Goal: Information Seeking & Learning: Find specific fact

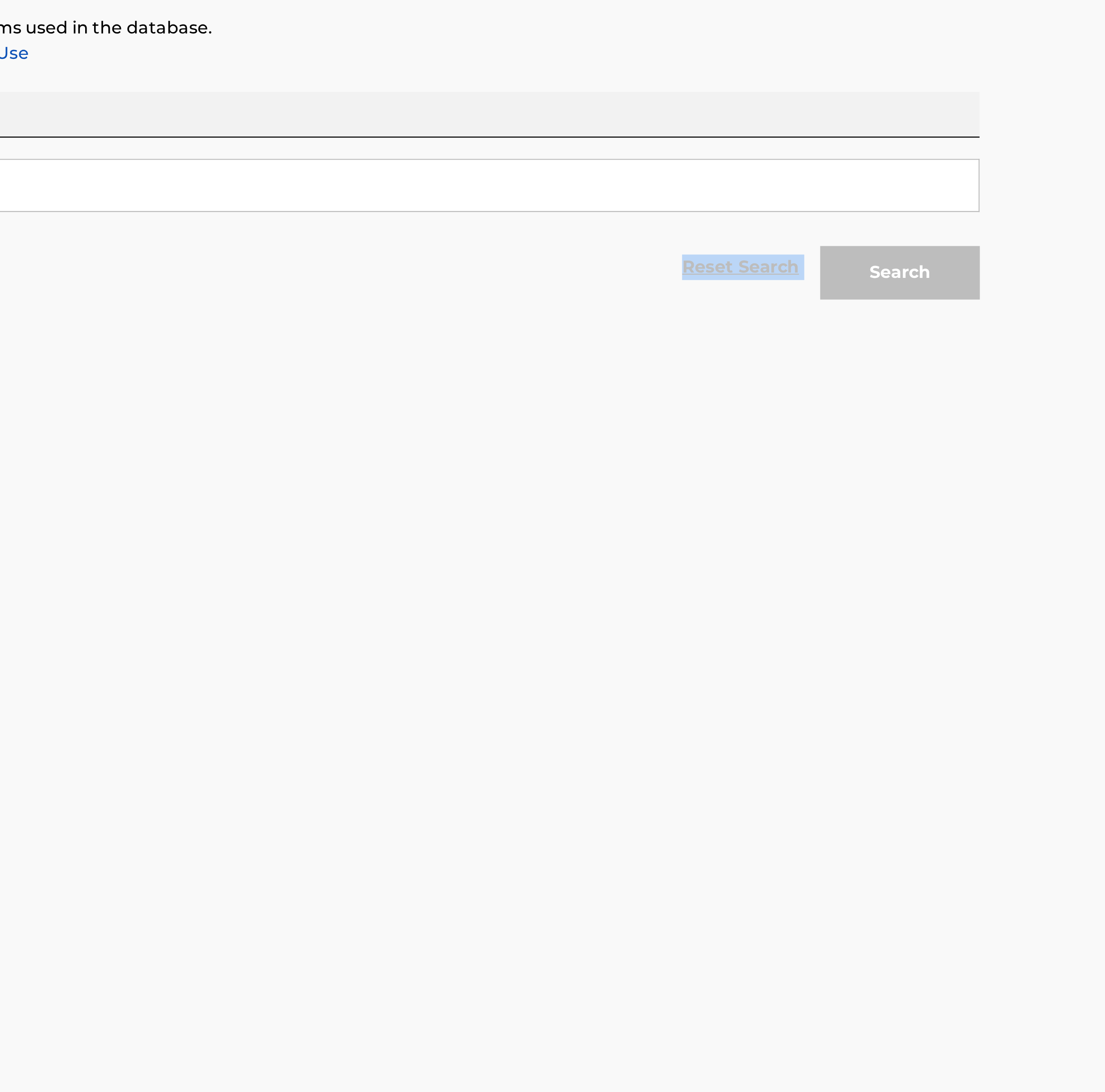
drag, startPoint x: 786, startPoint y: 231, endPoint x: 734, endPoint y: 232, distance: 52.0
click at [734, 232] on div "Reset Search Search" at bounding box center [553, 244] width 603 height 35
click at [637, 290] on main "The MLC Public Work Search The accuracy and completeness of The MLC's data is d…" at bounding box center [552, 538] width 1105 height 1023
click at [647, 289] on main "The MLC Public Work Search The accuracy and completeness of The MLC's data is d…" at bounding box center [552, 538] width 1105 height 1023
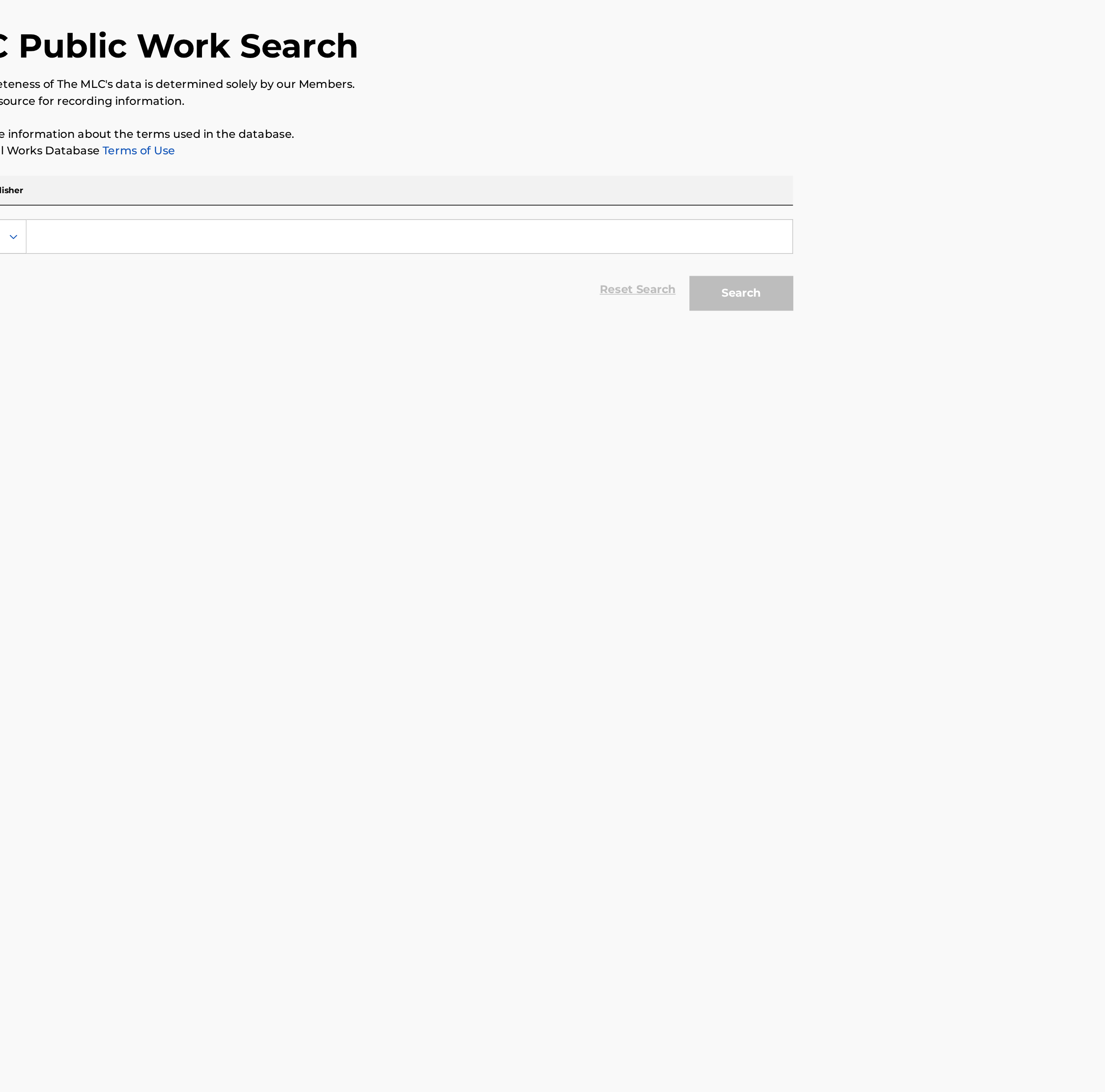
click at [546, 204] on input "Search Form" at bounding box center [606, 209] width 495 height 21
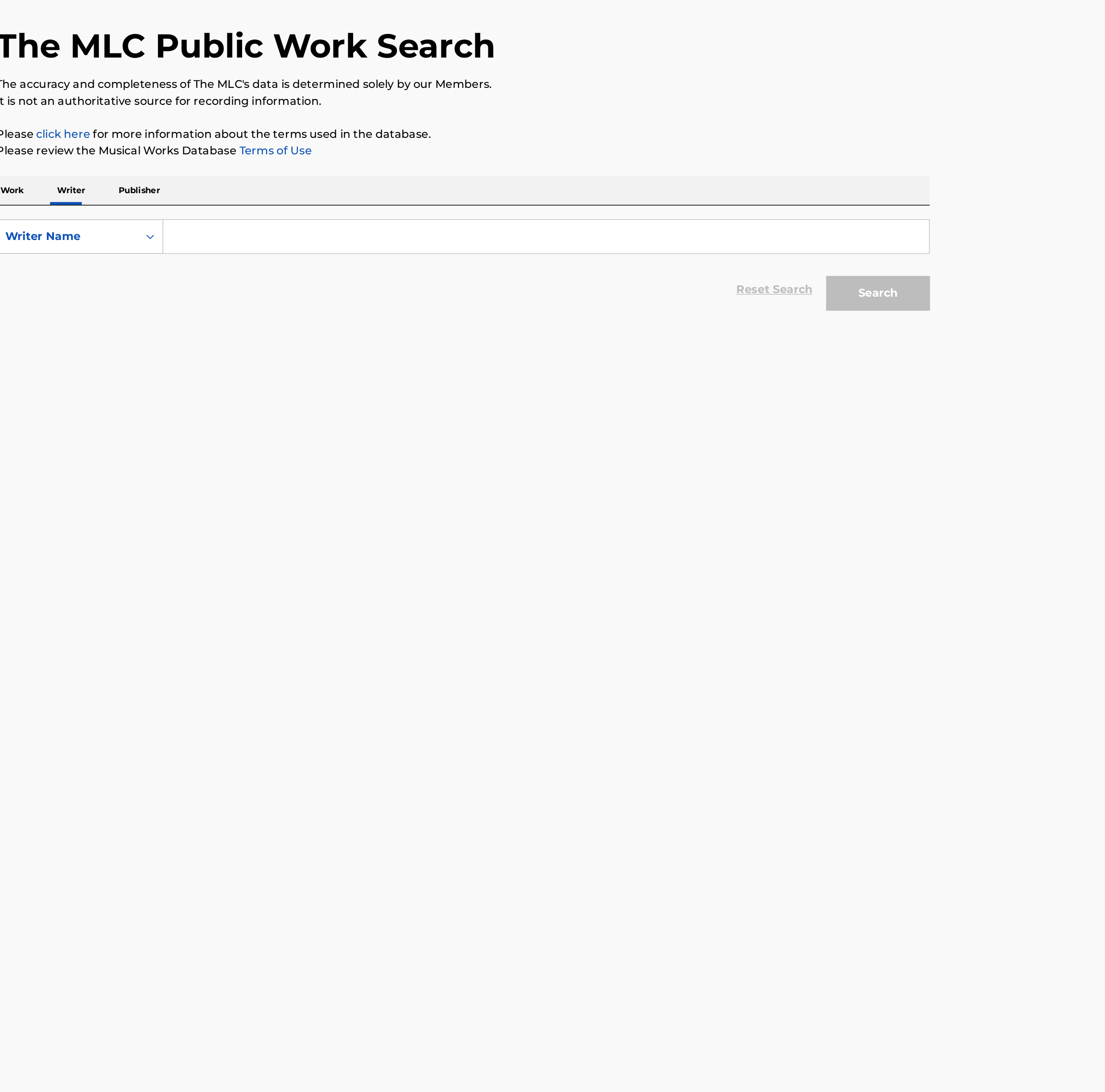
click at [265, 180] on p "Work" at bounding box center [262, 180] width 21 height 19
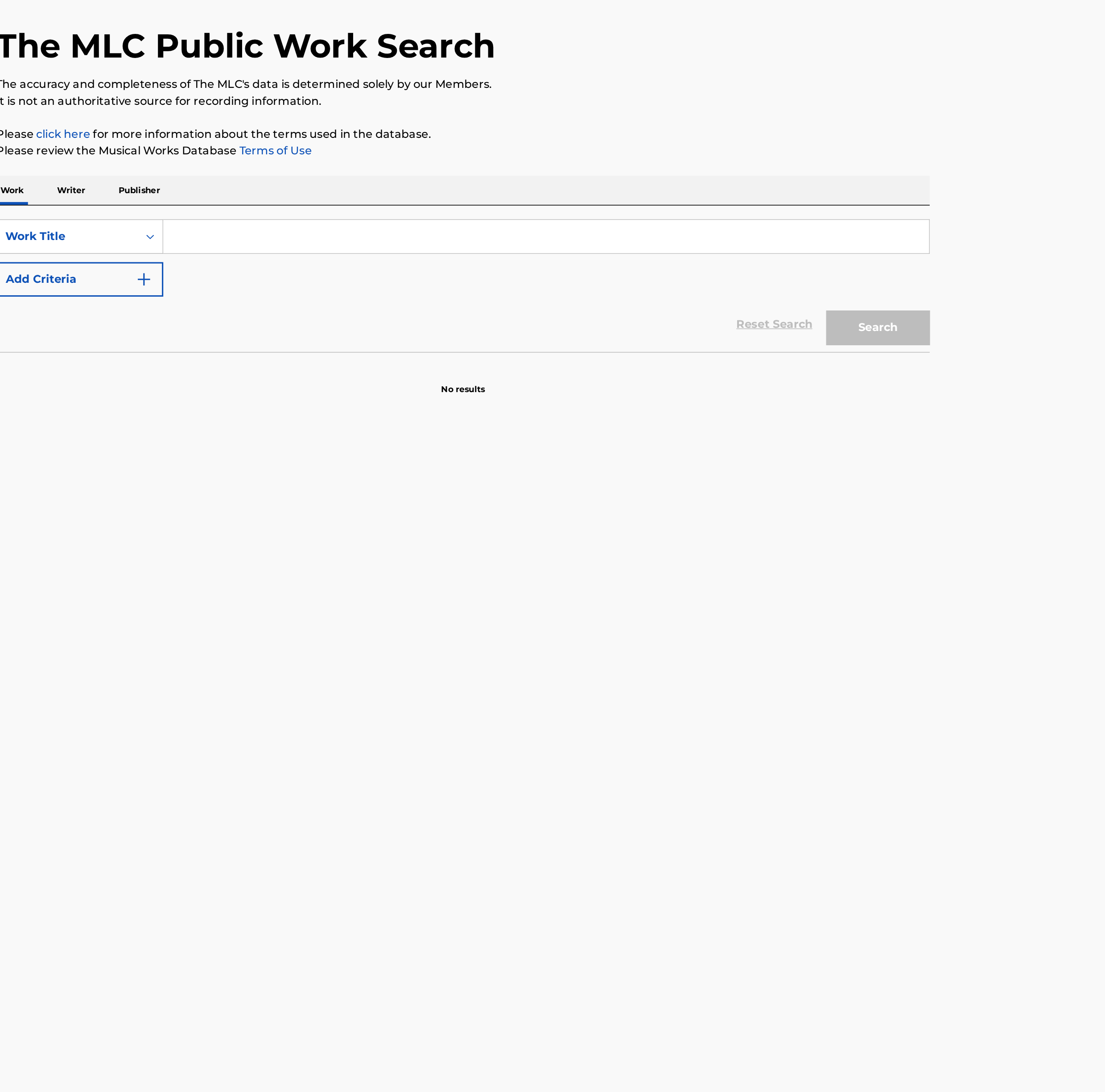
click at [368, 212] on input "Search Form" at bounding box center [606, 209] width 495 height 21
click at [347, 242] on img "Search Form" at bounding box center [347, 237] width 11 height 11
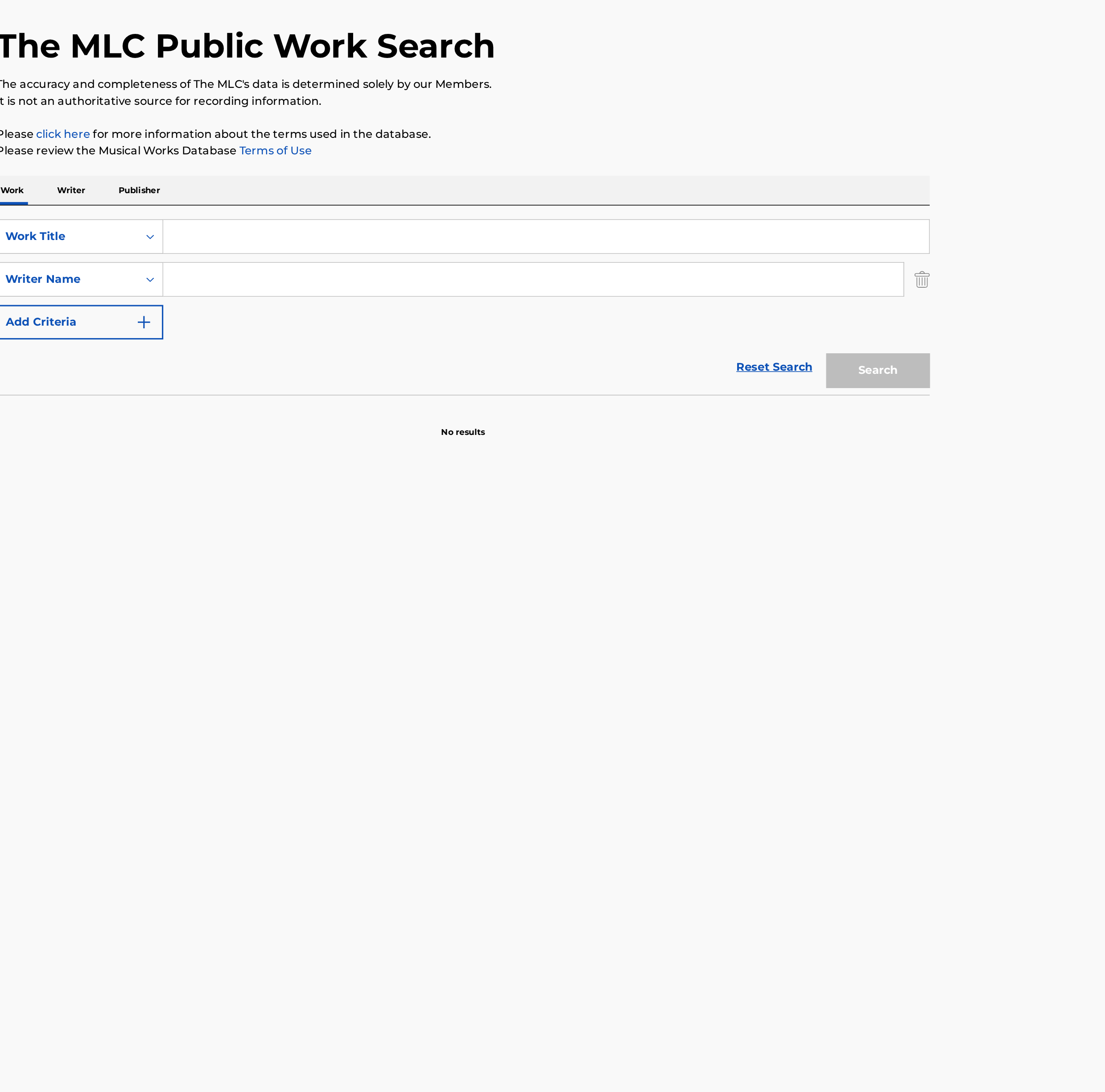
click at [372, 217] on input "Search Form" at bounding box center [606, 209] width 495 height 21
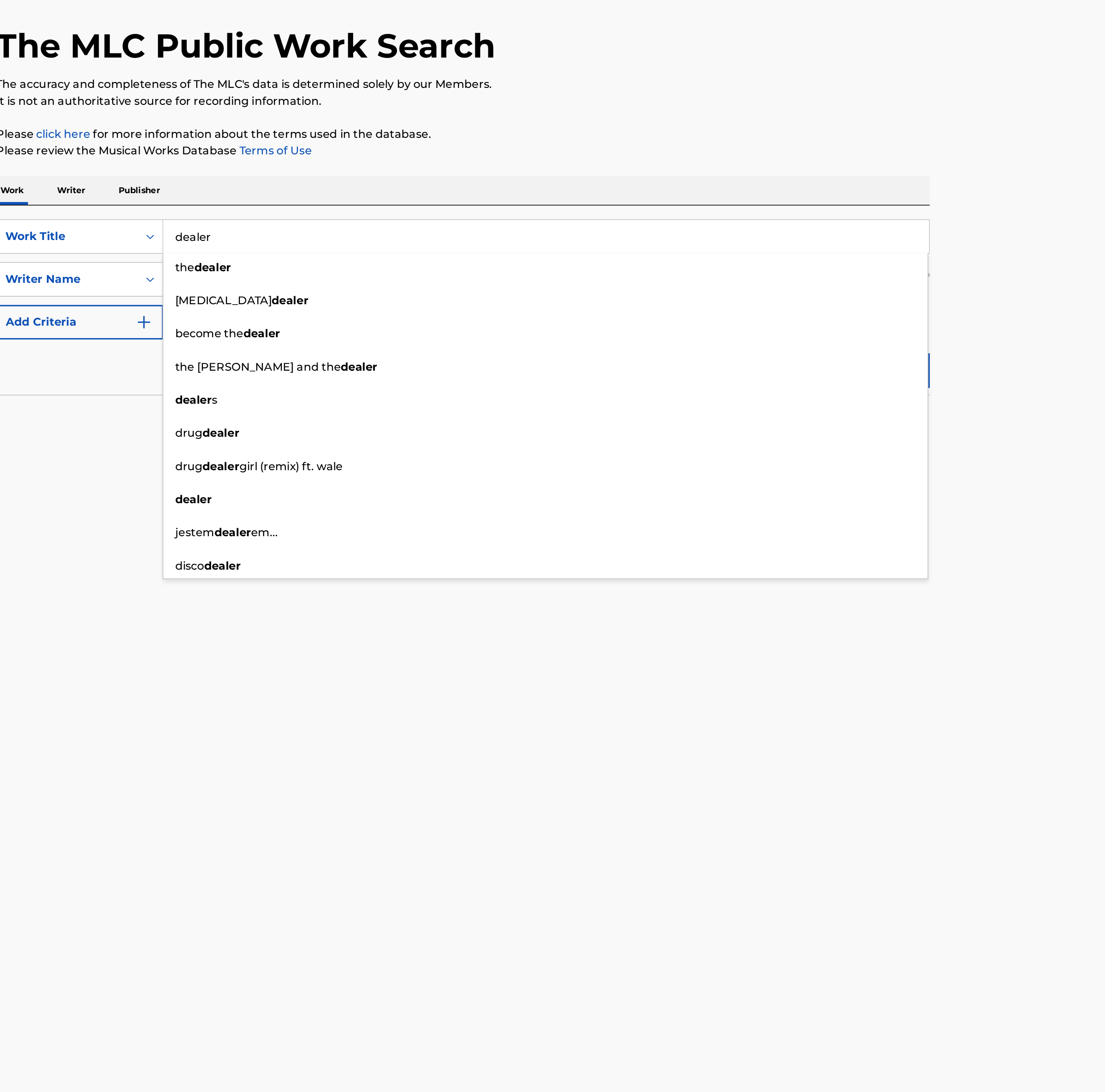
type input "dealer"
click at [335, 300] on div "Reset Search Search" at bounding box center [553, 294] width 603 height 35
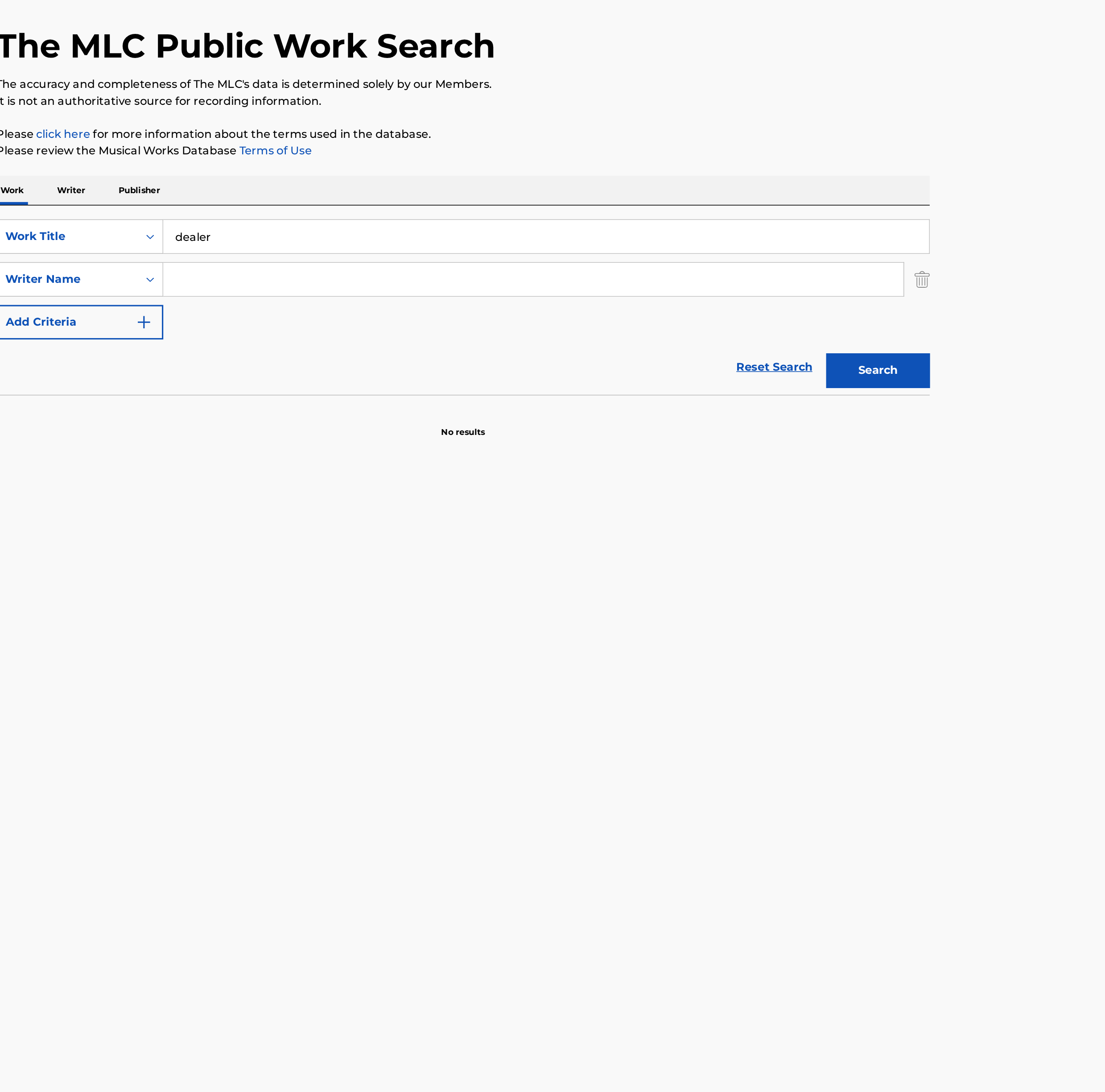
click at [388, 245] on input "Search Form" at bounding box center [598, 237] width 478 height 21
type input "mafoluku"
click at [787, 285] on button "Search" at bounding box center [820, 296] width 67 height 22
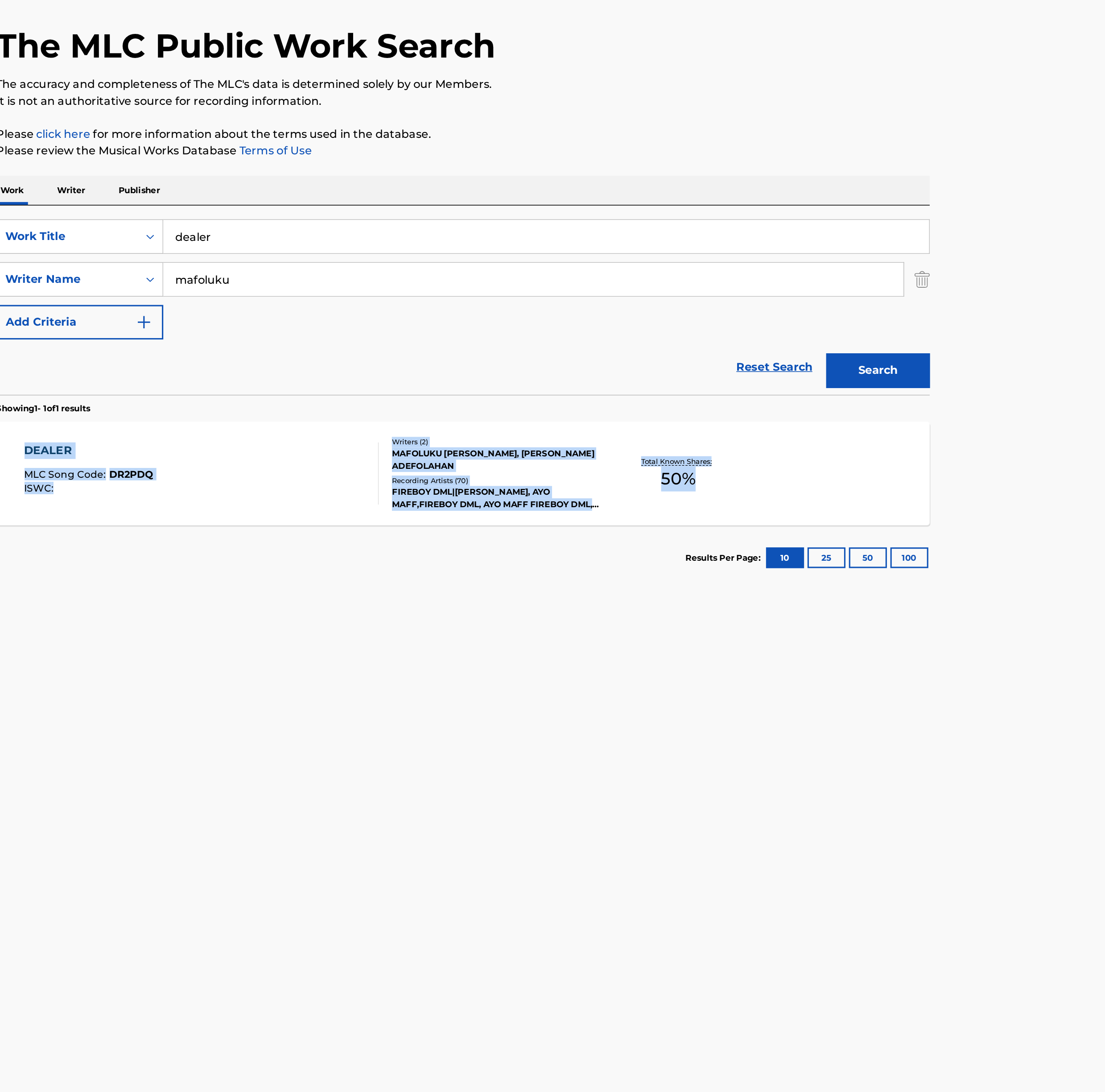
click at [424, 408] on section "Results Per Page: 10 25 50 100" at bounding box center [553, 417] width 603 height 42
click at [544, 342] on div "Writers ( 2 )" at bounding box center [574, 342] width 135 height 7
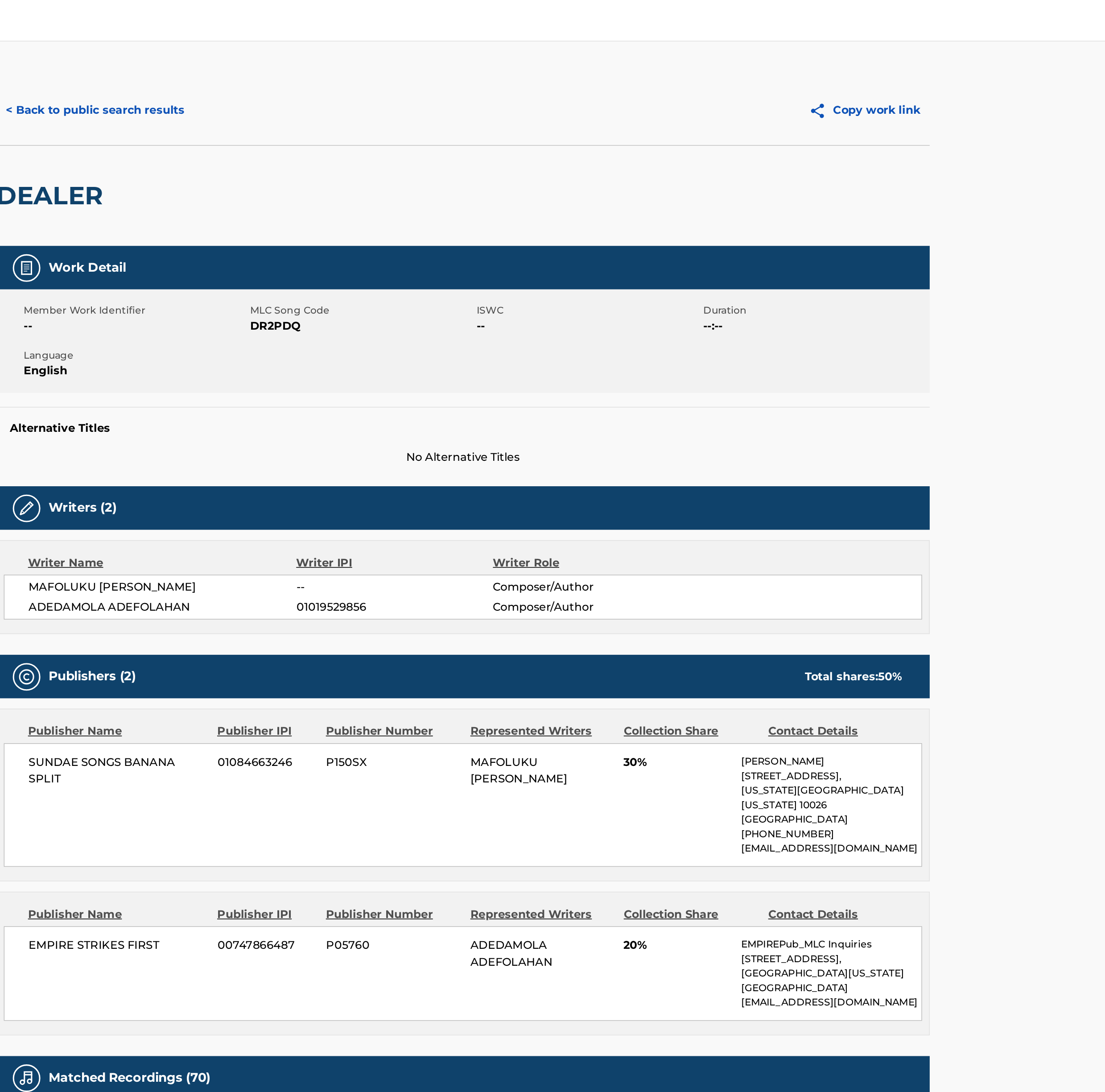
click at [339, 77] on button "< Back to public search results" at bounding box center [315, 71] width 128 height 22
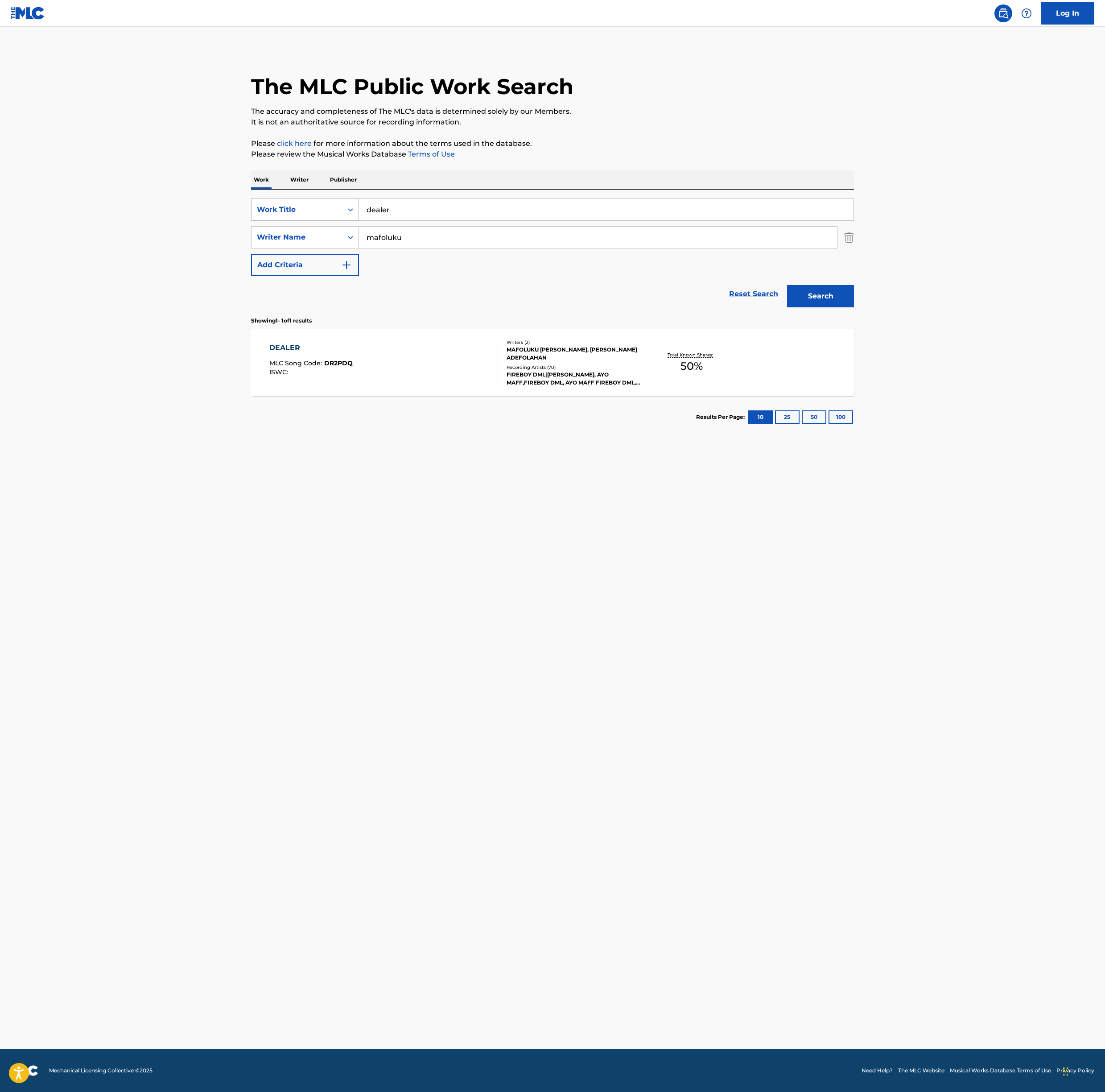
drag, startPoint x: 390, startPoint y: 202, endPoint x: 352, endPoint y: 201, distance: 38.0
click at [352, 201] on div "SearchWithCriteriaef913ddf-699e-409c-8f87-9945a6fbfbe5 Work Title dealer" at bounding box center [553, 210] width 603 height 22
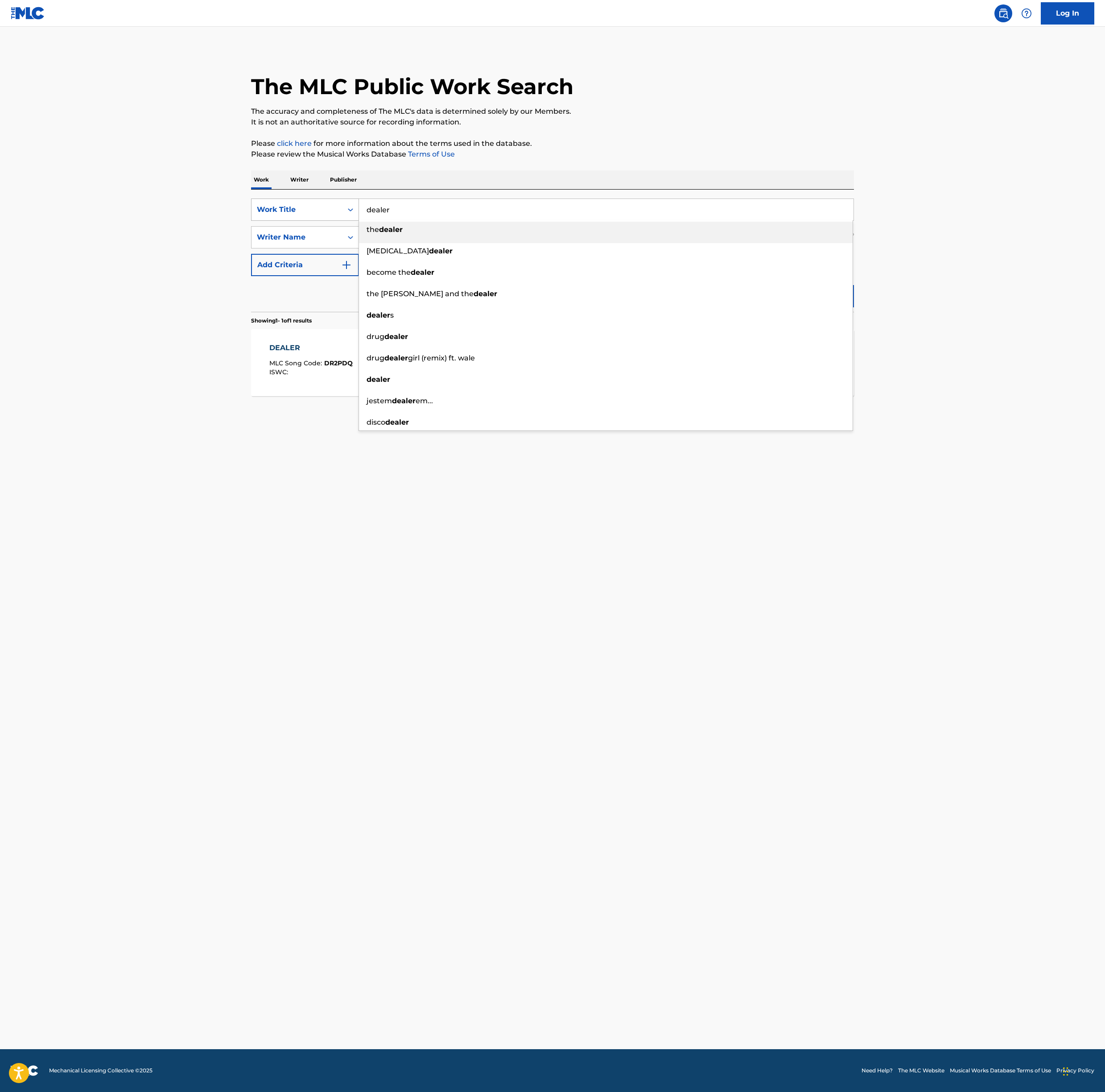
drag, startPoint x: 404, startPoint y: 217, endPoint x: 348, endPoint y: 212, distance: 56.2
click at [348, 212] on div "SearchWithCriteriaef913ddf-699e-409c-8f87-9945a6fbfbe5 Work Title dealer the de…" at bounding box center [553, 210] width 603 height 22
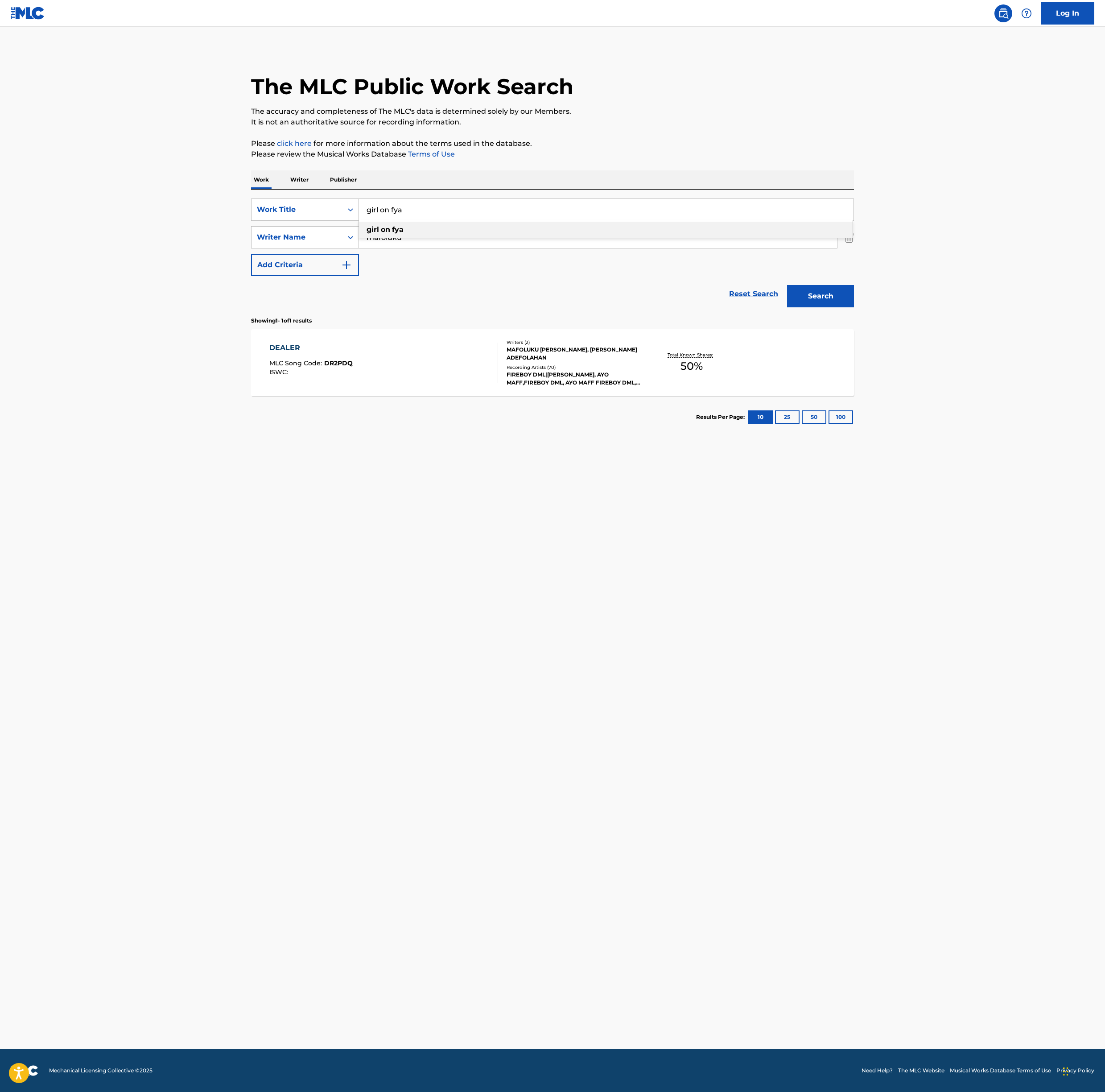
type input "girl on fya"
click at [377, 232] on strong "girl" at bounding box center [373, 229] width 12 height 9
drag, startPoint x: 415, startPoint y: 234, endPoint x: 357, endPoint y: 233, distance: 58.0
click at [357, 233] on div "SearchWithCriteriaf104f72e-225c-4081-a679-6cc506e6ecaa Writer Name mafoluku" at bounding box center [553, 237] width 603 height 22
click at [787, 285] on button "Search" at bounding box center [820, 296] width 67 height 22
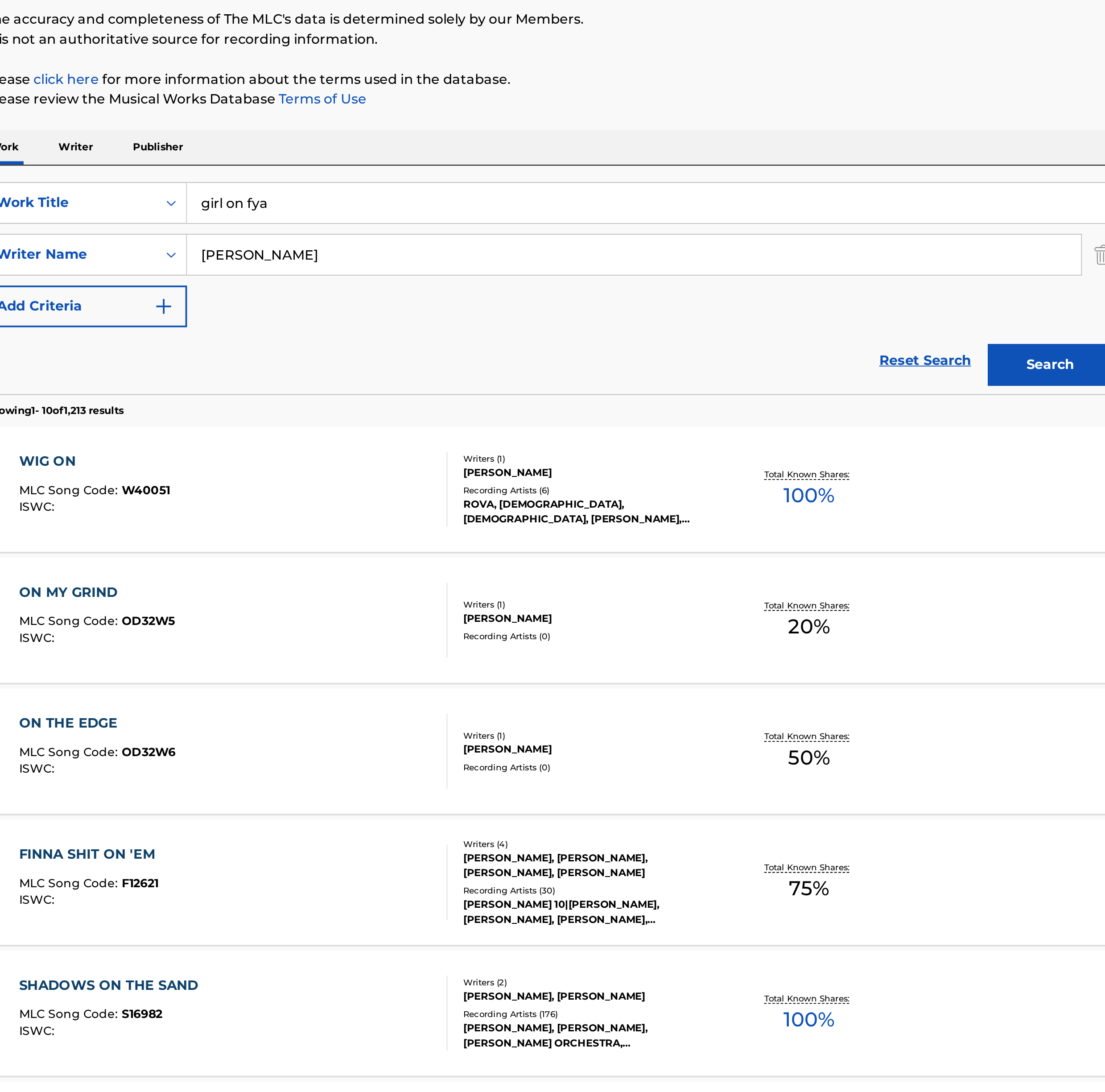
drag, startPoint x: 394, startPoint y: 240, endPoint x: 365, endPoint y: 239, distance: 29.0
click at [365, 239] on input "adams" at bounding box center [598, 237] width 478 height 21
type input "dapo"
click at [794, 293] on button "Search" at bounding box center [820, 296] width 67 height 22
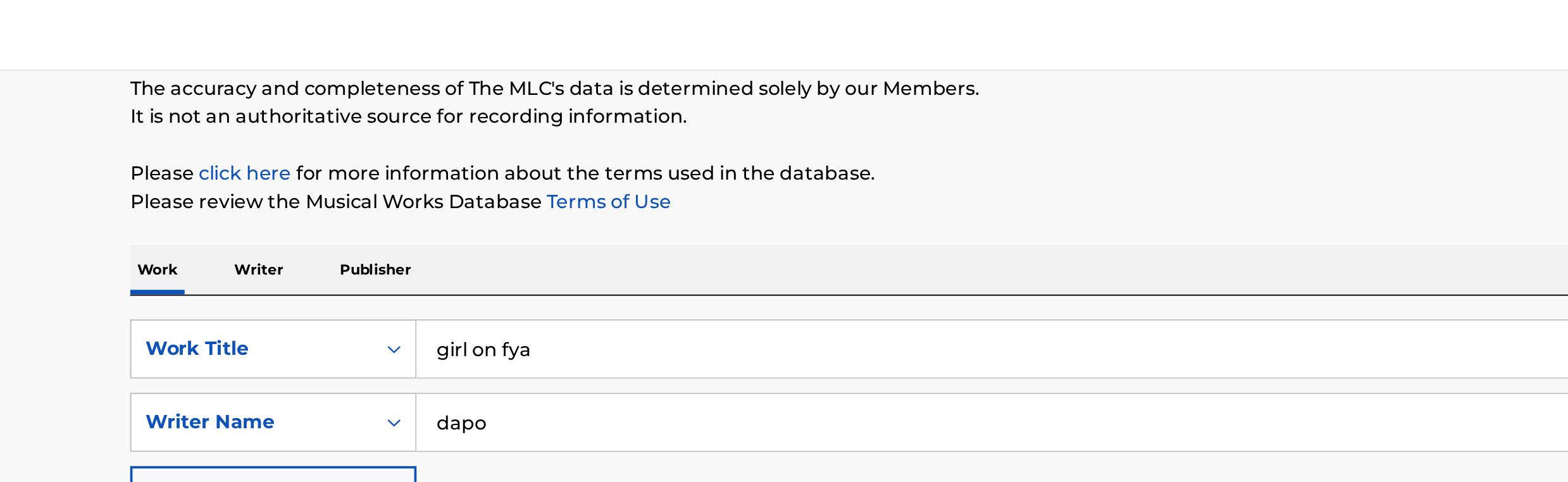
scroll to position [102, 0]
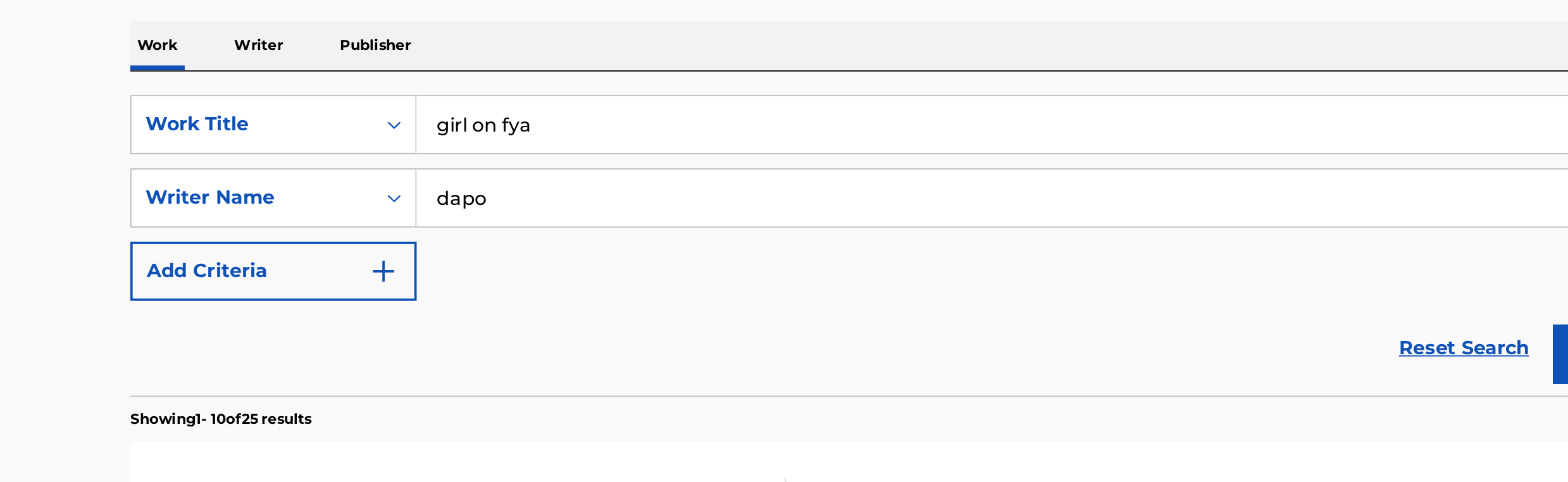
click at [441, 153] on div "Work Writer Publisher" at bounding box center [784, 152] width 856 height 27
click at [423, 153] on p "Writer" at bounding box center [424, 152] width 34 height 27
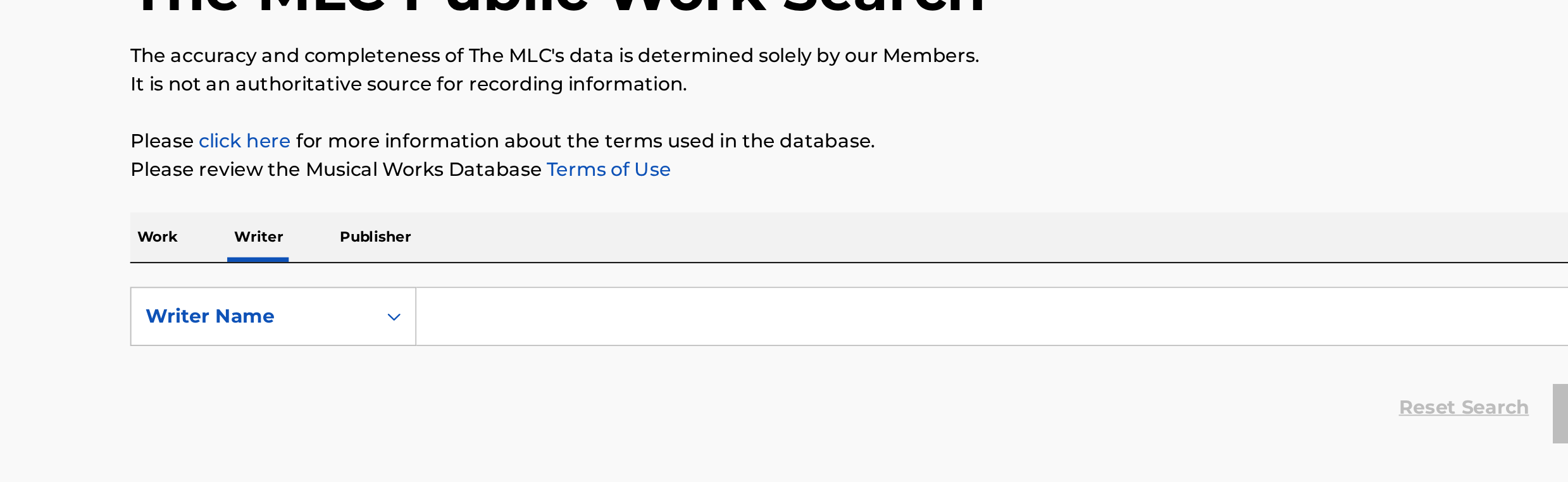
click at [623, 303] on input "Search Form" at bounding box center [860, 296] width 702 height 30
paste input "Folarin Usman Babatunde"
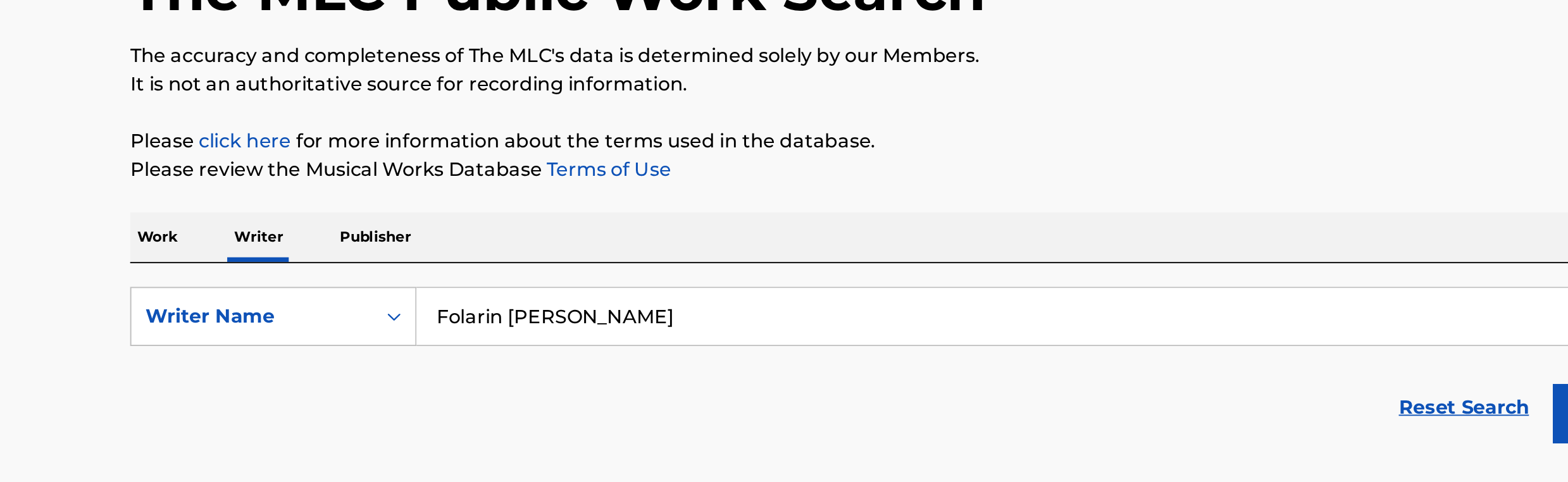
type input "Folarin Usman Babatunde"
click at [1117, 333] on button "Search" at bounding box center [1164, 348] width 95 height 31
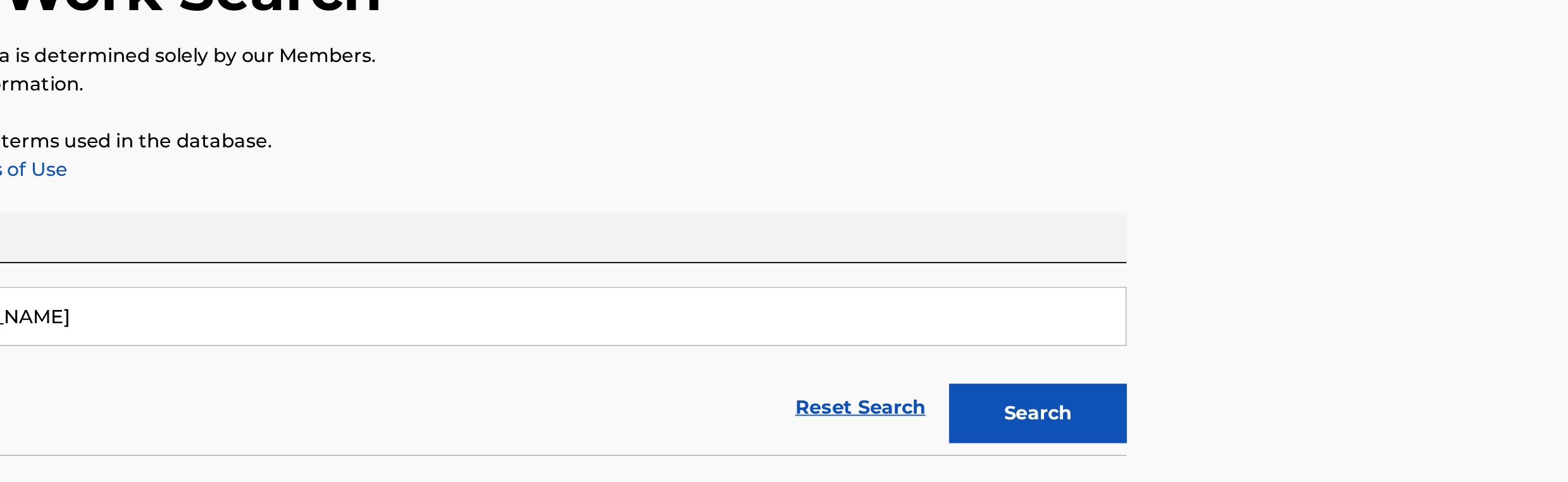
click at [1175, 355] on button "Search" at bounding box center [1164, 348] width 95 height 31
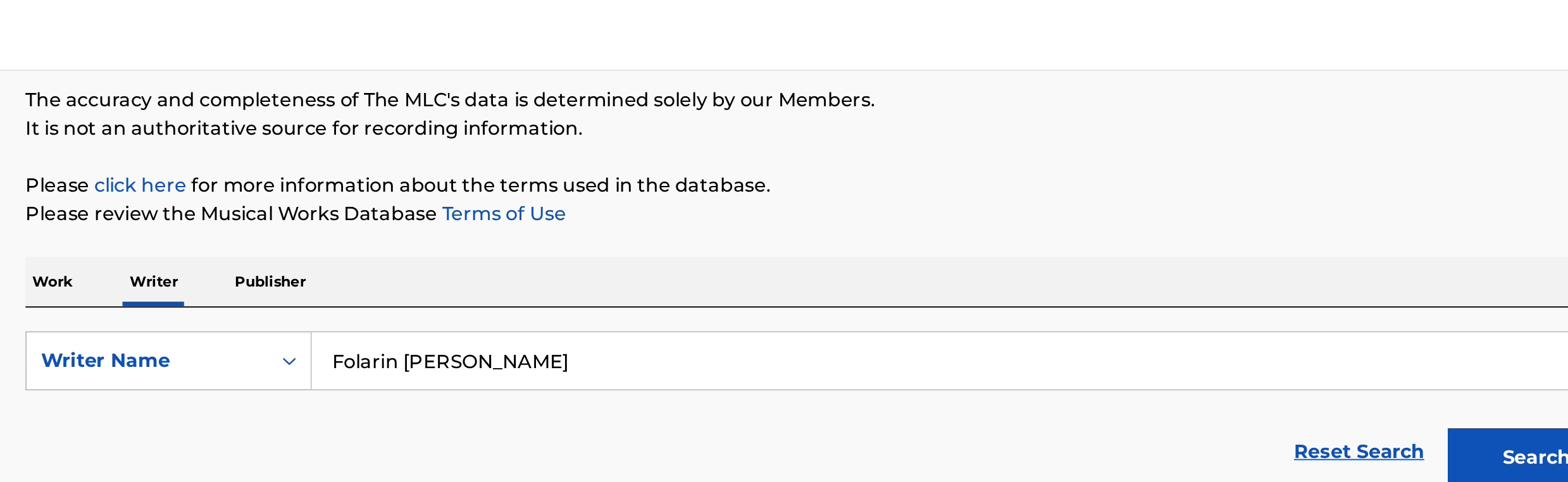
scroll to position [102, 0]
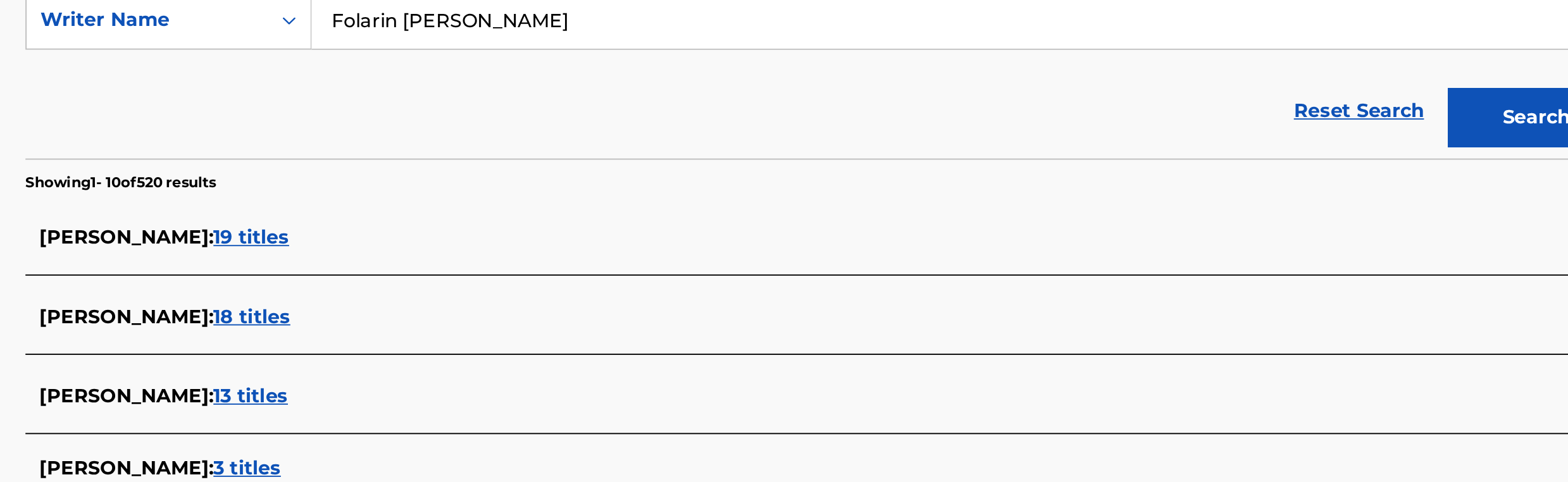
click at [497, 316] on span "19 titles" at bounding box center [477, 311] width 41 height 12
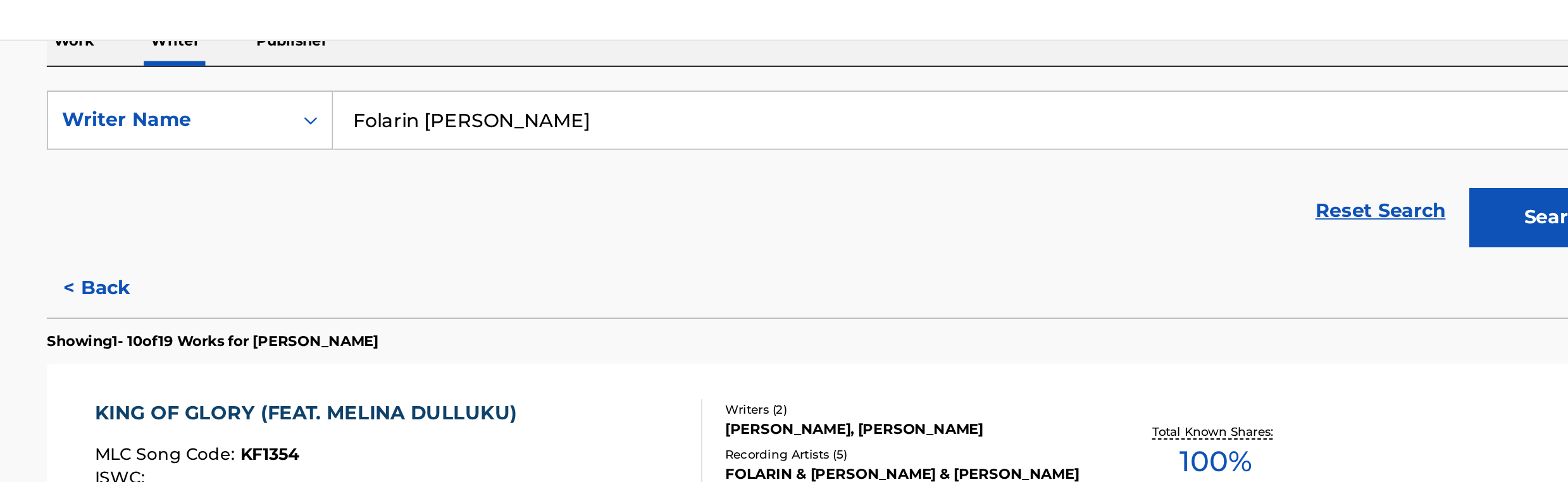
scroll to position [0, 0]
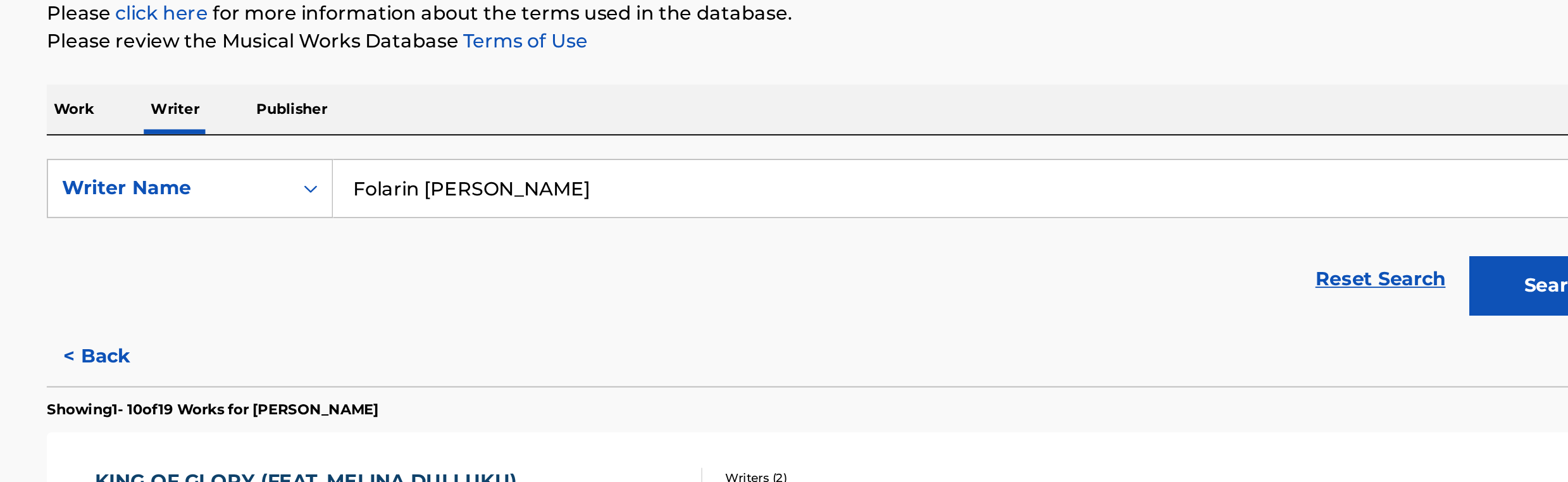
click at [376, 256] on p "Work" at bounding box center [371, 255] width 30 height 27
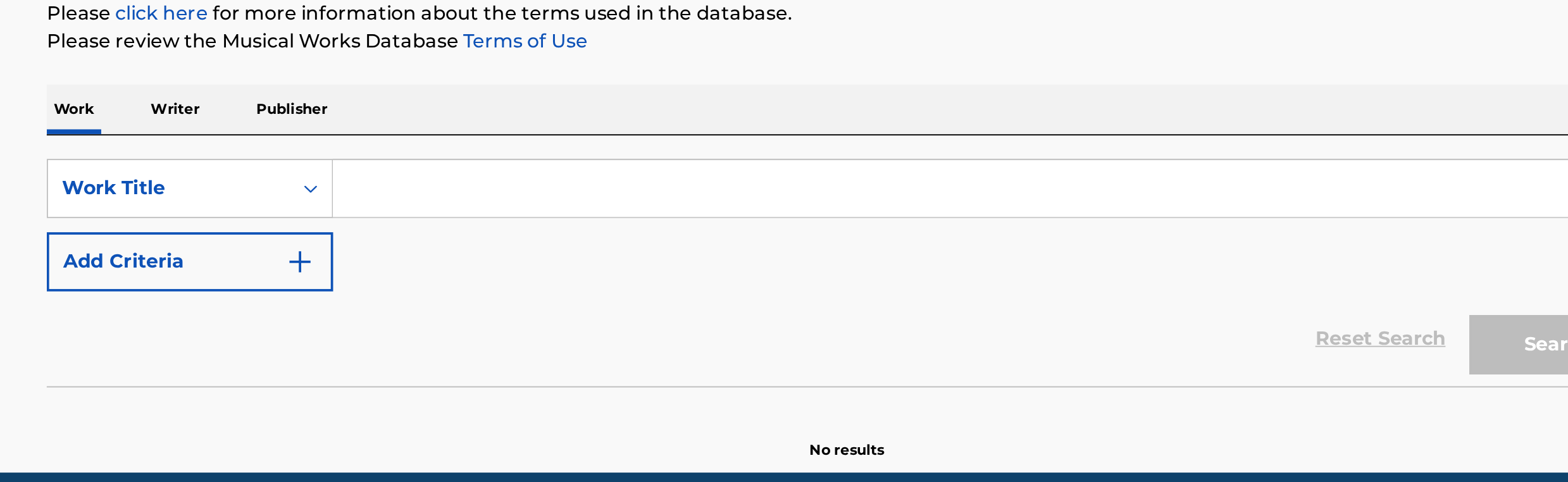
click at [501, 339] on button "Add Criteria" at bounding box center [433, 336] width 153 height 31
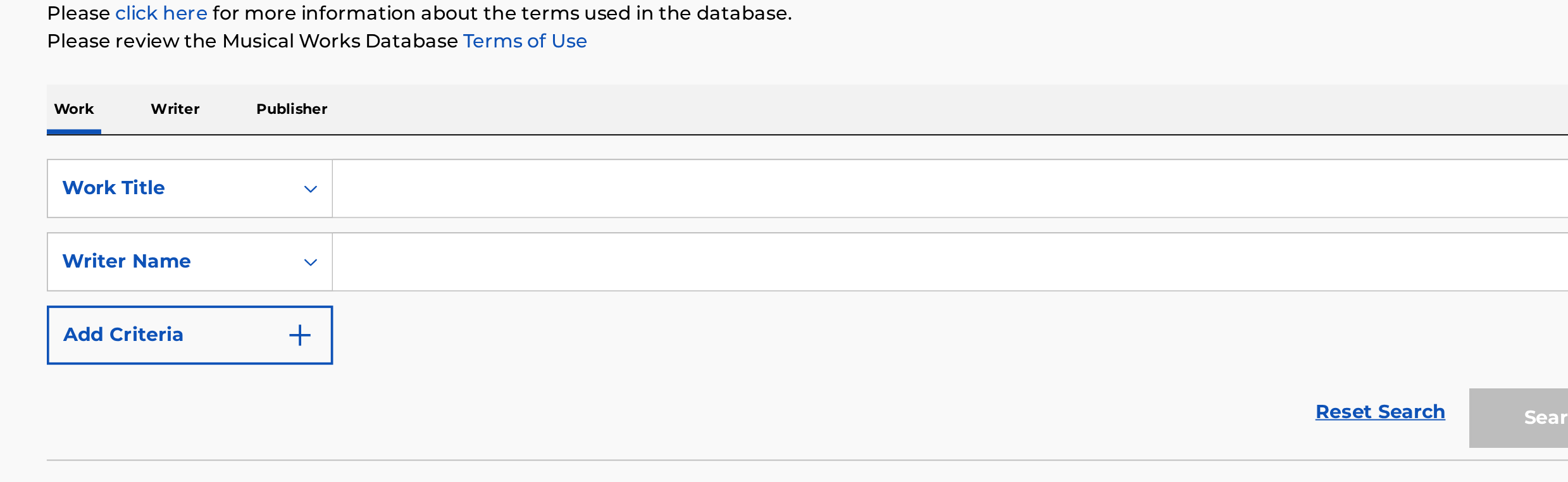
click at [528, 325] on input "Search Form" at bounding box center [849, 336] width 679 height 30
paste input "Folarin Usman Babatunde"
type input "Folarin Usman Babatunde"
click at [531, 307] on input "Search Form" at bounding box center [860, 296] width 702 height 30
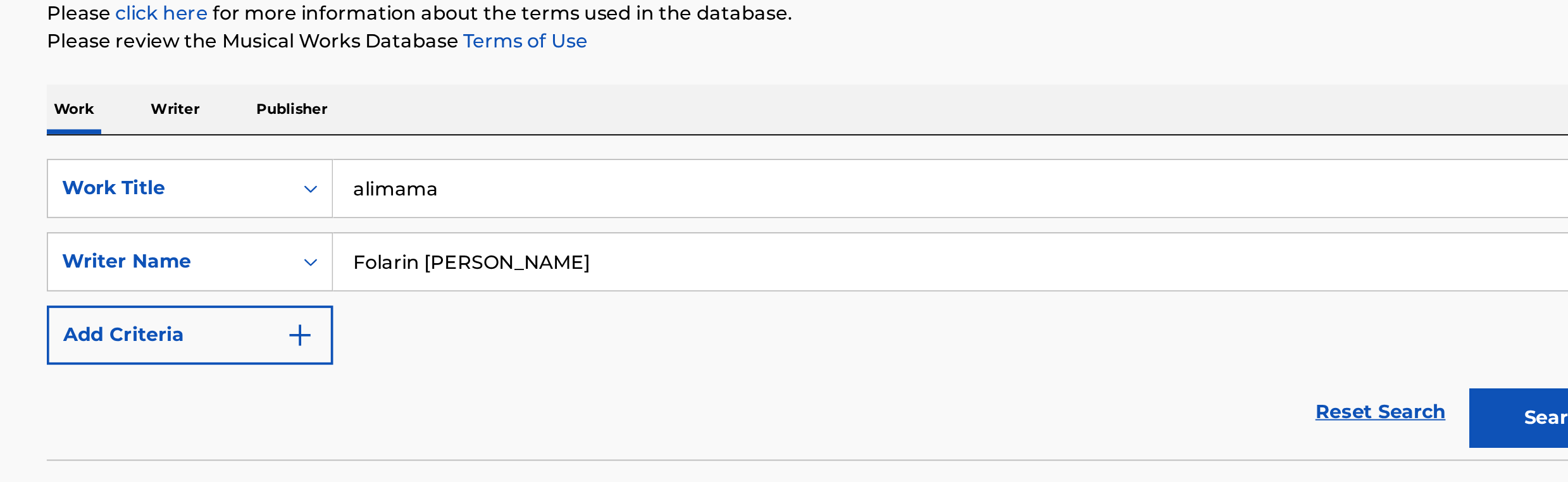
click at [1117, 404] on button "Search" at bounding box center [1164, 420] width 95 height 31
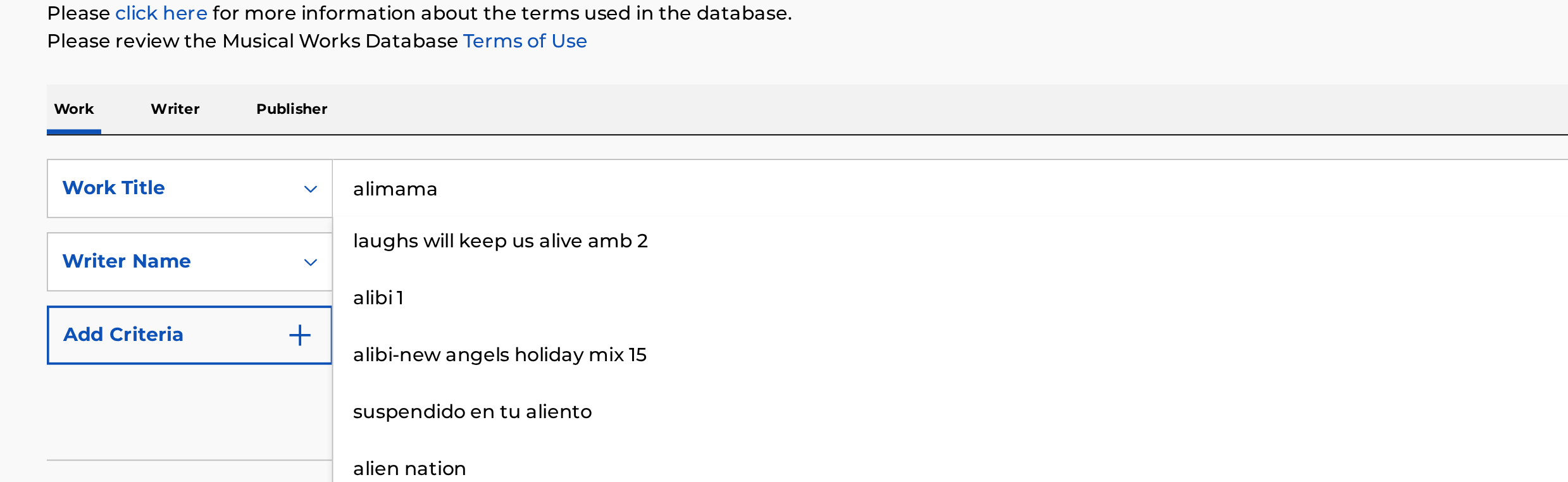
click at [457, 404] on div "Reset Search Search" at bounding box center [784, 416] width 856 height 50
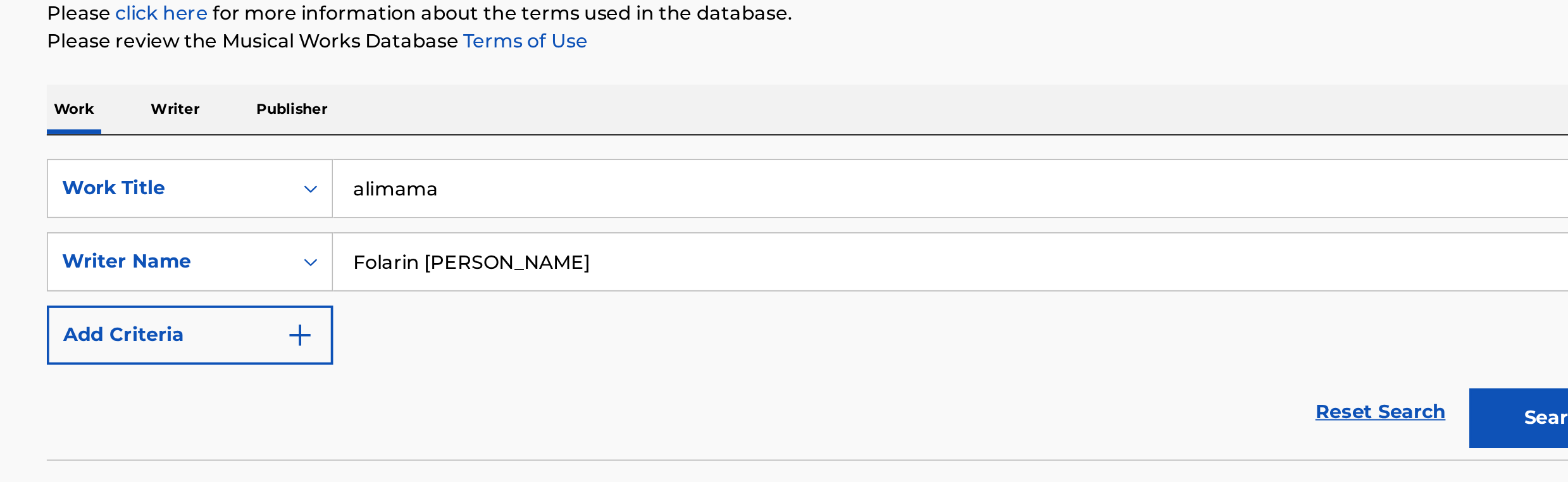
click at [1138, 412] on button "Search" at bounding box center [1164, 420] width 95 height 31
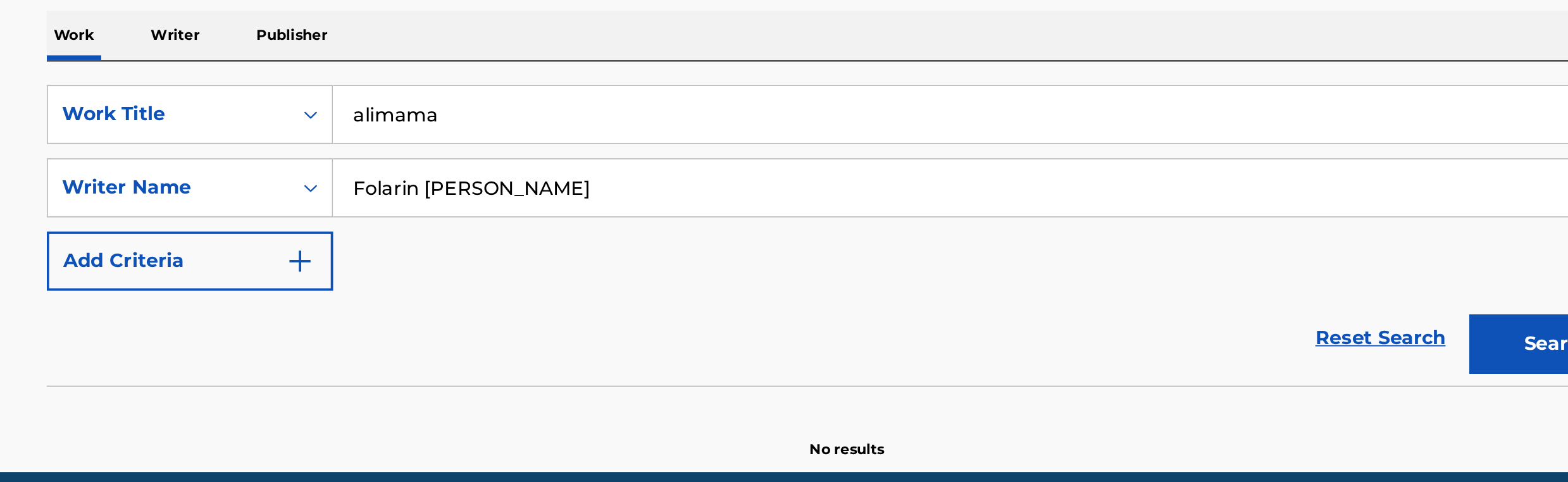
scroll to position [67, 0]
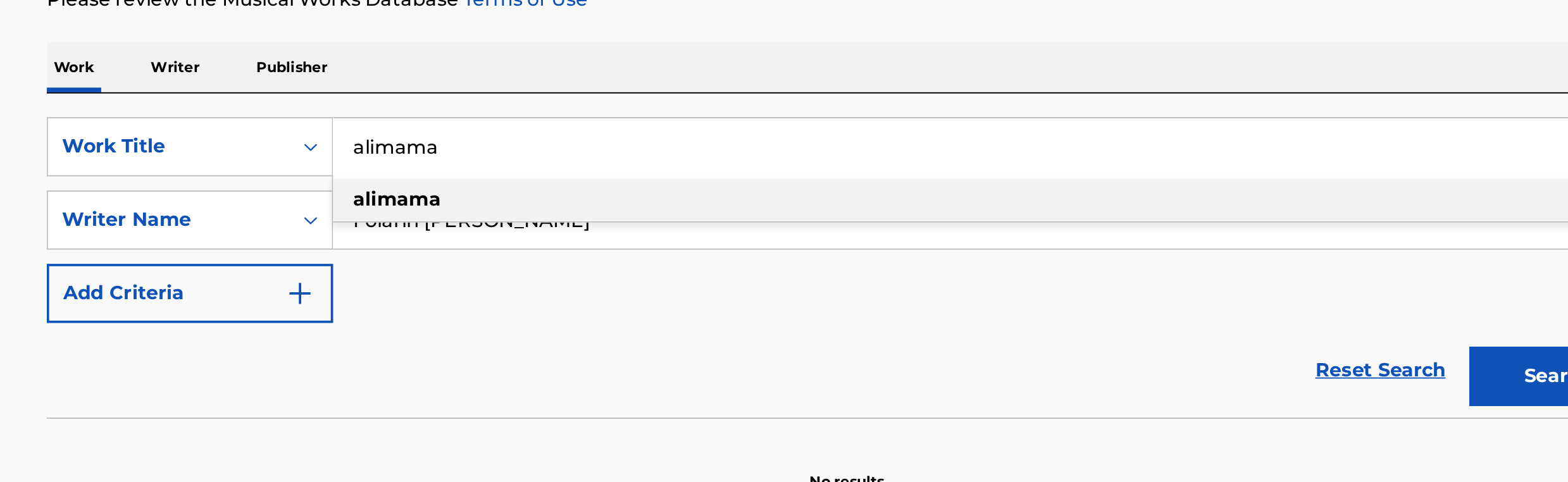
drag, startPoint x: 565, startPoint y: 228, endPoint x: 515, endPoint y: 235, distance: 50.5
click at [515, 235] on input "alimama" at bounding box center [860, 230] width 702 height 30
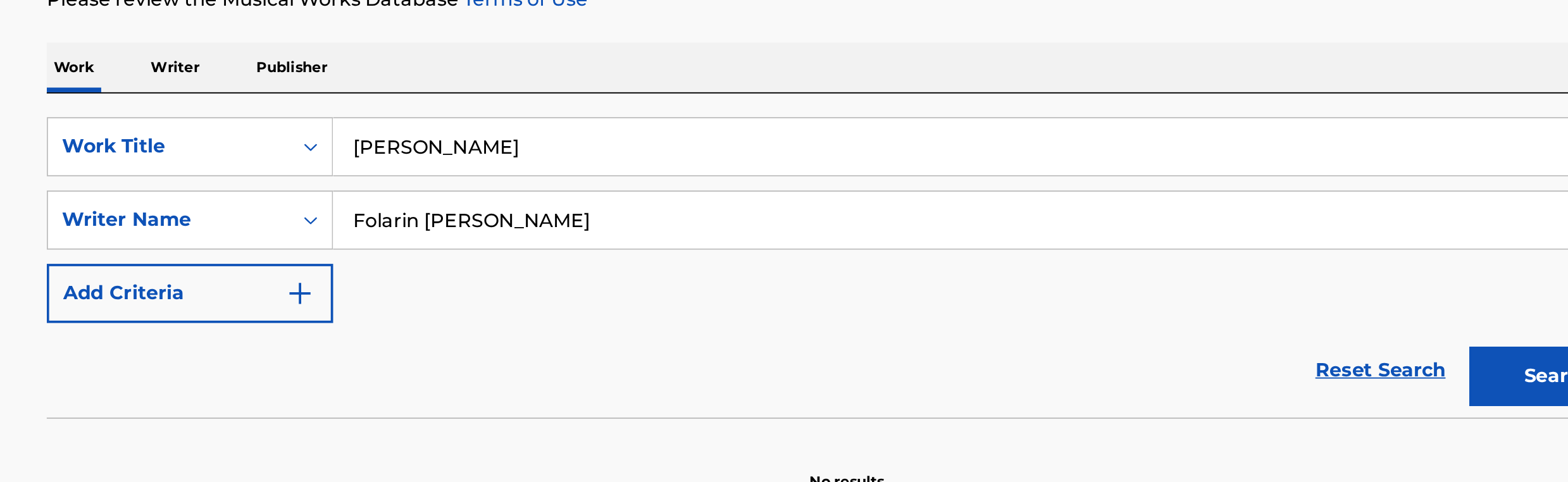
drag, startPoint x: 579, startPoint y: 233, endPoint x: 553, endPoint y: 234, distance: 26.0
click at [553, 234] on input "tinuke eko" at bounding box center [860, 230] width 702 height 30
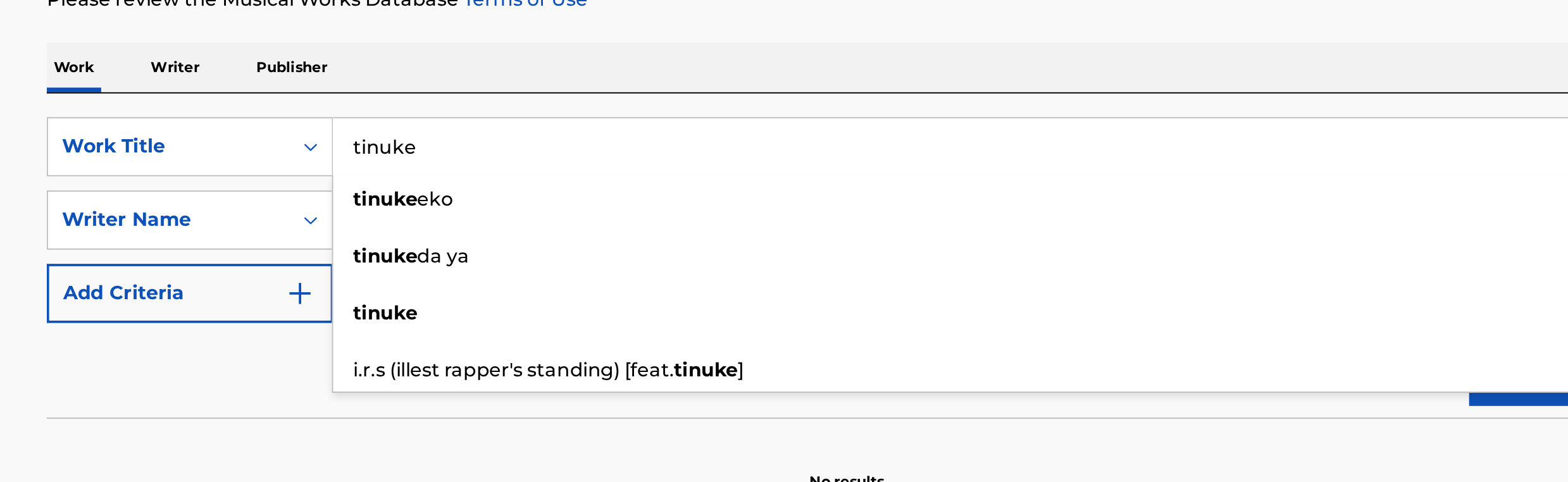
type input "tinuke"
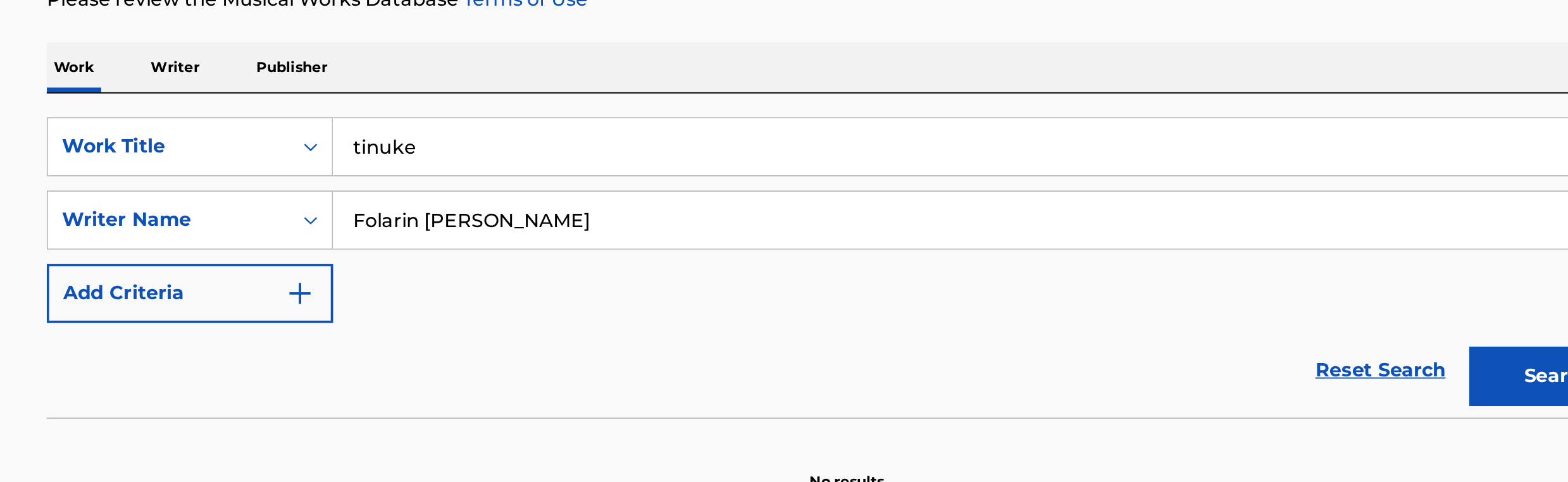
click at [492, 361] on div "Reset Search Search" at bounding box center [784, 349] width 856 height 50
click at [1154, 358] on button "Search" at bounding box center [1164, 353] width 95 height 31
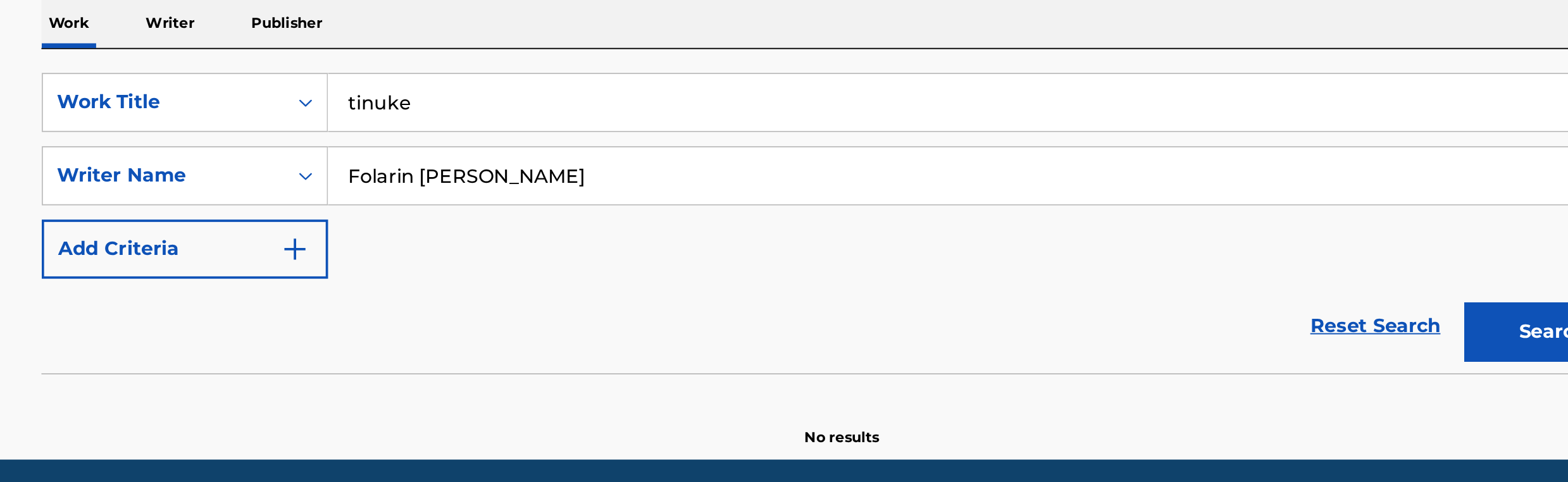
click at [436, 184] on p "Writer" at bounding box center [424, 187] width 34 height 27
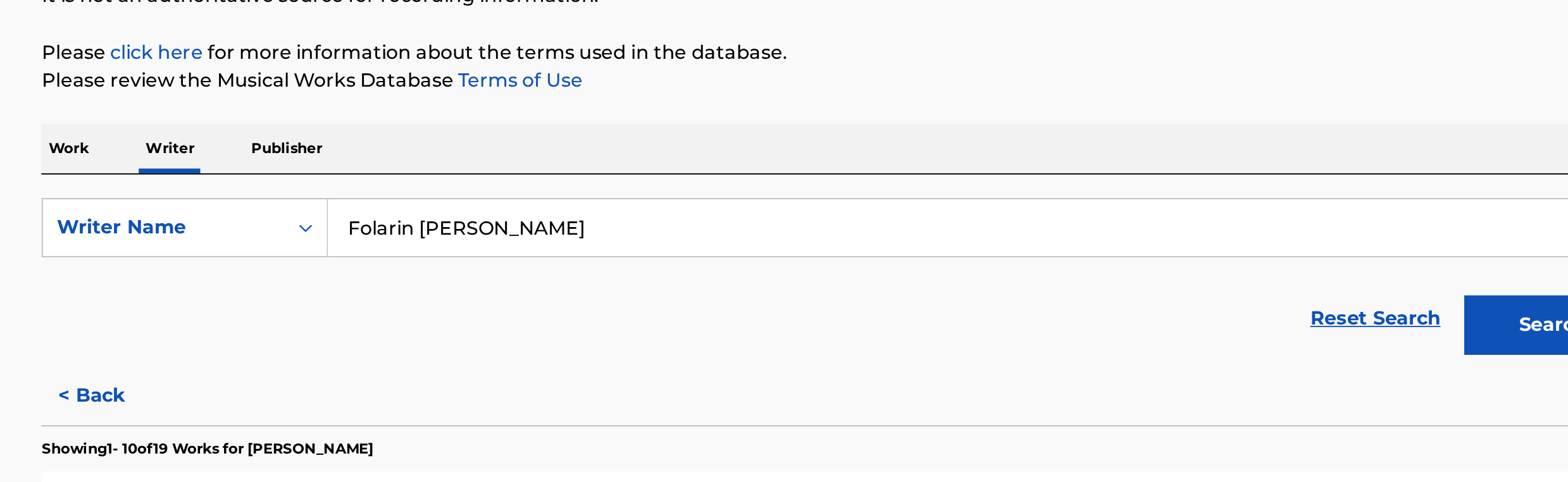
click at [1136, 348] on button "Search" at bounding box center [1164, 348] width 95 height 31
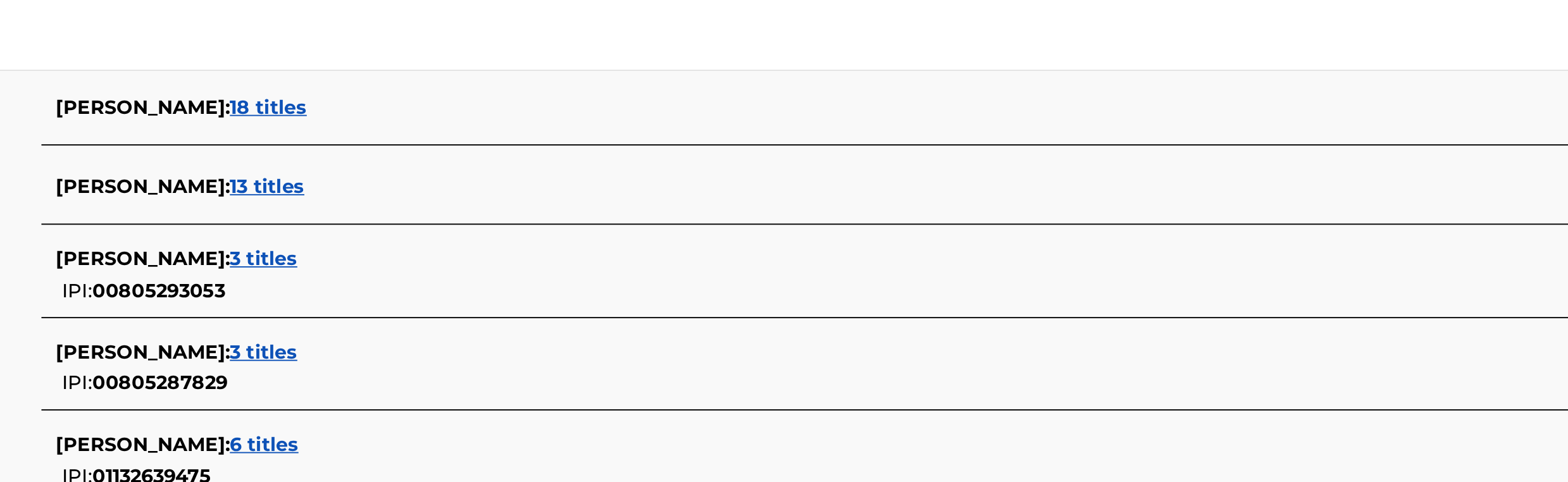
scroll to position [394, 0]
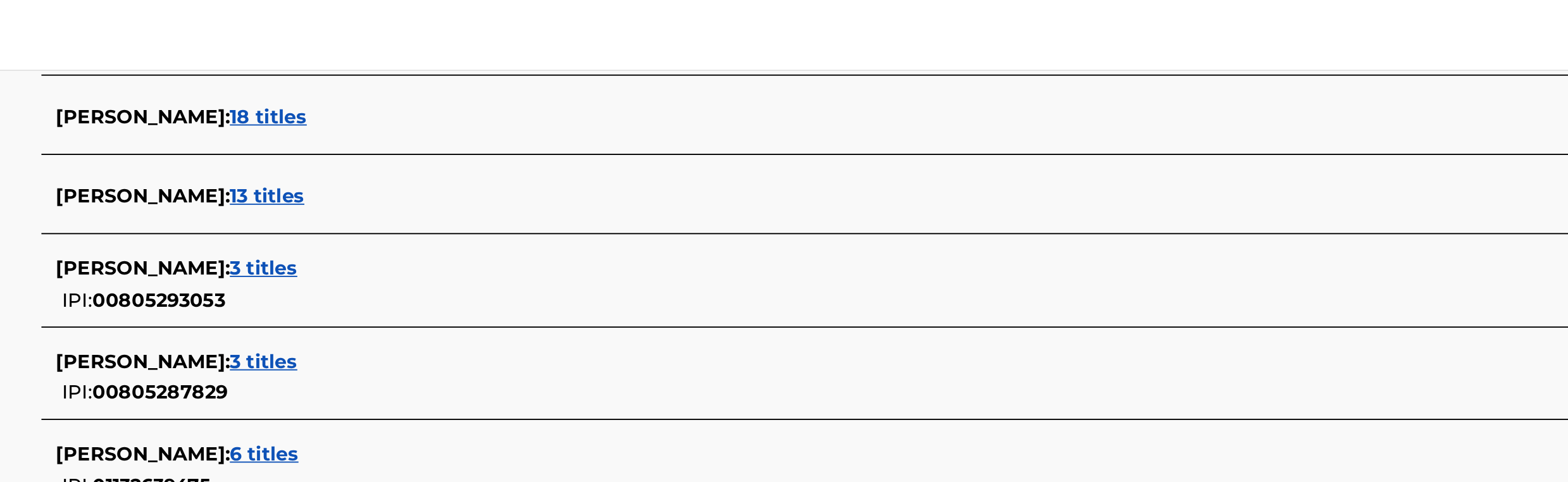
click at [493, 139] on span "3 titles" at bounding box center [476, 143] width 36 height 12
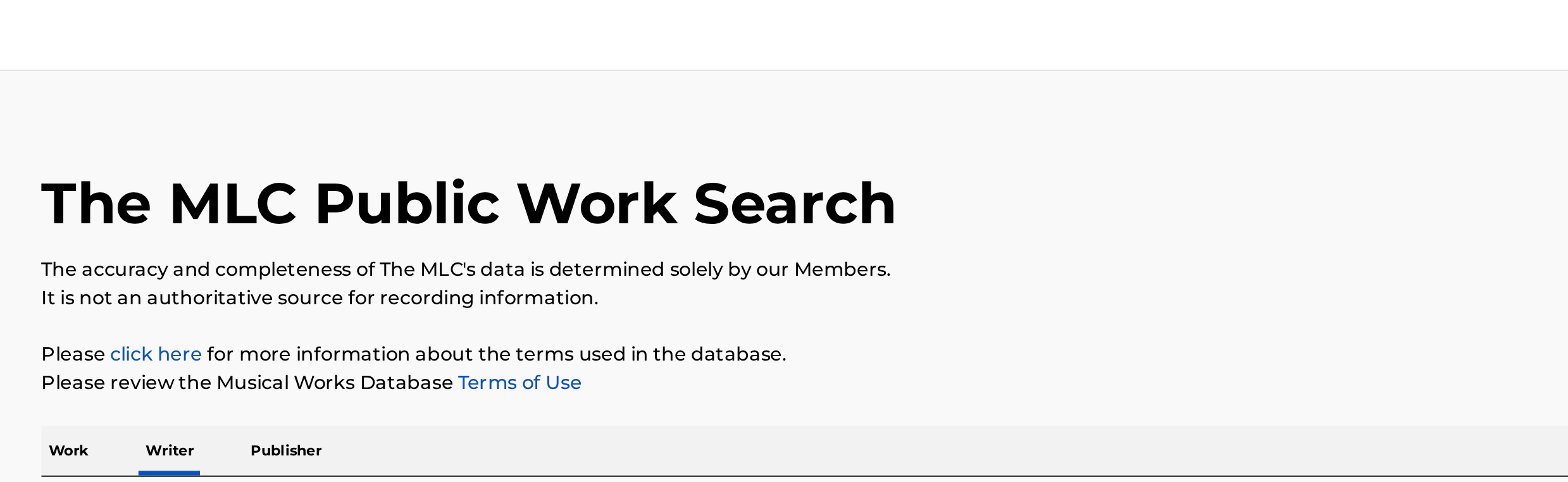
scroll to position [0, 0]
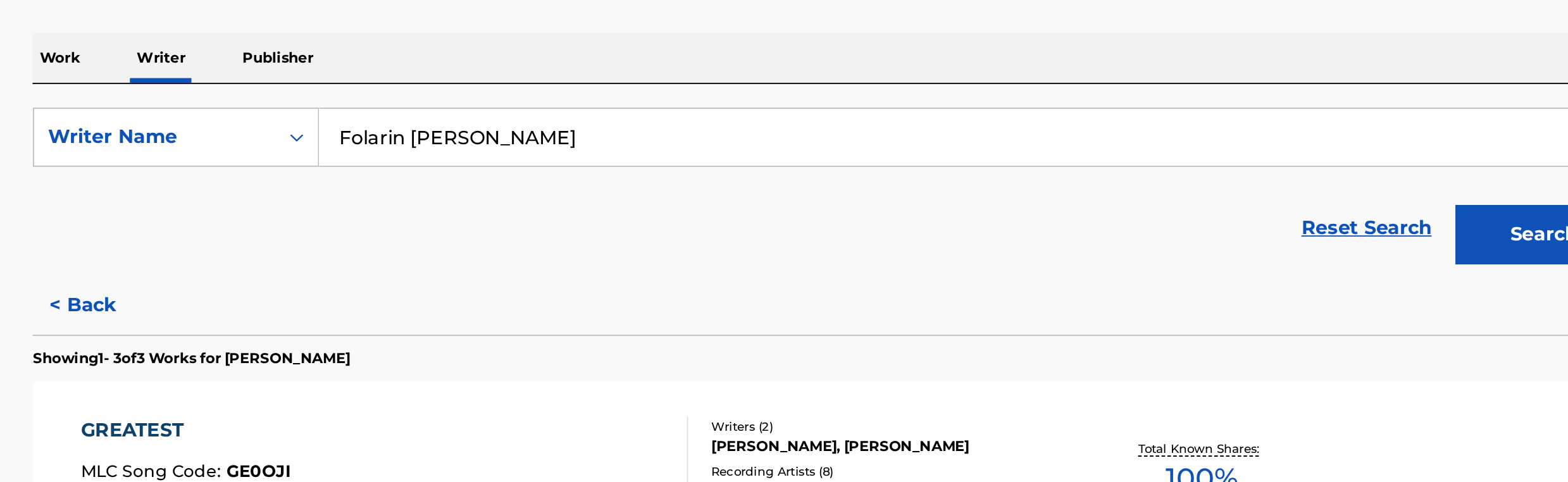
click at [387, 390] on button "< Back" at bounding box center [395, 387] width 76 height 31
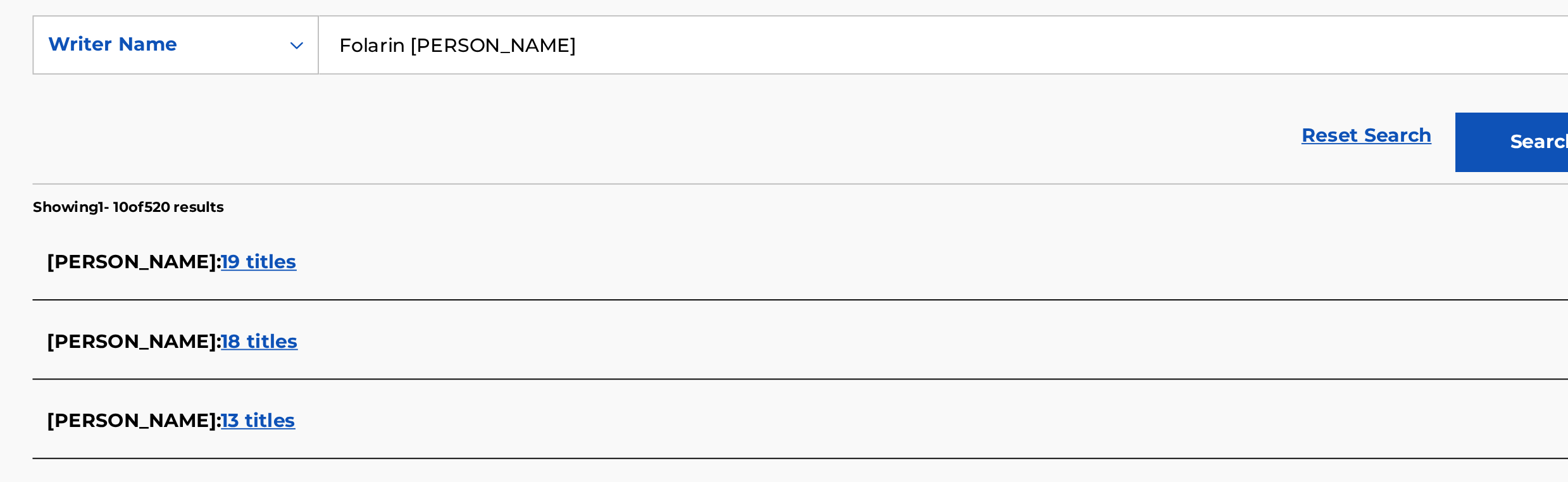
scroll to position [57, 0]
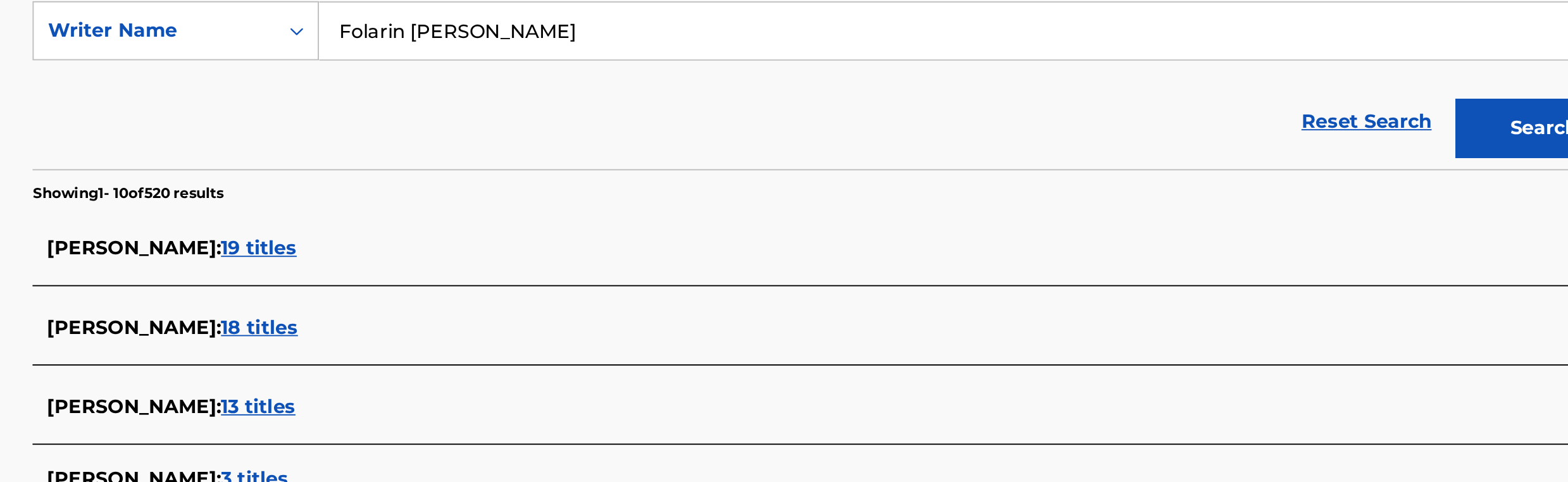
click at [498, 398] on span "18 titles" at bounding box center [477, 399] width 41 height 12
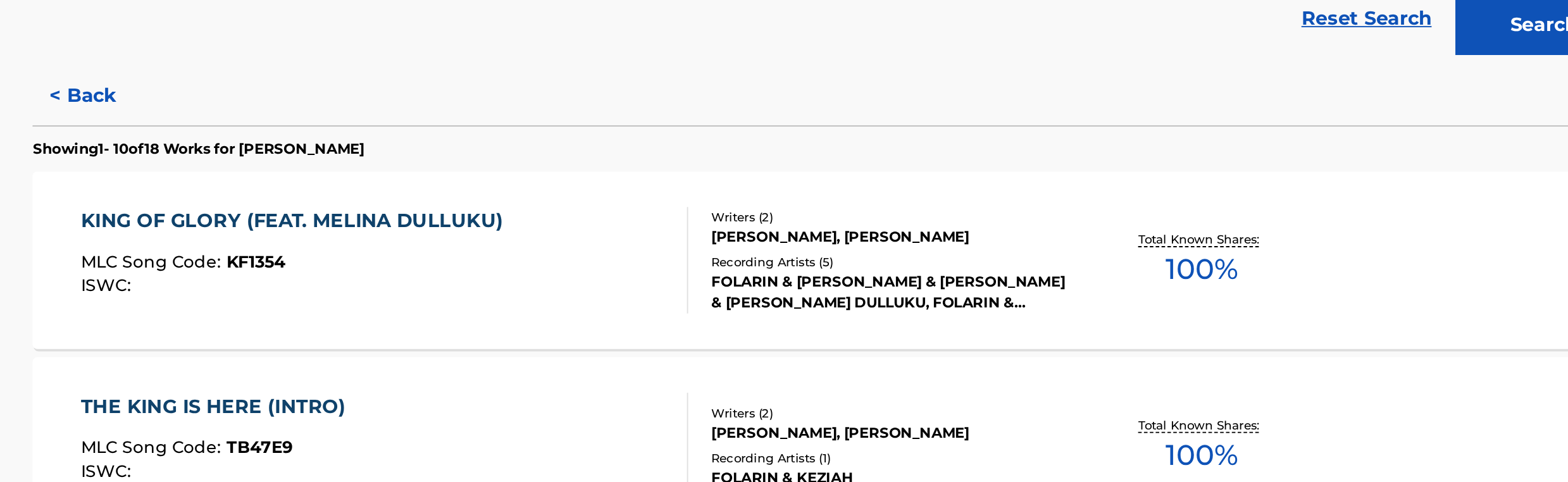
scroll to position [116, 0]
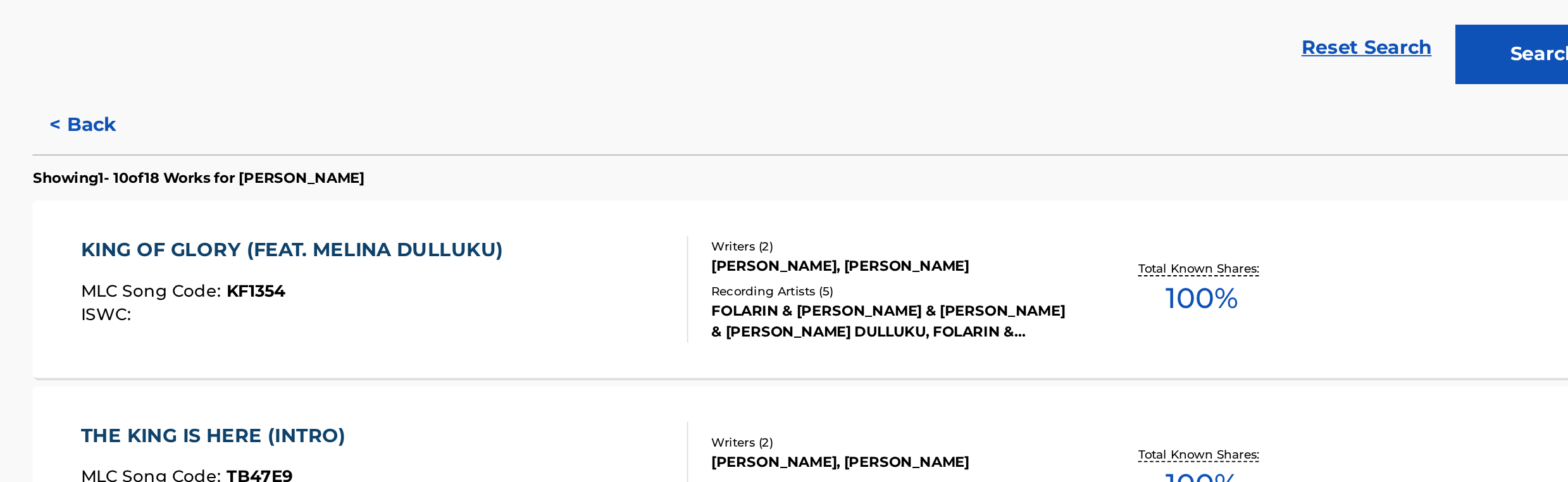
click at [397, 277] on button "< Back" at bounding box center [395, 270] width 76 height 31
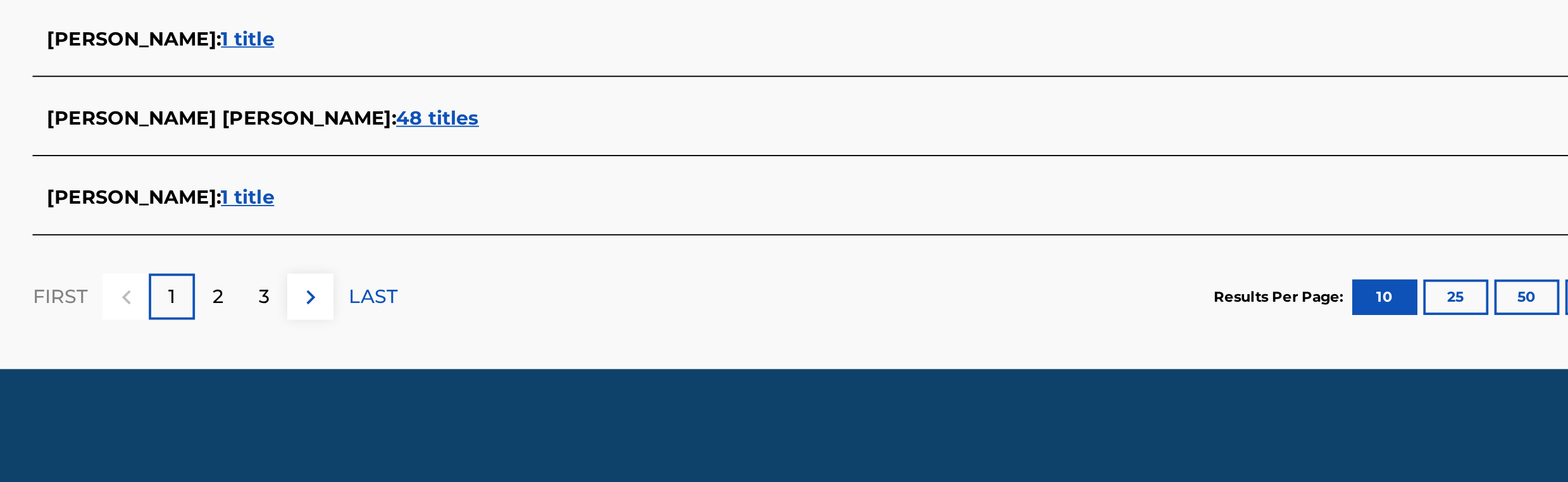
scroll to position [0, 0]
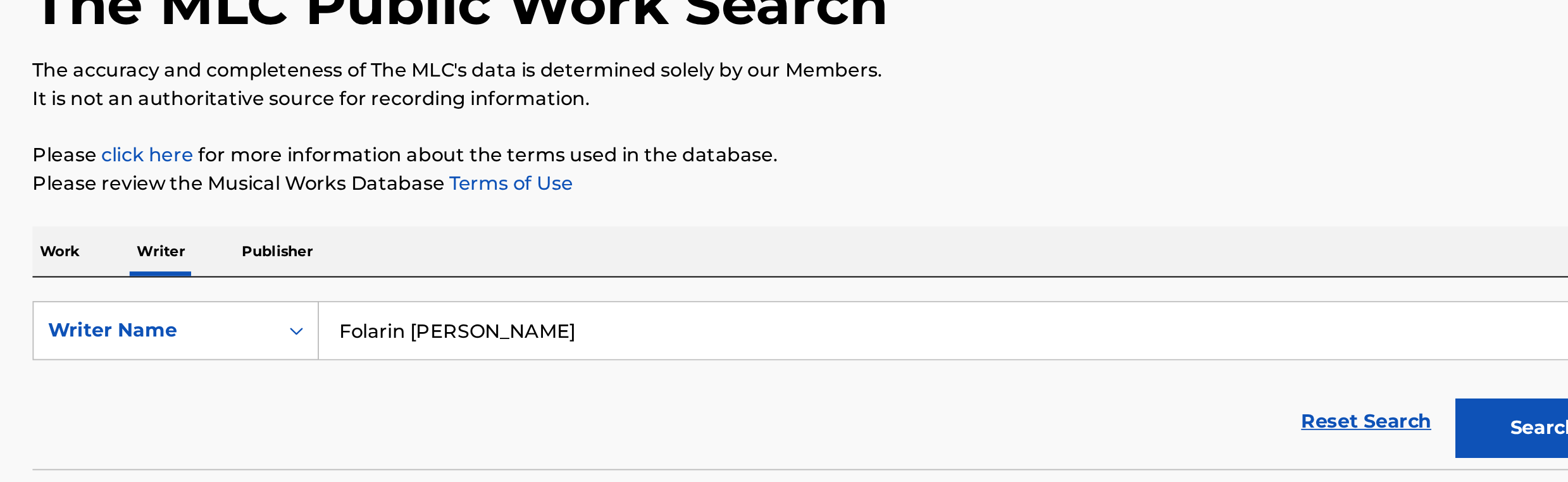
drag, startPoint x: 518, startPoint y: 300, endPoint x: 667, endPoint y: 300, distance: 149.0
click at [667, 300] on input "Folarin Usman Babatunde" at bounding box center [860, 296] width 702 height 30
click at [642, 302] on input "Folarin Usman Babatunde" at bounding box center [860, 296] width 702 height 30
paste input "Ugwu Prince Emeka"
click at [1164, 339] on button "Search" at bounding box center [1164, 348] width 95 height 31
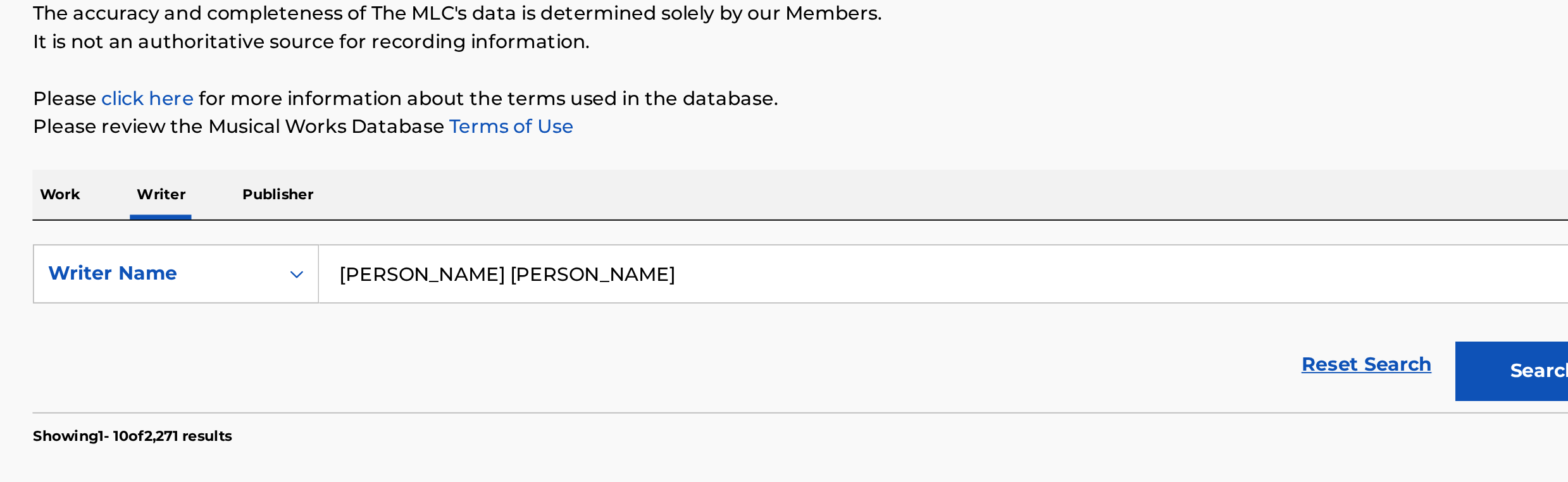
scroll to position [10, 0]
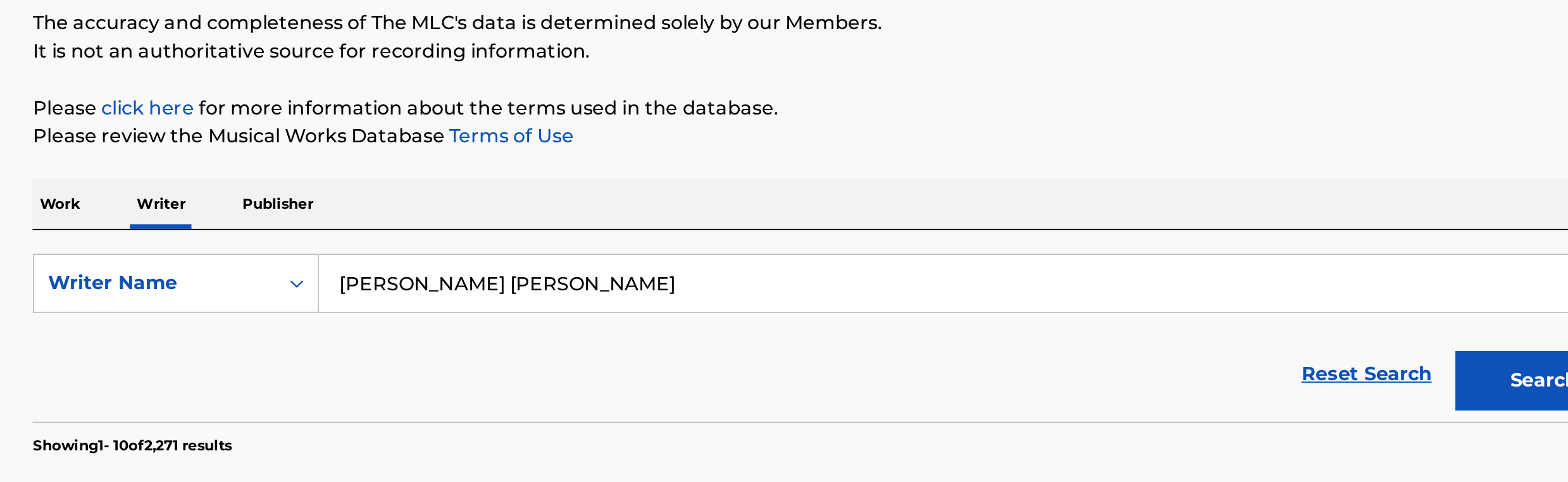
click at [614, 285] on input "Ugwu Prince Emeka" at bounding box center [860, 287] width 702 height 30
paste input "Gideon Chidiebere"
type input "Gideon Chidiebere"
click at [1158, 325] on button "Search" at bounding box center [1164, 339] width 95 height 31
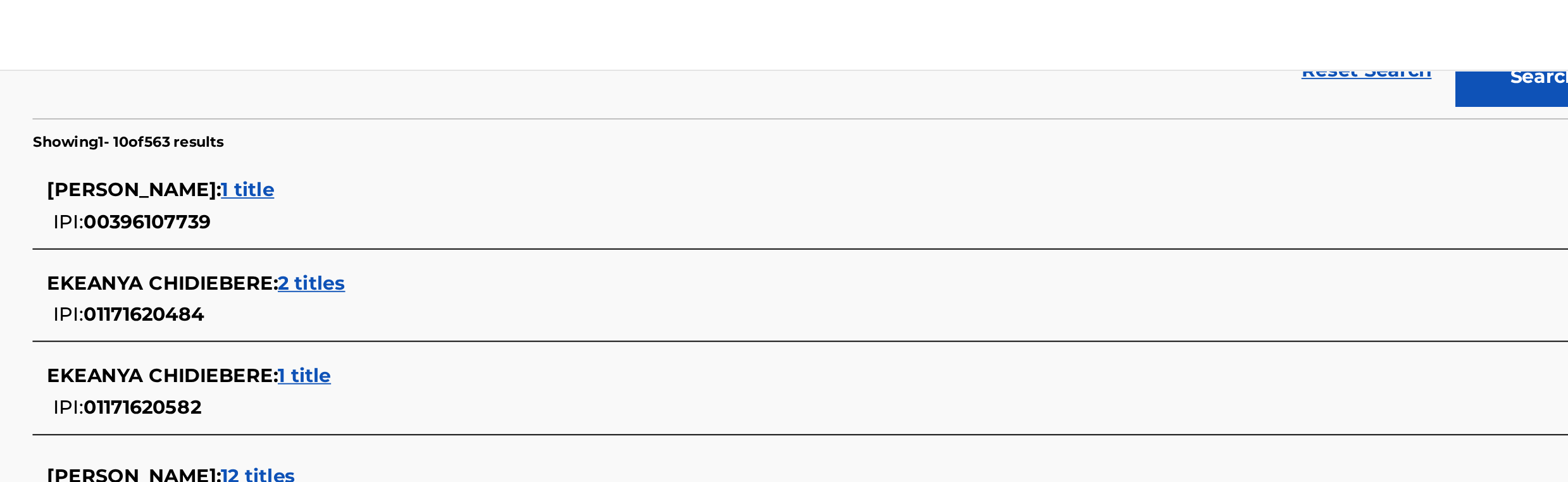
scroll to position [304, 0]
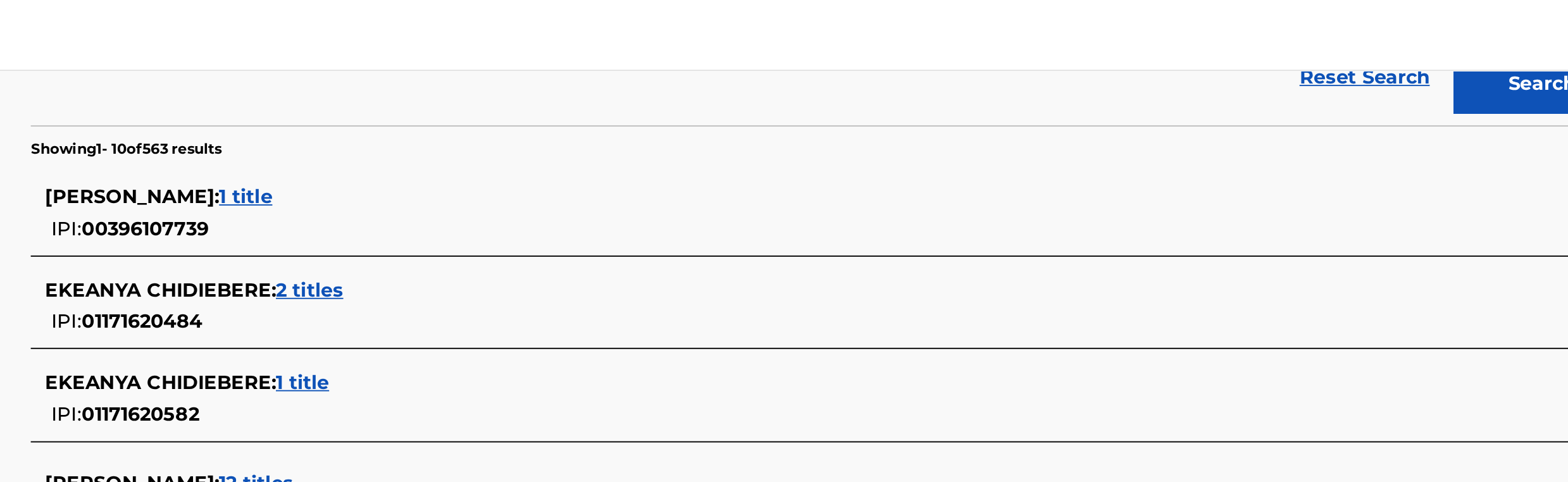
click at [485, 102] on span "1 title" at bounding box center [471, 106] width 29 height 12
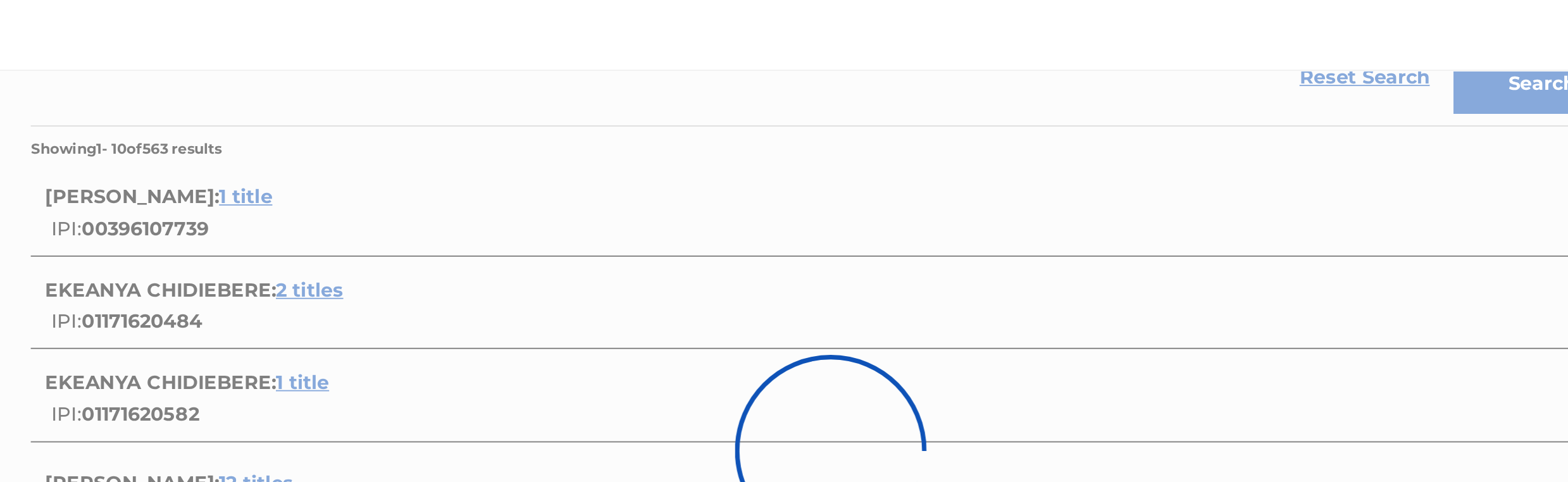
scroll to position [167, 0]
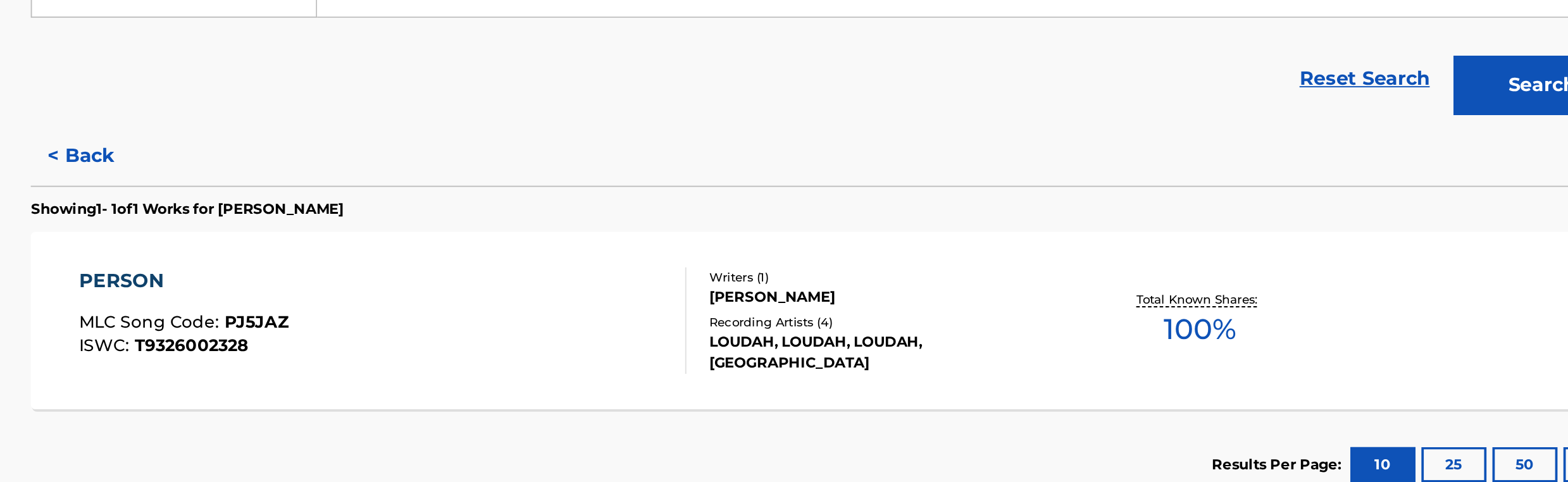
click at [377, 214] on button "< Back" at bounding box center [395, 220] width 76 height 31
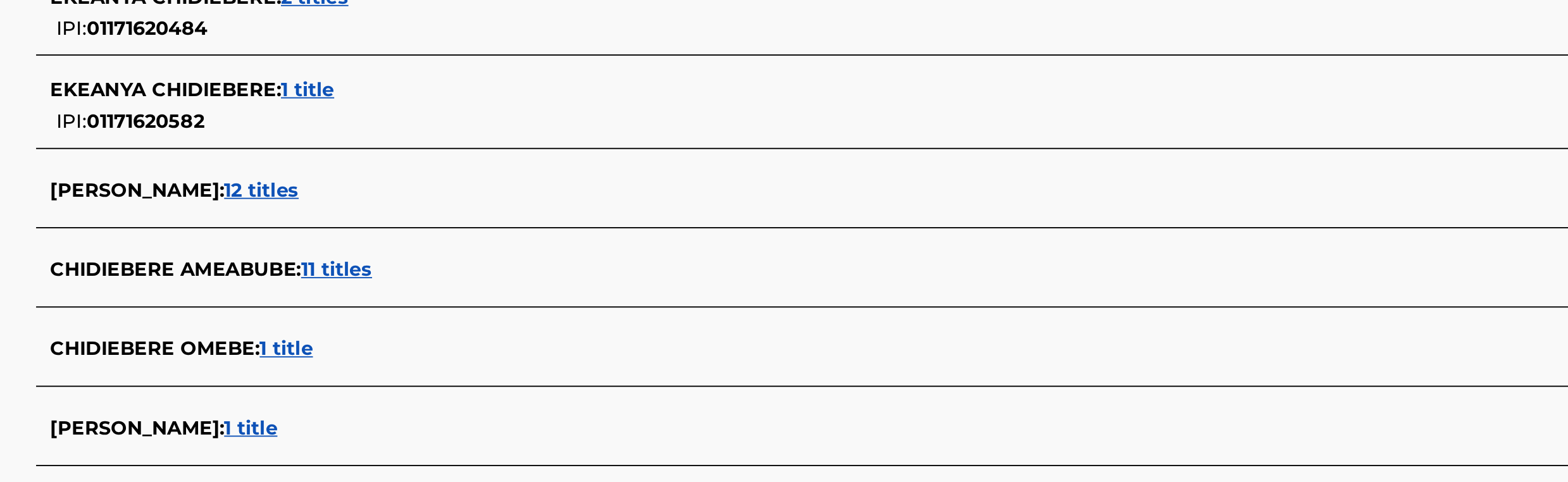
scroll to position [239, 0]
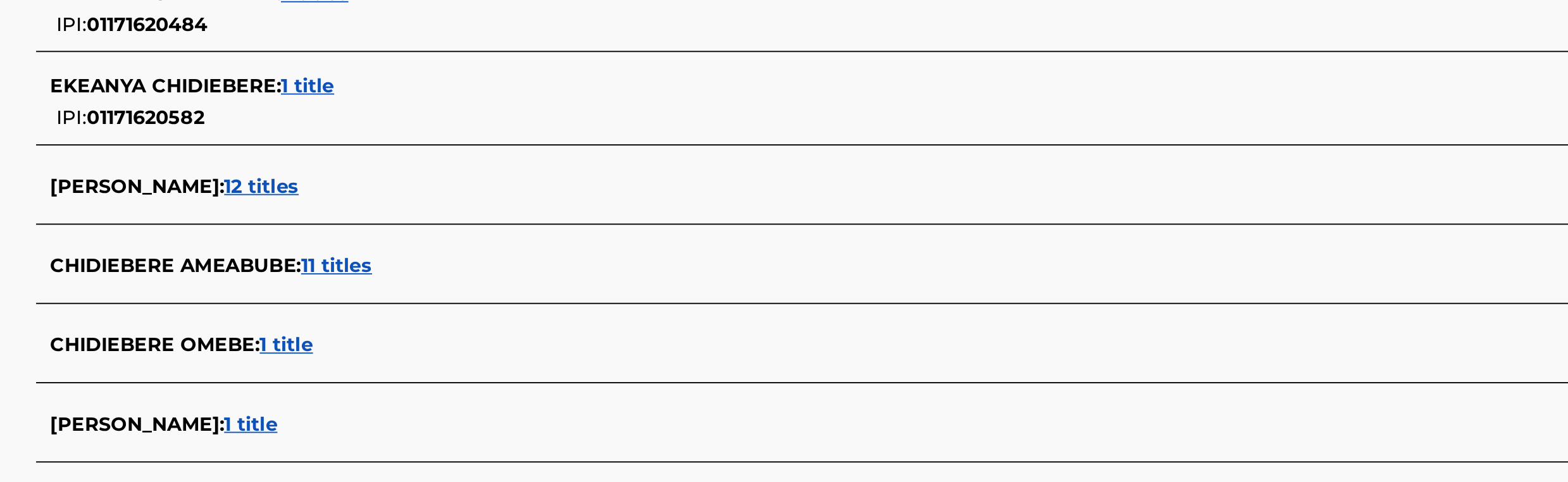
click at [491, 325] on span "12 titles" at bounding box center [477, 323] width 40 height 12
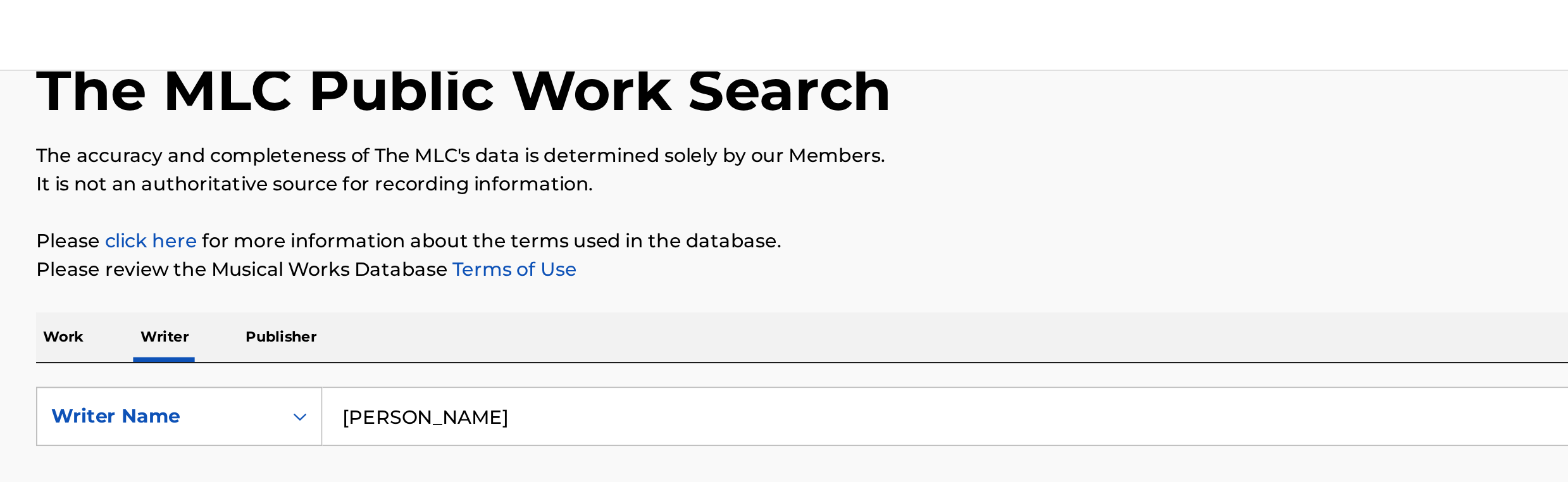
scroll to position [68, 0]
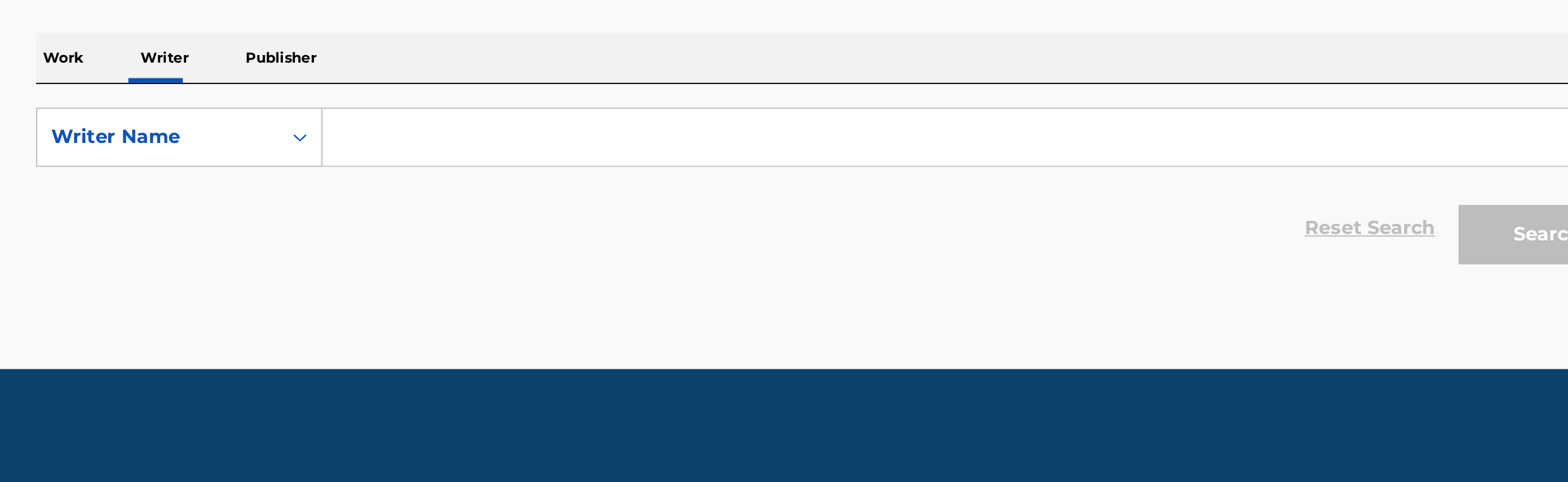
click at [551, 296] on input "Search Form" at bounding box center [860, 296] width 702 height 30
click at [552, 288] on input "Search Form" at bounding box center [860, 296] width 702 height 30
paste input "Shirdkevia [PERSON_NAME]"
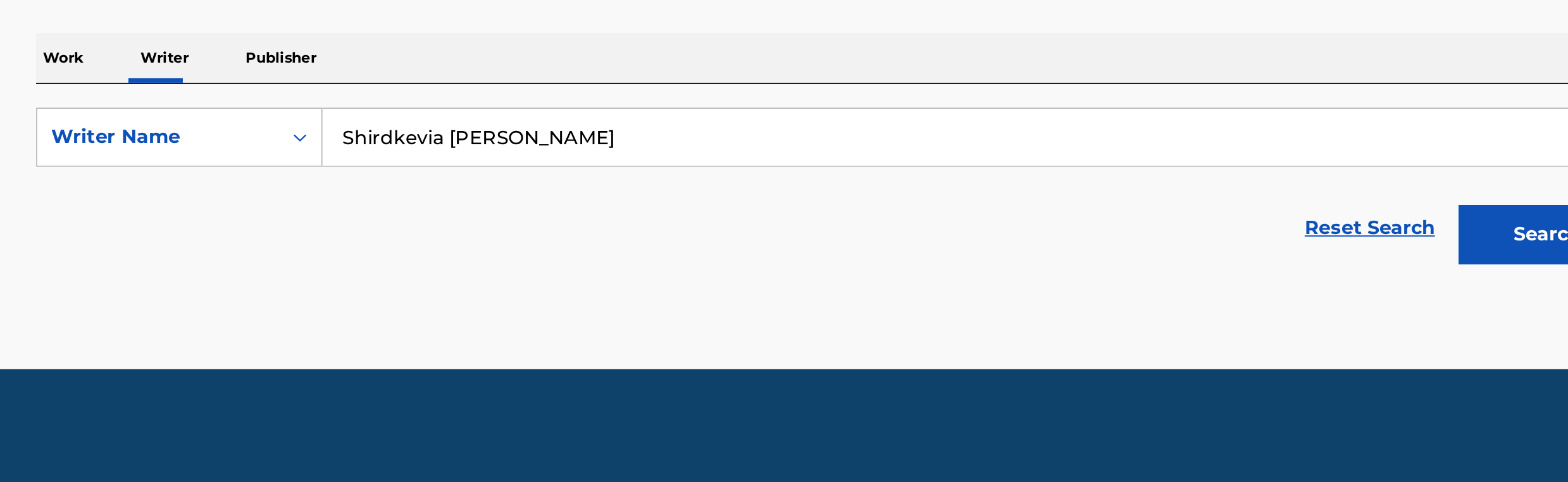
click at [1117, 333] on button "Search" at bounding box center [1164, 348] width 95 height 31
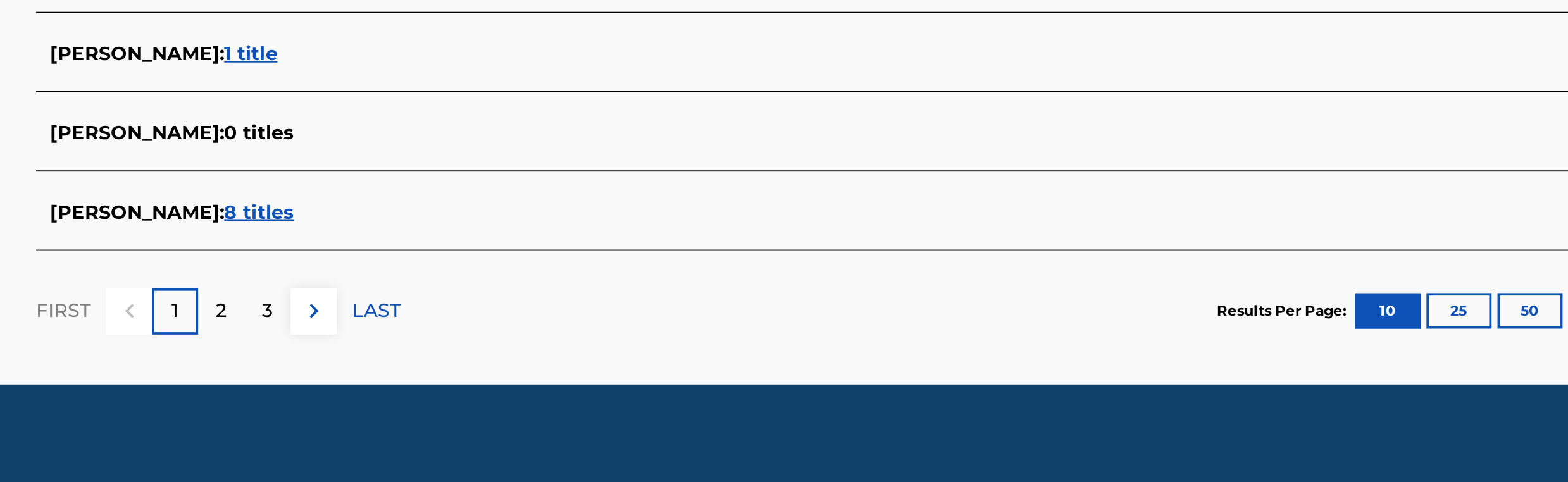
scroll to position [471, 0]
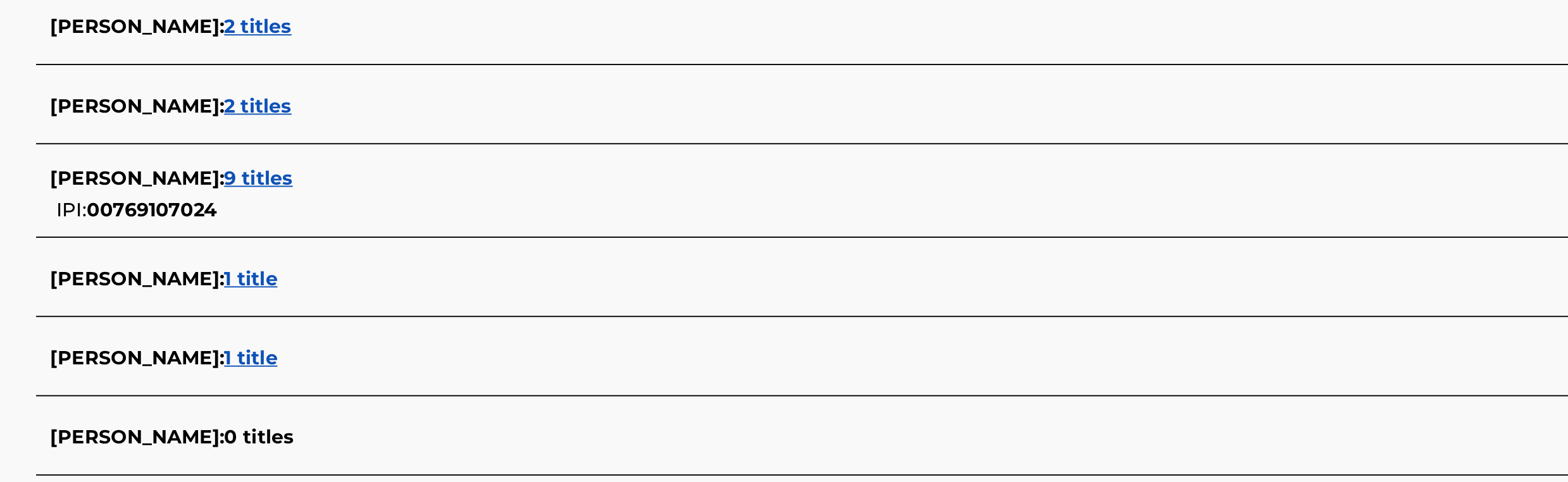
click at [467, 153] on span "9 titles" at bounding box center [476, 150] width 36 height 12
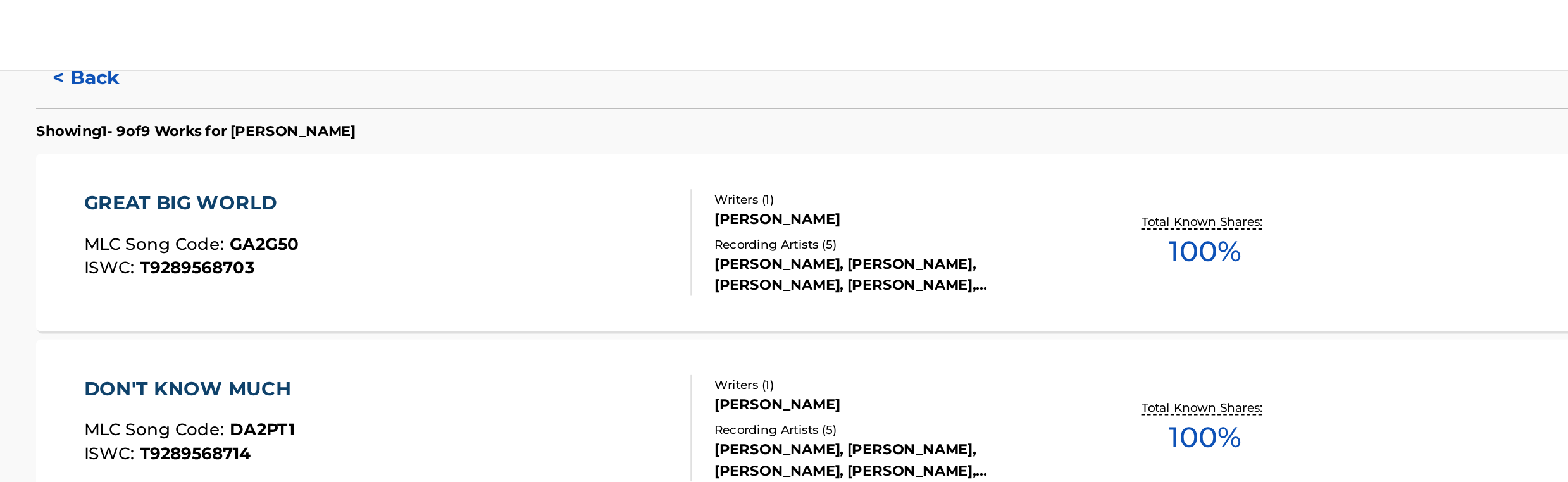
scroll to position [321, 0]
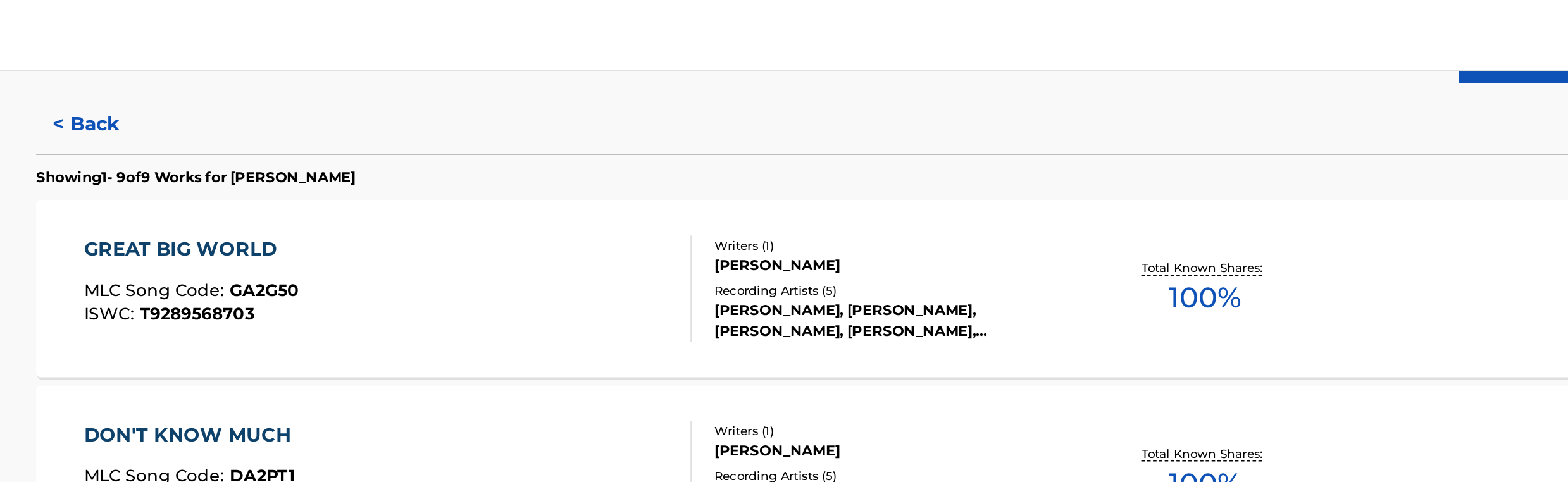
click at [371, 62] on button "< Back" at bounding box center [395, 66] width 76 height 31
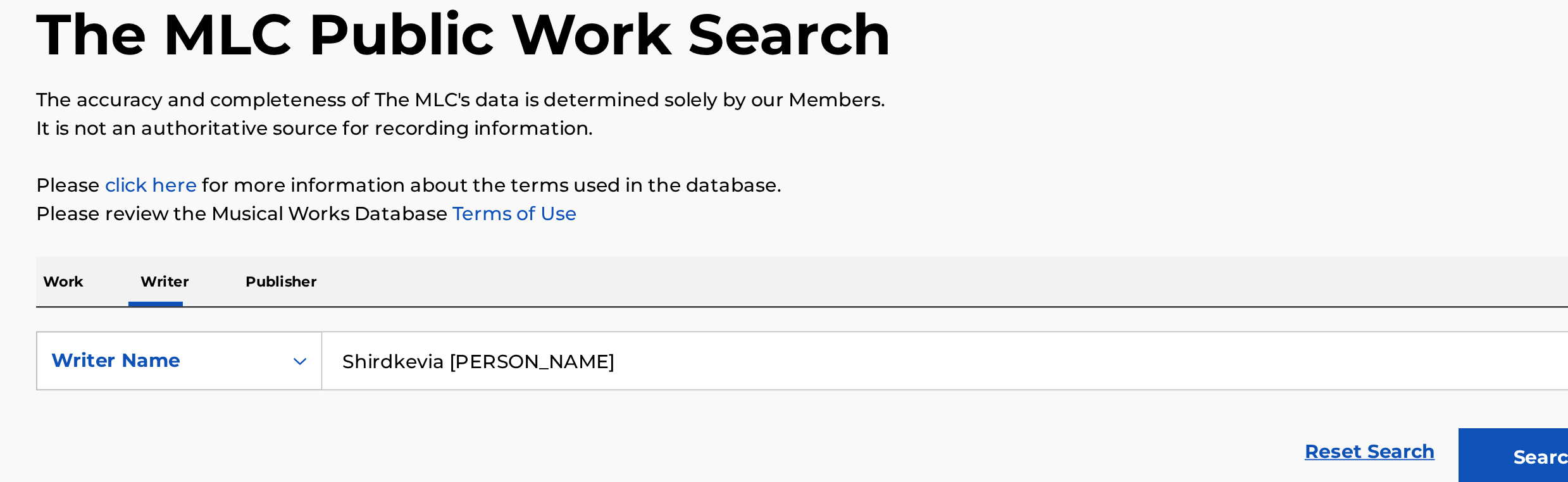
scroll to position [57, 0]
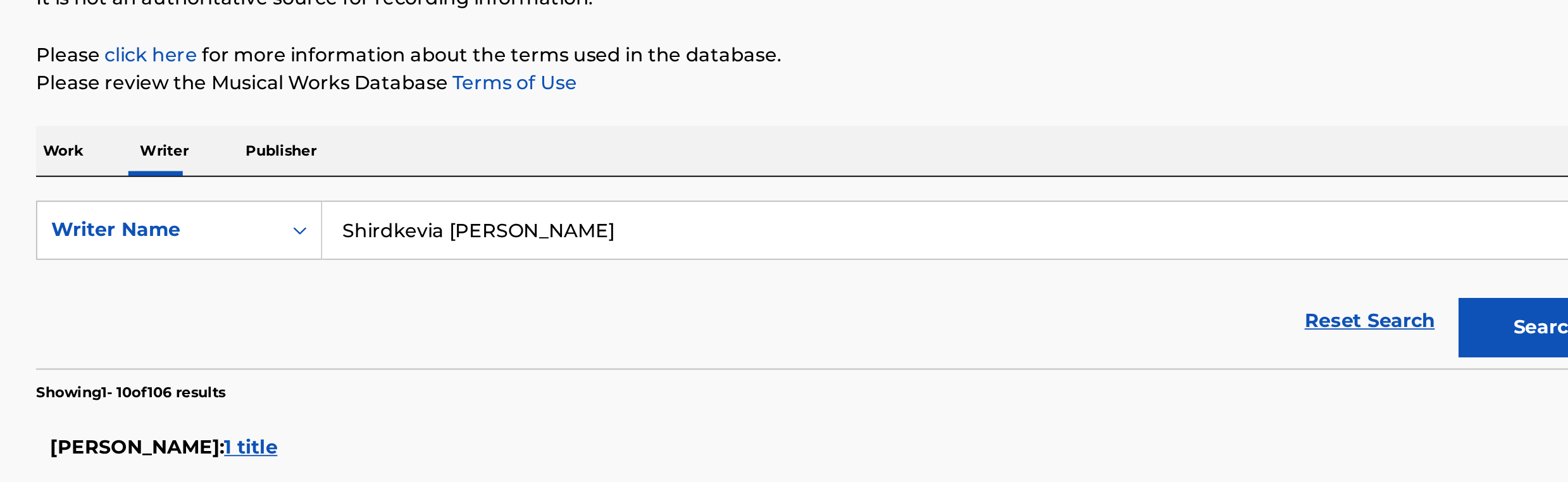
click at [587, 233] on input "Shirdkevia [PERSON_NAME]" at bounding box center [860, 239] width 702 height 30
paste input "[PERSON_NAME]"
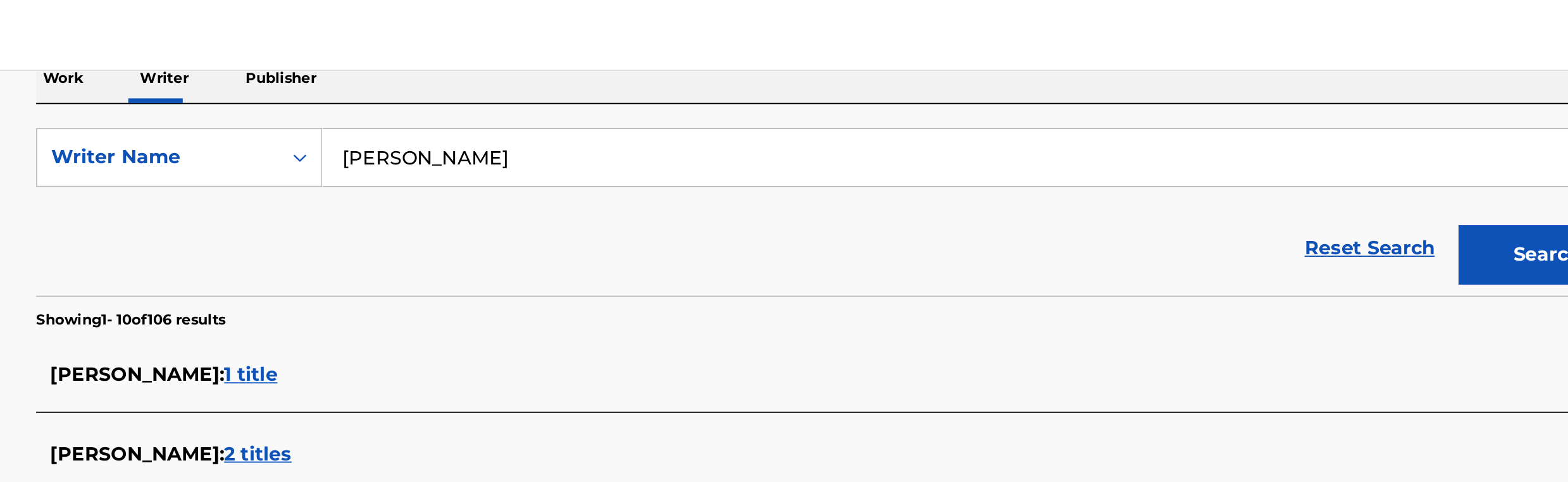
scroll to position [209, 0]
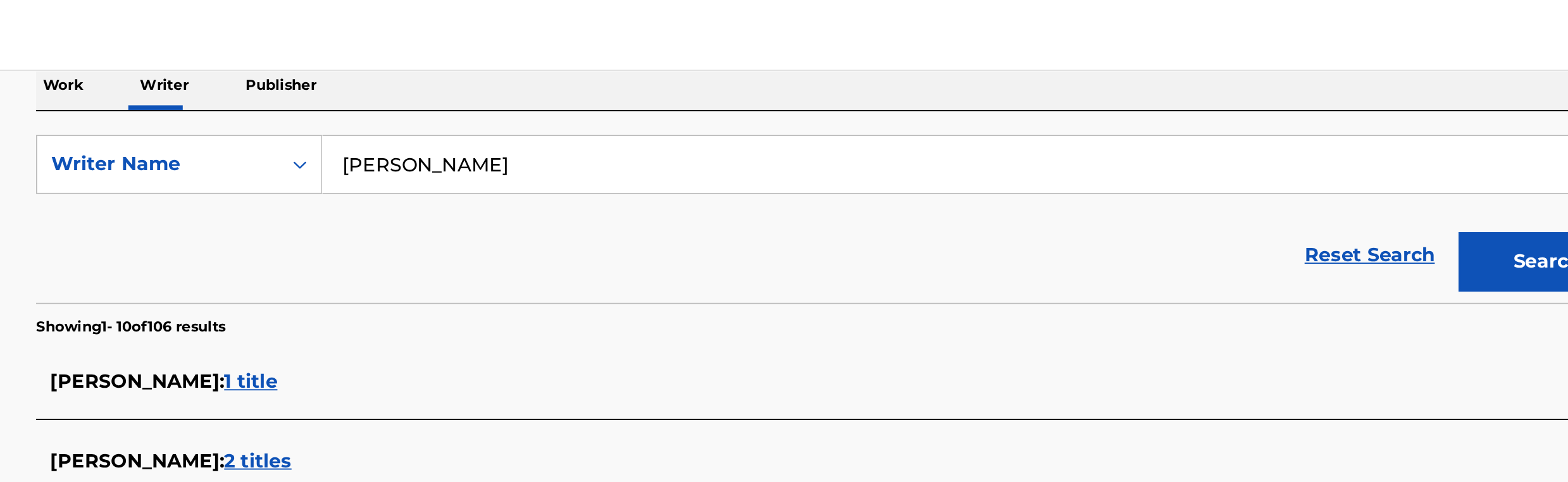
type input "[PERSON_NAME]"
click at [1138, 148] on button "Search" at bounding box center [1164, 140] width 95 height 31
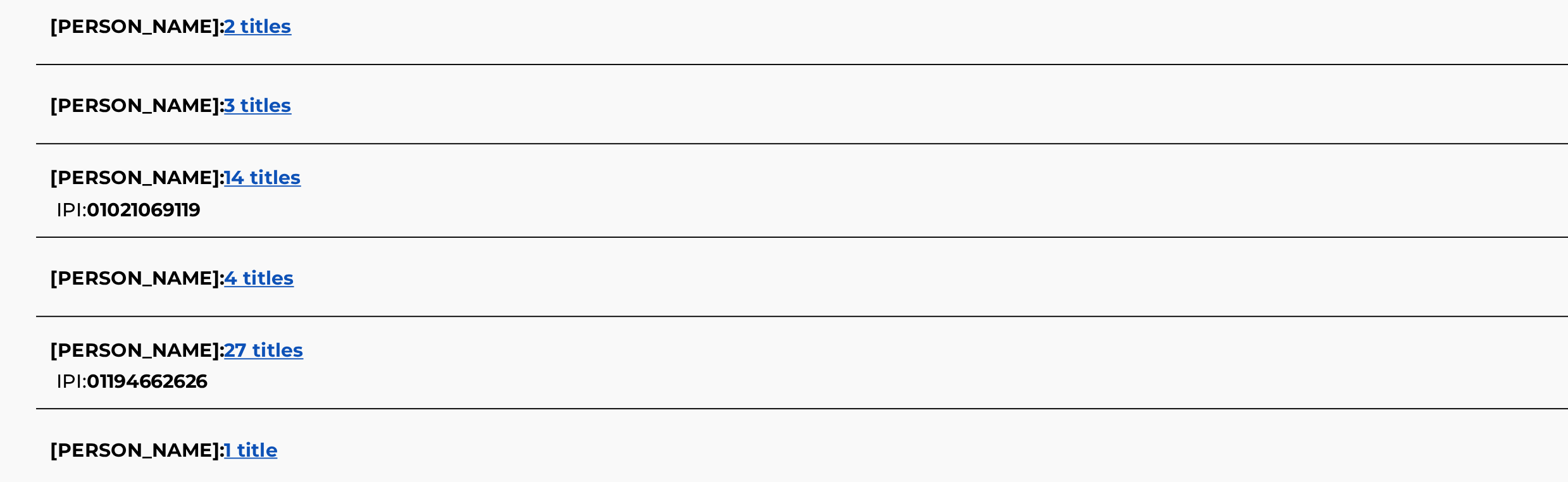
scroll to position [268, 0]
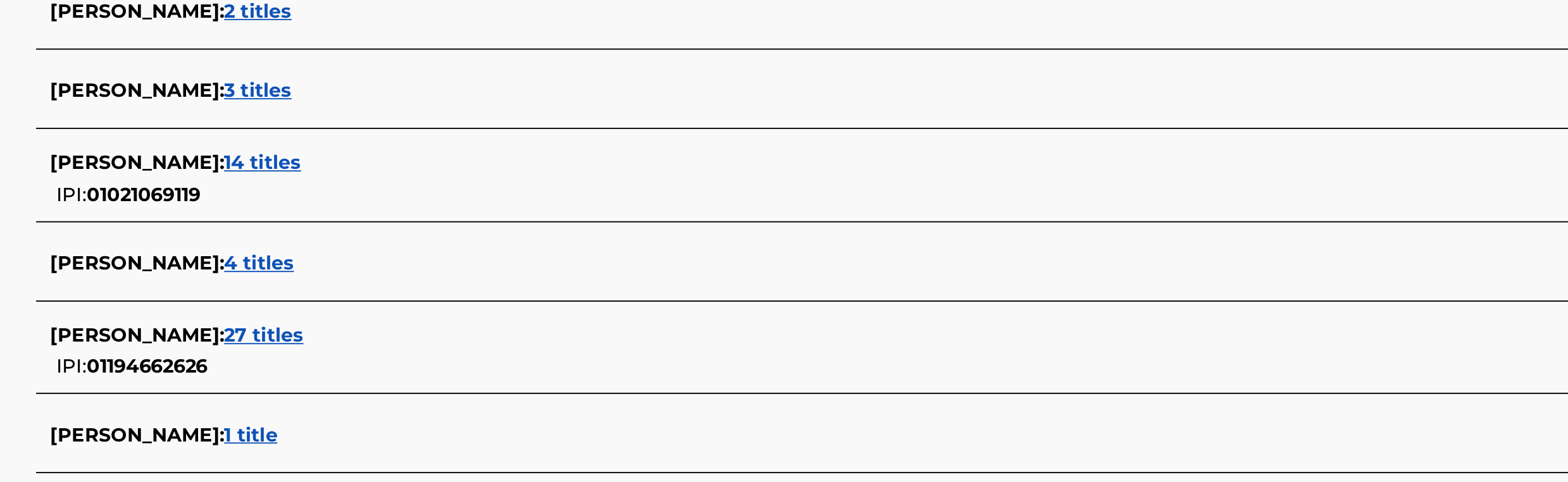
click at [499, 406] on span "27 titles" at bounding box center [478, 403] width 43 height 12
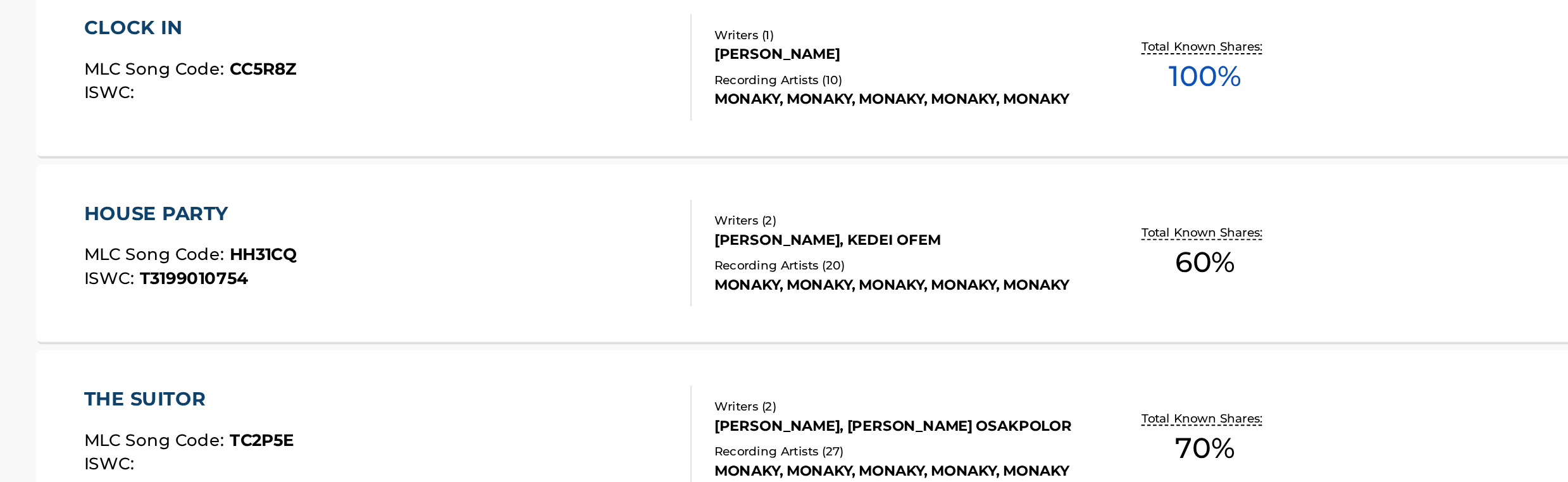
scroll to position [244, 0]
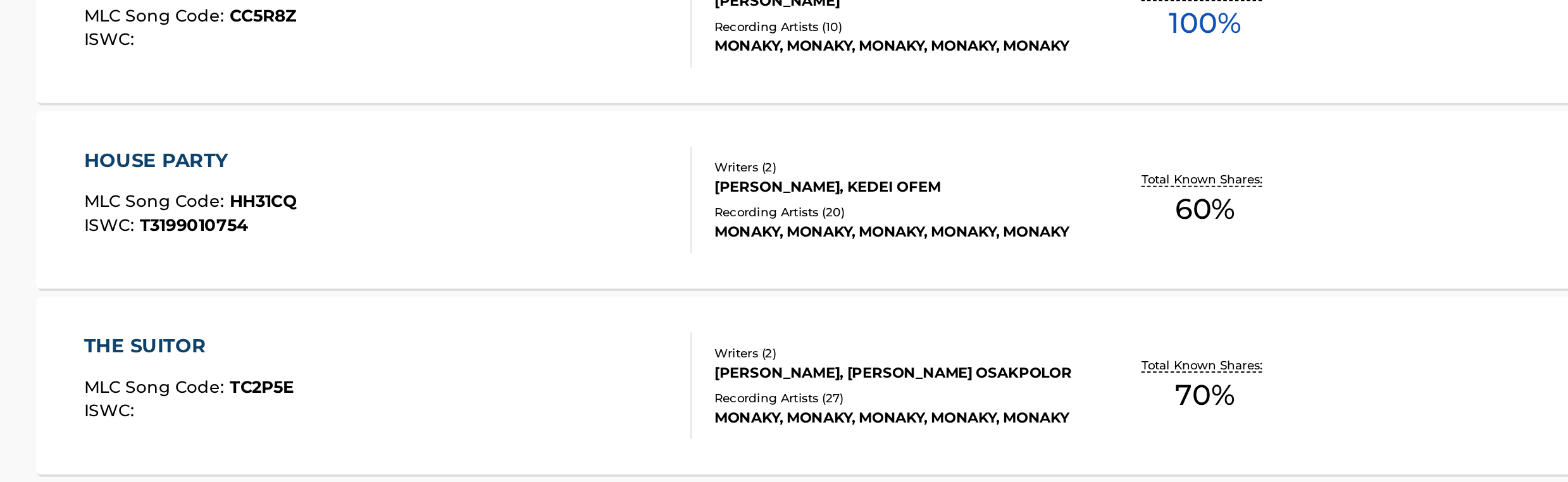
click at [730, 366] on div "HOUSE PARTY MLC Song Code : HH31CQ ISWC : T3199010754 Writers ( 2 ) [PERSON_NAM…" at bounding box center [784, 330] width 856 height 94
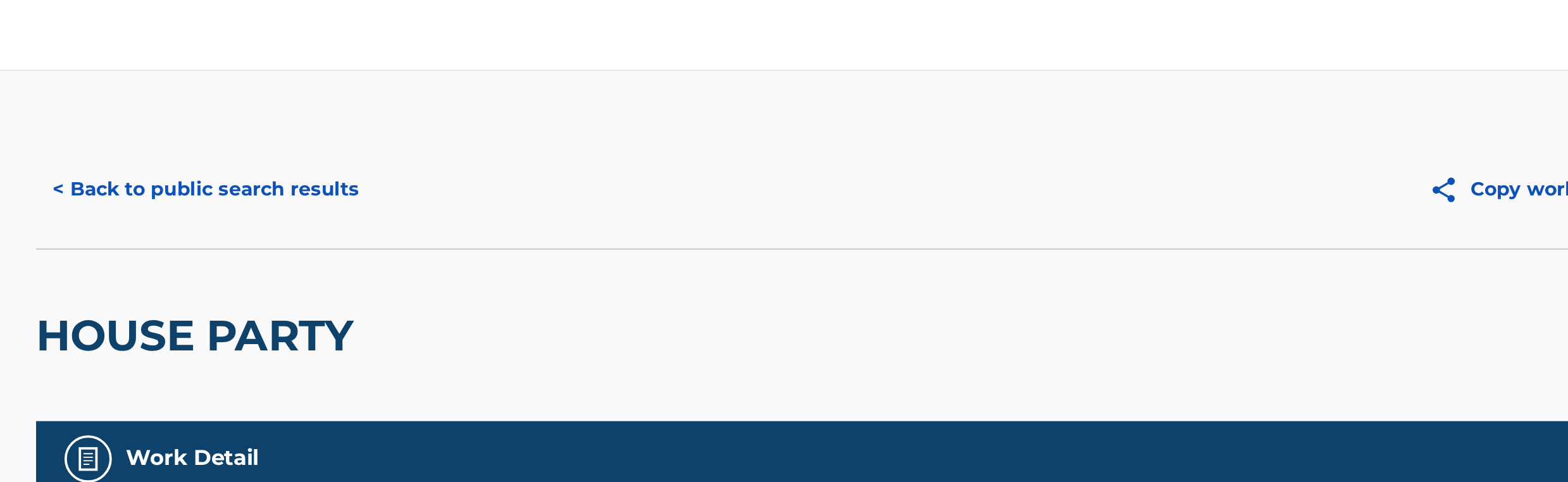
click at [507, 103] on button "< Back to public search results" at bounding box center [447, 101] width 181 height 31
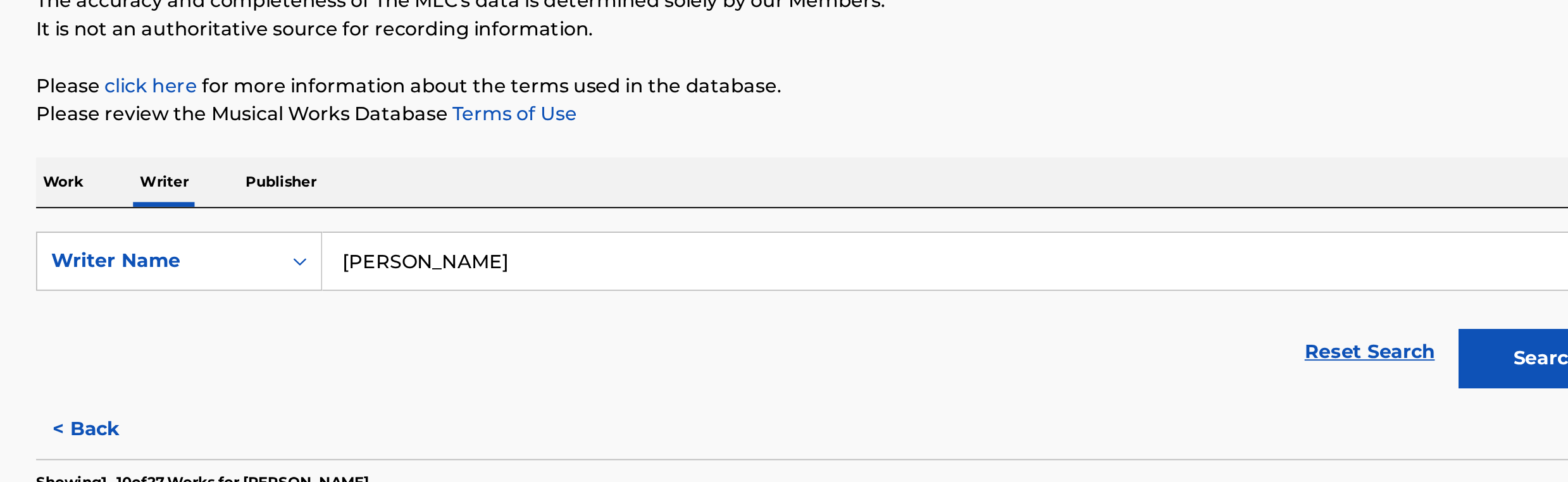
click at [583, 286] on input "[PERSON_NAME]" at bounding box center [860, 296] width 702 height 30
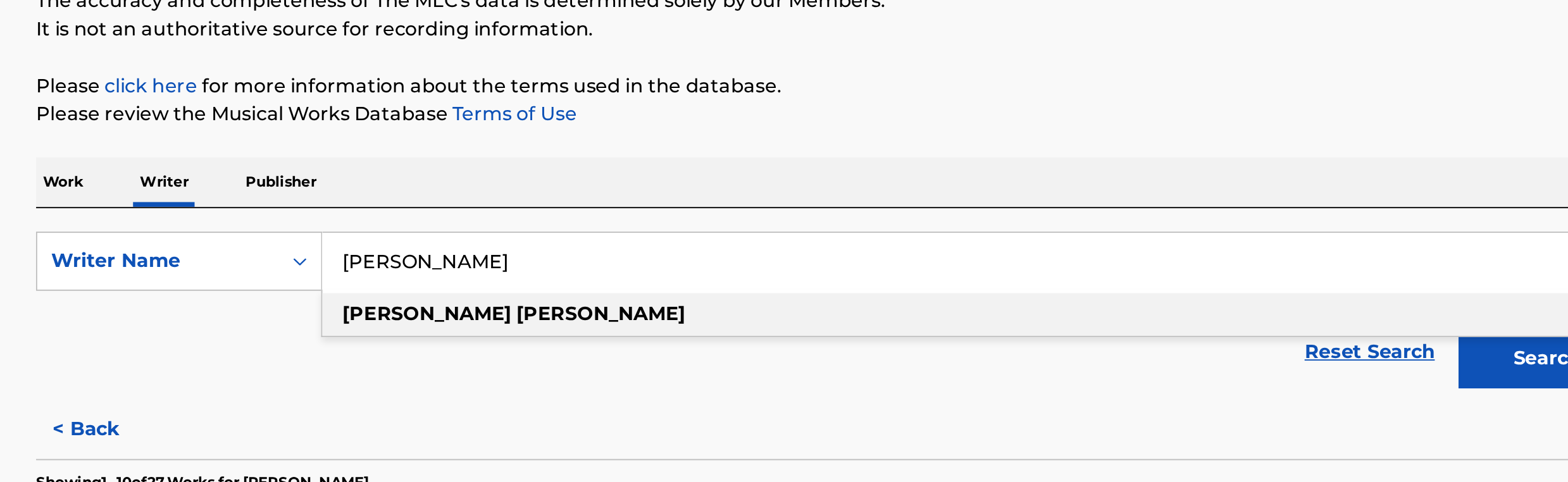
click at [583, 297] on input "[PERSON_NAME]" at bounding box center [860, 296] width 702 height 30
paste input "[DEMOGRAPHIC_DATA][PERSON_NAME]"
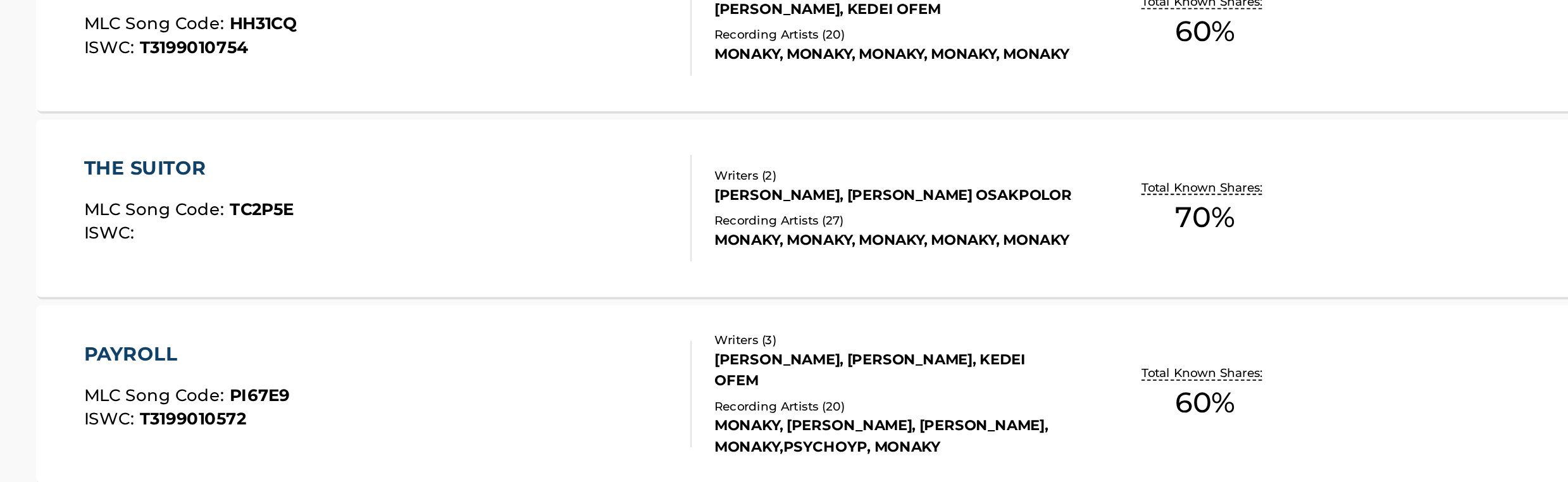
scroll to position [355, 0]
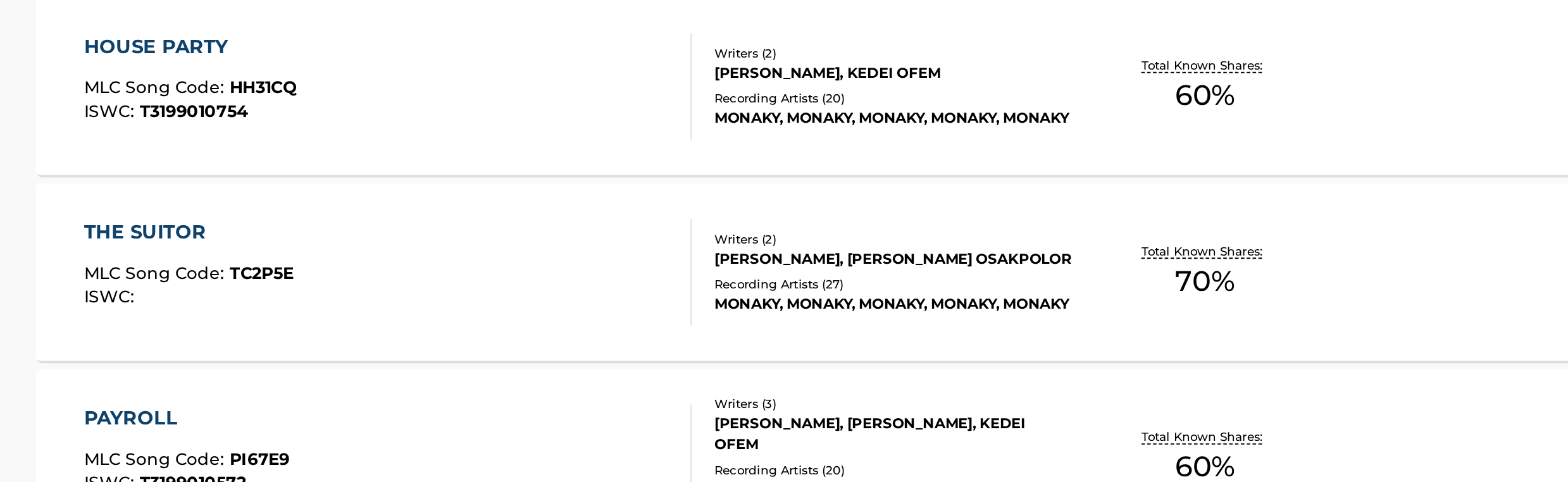
type input "[DEMOGRAPHIC_DATA][PERSON_NAME]"
click at [837, 238] on div "MONAKY, MONAKY, MONAKY, MONAKY, MONAKY" at bounding box center [815, 235] width 191 height 11
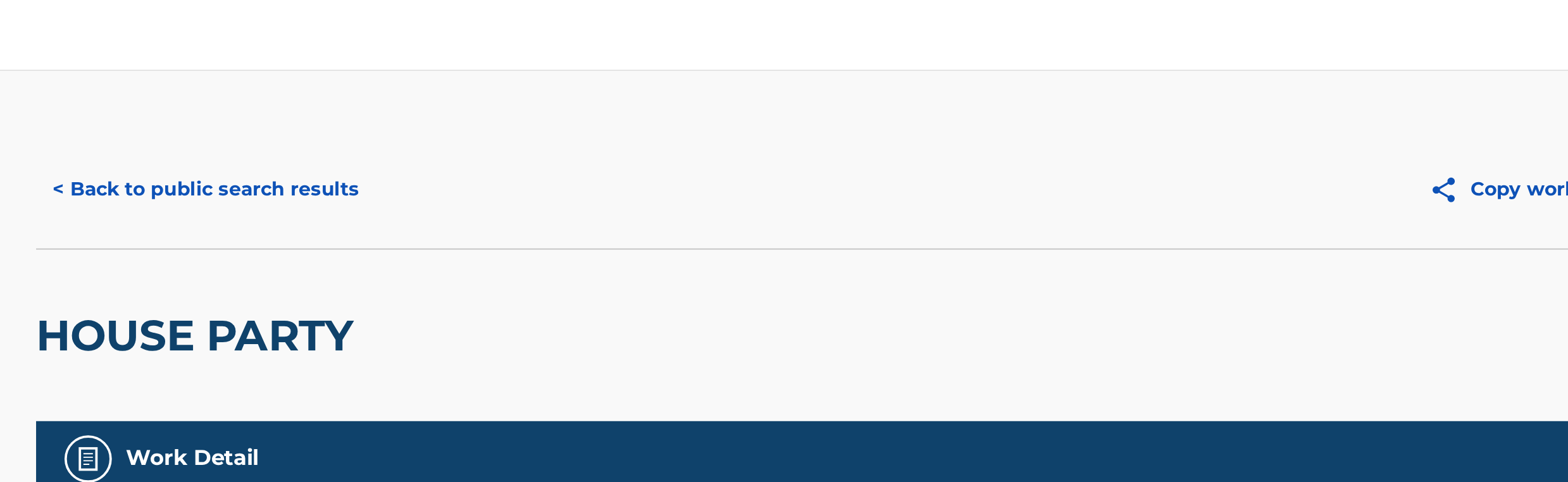
click at [503, 97] on button "< Back to public search results" at bounding box center [447, 101] width 181 height 31
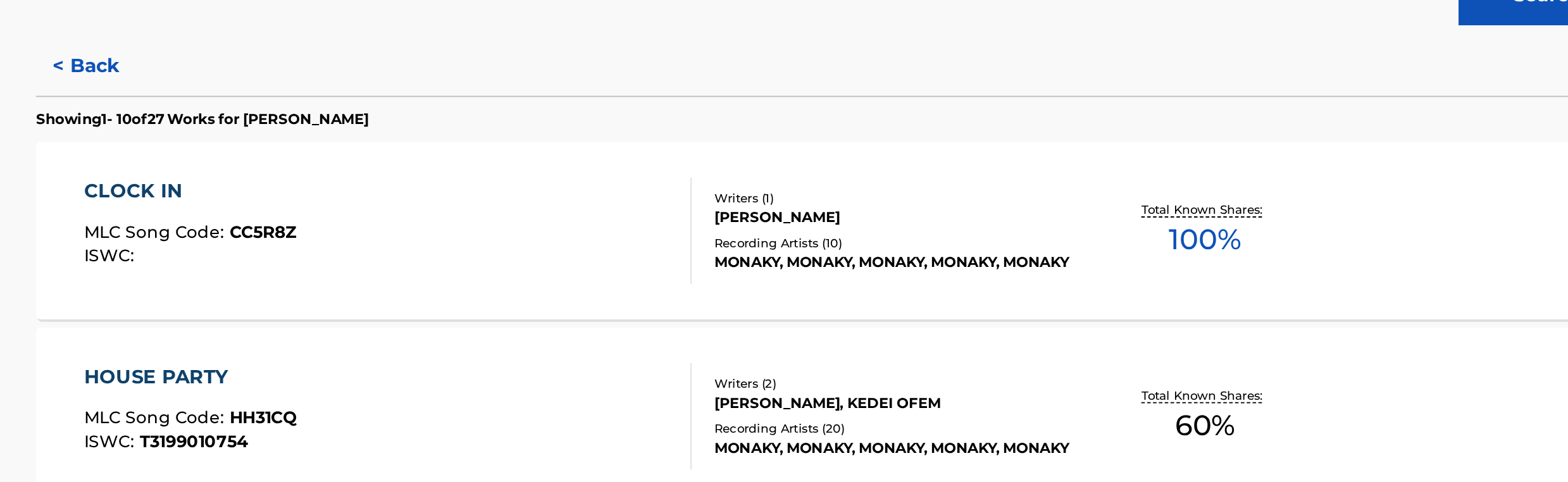
scroll to position [135, 0]
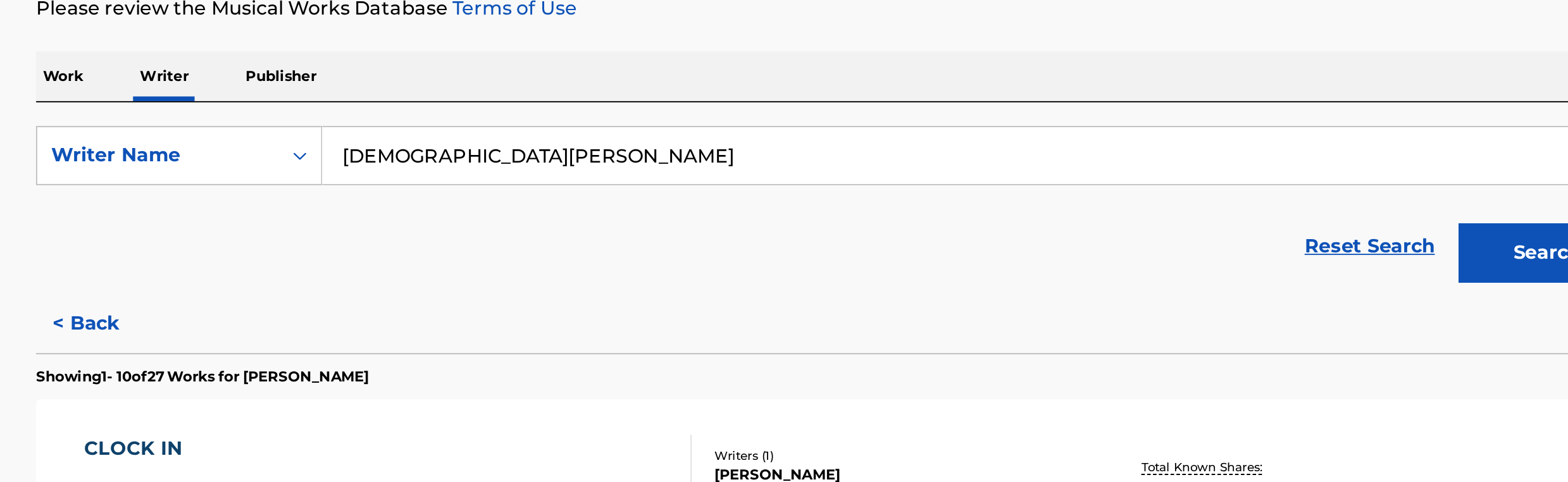
click at [1157, 209] on button "Search" at bounding box center [1164, 213] width 95 height 31
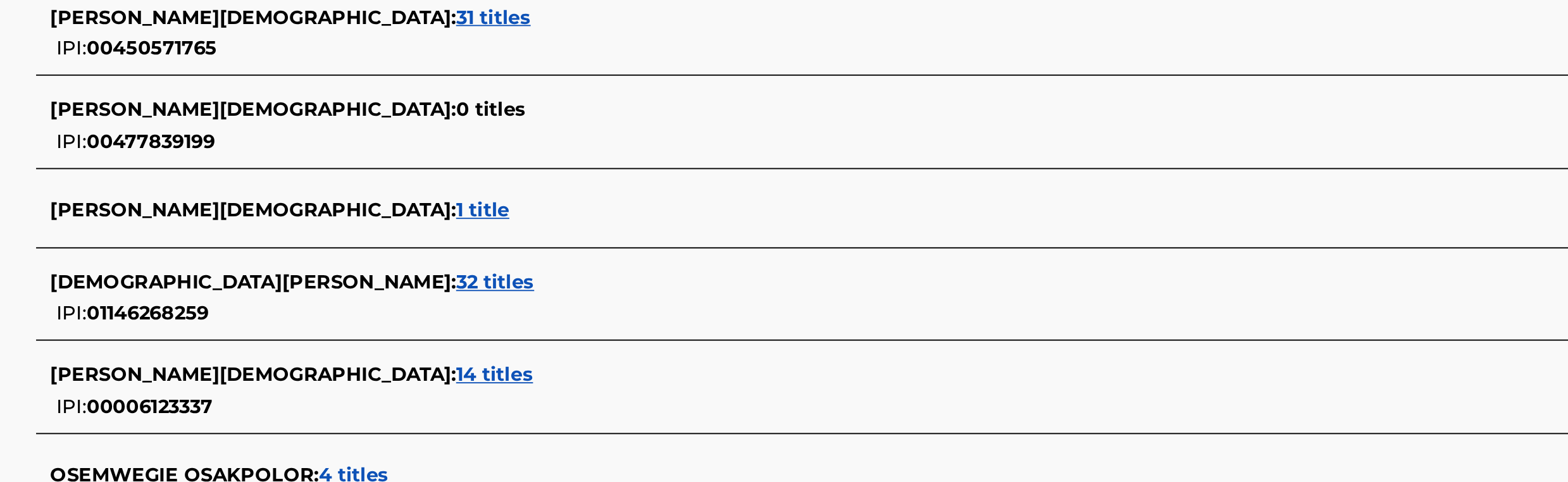
scroll to position [315, 0]
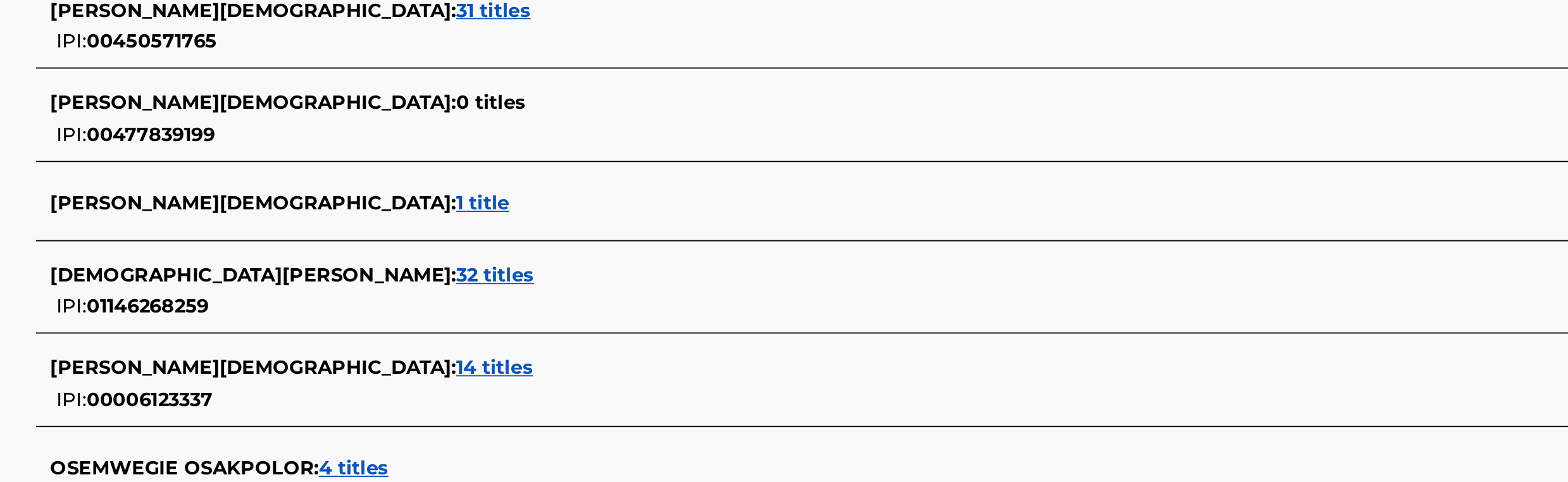
click at [581, 372] on span "32 titles" at bounding box center [602, 371] width 42 height 12
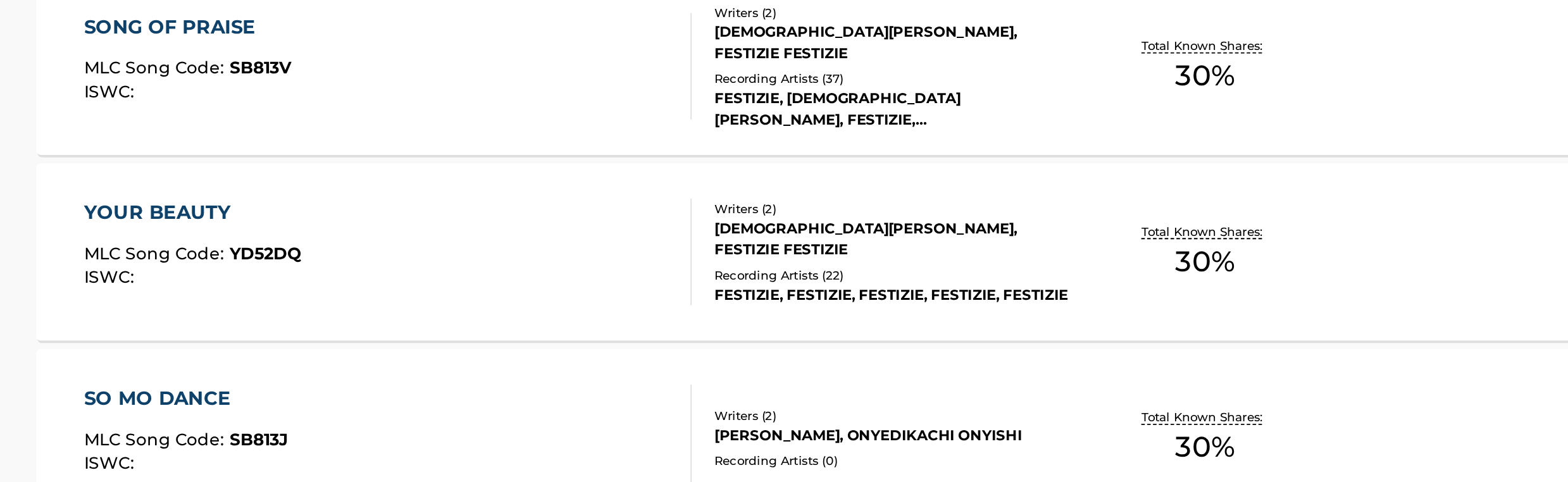
scroll to position [329, 0]
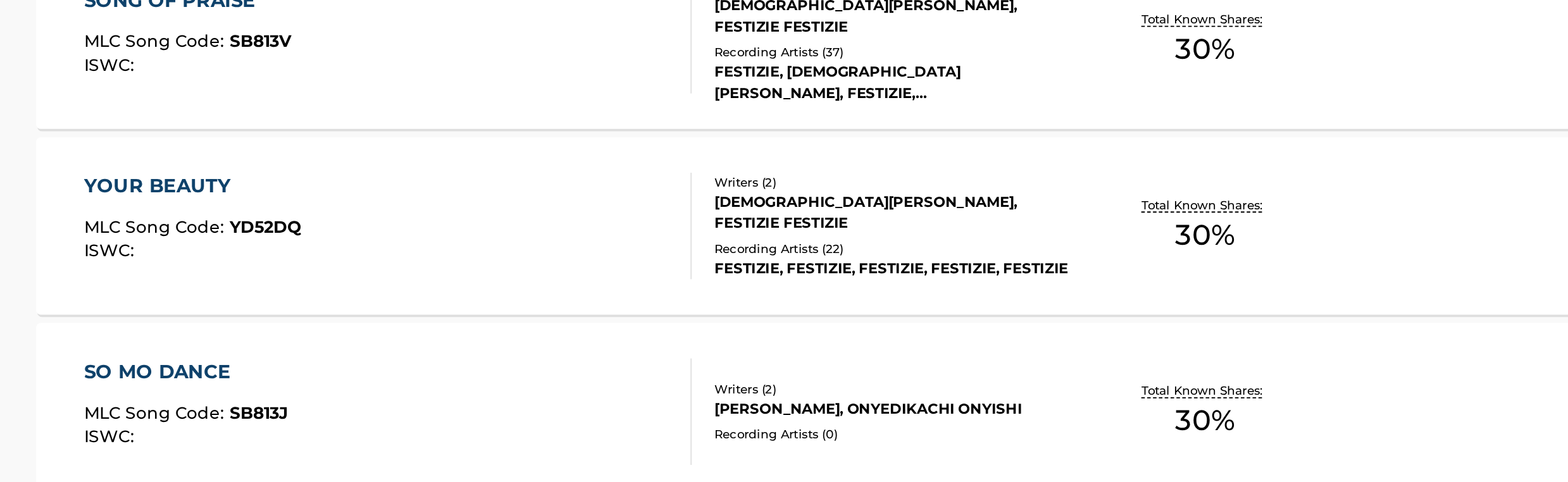
click at [728, 352] on div "Recording Artists ( 22 )" at bounding box center [815, 356] width 191 height 10
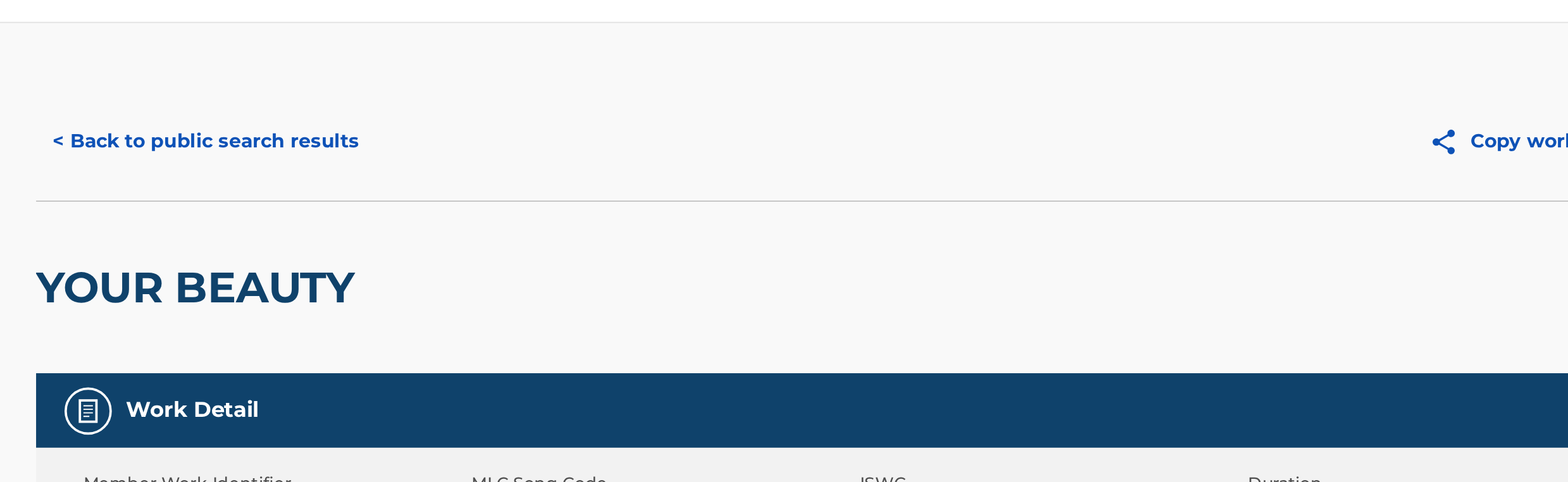
click at [481, 101] on button "< Back to public search results" at bounding box center [447, 101] width 181 height 31
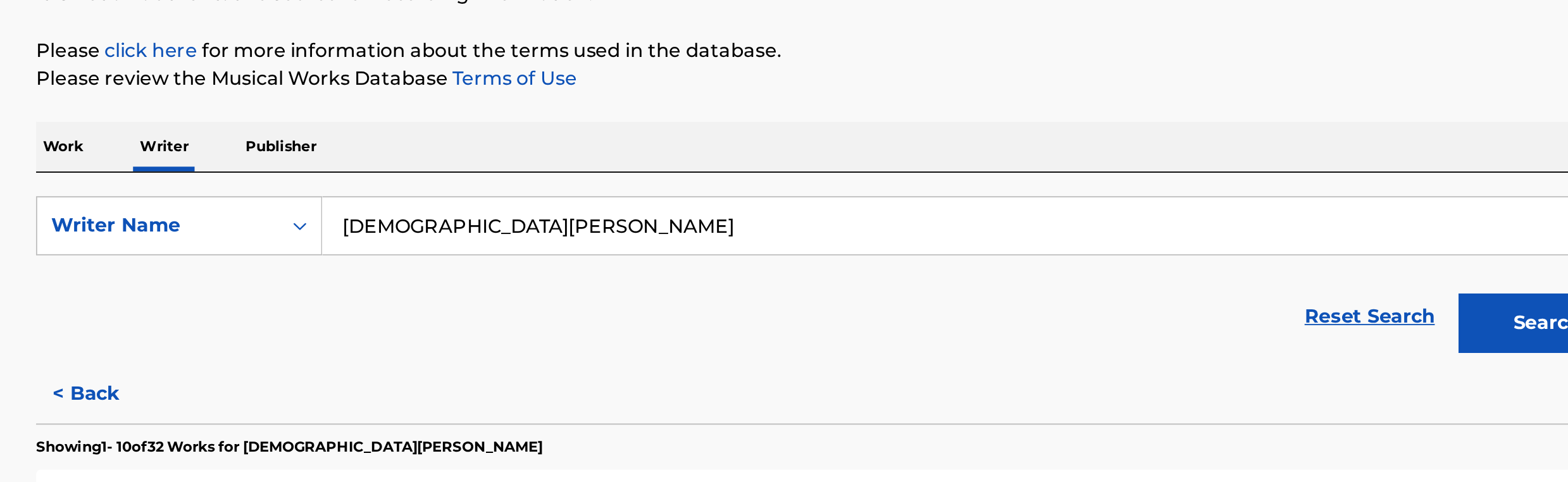
click at [705, 298] on input "[DEMOGRAPHIC_DATA][PERSON_NAME]" at bounding box center [860, 296] width 702 height 30
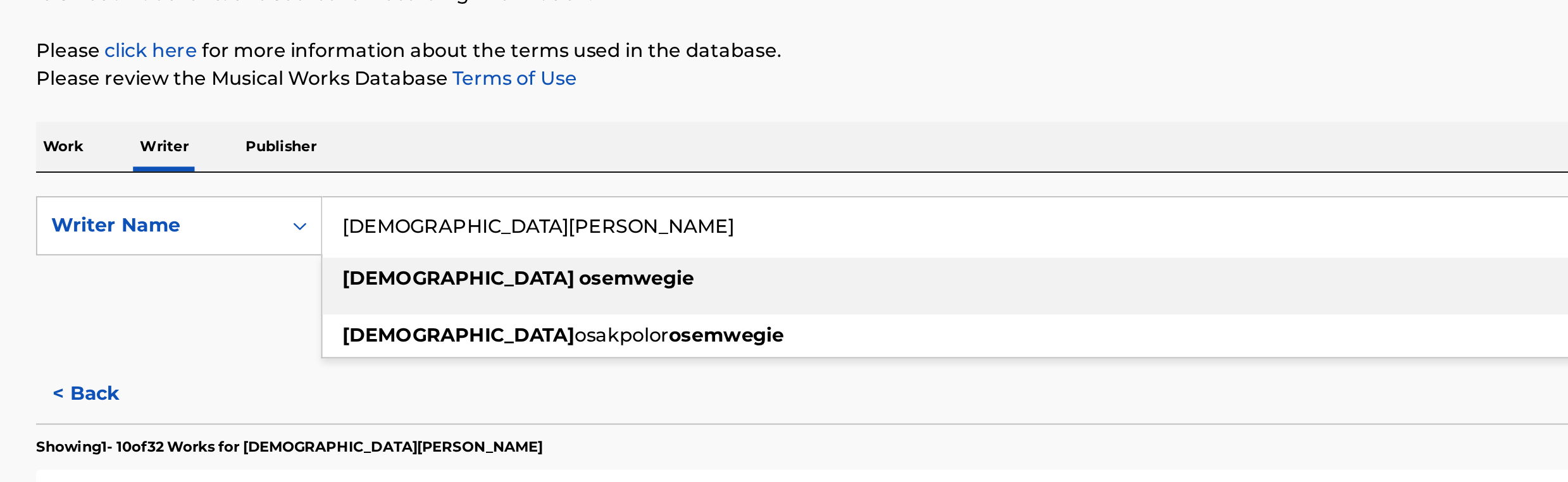
paste input "[PERSON_NAME] [PERSON_NAME]"
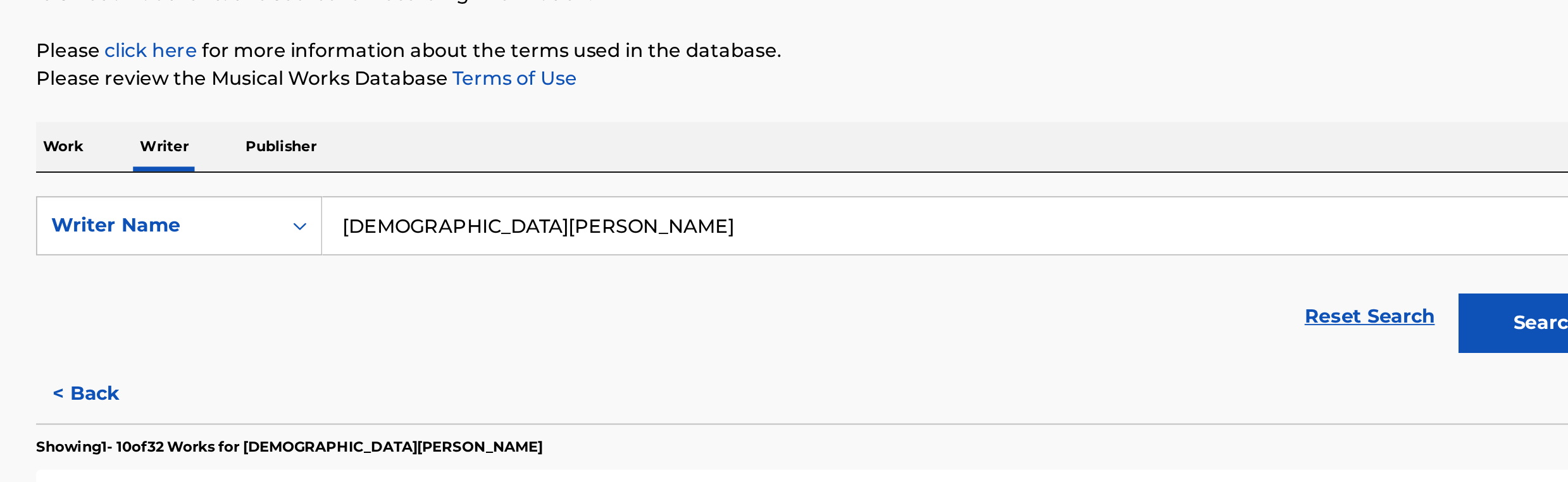
paste input "[PERSON_NAME] [PERSON_NAME]"
type input "[PERSON_NAME] [PERSON_NAME]"
click at [1127, 359] on button "Search" at bounding box center [1164, 348] width 95 height 31
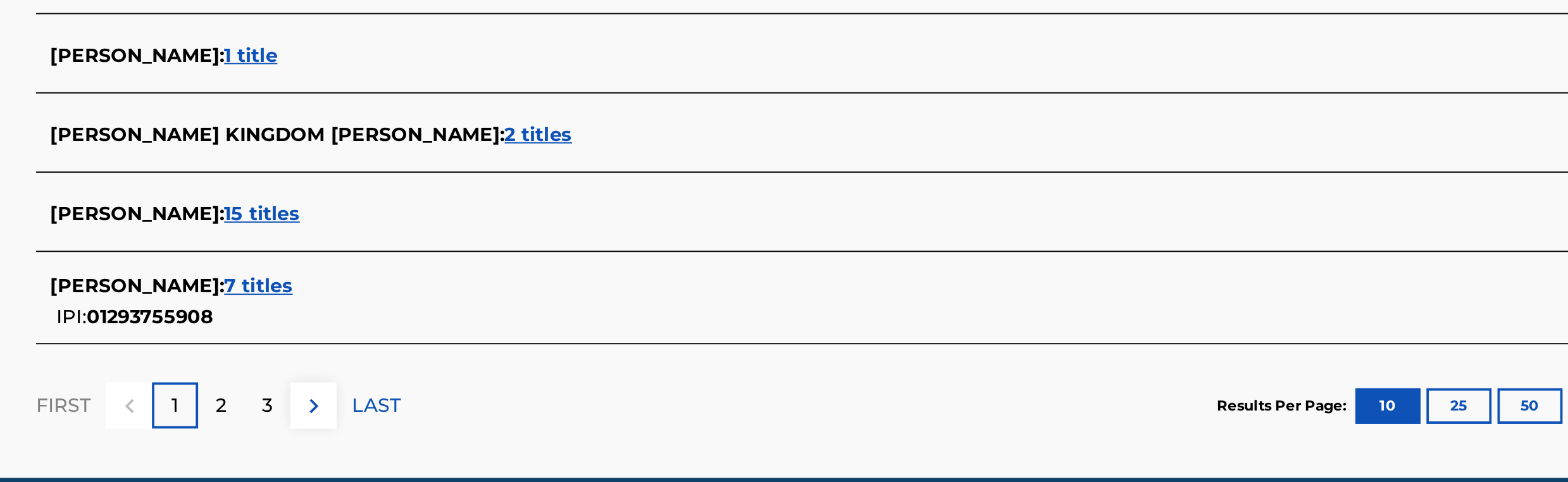
scroll to position [439, 0]
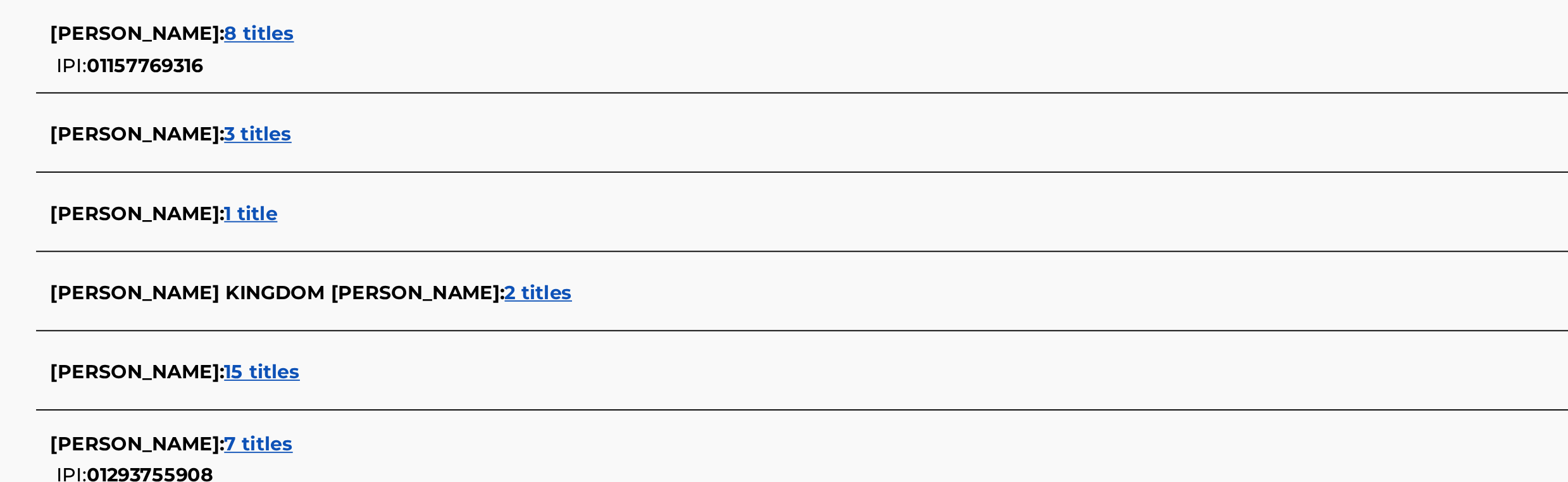
click at [495, 160] on span "8 titles" at bounding box center [476, 154] width 37 height 12
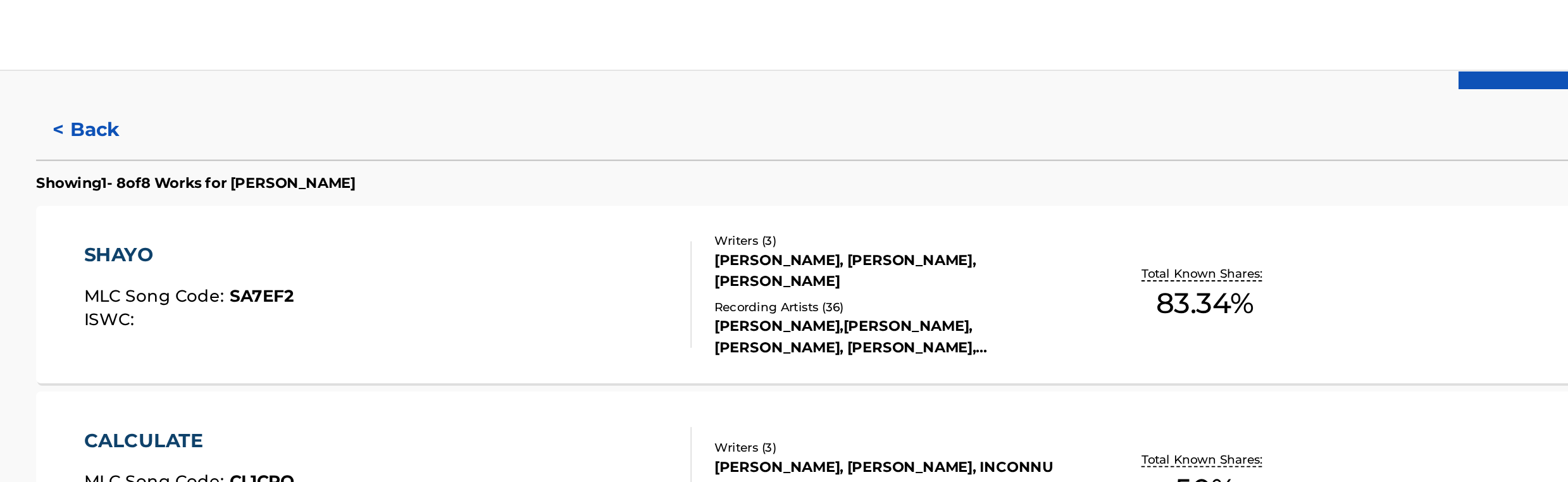
scroll to position [300, 0]
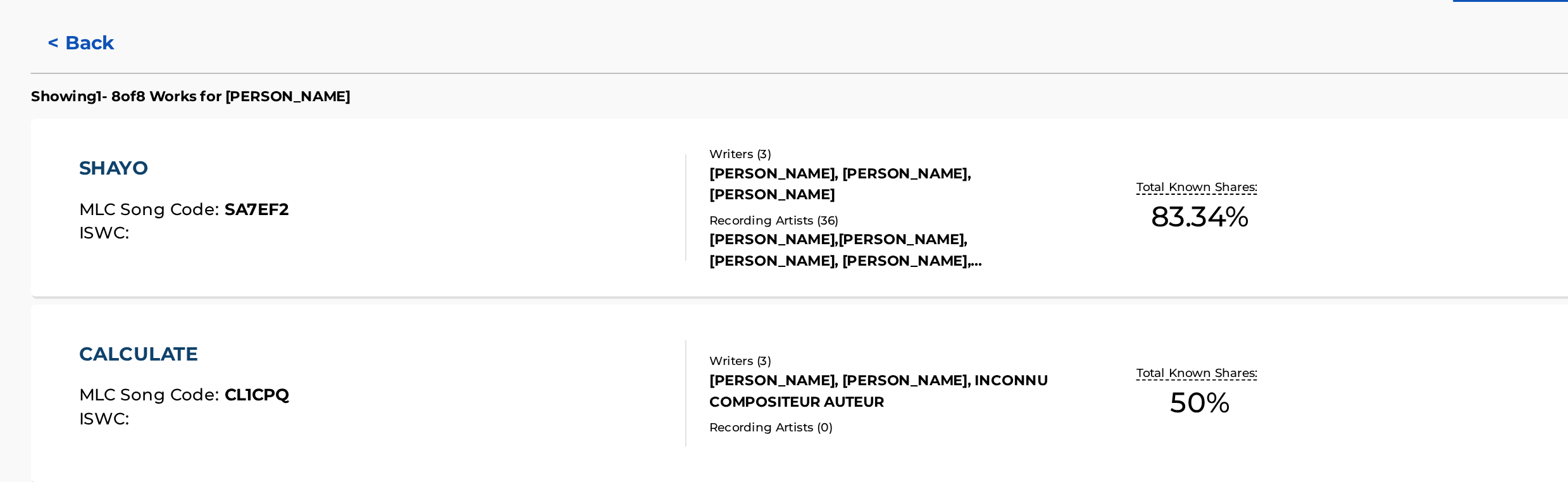
click at [728, 179] on div "Recording Artists ( 36 )" at bounding box center [815, 180] width 191 height 10
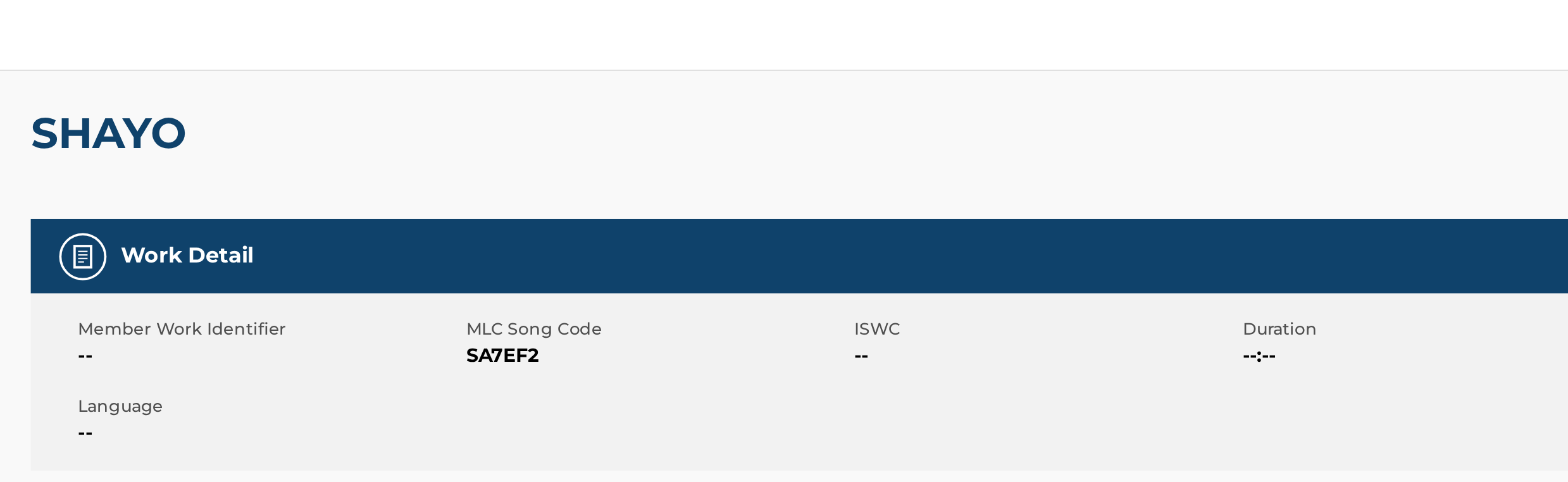
scroll to position [21, 0]
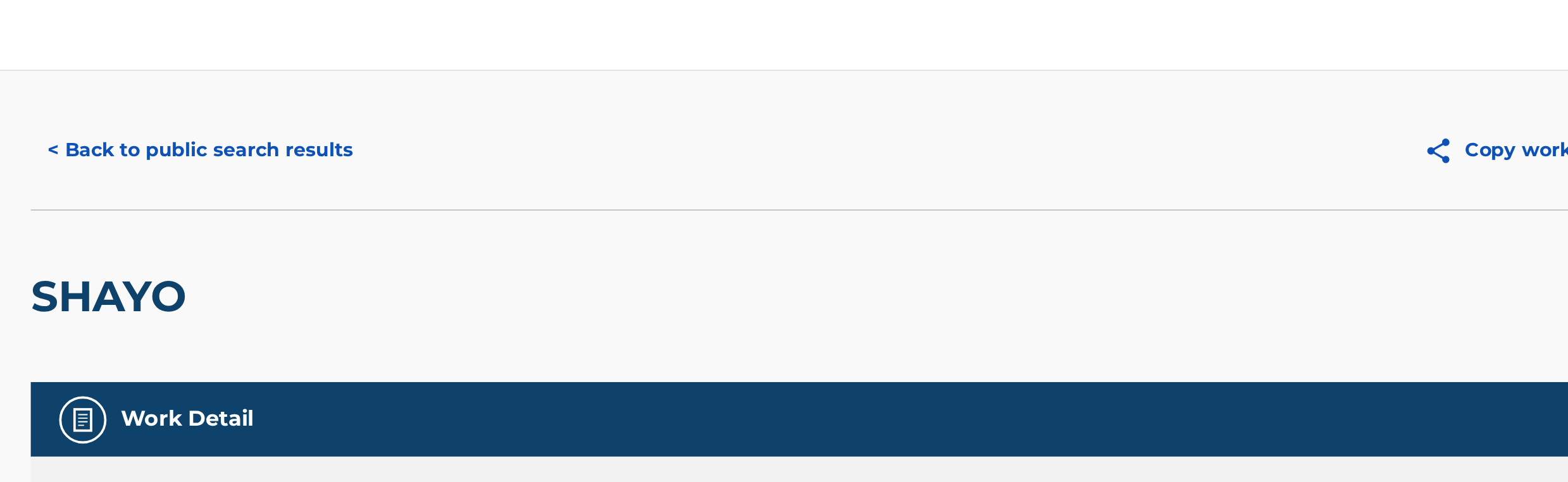
click at [488, 76] on button "< Back to public search results" at bounding box center [447, 80] width 181 height 31
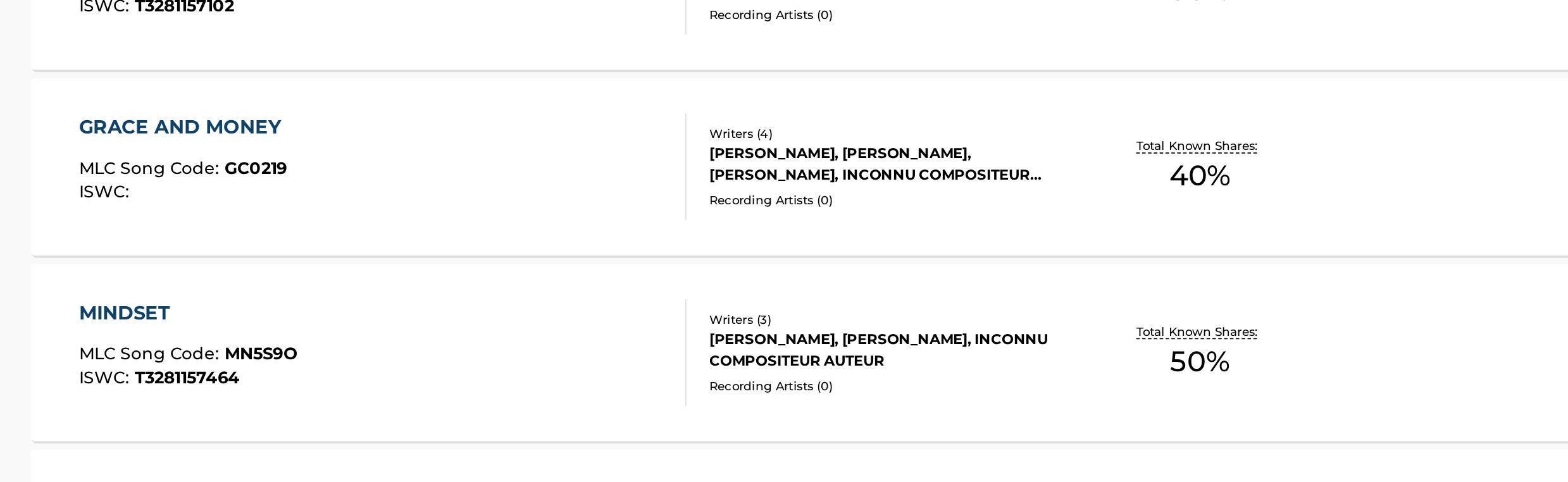
scroll to position [474, 0]
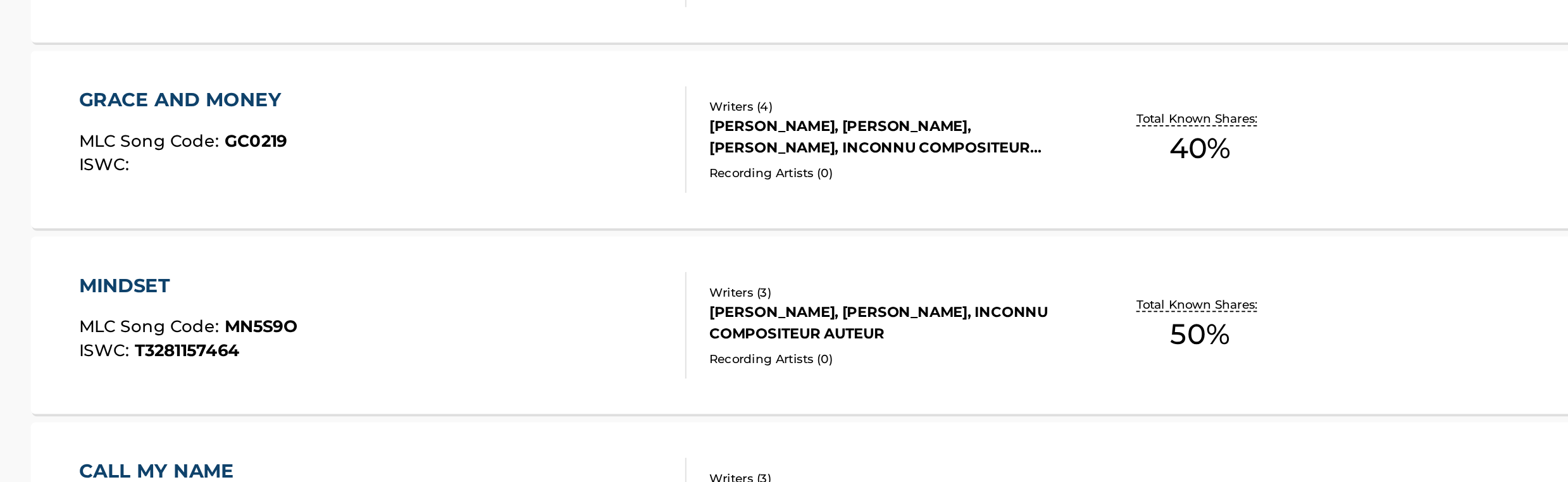
click at [761, 286] on div "[PERSON_NAME], [PERSON_NAME], [PERSON_NAME], INCONNU COMPOSITEUR AUTEUR" at bounding box center [815, 297] width 191 height 23
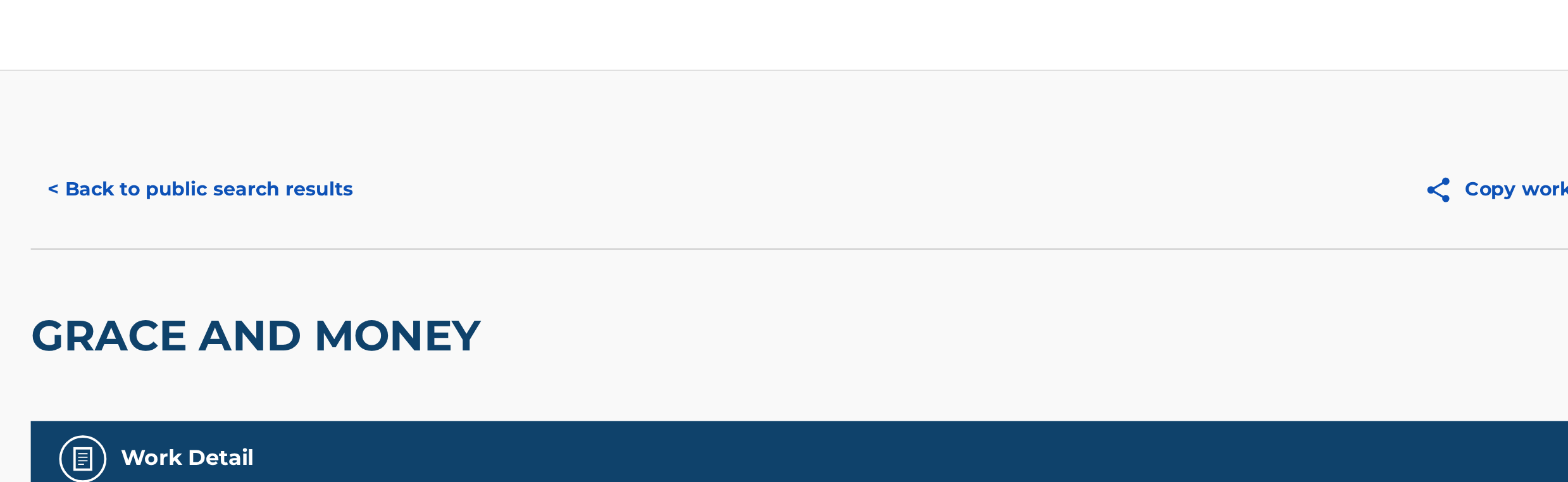
click at [497, 107] on button "< Back to public search results" at bounding box center [447, 101] width 181 height 31
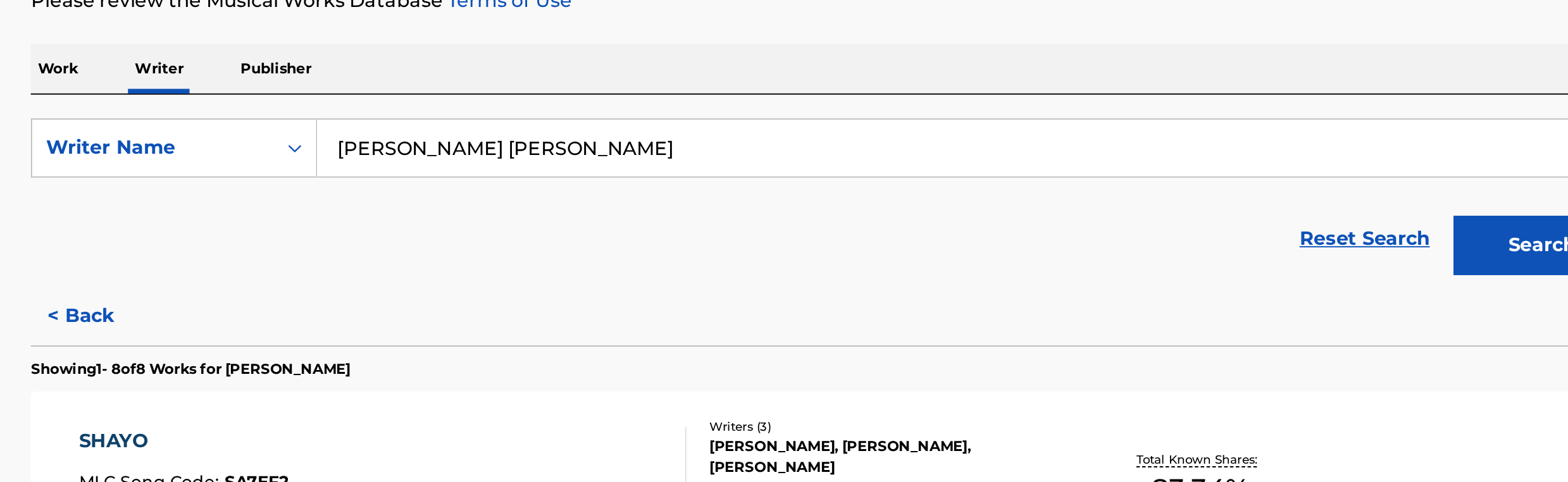
click at [621, 306] on input "[PERSON_NAME] [PERSON_NAME]" at bounding box center [860, 296] width 702 height 30
paste input "BIEN [PERSON_NAME]"
type input "bien [PERSON_NAME]"
click at [1154, 351] on button "Search" at bounding box center [1164, 348] width 95 height 31
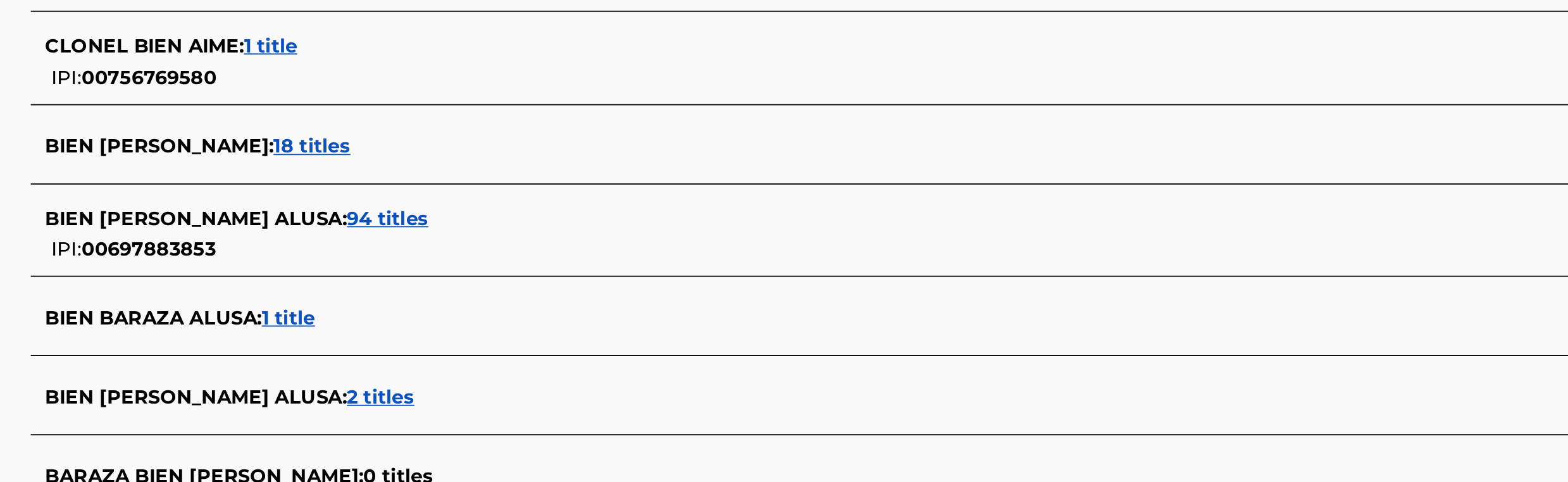
scroll to position [205, 0]
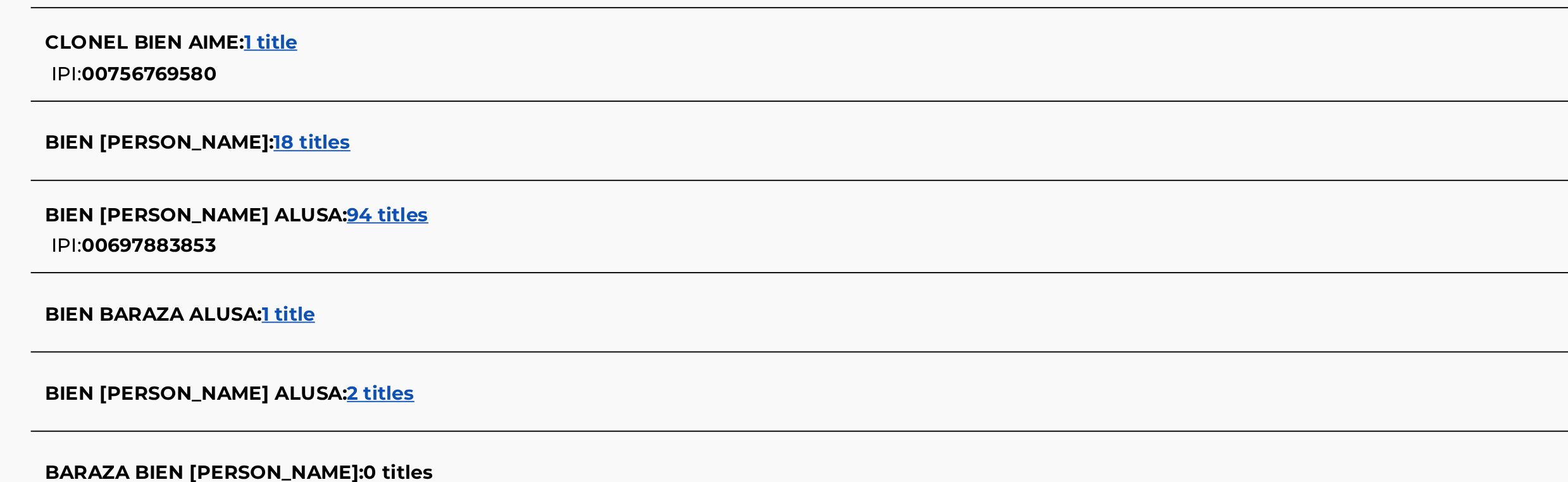
click at [525, 339] on span "94 titles" at bounding box center [547, 339] width 43 height 12
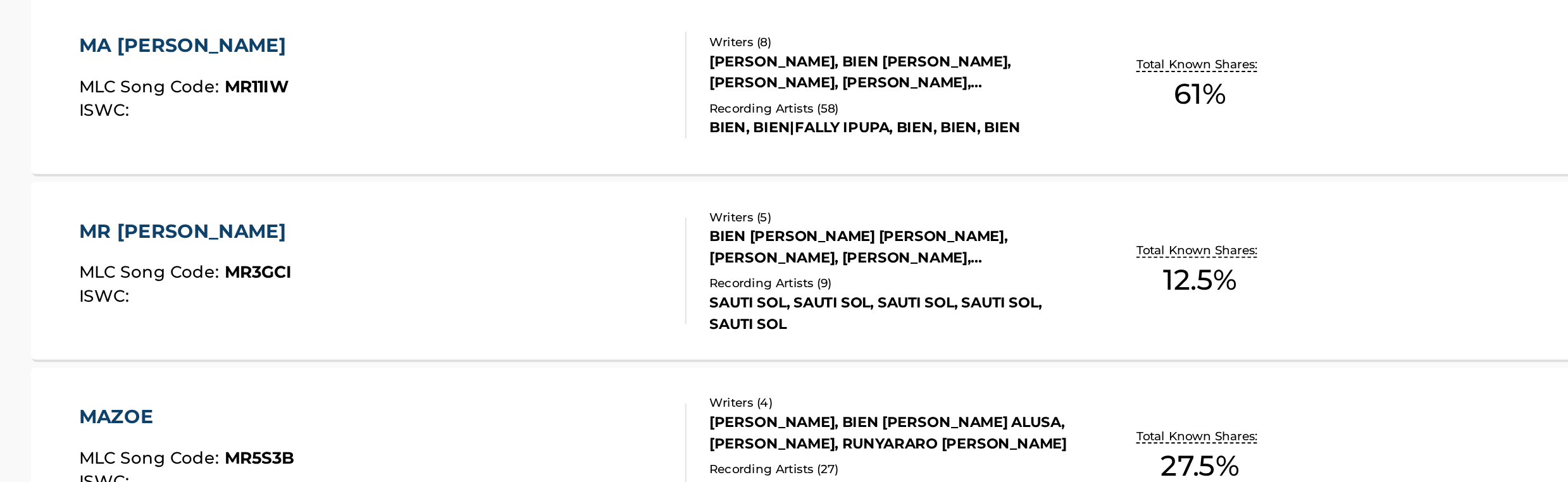
click at [728, 352] on div "BIEN [PERSON_NAME] [PERSON_NAME], [PERSON_NAME], [PERSON_NAME], [PERSON_NAME]" at bounding box center [815, 355] width 191 height 23
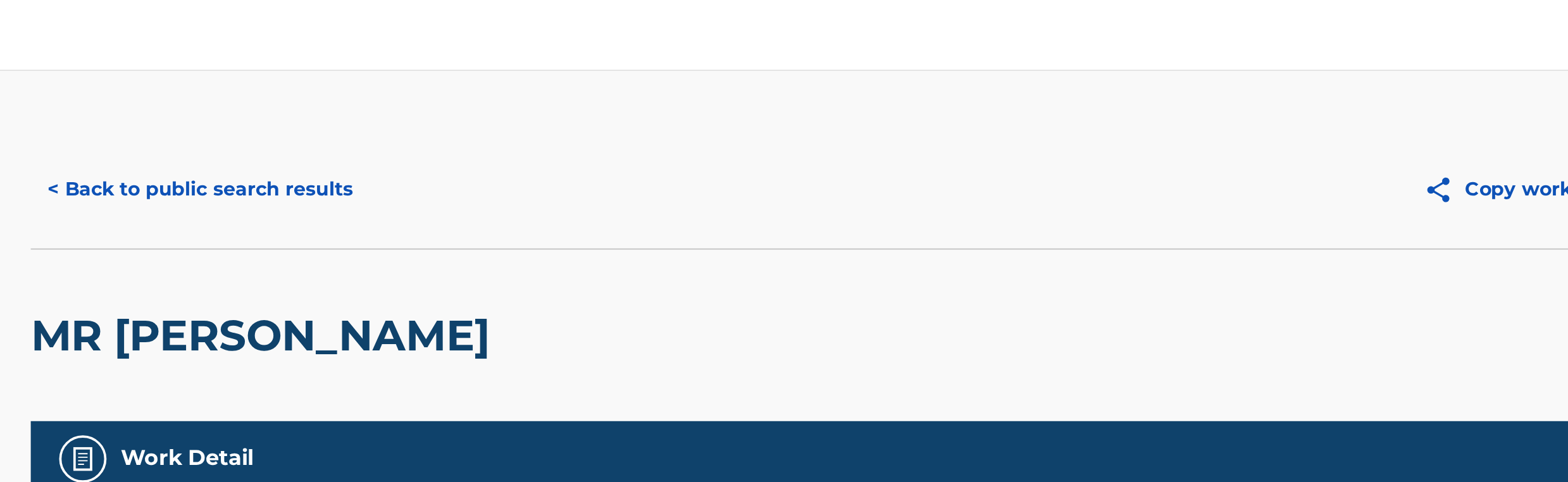
click at [500, 104] on button "< Back to public search results" at bounding box center [447, 101] width 181 height 31
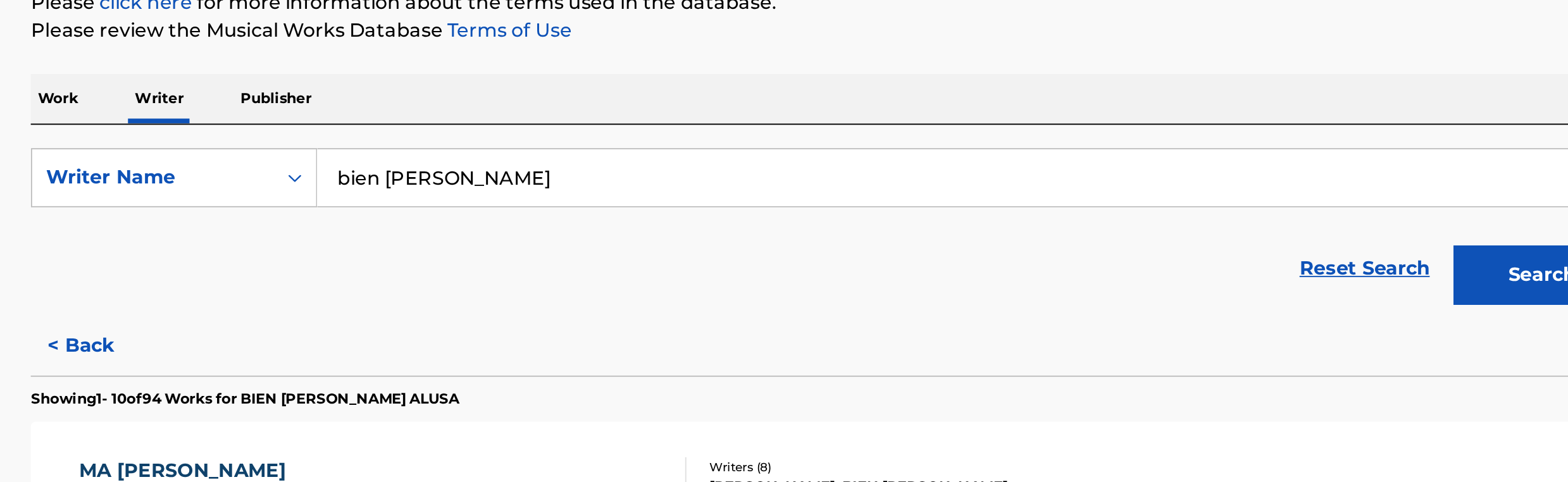
click at [584, 291] on input "bien [PERSON_NAME]" at bounding box center [860, 296] width 702 height 30
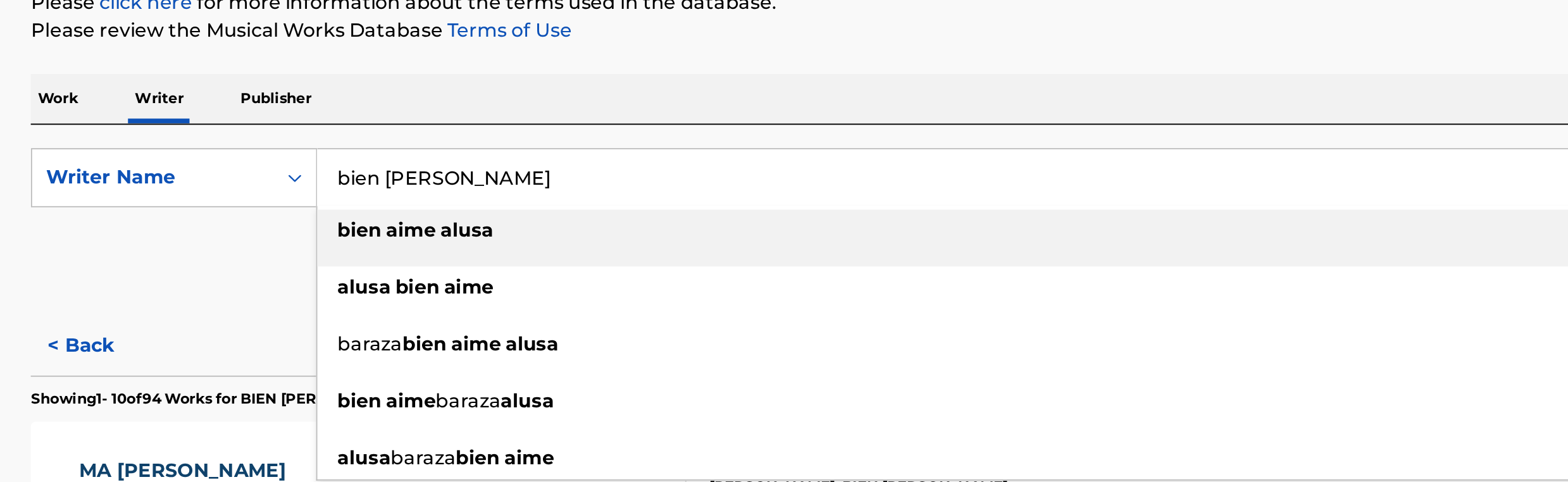
paste input "Adewale Atand"
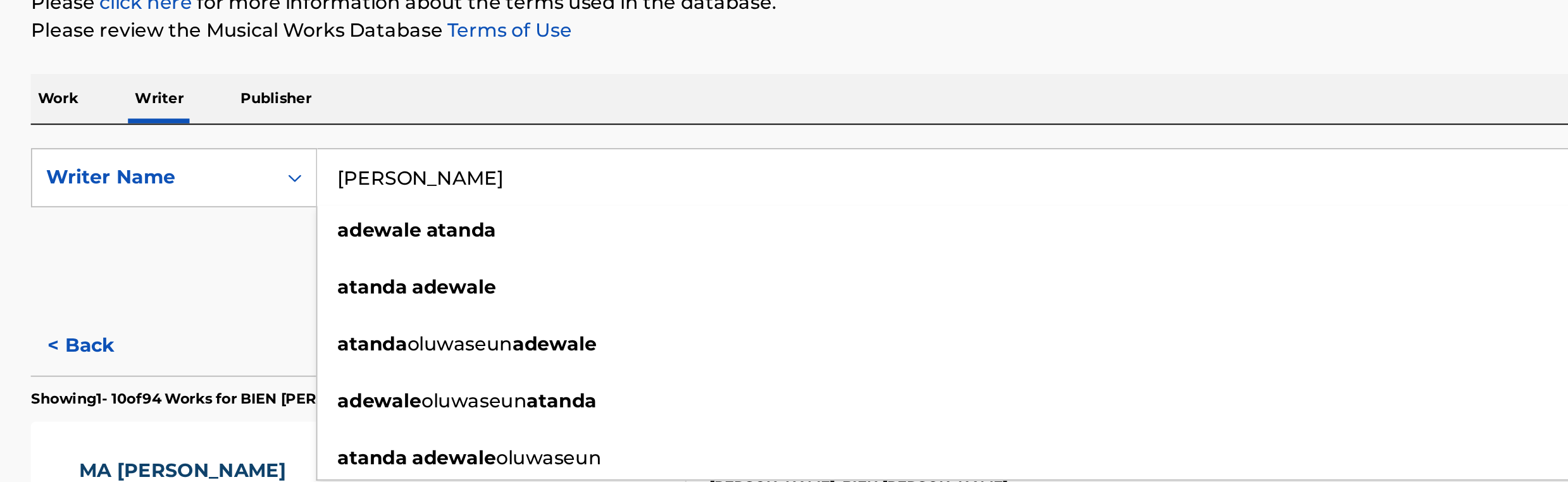
type input "[PERSON_NAME]"
click at [491, 322] on div "Reset Search Search" at bounding box center [784, 346] width 856 height 50
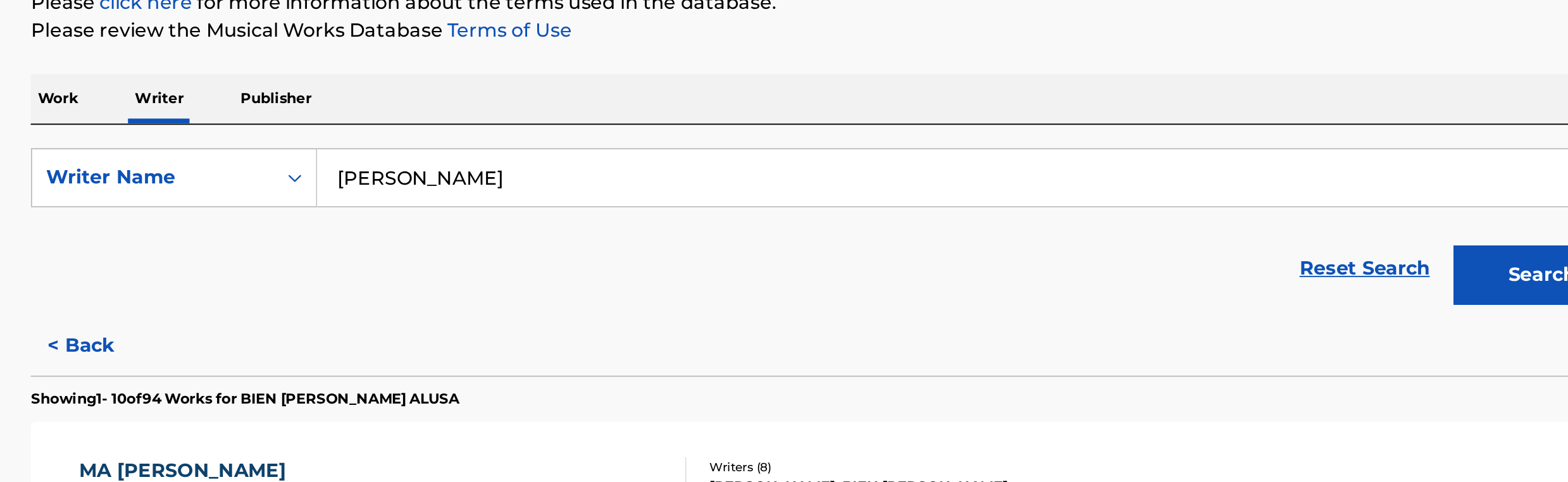
click at [1171, 344] on button "Search" at bounding box center [1164, 348] width 95 height 31
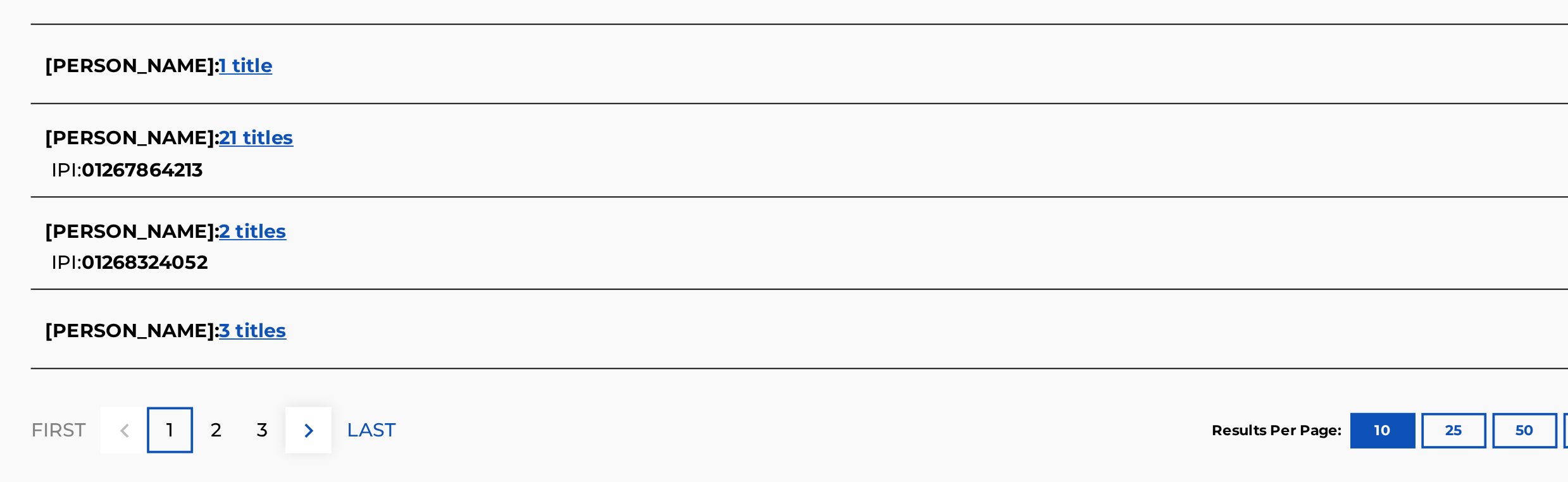
scroll to position [415, 0]
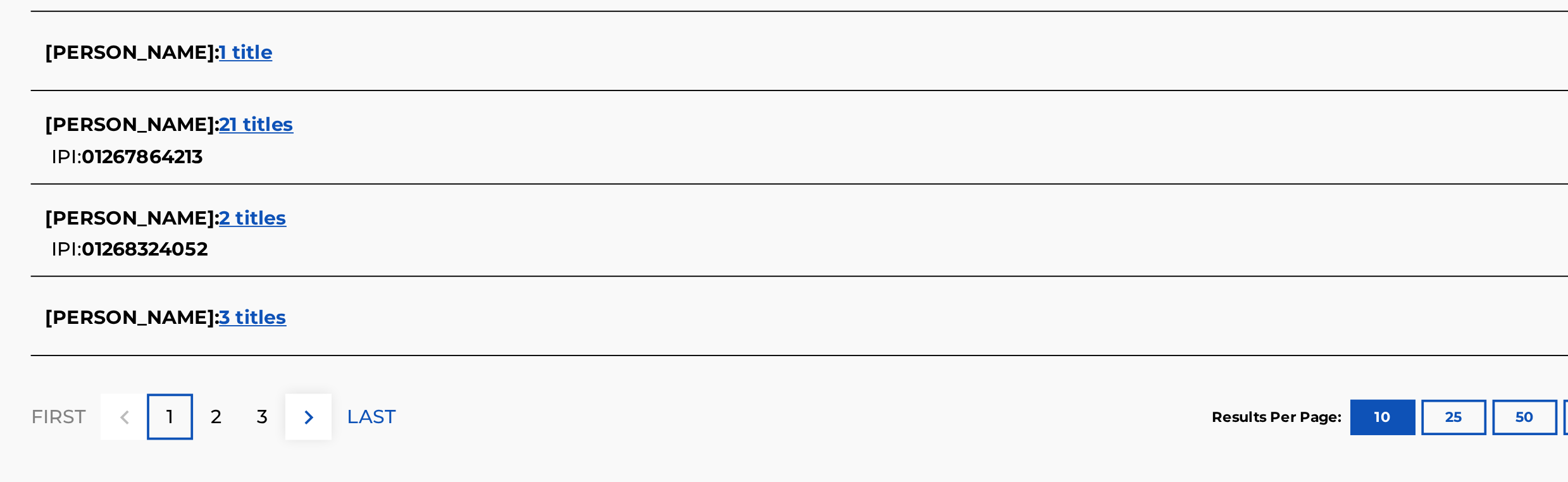
click at [493, 339] on span "2 titles" at bounding box center [476, 341] width 36 height 12
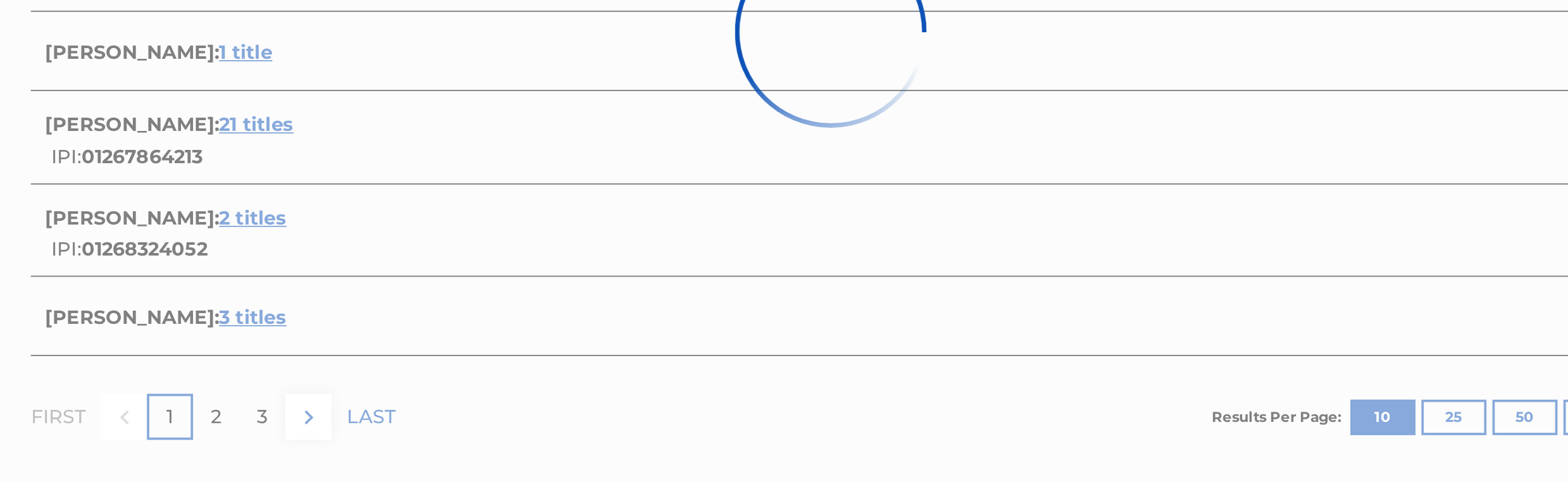
scroll to position [266, 0]
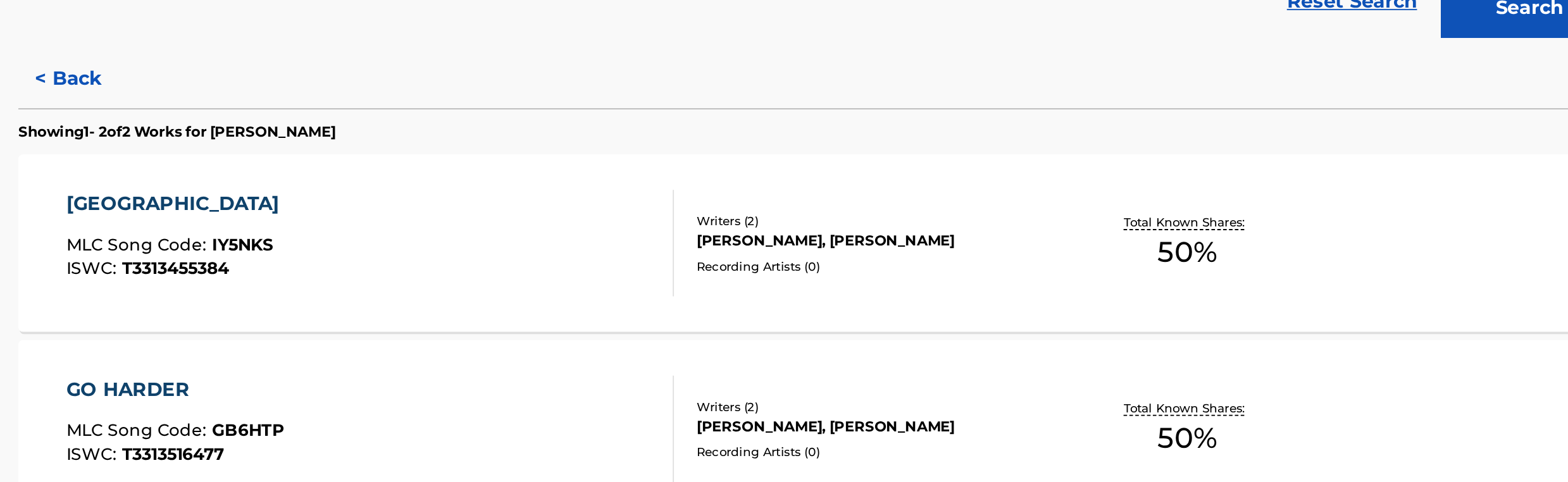
click at [386, 122] on button "< Back" at bounding box center [395, 120] width 76 height 31
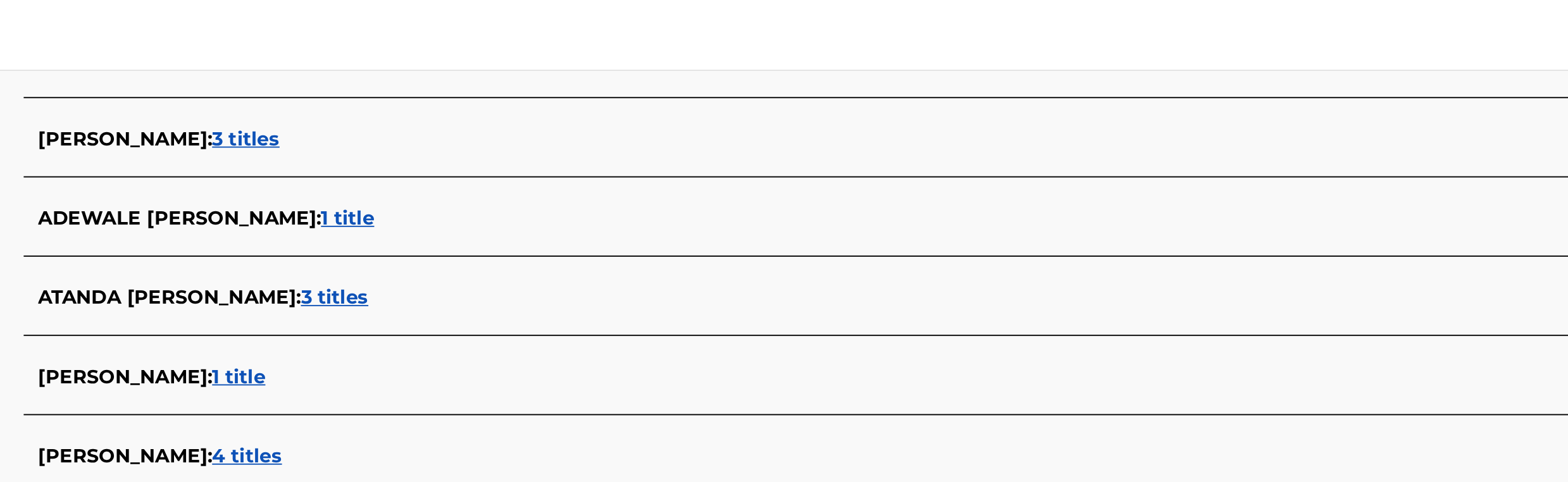
scroll to position [342, 0]
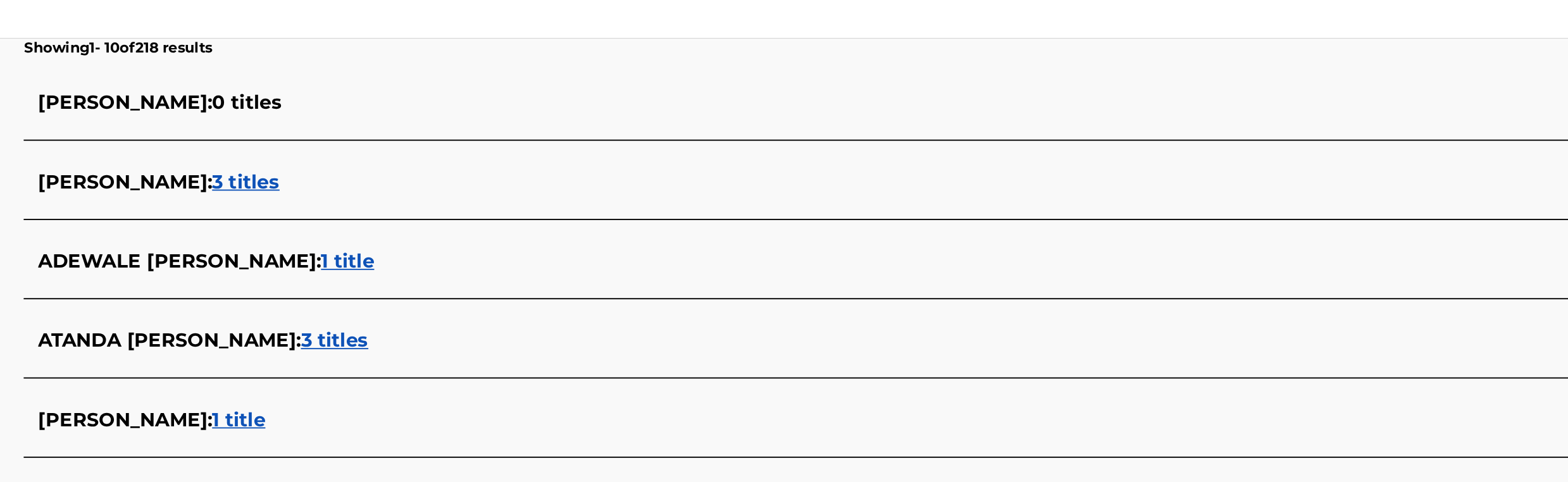
click at [490, 114] on span "3 titles" at bounding box center [476, 114] width 36 height 12
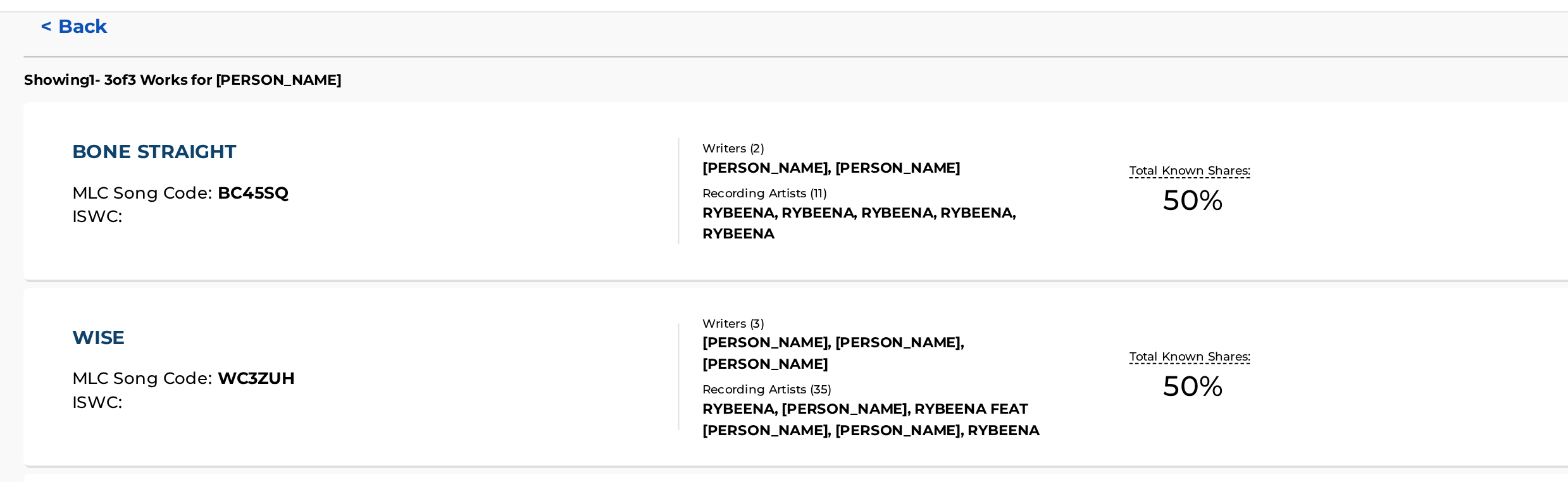
click at [490, 127] on div "BONE STRAIGHT MLC Song Code : BC45SQ ISWC :" at bounding box center [440, 134] width 115 height 57
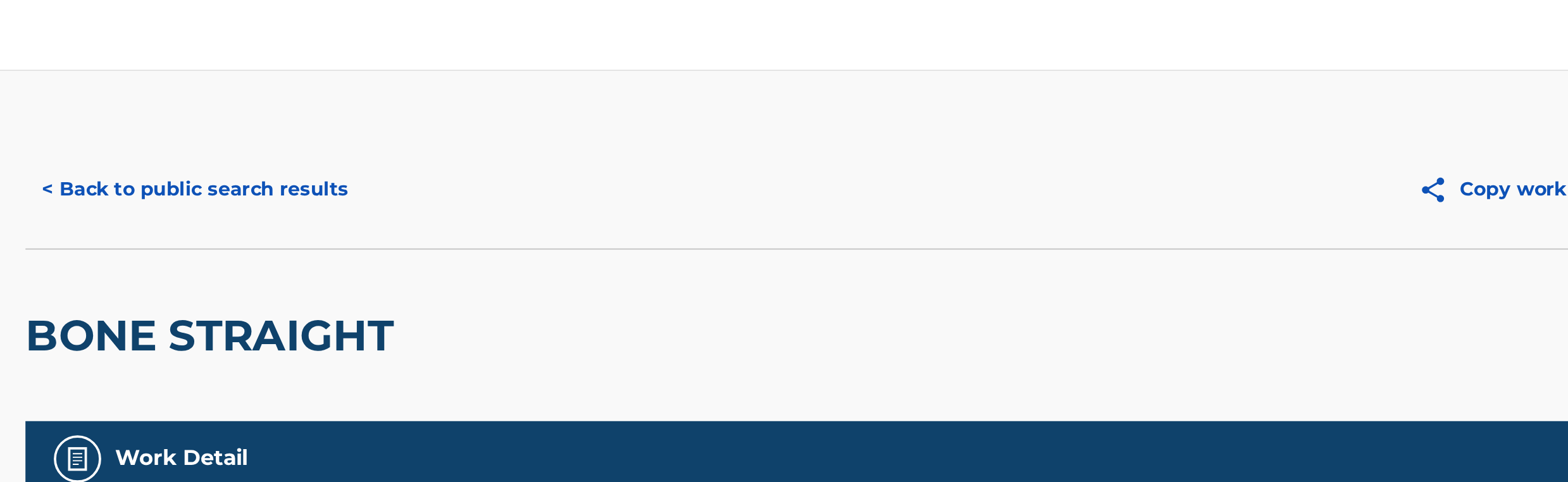
click at [490, 96] on button "< Back to public search results" at bounding box center [447, 101] width 181 height 31
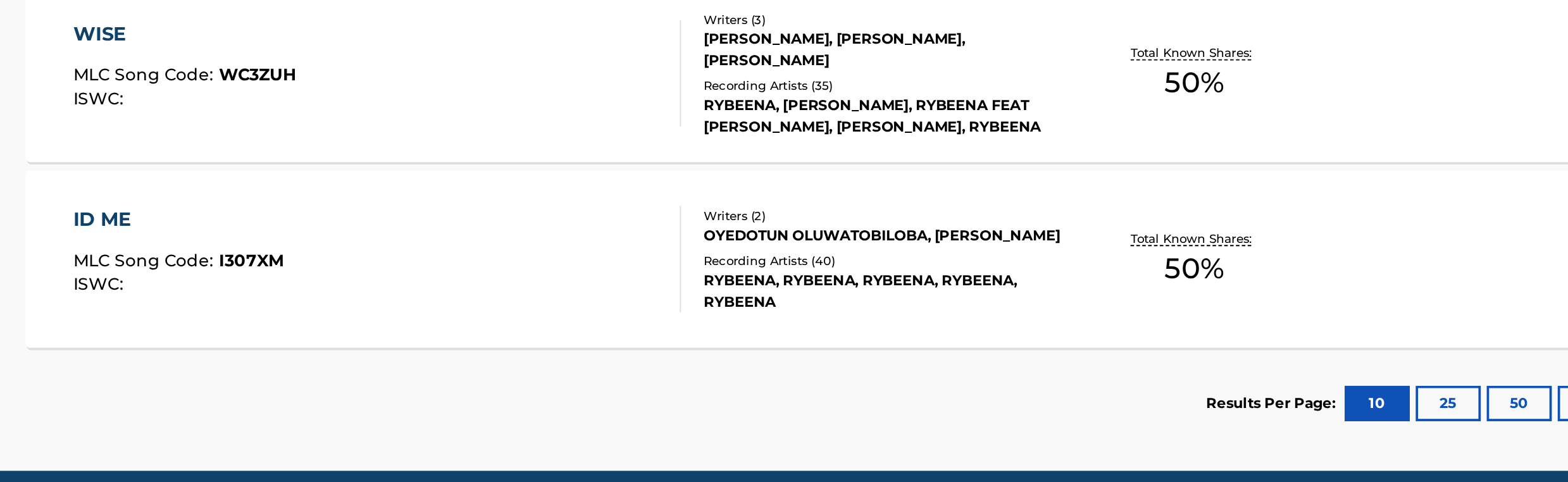
scroll to position [313, 0]
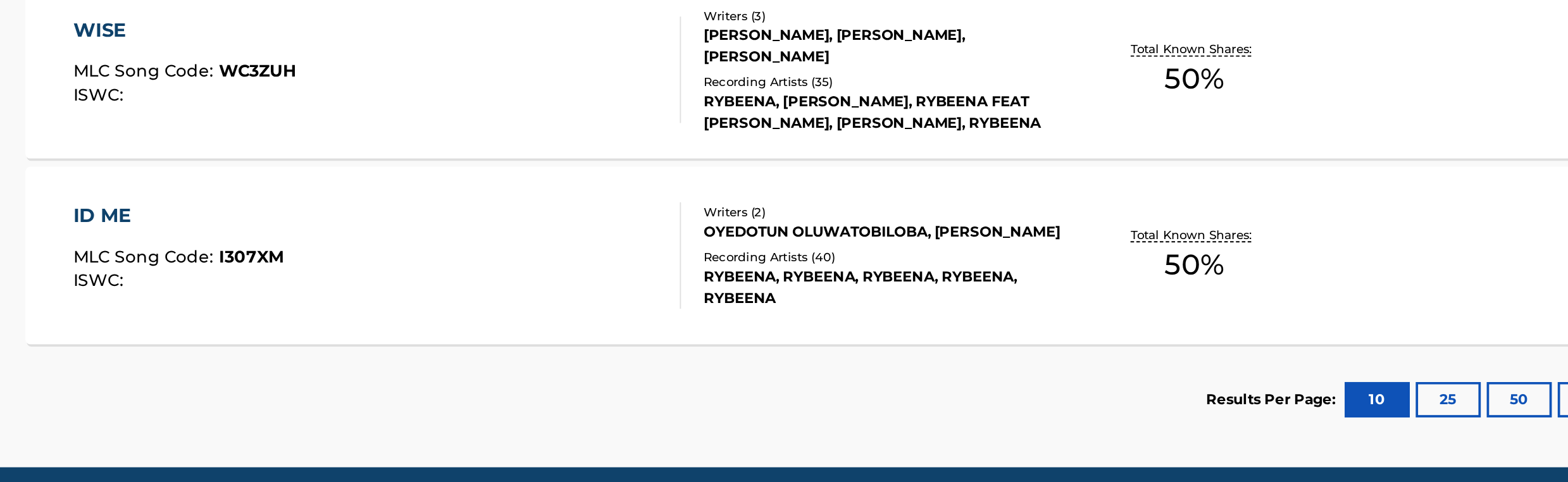
click at [721, 354] on div "OYEDOTUN OLUWATOBILOBA, [PERSON_NAME]" at bounding box center [815, 348] width 191 height 11
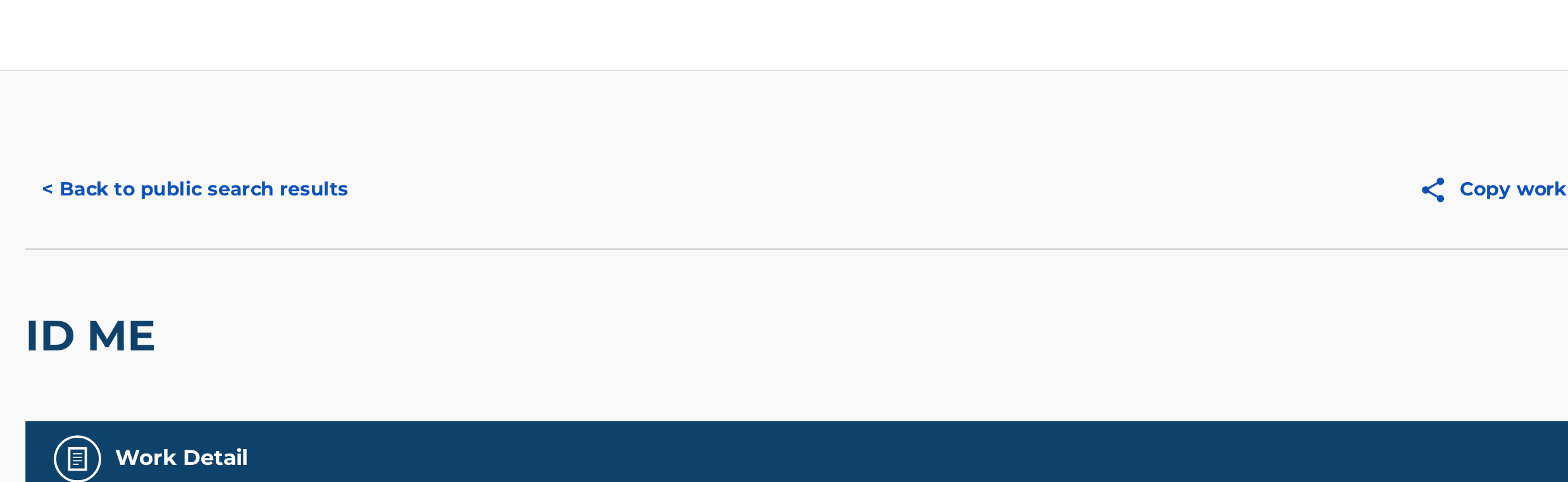
click at [506, 102] on button "< Back to public search results" at bounding box center [447, 101] width 181 height 31
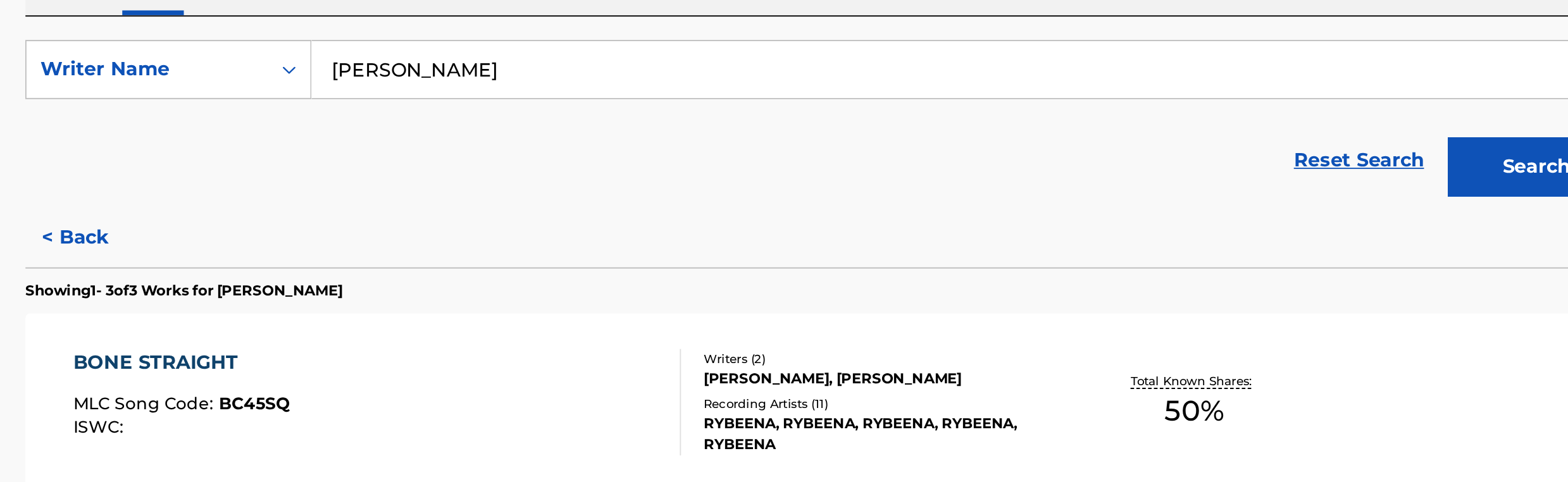
scroll to position [38, 0]
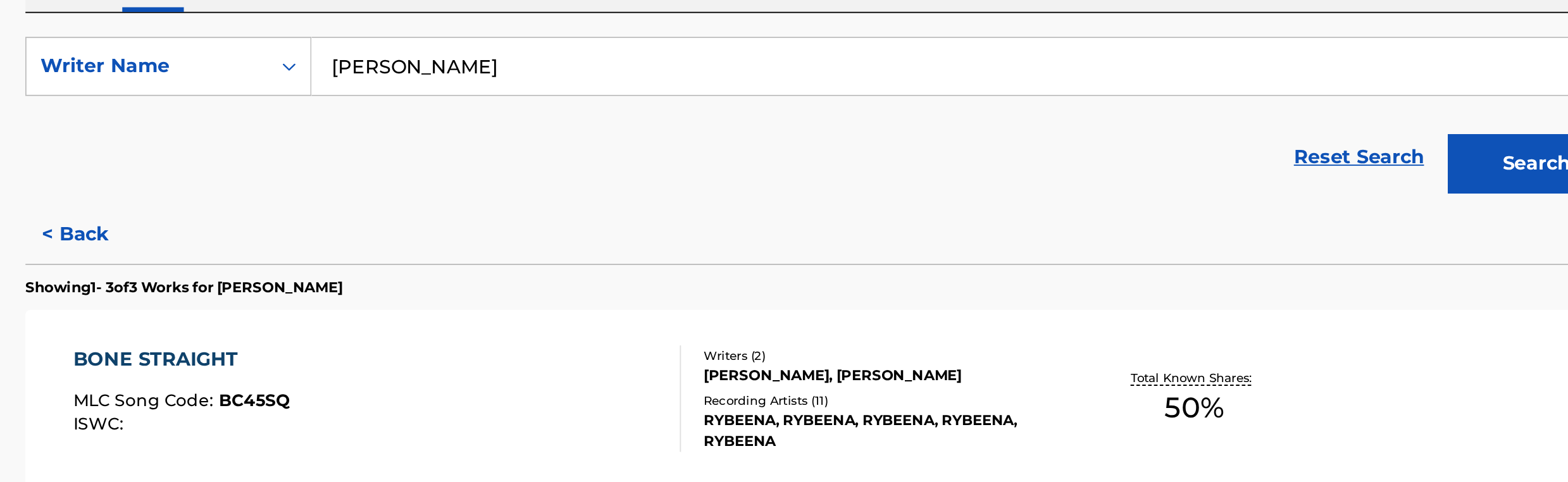
click at [614, 261] on input "[PERSON_NAME]" at bounding box center [860, 259] width 702 height 30
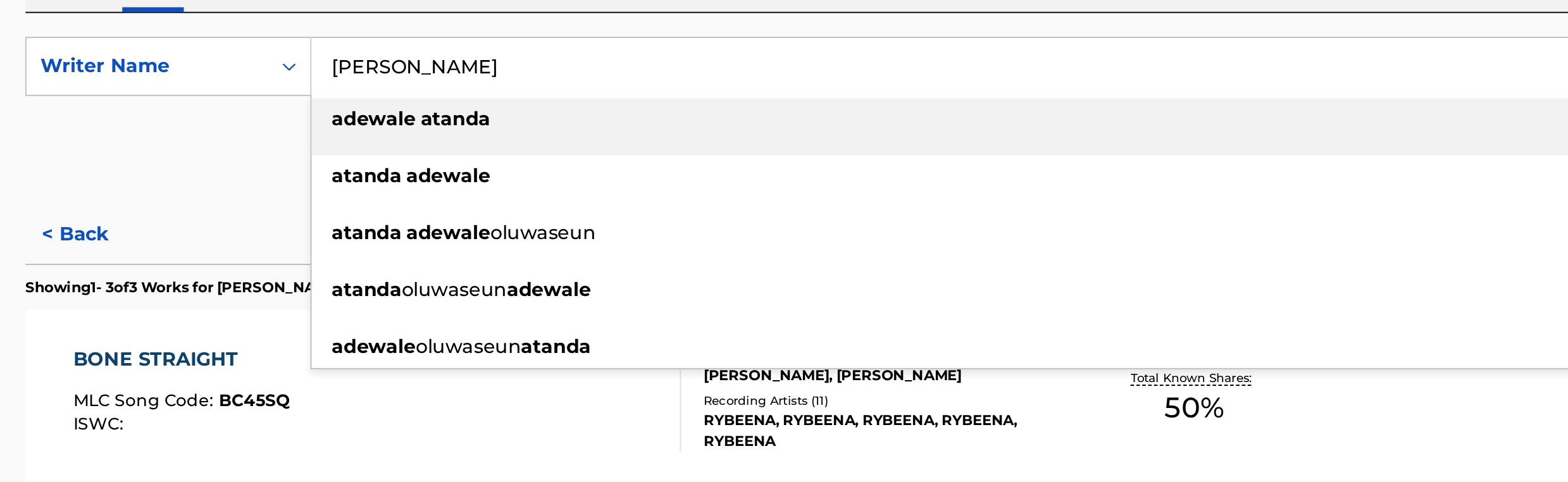
paste input "[PERSON_NAME]"
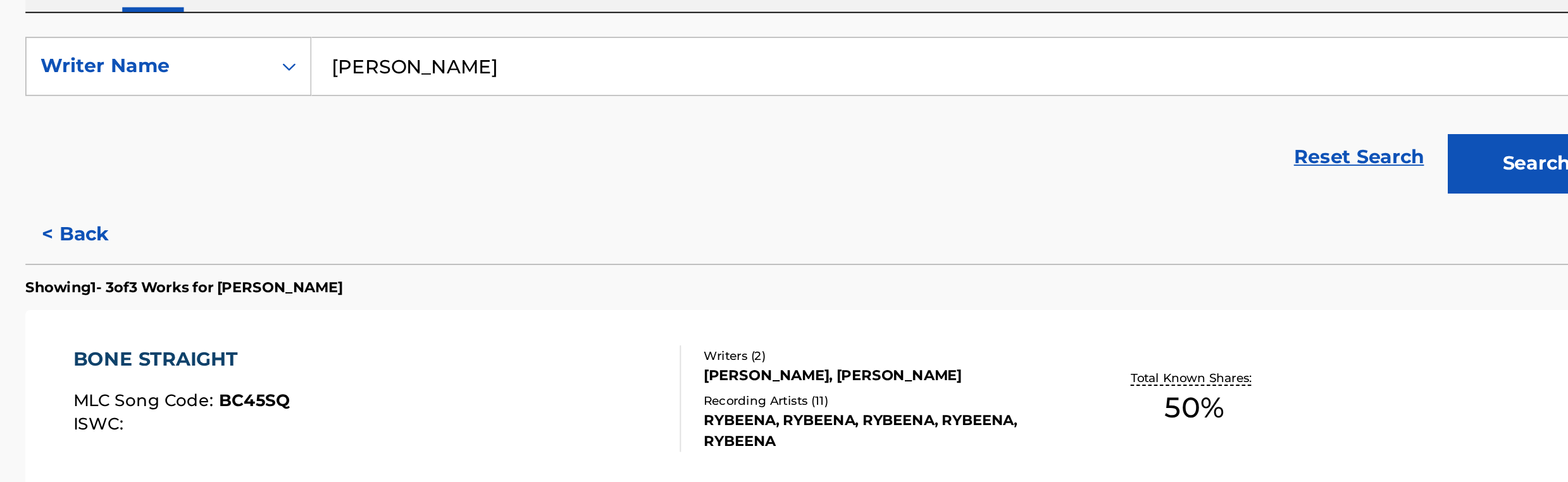
type input "[PERSON_NAME]"
click at [1168, 310] on button "Search" at bounding box center [1164, 311] width 95 height 31
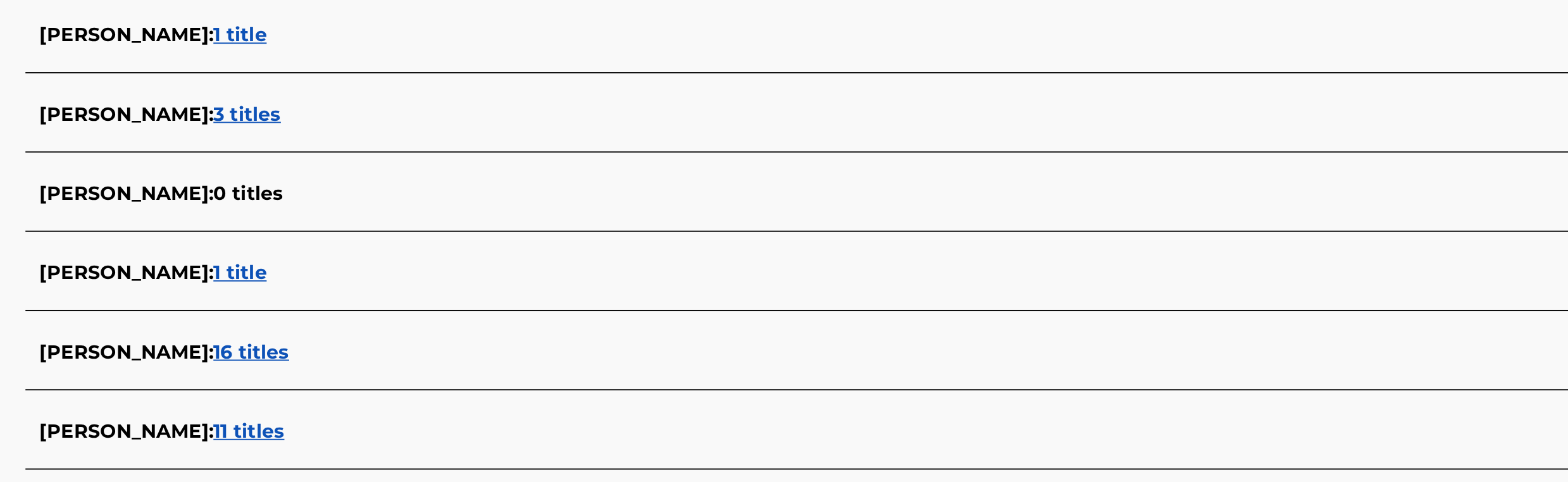
scroll to position [177, 0]
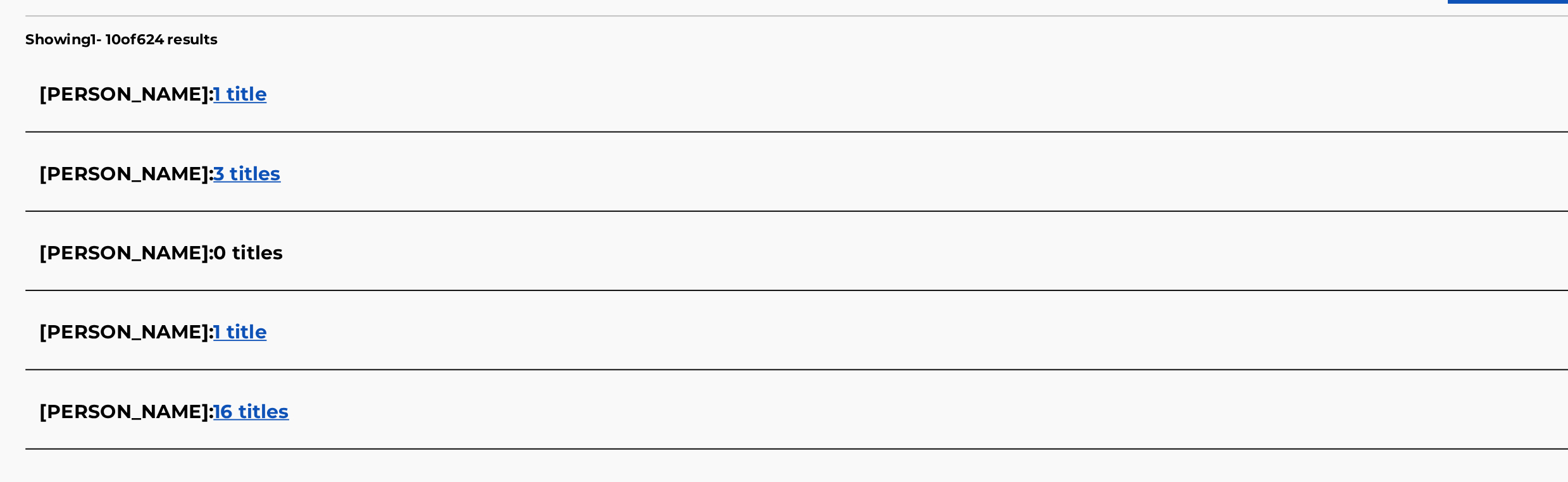
click at [493, 277] on span "3 titles" at bounding box center [476, 278] width 36 height 12
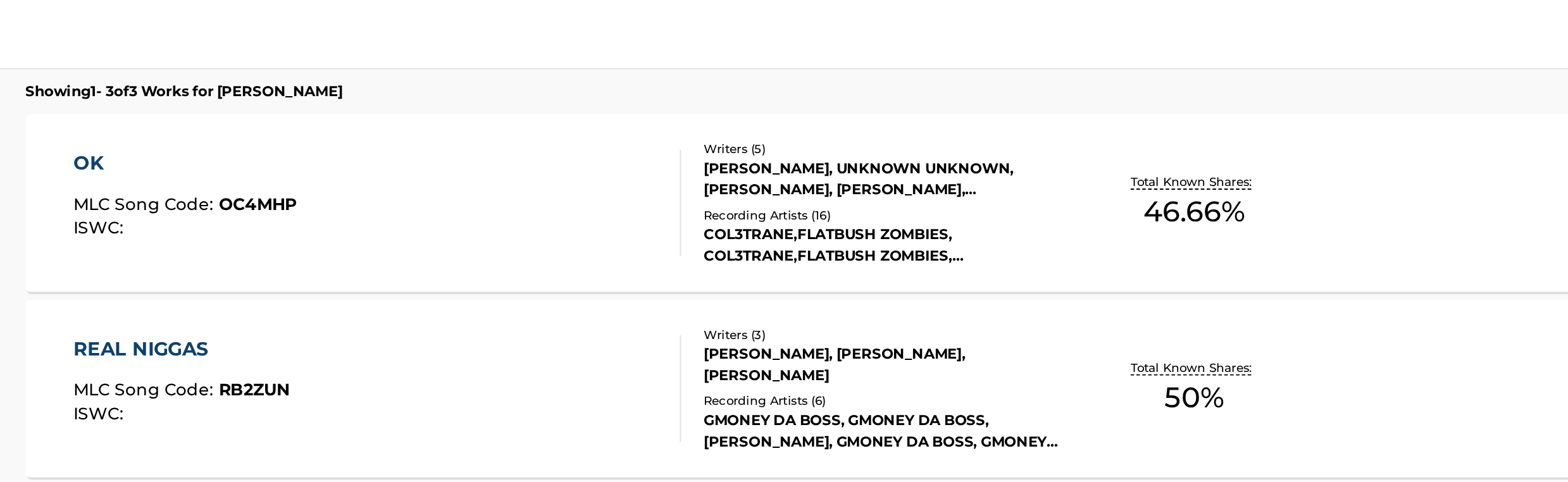
scroll to position [319, 0]
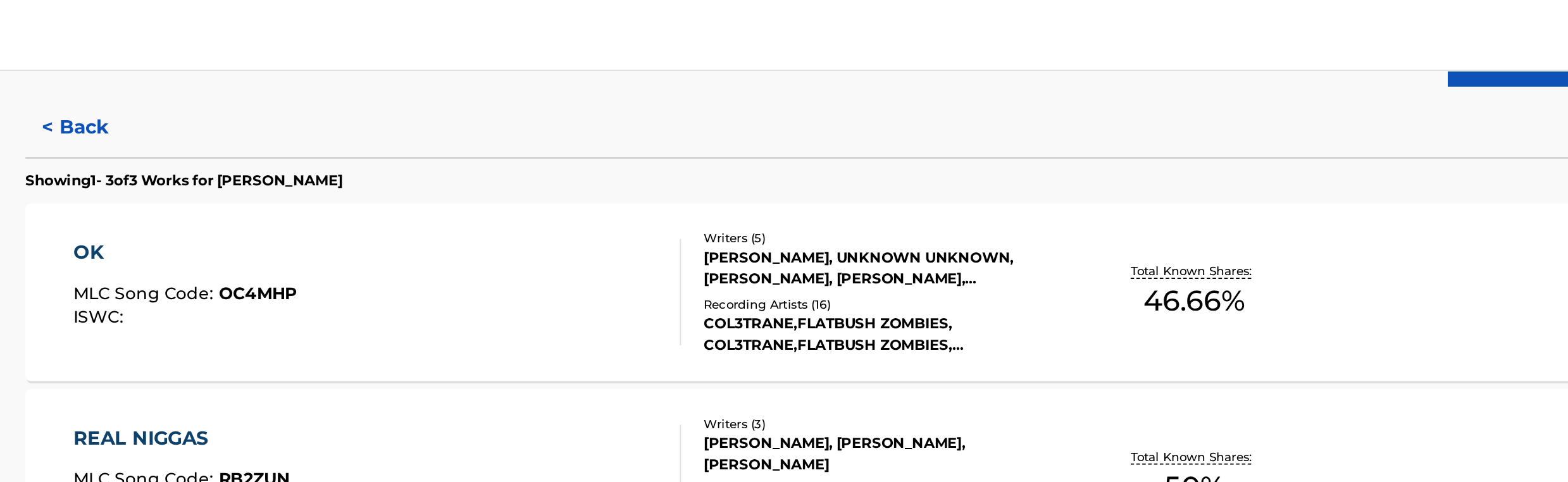
click at [754, 153] on div "[PERSON_NAME], UNKNOWN UNKNOWN, [PERSON_NAME], [PERSON_NAME], [PERSON_NAME]" at bounding box center [815, 143] width 191 height 23
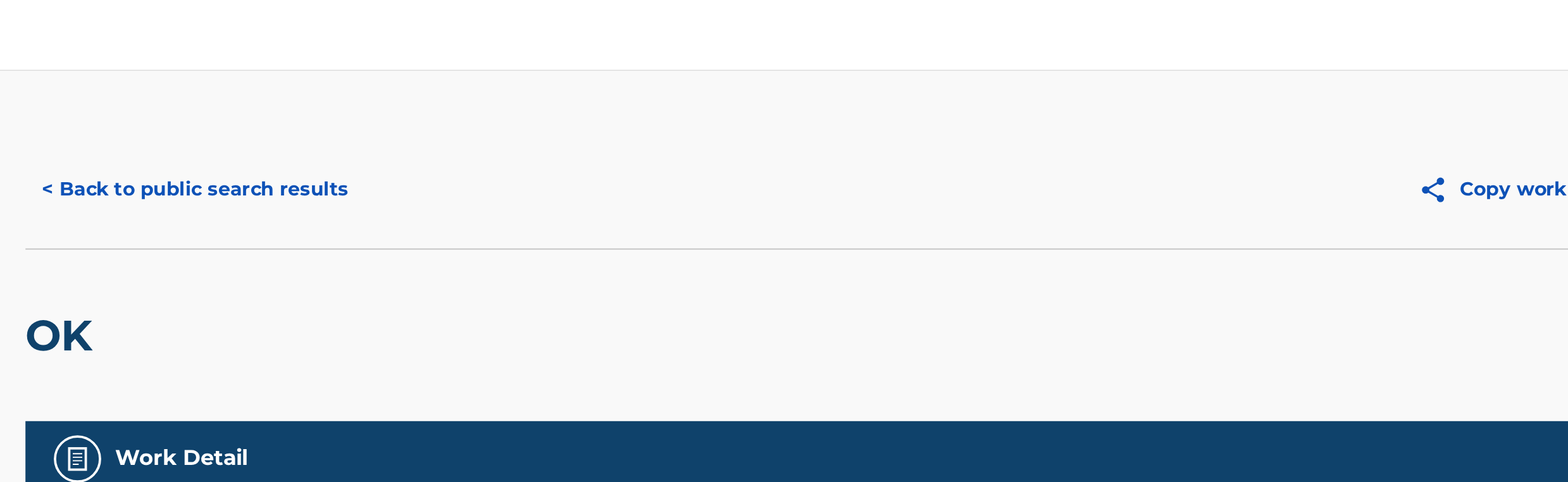
click at [387, 98] on button "< Back to public search results" at bounding box center [447, 101] width 181 height 31
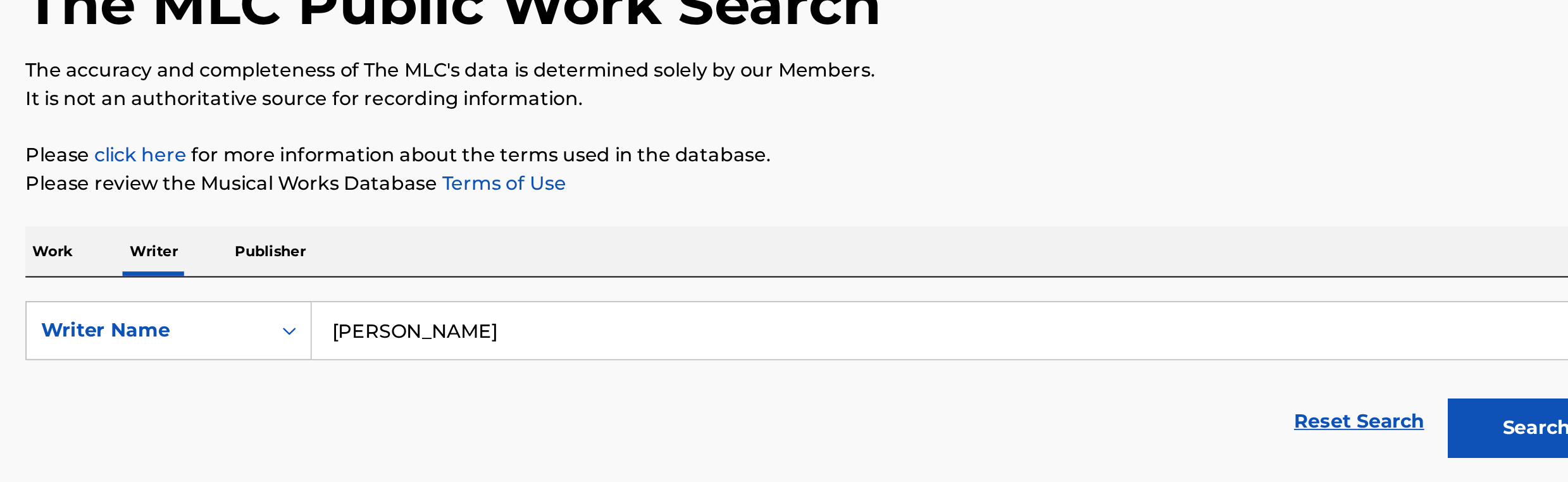
click at [546, 296] on input "[PERSON_NAME]" at bounding box center [860, 296] width 702 height 30
paste input "[PERSON_NAME] [PERSON_NAME]"
type input "[PERSON_NAME] [PERSON_NAME]"
click at [1117, 333] on button "Search" at bounding box center [1164, 348] width 95 height 31
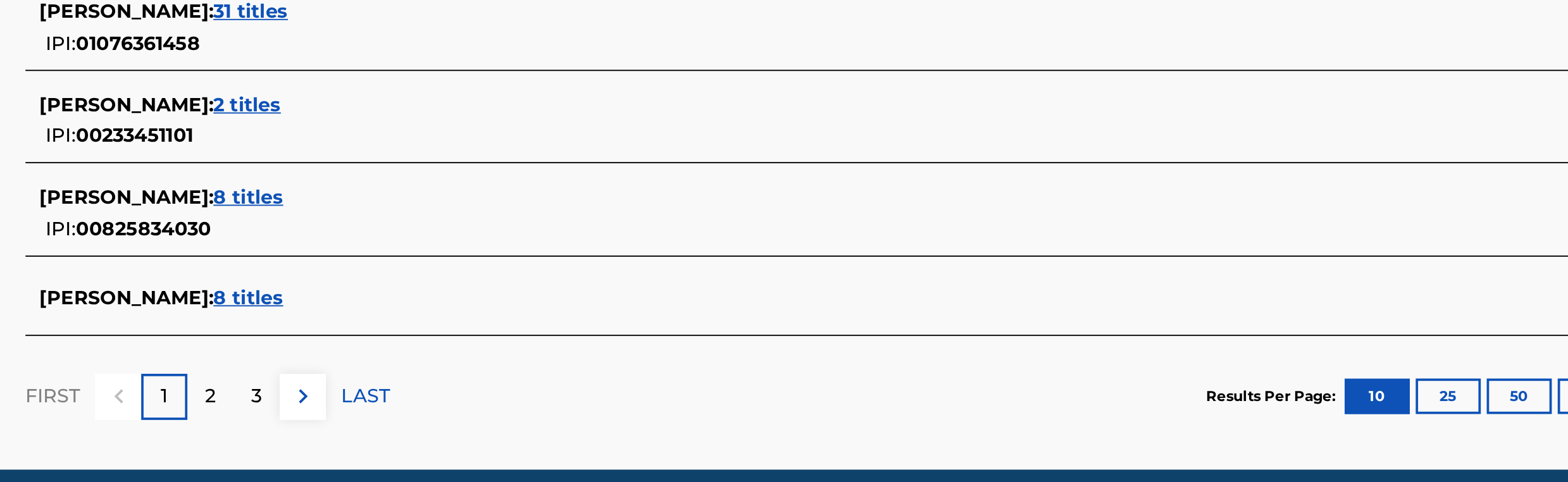
scroll to position [518, 0]
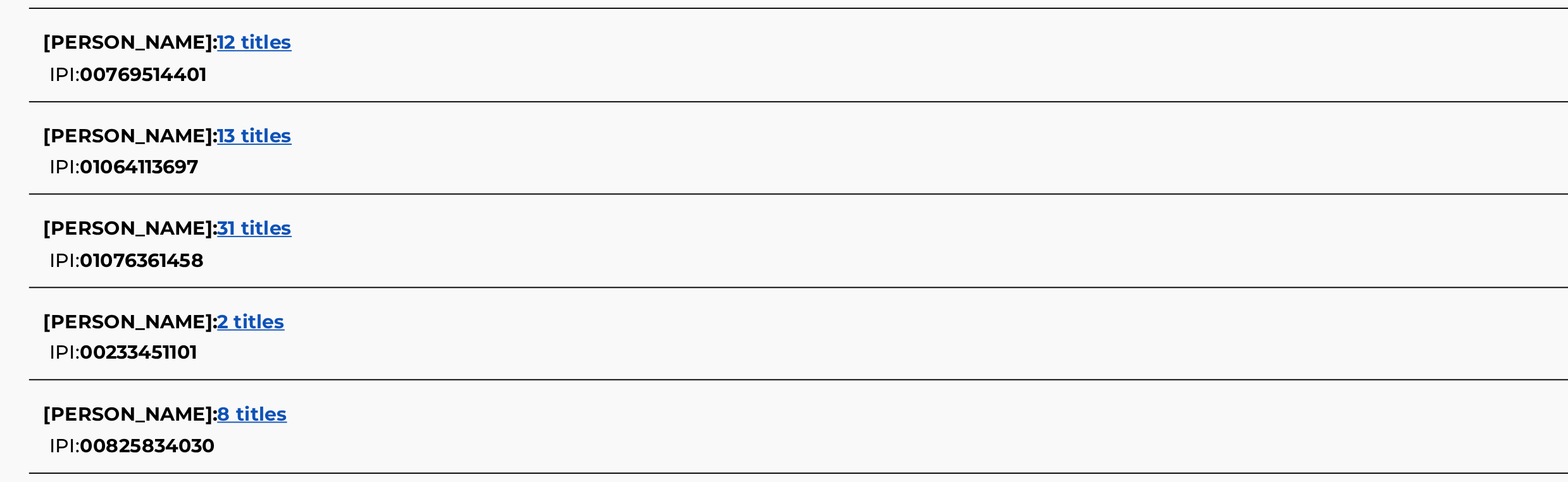
click at [495, 277] on span "8 titles" at bounding box center [476, 276] width 37 height 12
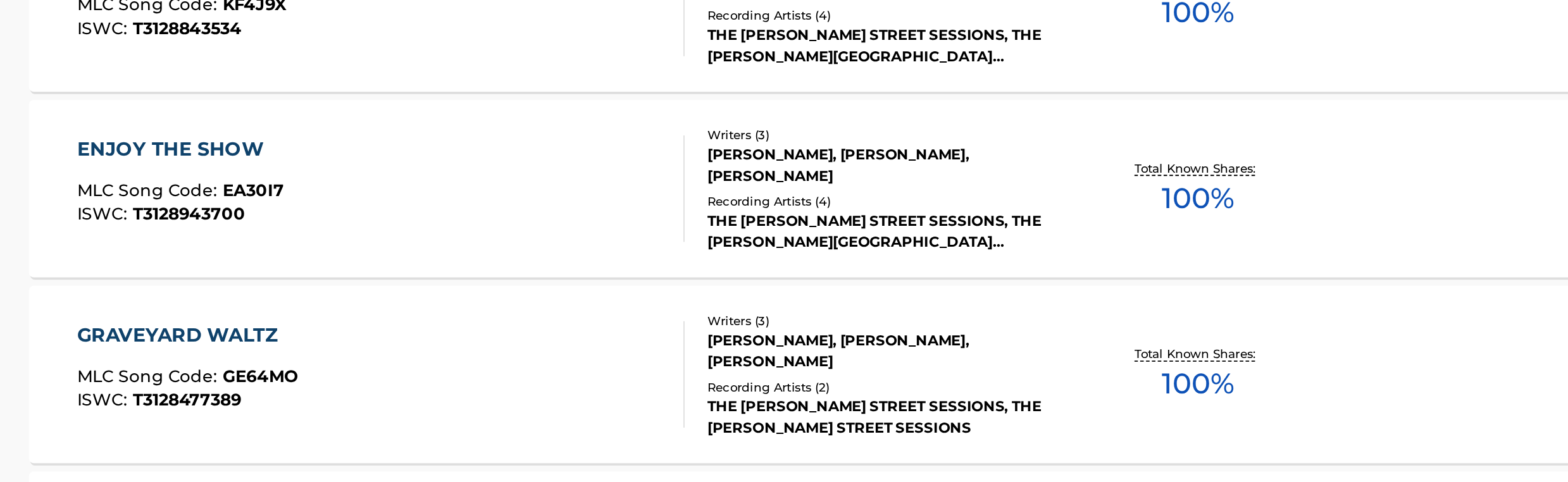
scroll to position [0, 0]
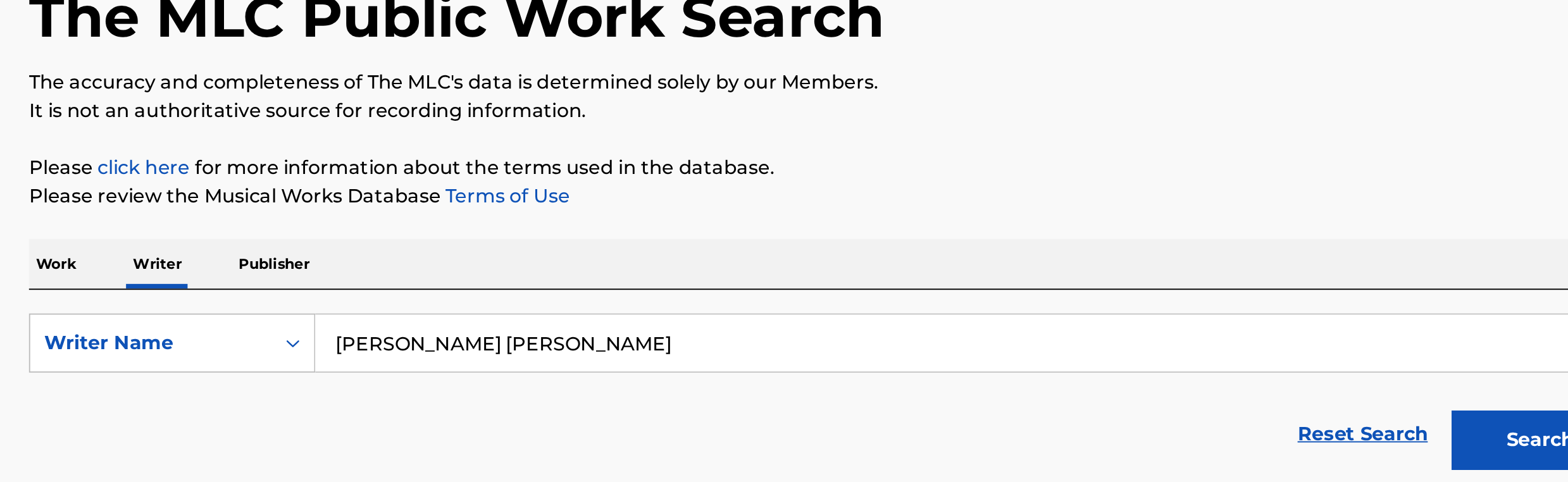
click at [524, 292] on input "[PERSON_NAME] [PERSON_NAME]" at bounding box center [860, 296] width 702 height 30
paste input "Search Form"
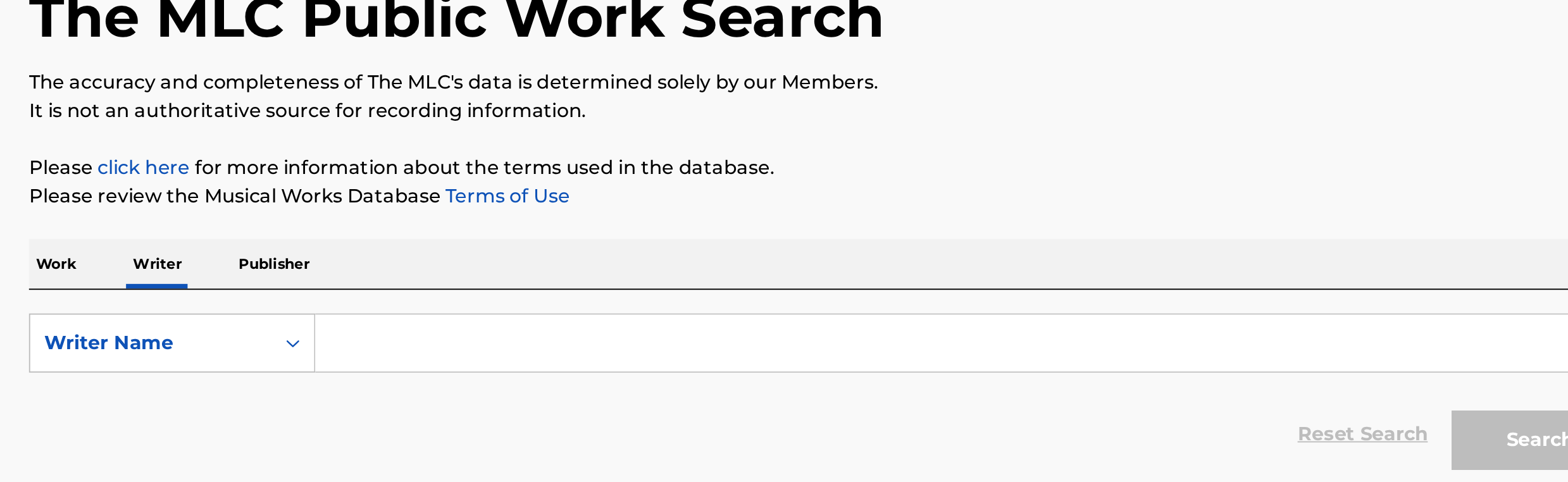
paste input "Search Form"
click at [551, 306] on input "Search Form" at bounding box center [860, 296] width 702 height 30
paste input "[PERSON_NAME]"
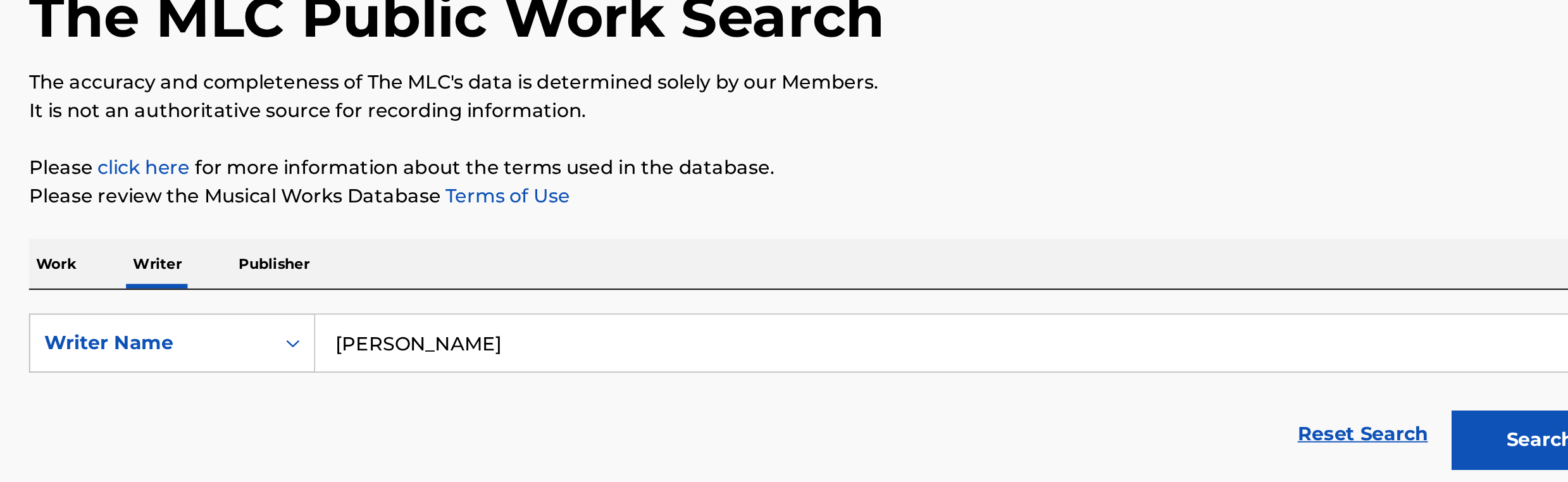
click at [551, 306] on input "[PERSON_NAME]" at bounding box center [860, 296] width 702 height 30
type input "[PERSON_NAME]"
click at [1117, 333] on button "Search" at bounding box center [1164, 348] width 95 height 31
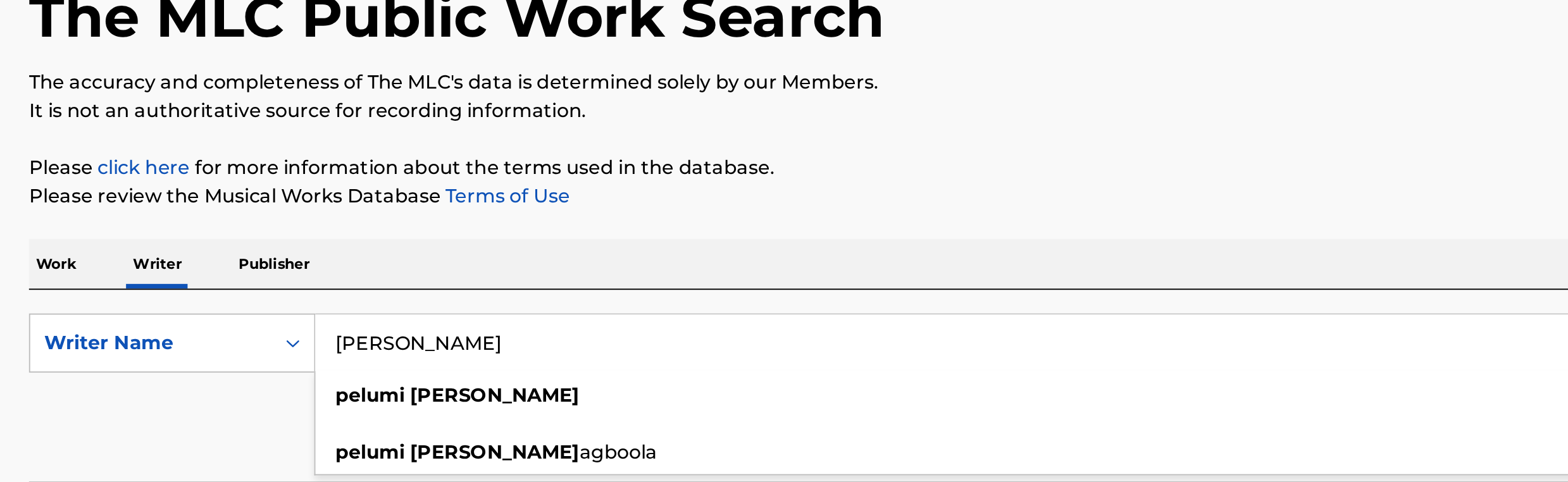
click at [1117, 333] on button "Search" at bounding box center [1164, 348] width 95 height 31
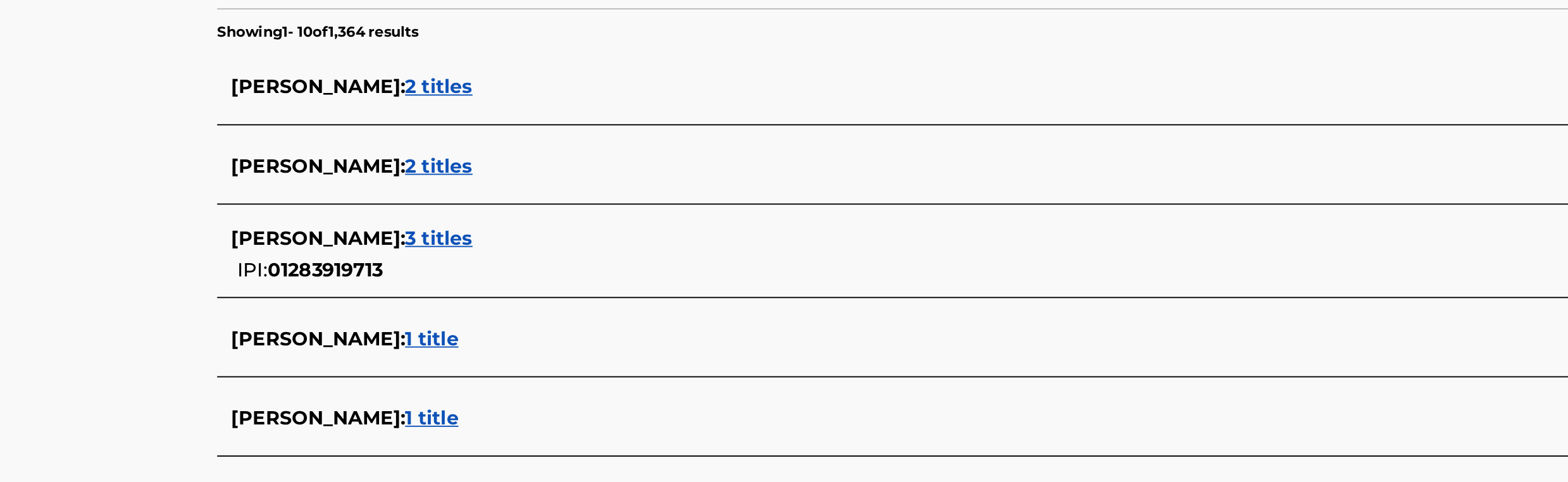
scroll to position [148, 0]
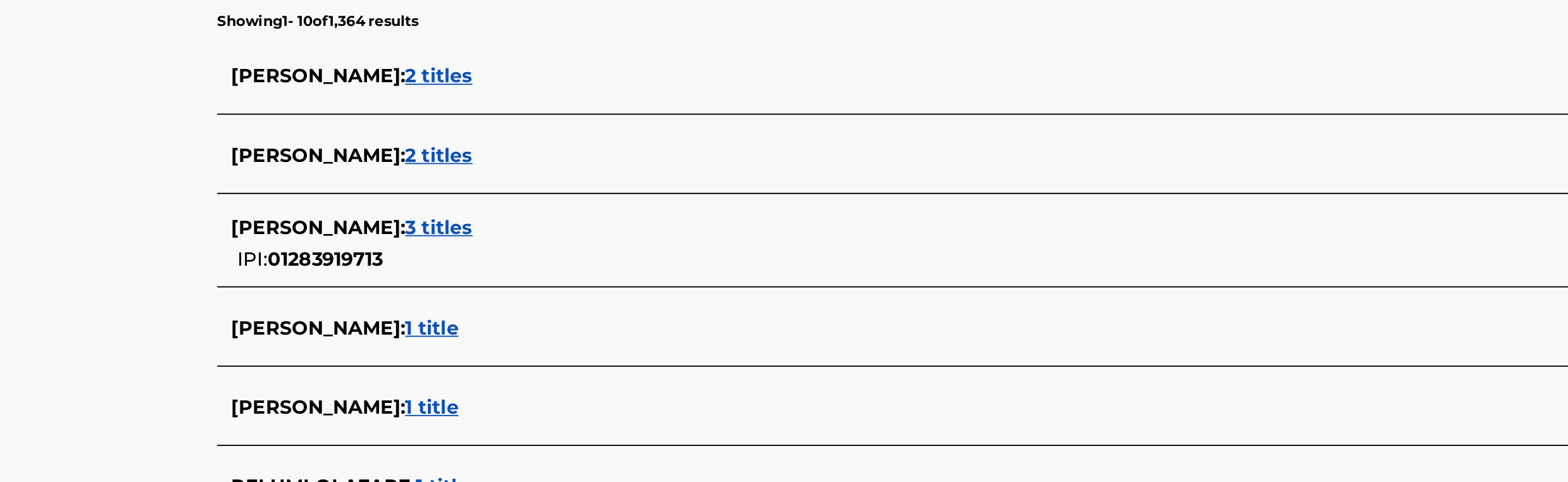
click at [489, 270] on span "2 titles" at bounding box center [476, 264] width 36 height 12
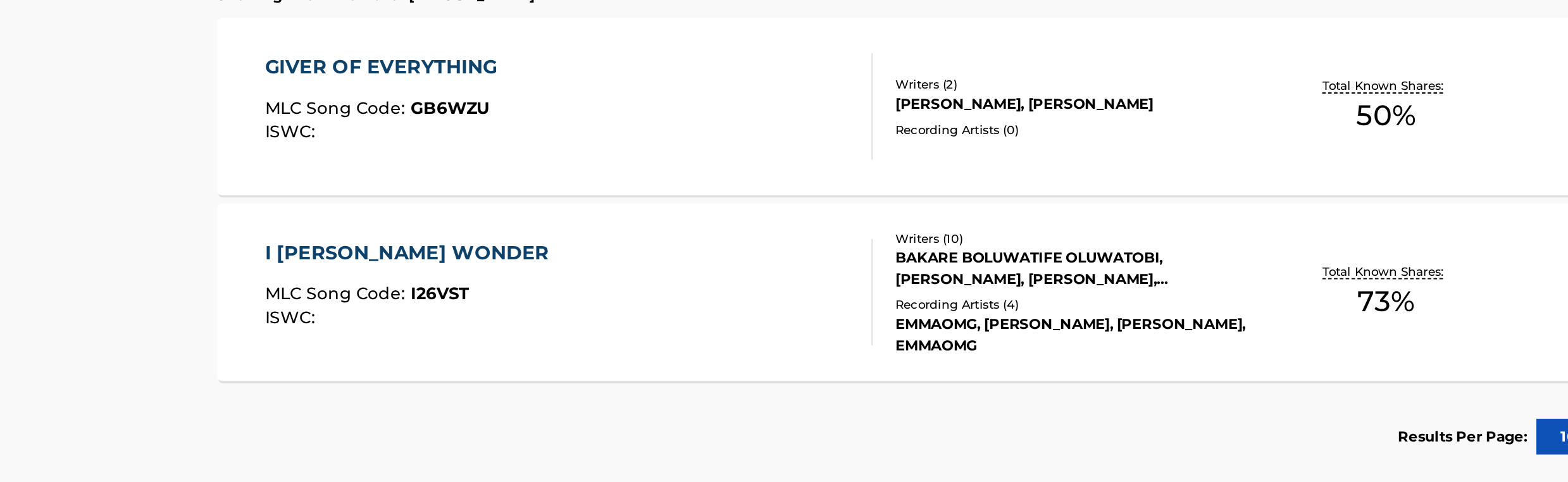
scroll to position [209, 0]
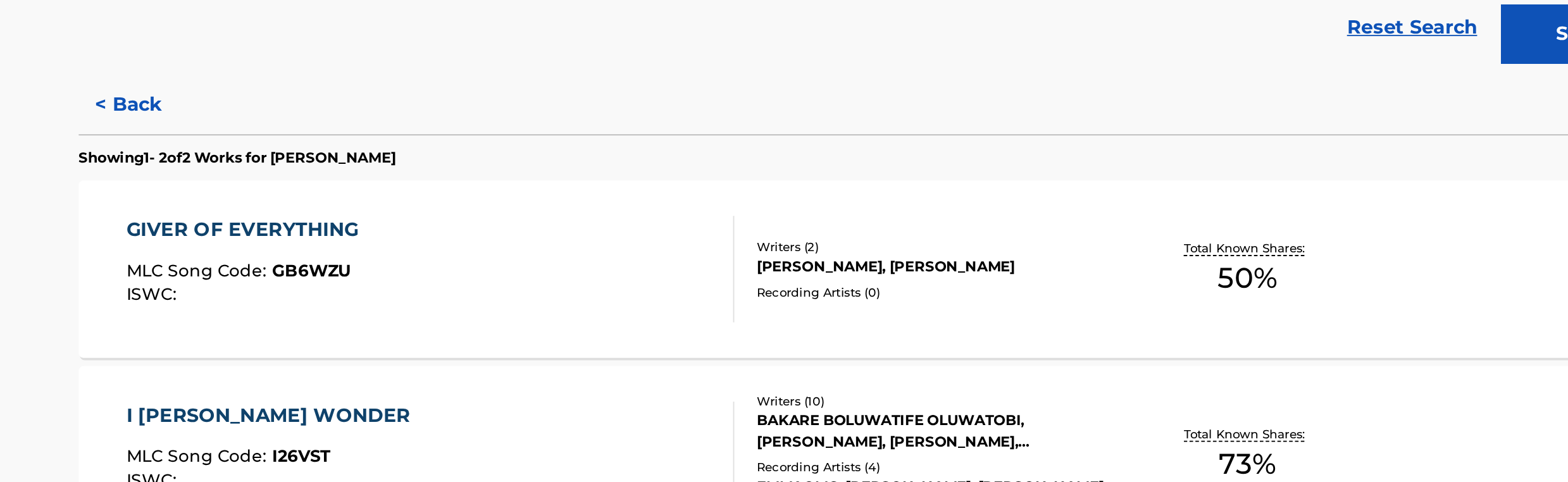
click at [504, 308] on div "GIVER OF EVERYTHING MLC Song Code : GB6WZU ISWC : Writers ( 2 ) [PERSON_NAME], …" at bounding box center [784, 265] width 856 height 94
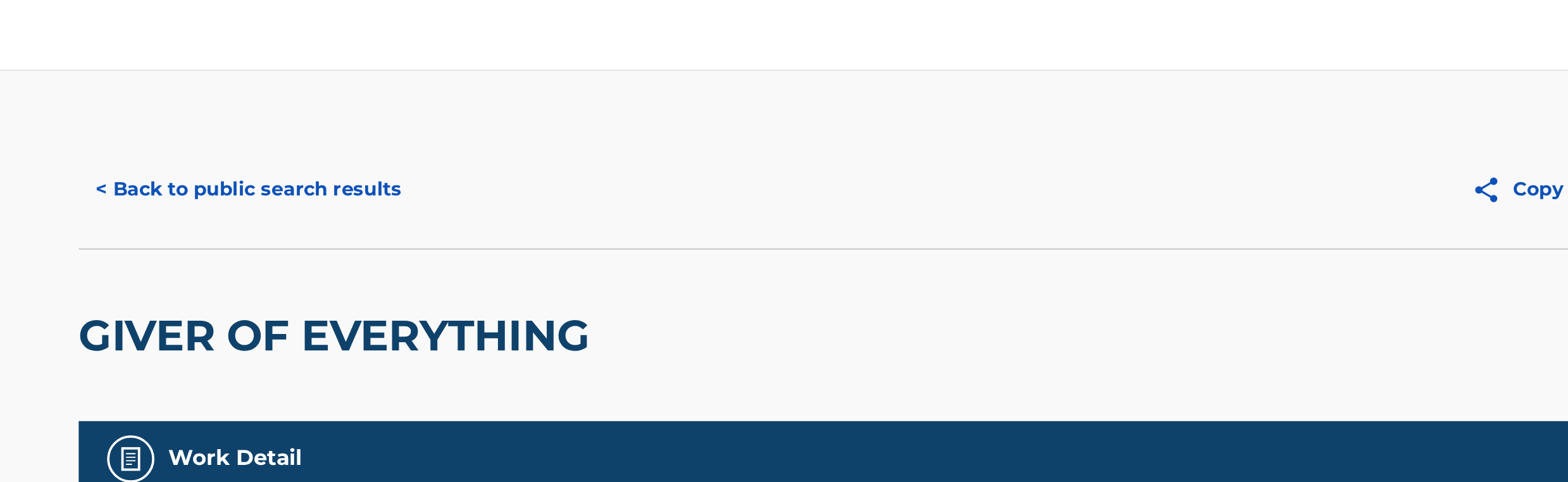
click at [492, 97] on button "< Back to public search results" at bounding box center [447, 101] width 181 height 31
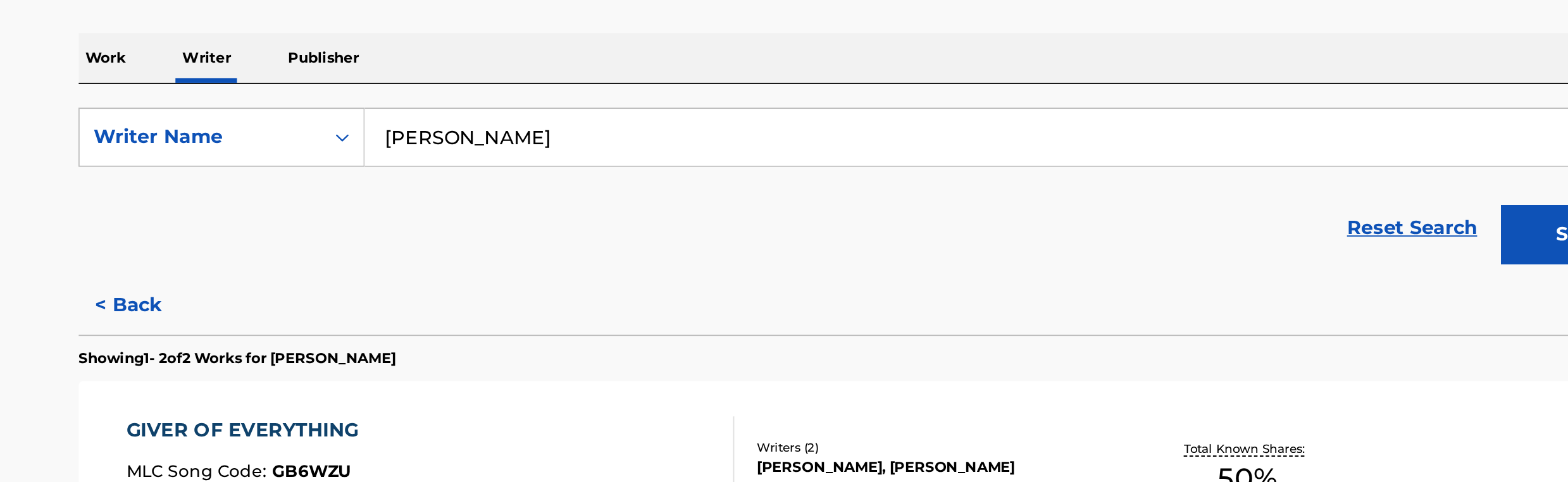
scroll to position [19, 0]
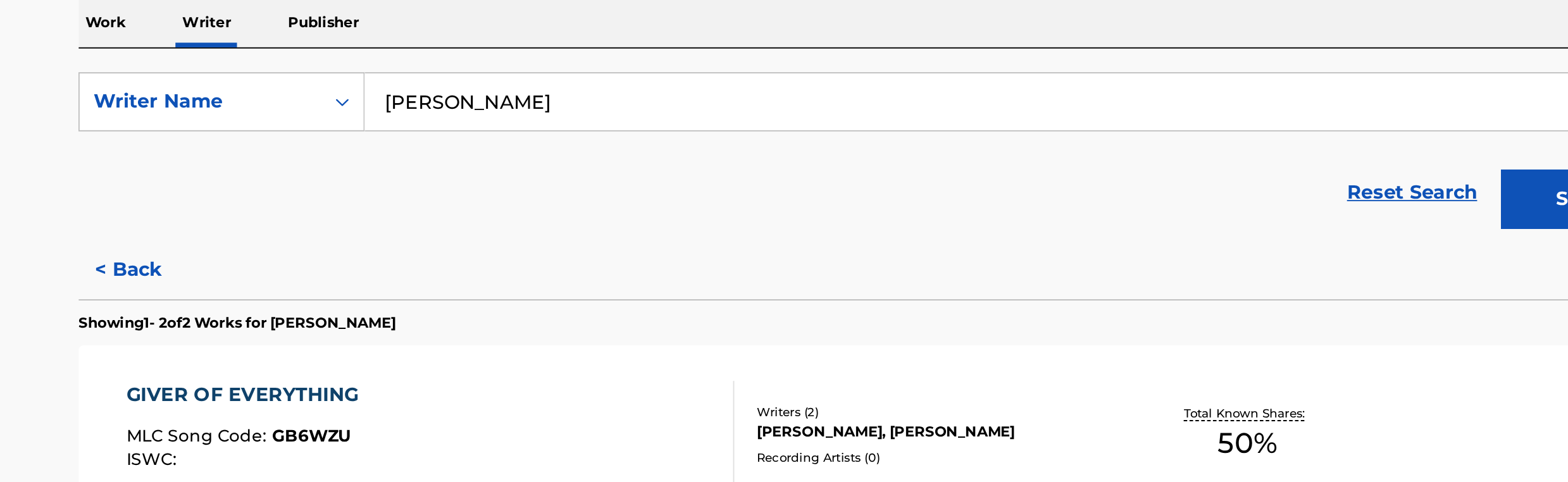
click at [588, 279] on input "[PERSON_NAME]" at bounding box center [860, 277] width 702 height 30
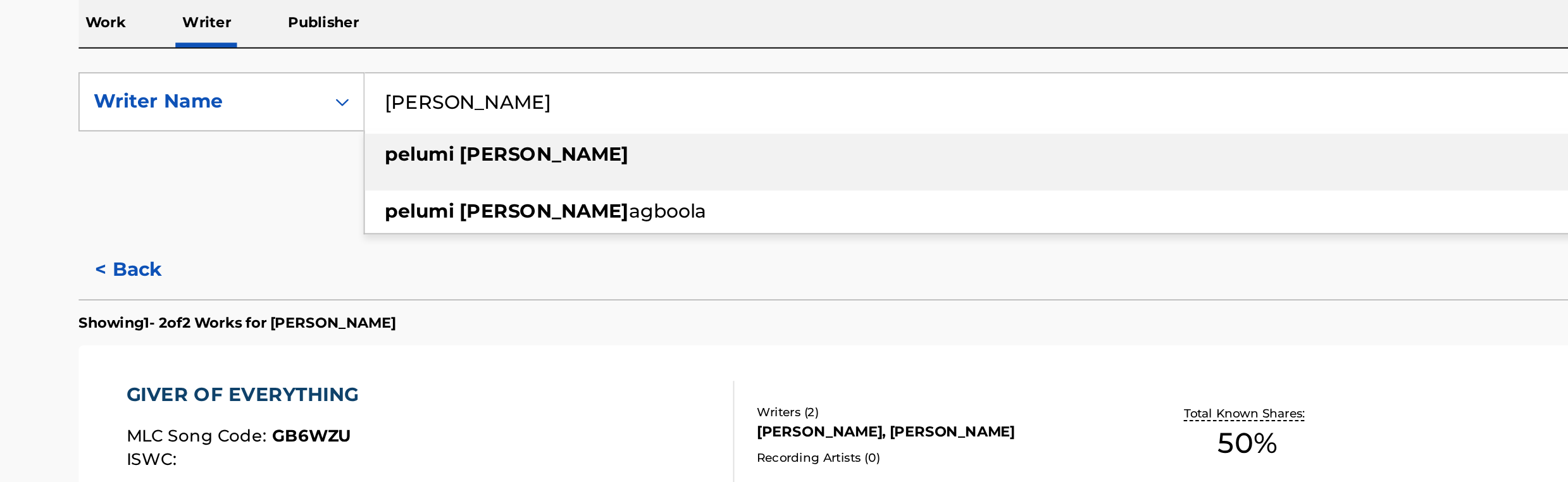
paste input "[PERSON_NAME] [PERSON_NAME]"
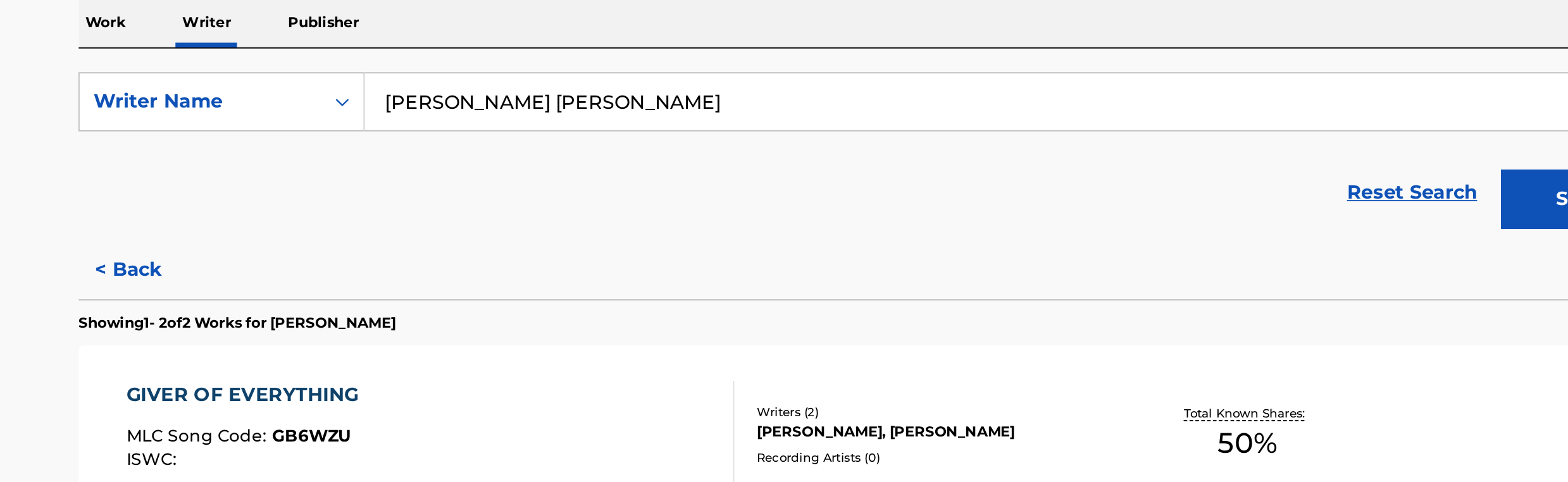
type input "[PERSON_NAME] [PERSON_NAME]"
click at [1117, 314] on button "Search" at bounding box center [1164, 329] width 95 height 31
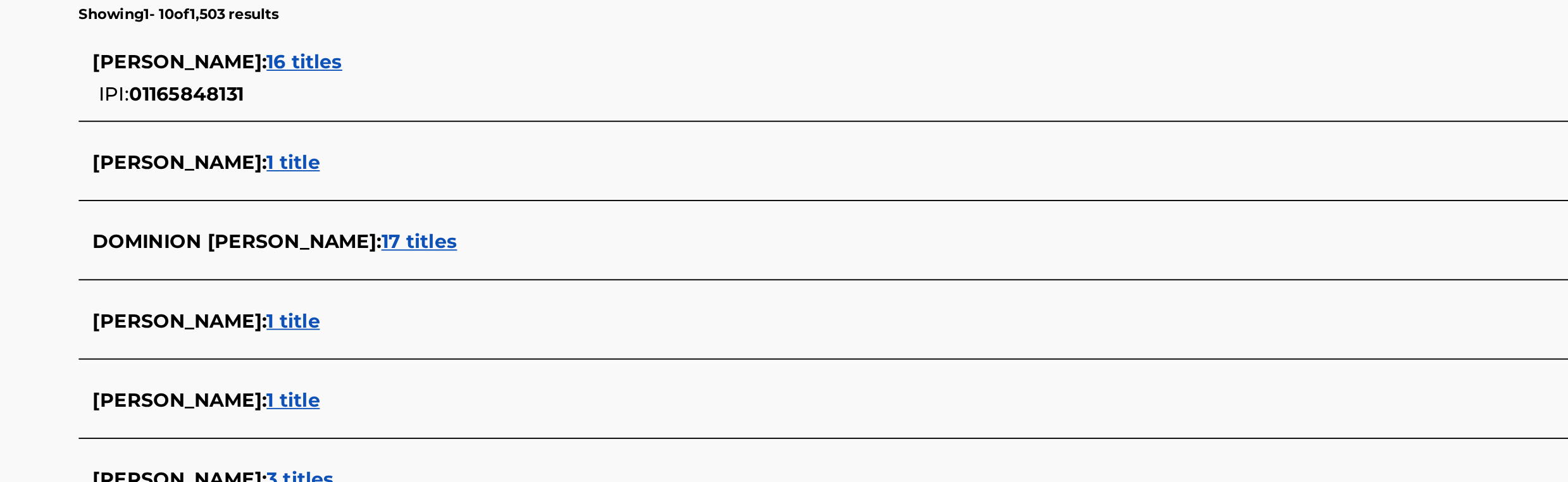
scroll to position [233, 0]
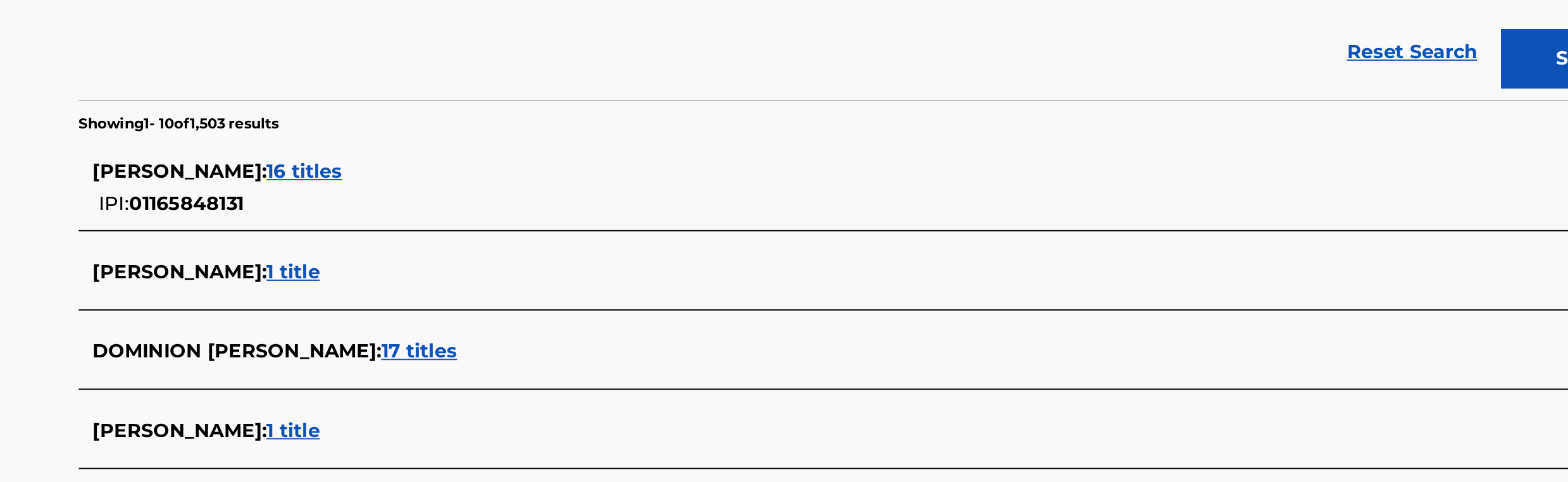
click at [467, 171] on span "16 titles" at bounding box center [477, 176] width 41 height 12
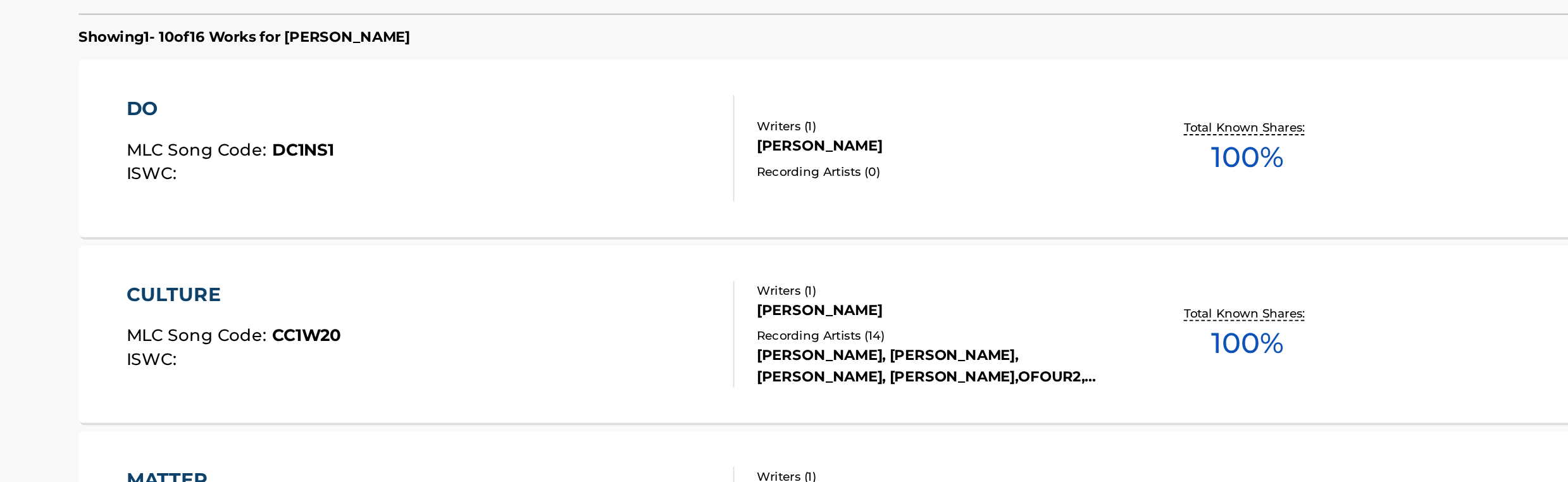
click at [607, 268] on div "DO MLC Song Code : DC1NS1 ISWC :" at bounding box center [545, 242] width 325 height 57
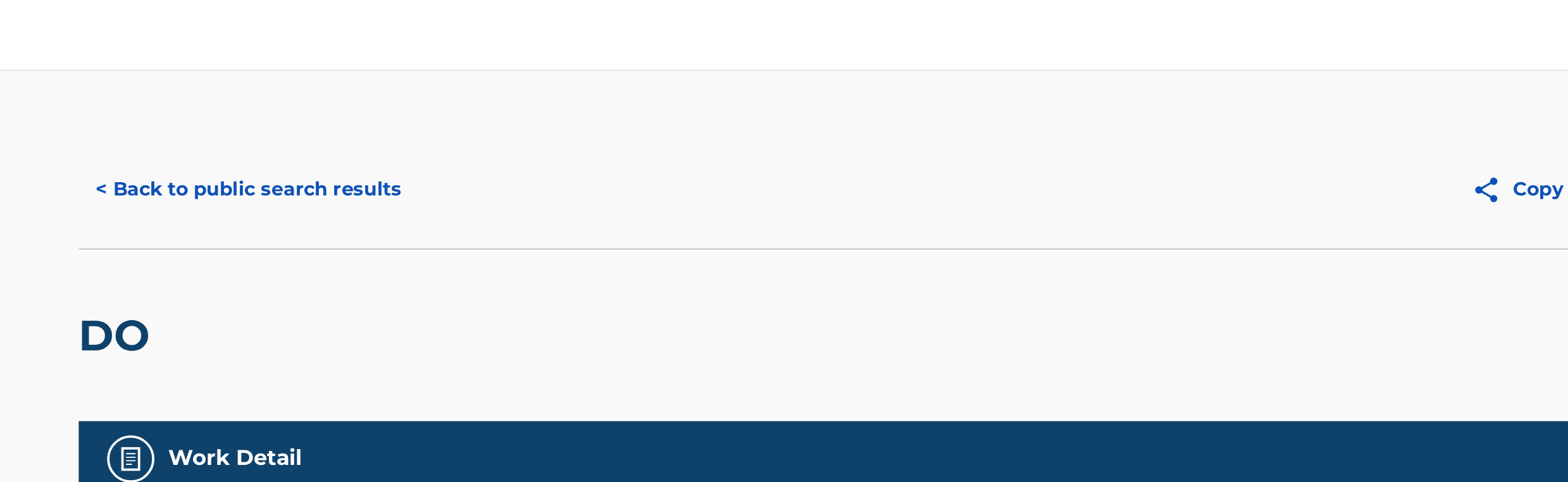
click at [495, 107] on button "< Back to public search results" at bounding box center [447, 101] width 181 height 31
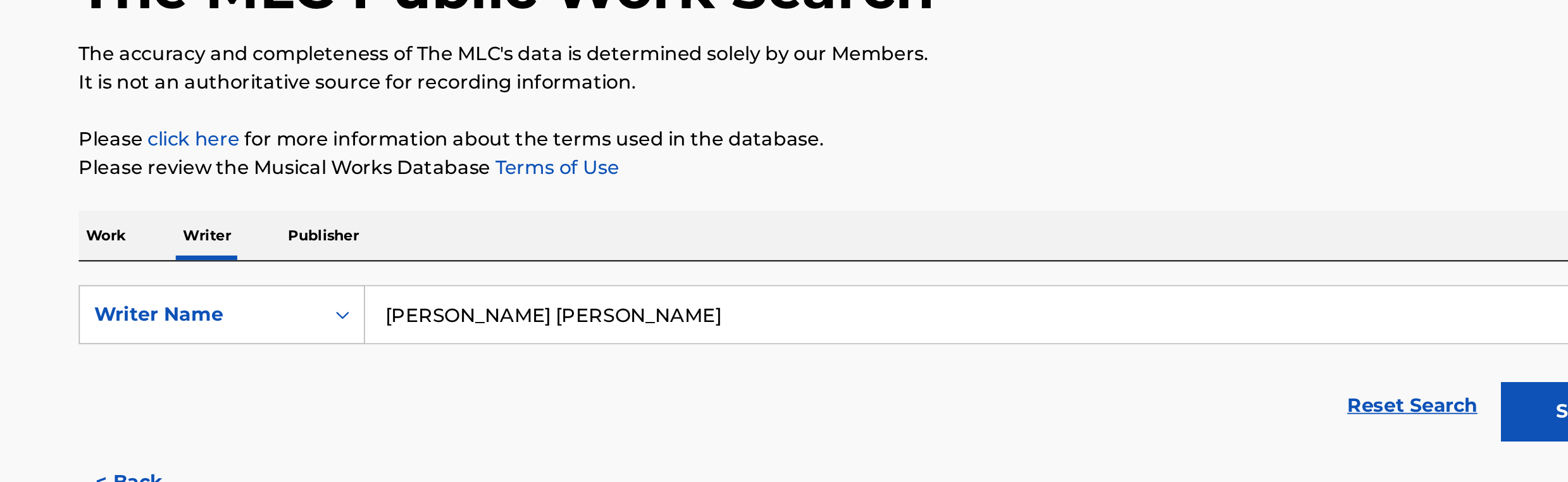
click at [584, 300] on input "[PERSON_NAME] [PERSON_NAME]" at bounding box center [860, 296] width 702 height 30
paste input "[PERSON_NAME]"
type input "[PERSON_NAME]"
click at [1119, 344] on button "Search" at bounding box center [1164, 348] width 95 height 31
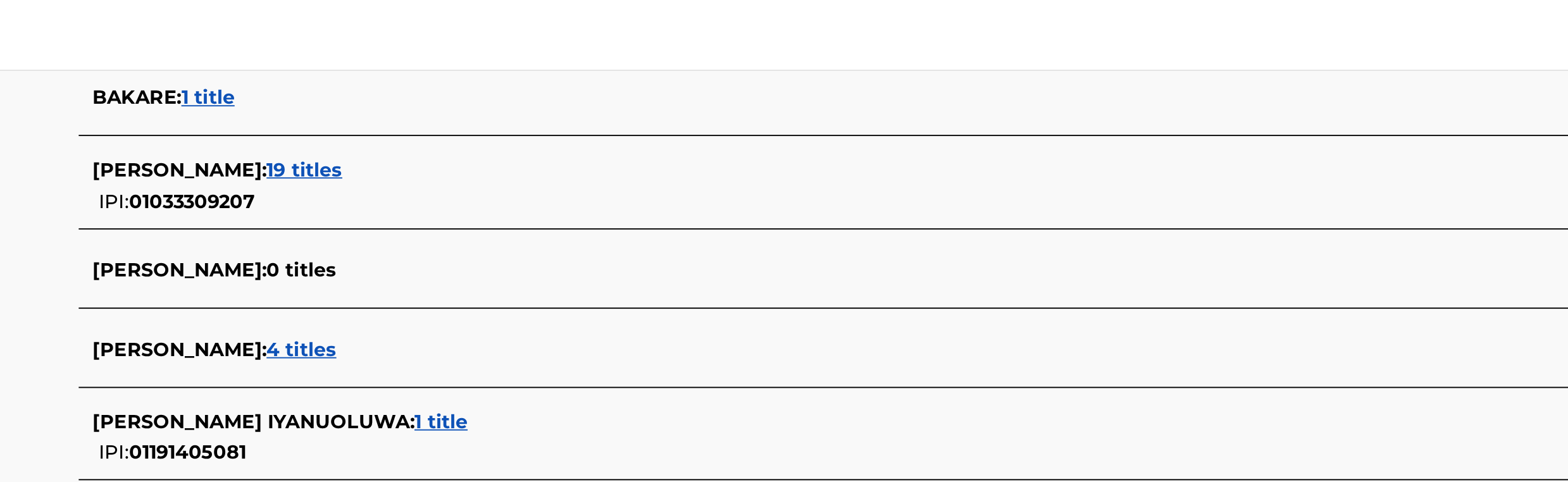
scroll to position [326, 0]
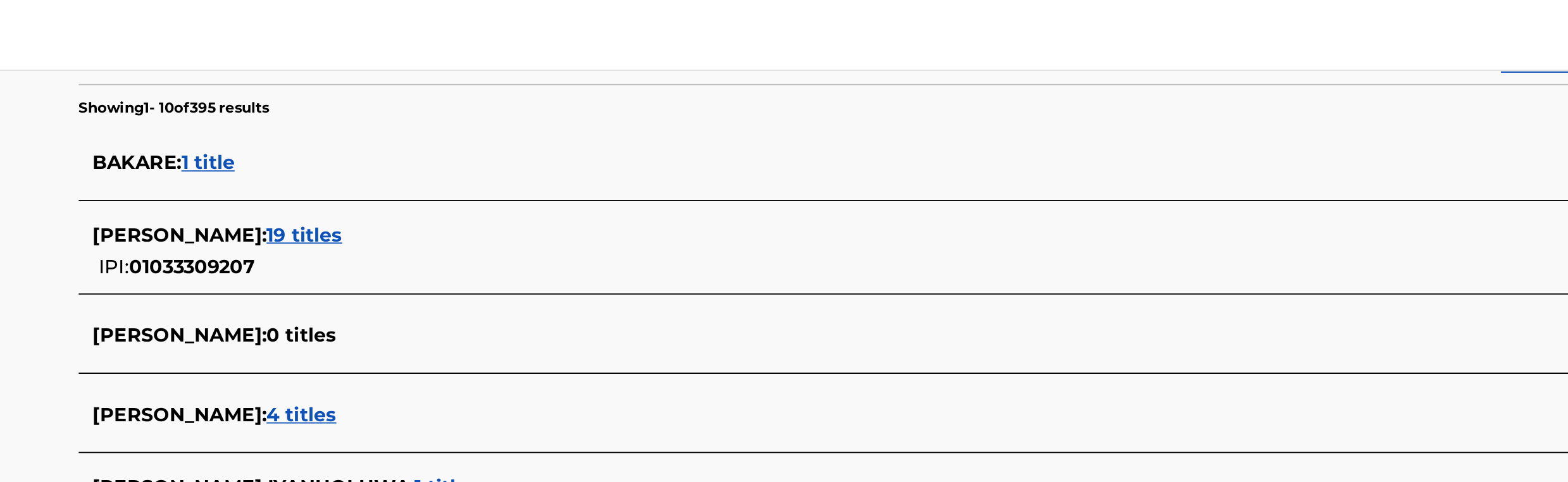
click at [478, 130] on span "19 titles" at bounding box center [477, 126] width 41 height 12
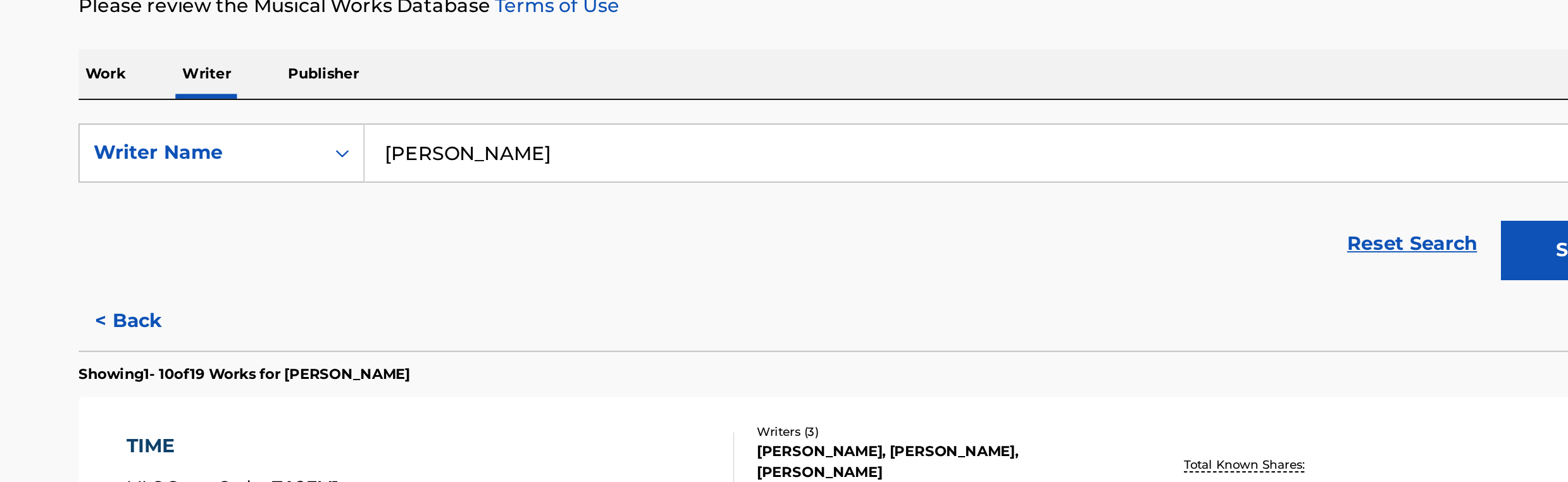
scroll to position [30, 0]
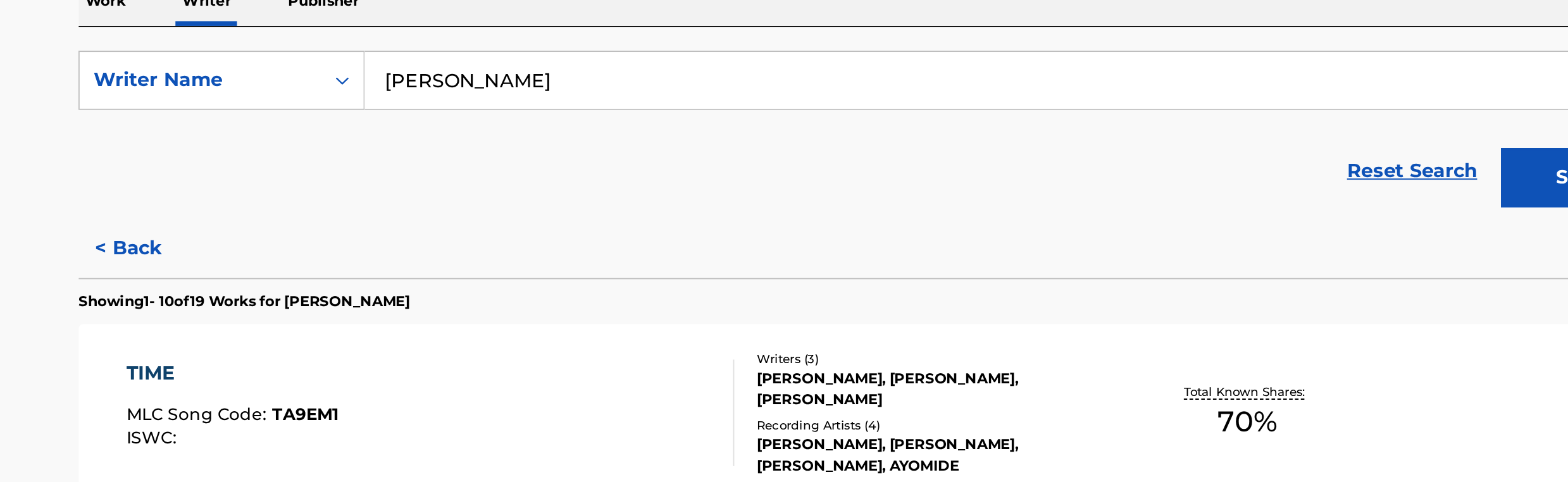
click at [384, 356] on button "< Back" at bounding box center [395, 356] width 76 height 31
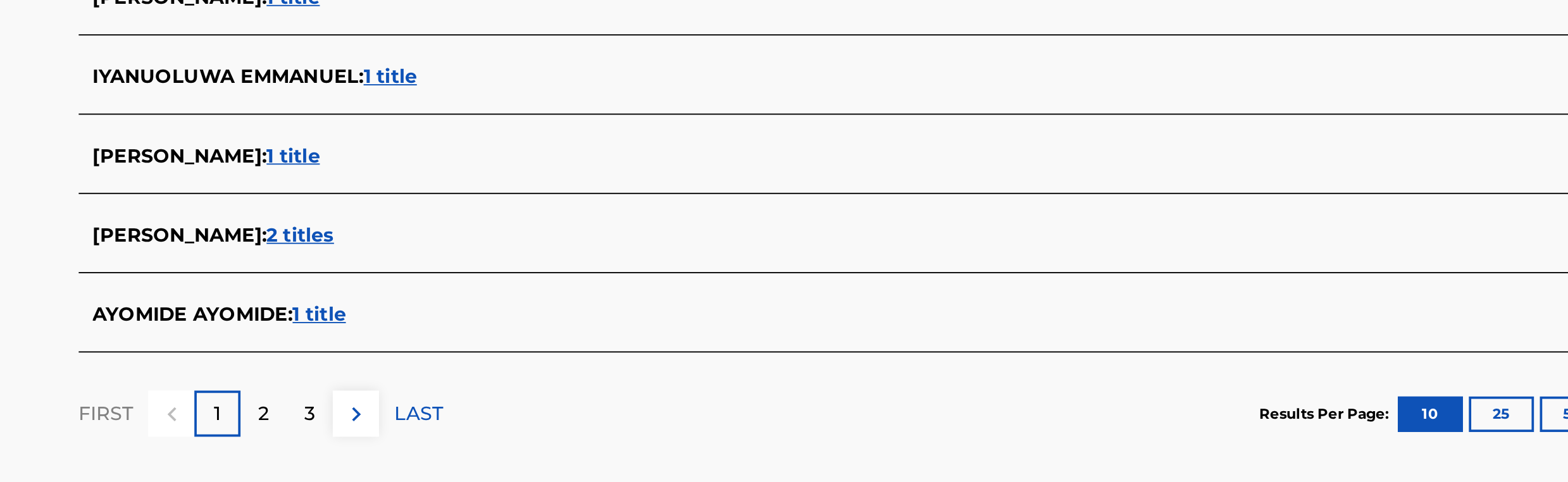
scroll to position [420, 0]
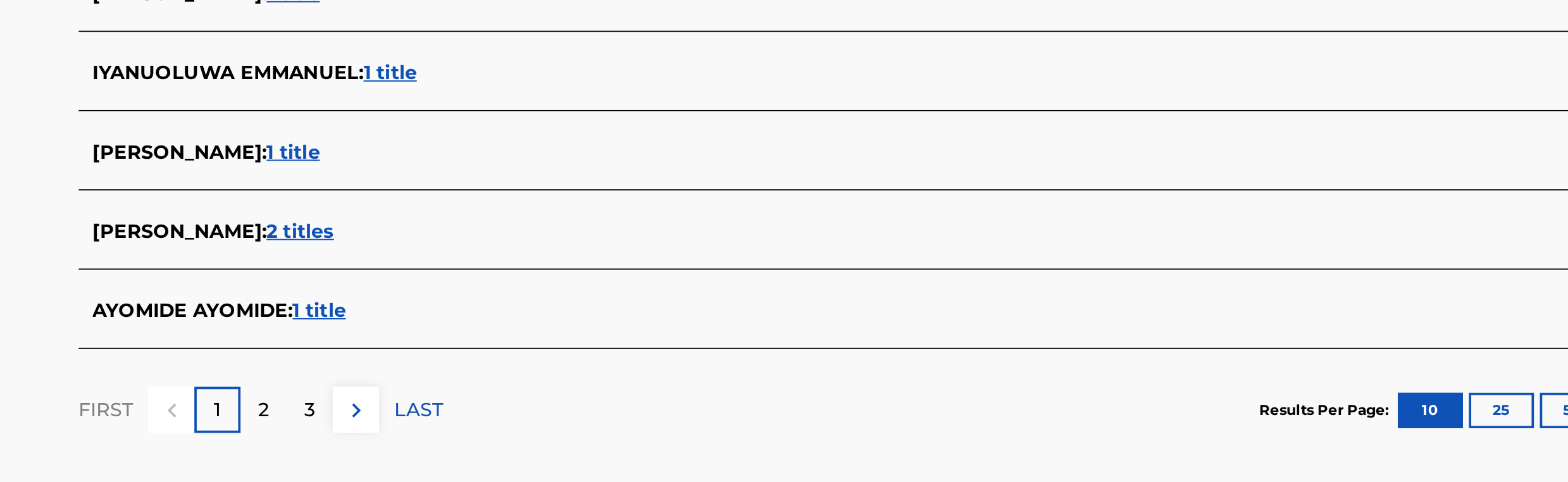
click at [485, 307] on span "1 title" at bounding box center [471, 305] width 29 height 12
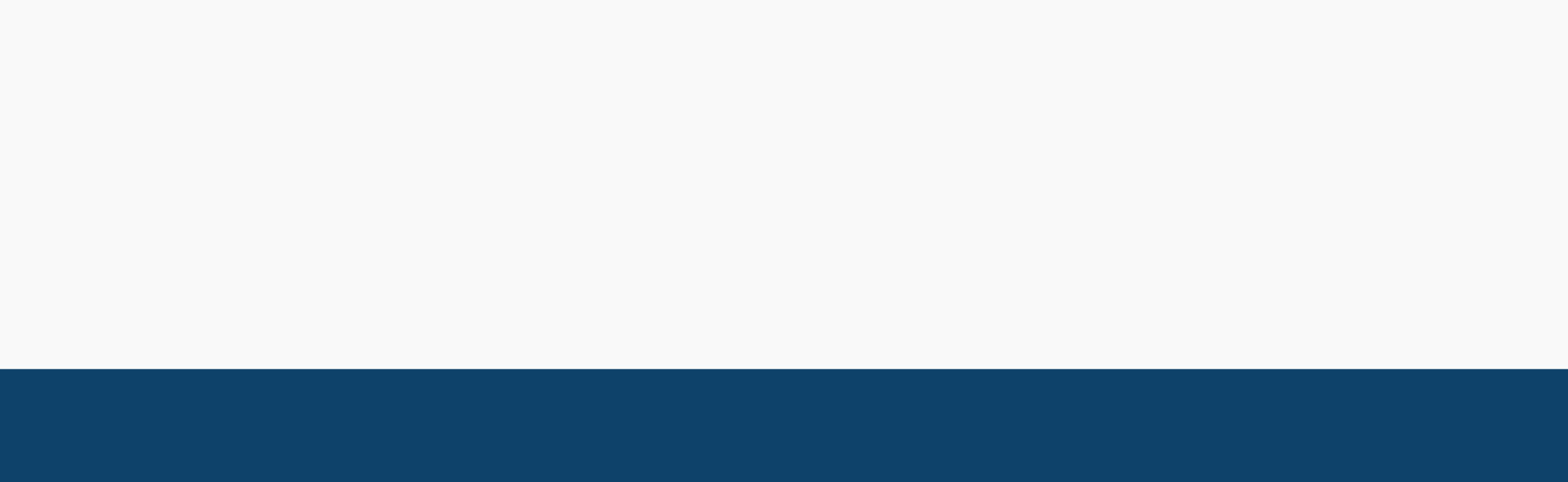
scroll to position [167, 0]
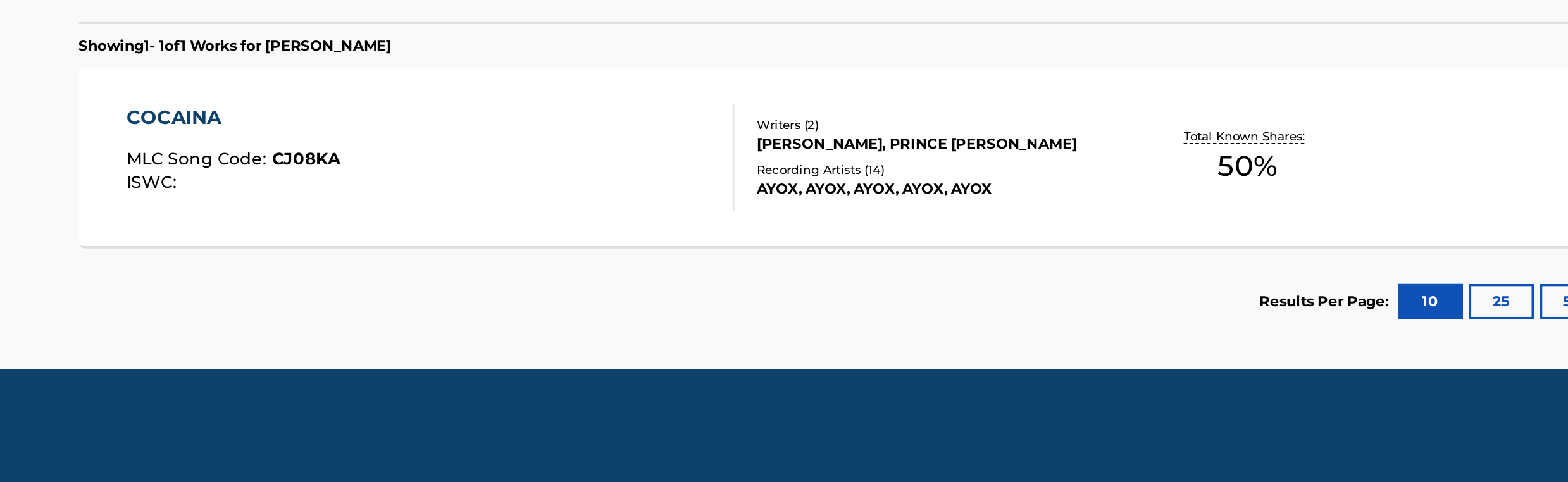
click at [541, 307] on div "COCAINA MLC Song Code : CJ08KA ISWC :" at bounding box center [545, 308] width 325 height 57
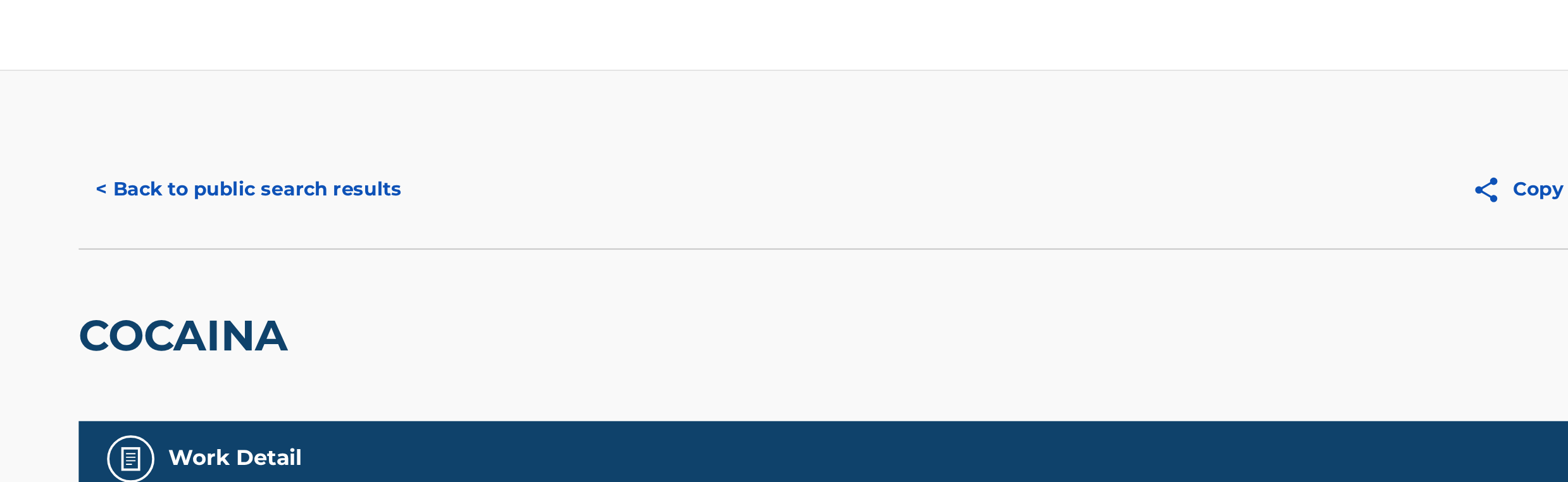
click at [449, 101] on button "< Back to public search results" at bounding box center [447, 101] width 181 height 31
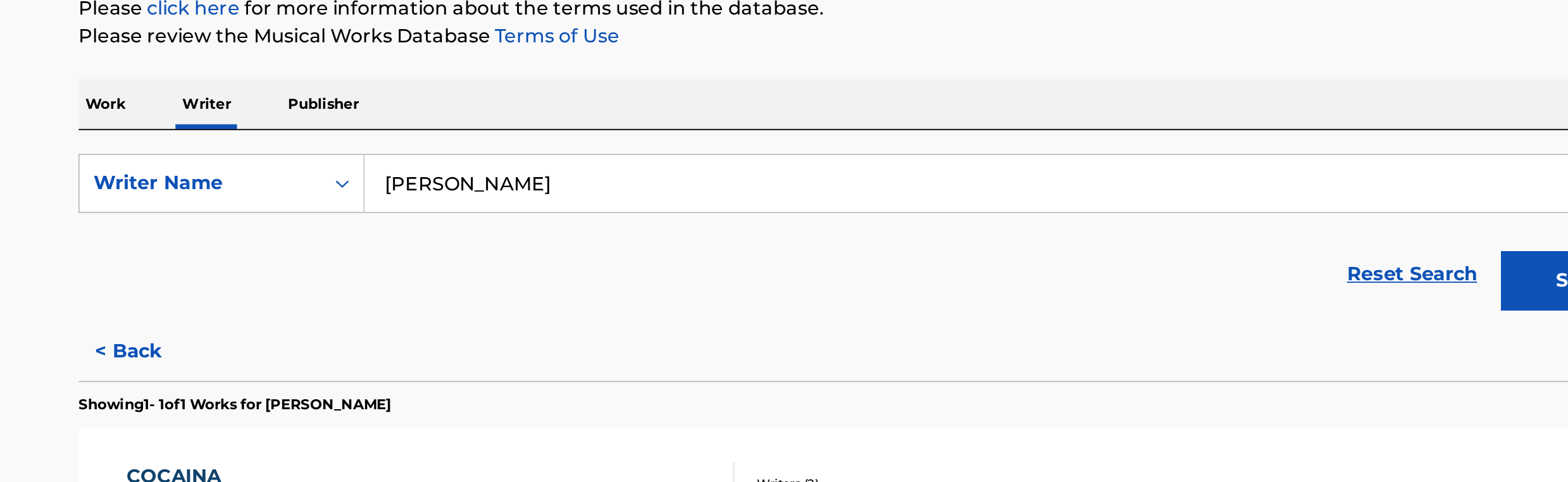
scroll to position [57, 0]
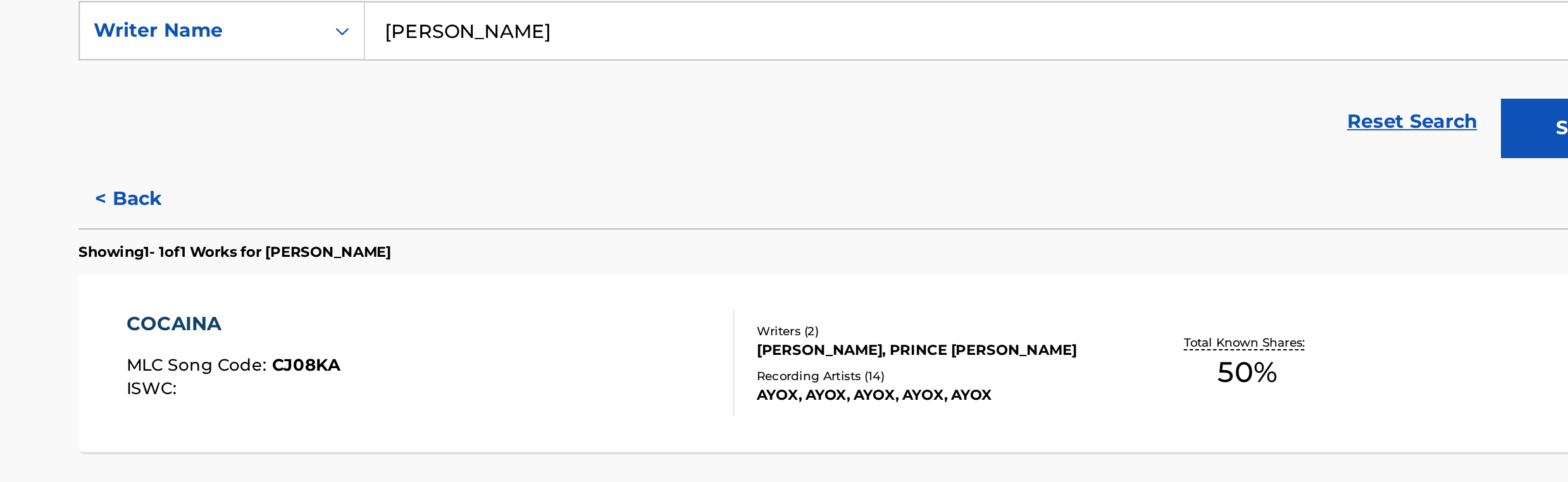
click at [656, 229] on input "[PERSON_NAME]" at bounding box center [860, 240] width 702 height 30
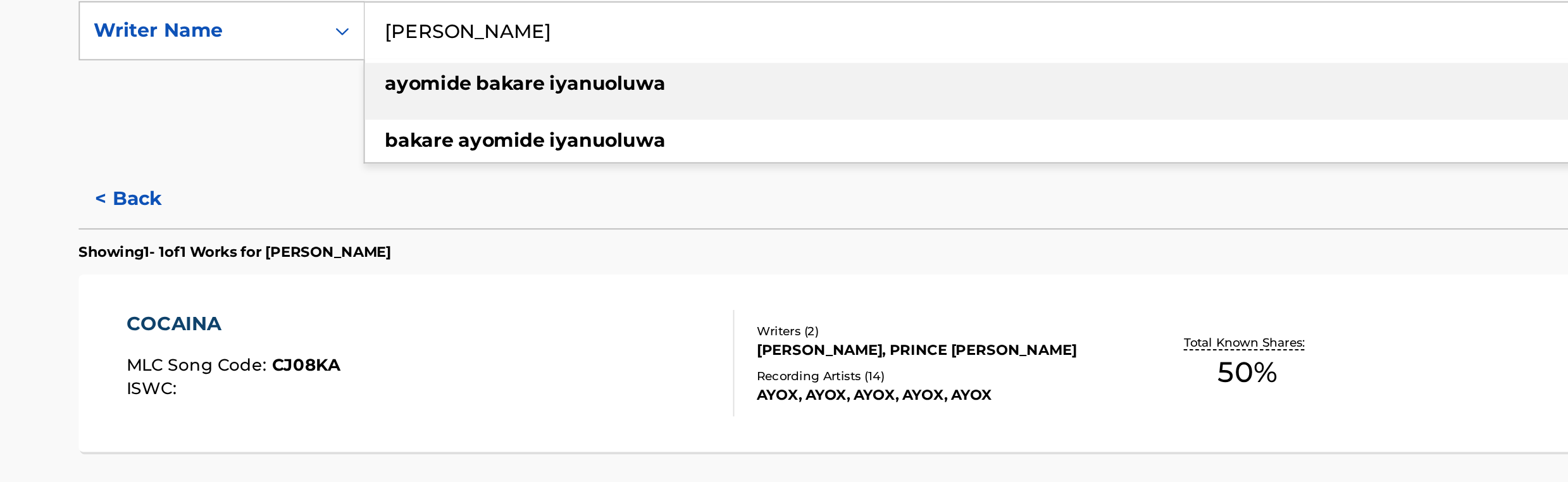
paste input "[PERSON_NAME]"
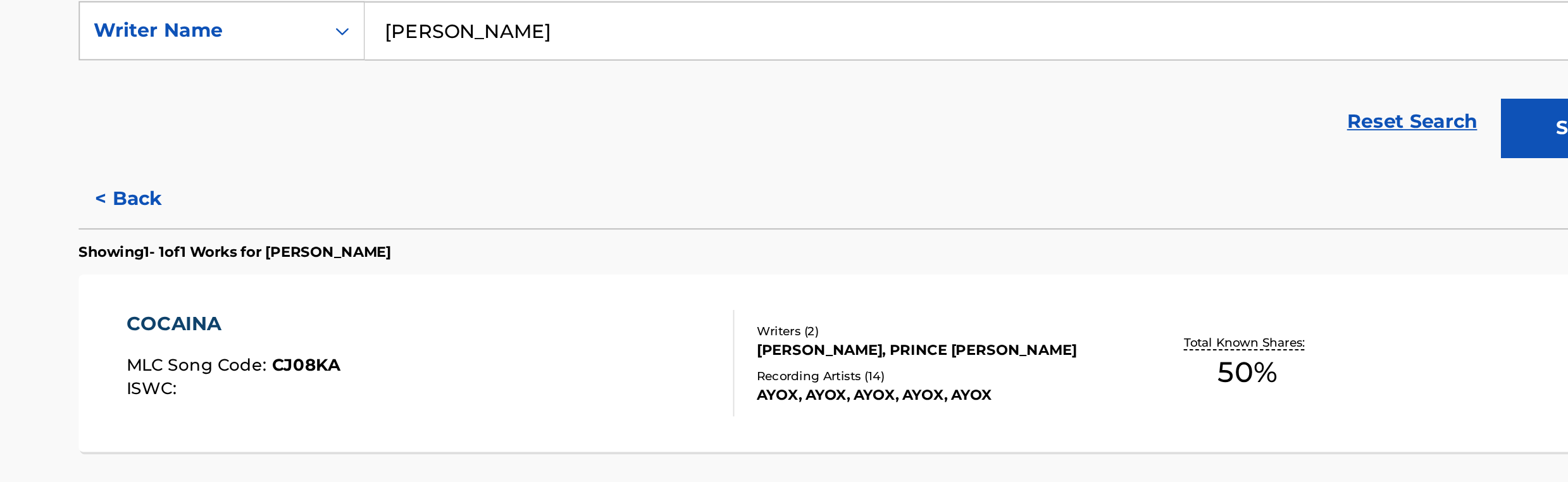
type input "[PERSON_NAME]"
click at [1147, 296] on button "Search" at bounding box center [1164, 292] width 95 height 31
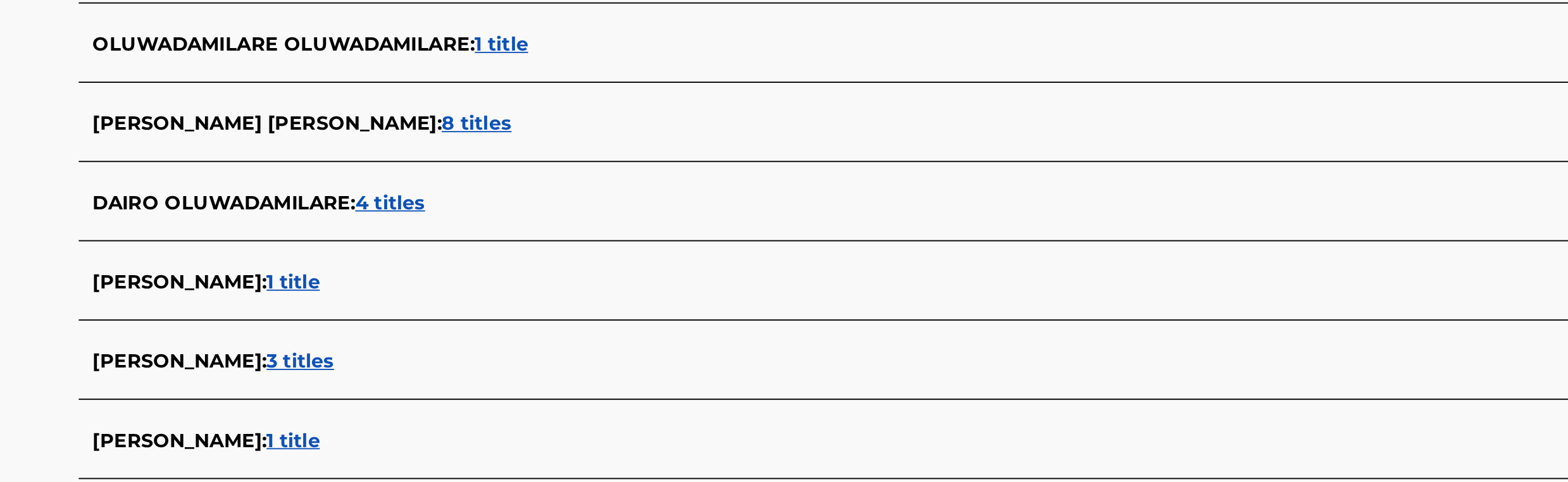
scroll to position [289, 0]
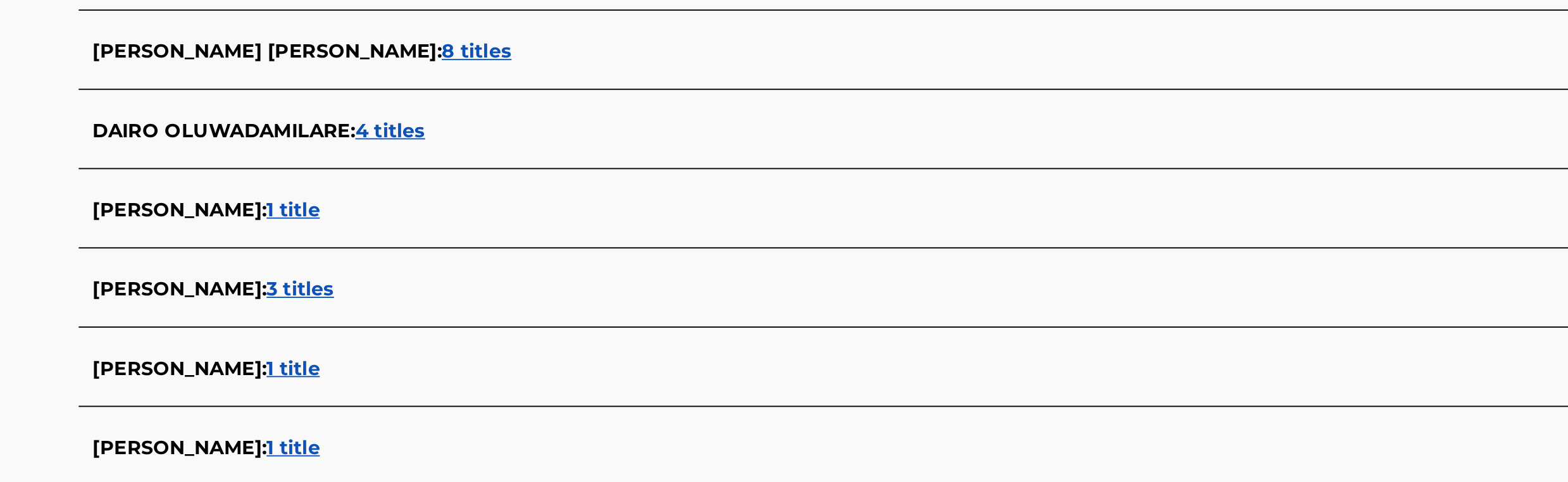
click at [588, 256] on span "8 titles" at bounding box center [569, 251] width 37 height 12
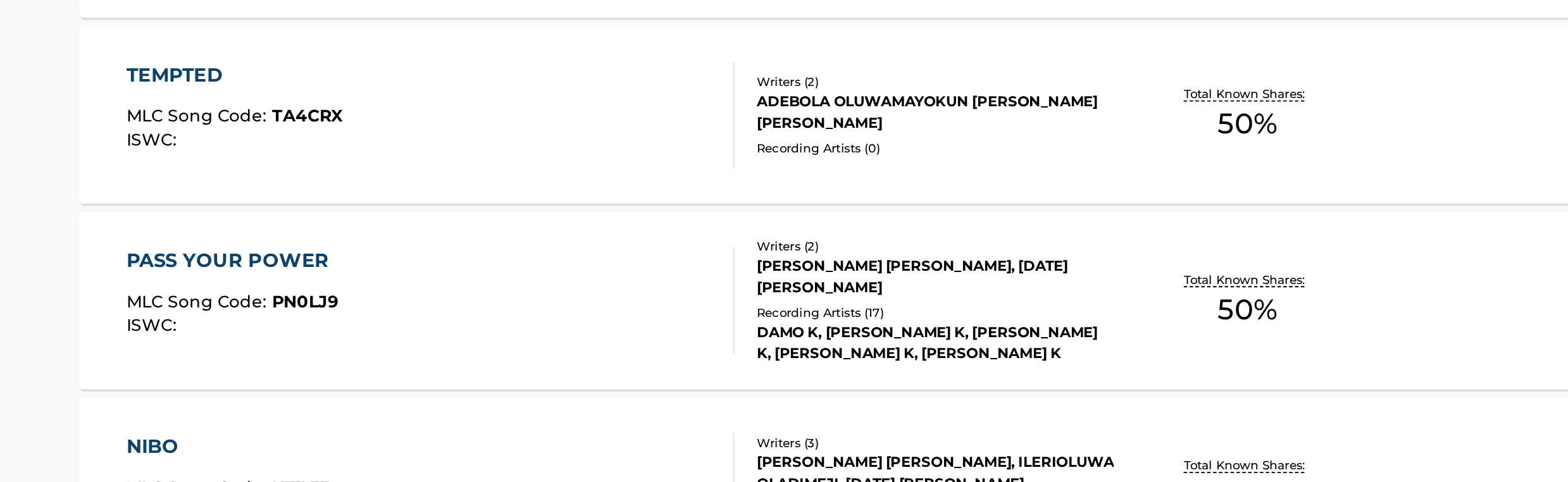
click at [823, 295] on div "ADEBOLA OLUWAMAYOKUN [PERSON_NAME] [PERSON_NAME]" at bounding box center [815, 283] width 191 height 23
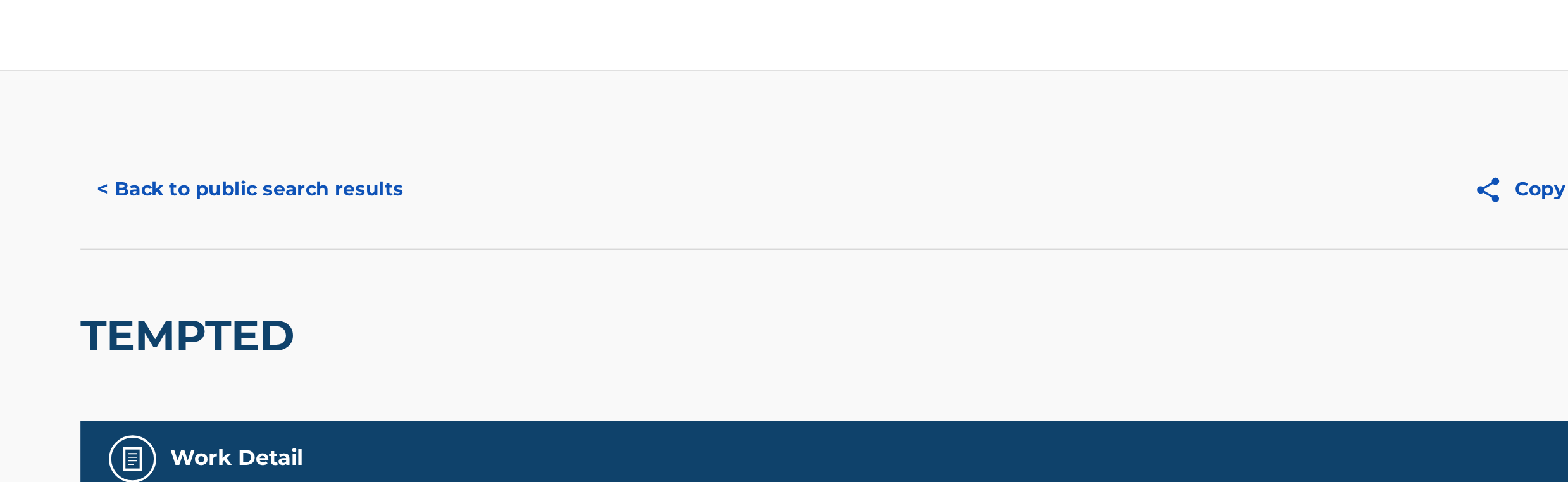
click at [475, 105] on button "< Back to public search results" at bounding box center [447, 101] width 181 height 31
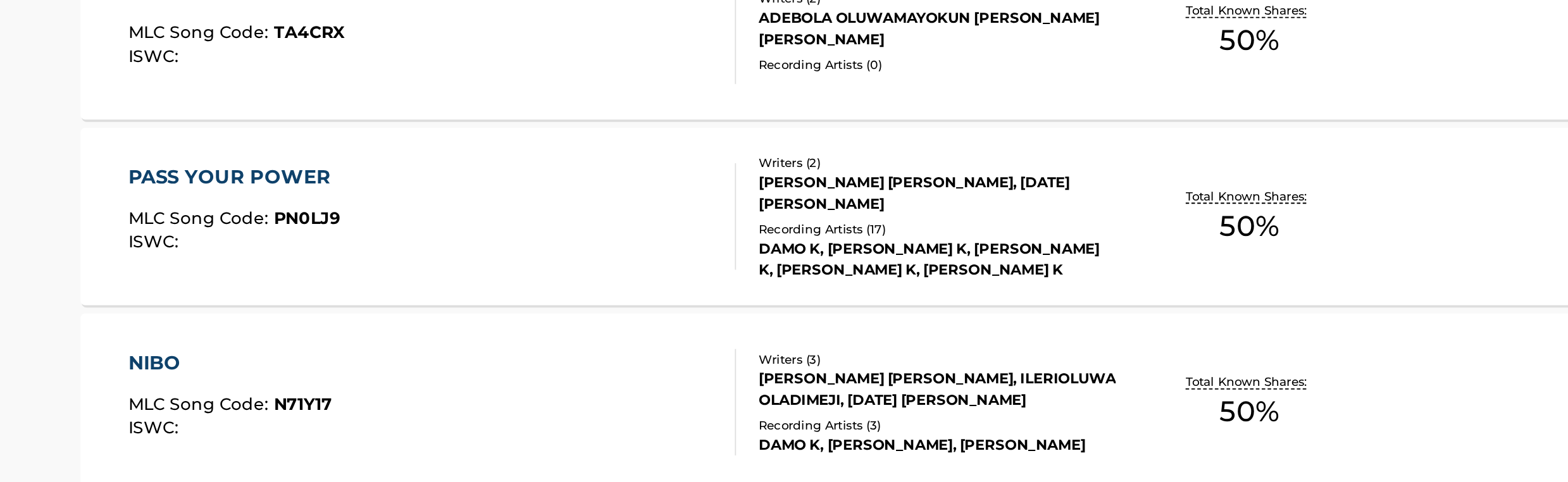
scroll to position [335, 0]
click at [813, 350] on div "Recording Artists ( 17 )" at bounding box center [815, 345] width 191 height 10
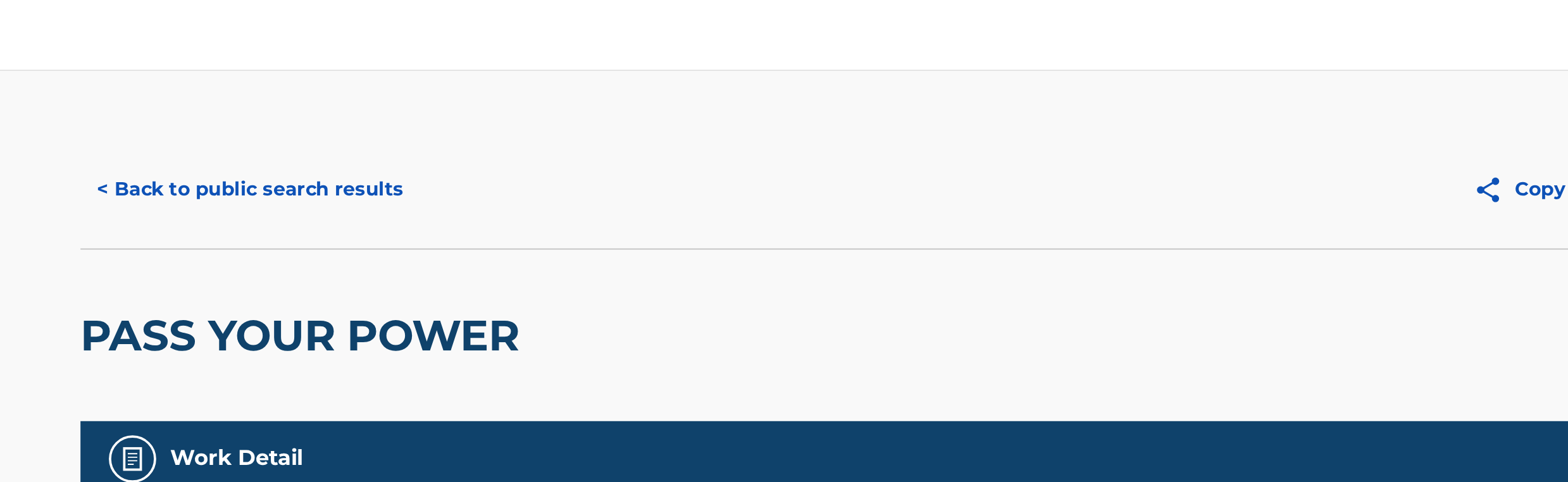
click at [504, 98] on button "< Back to public search results" at bounding box center [447, 101] width 181 height 31
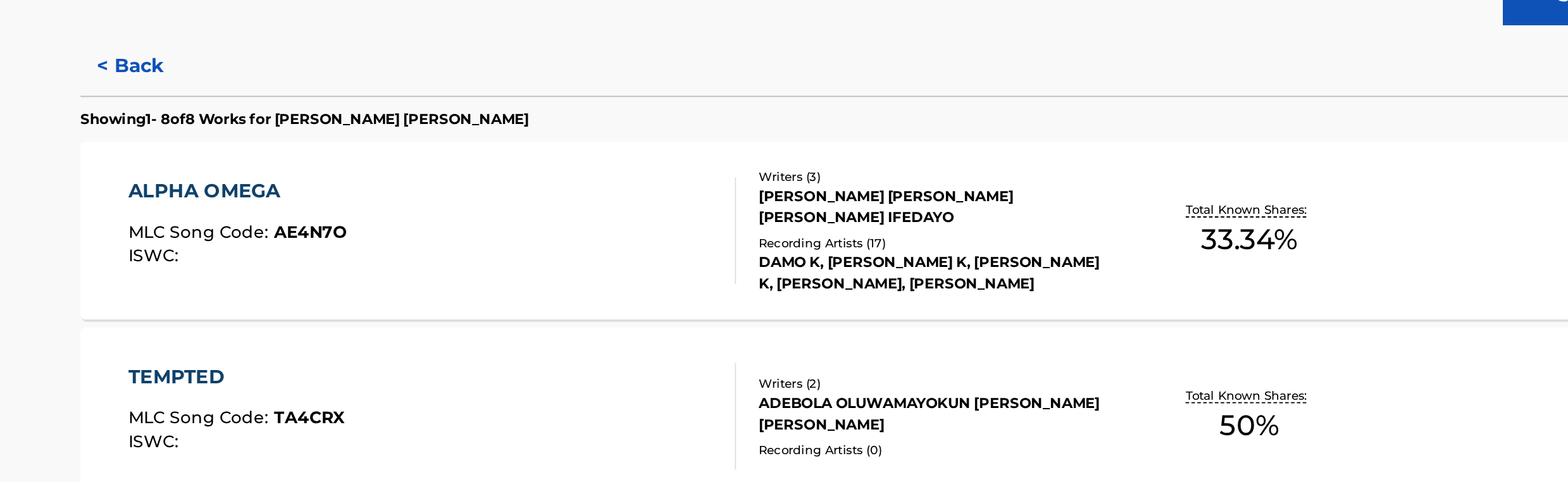
scroll to position [131, 0]
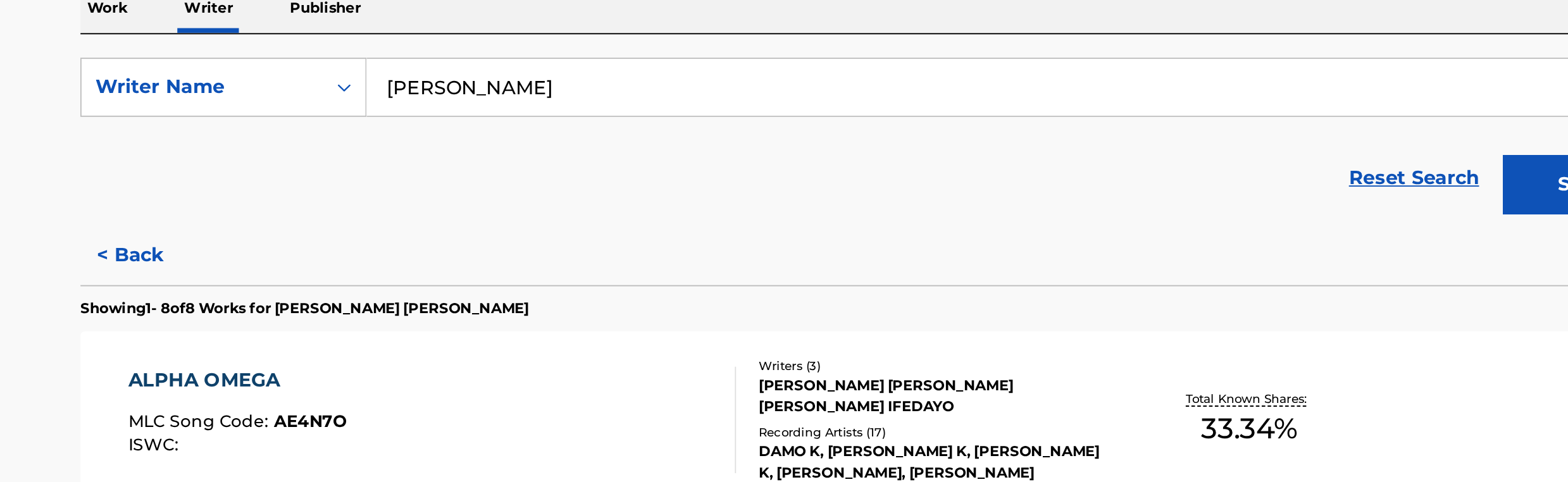
click at [580, 171] on input "[PERSON_NAME]" at bounding box center [860, 166] width 702 height 30
paste input "[PERSON_NAME]"
click at [1142, 222] on button "Search" at bounding box center [1164, 218] width 95 height 31
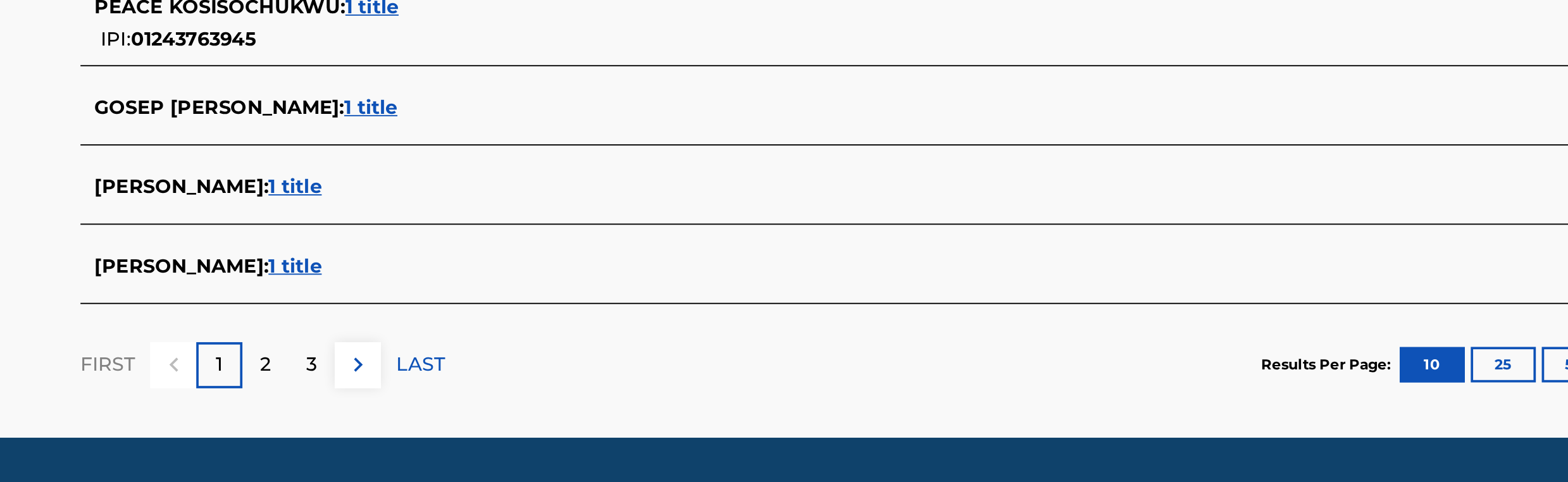
scroll to position [498, 0]
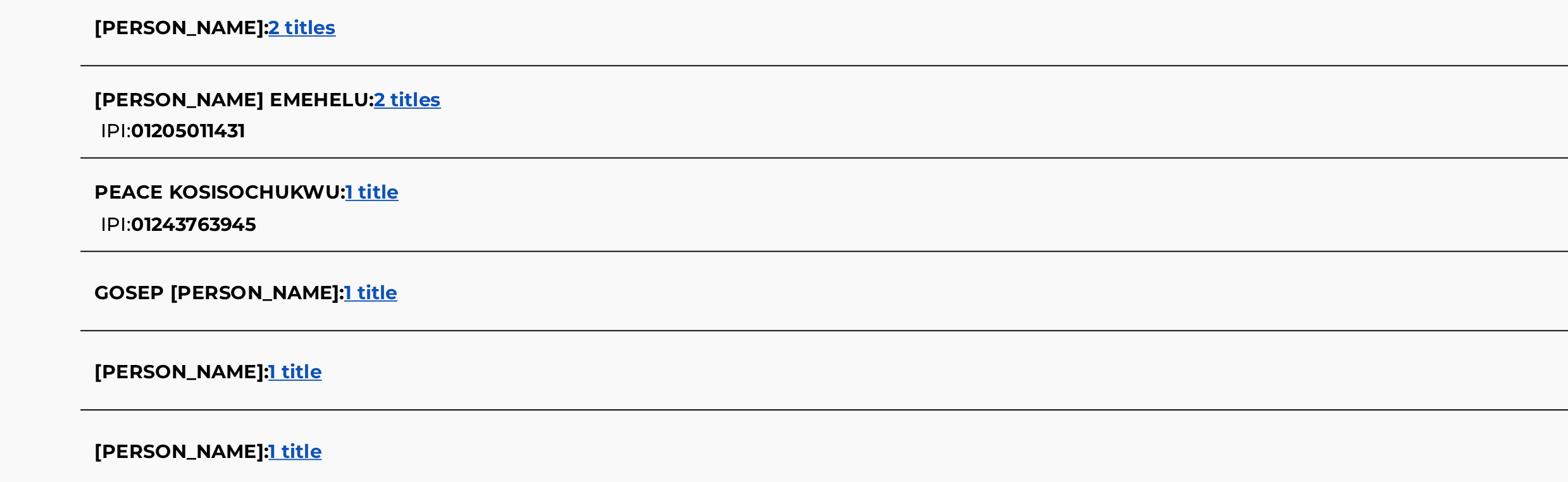
click at [538, 140] on span "2 titles" at bounding box center [531, 145] width 36 height 12
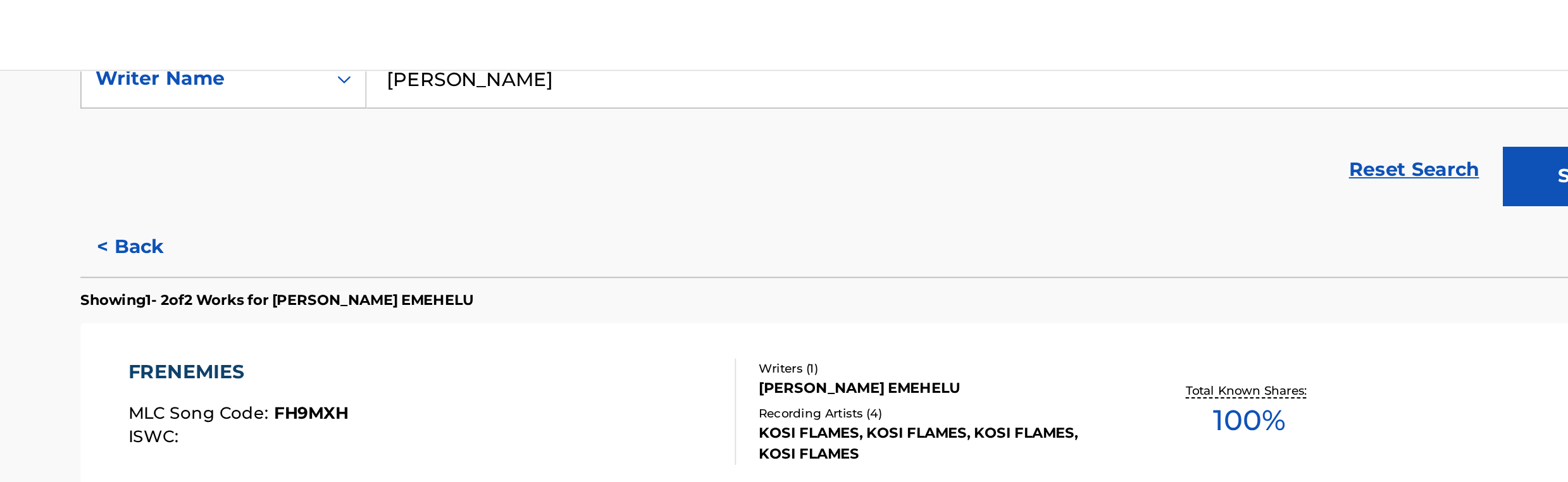
scroll to position [220, 0]
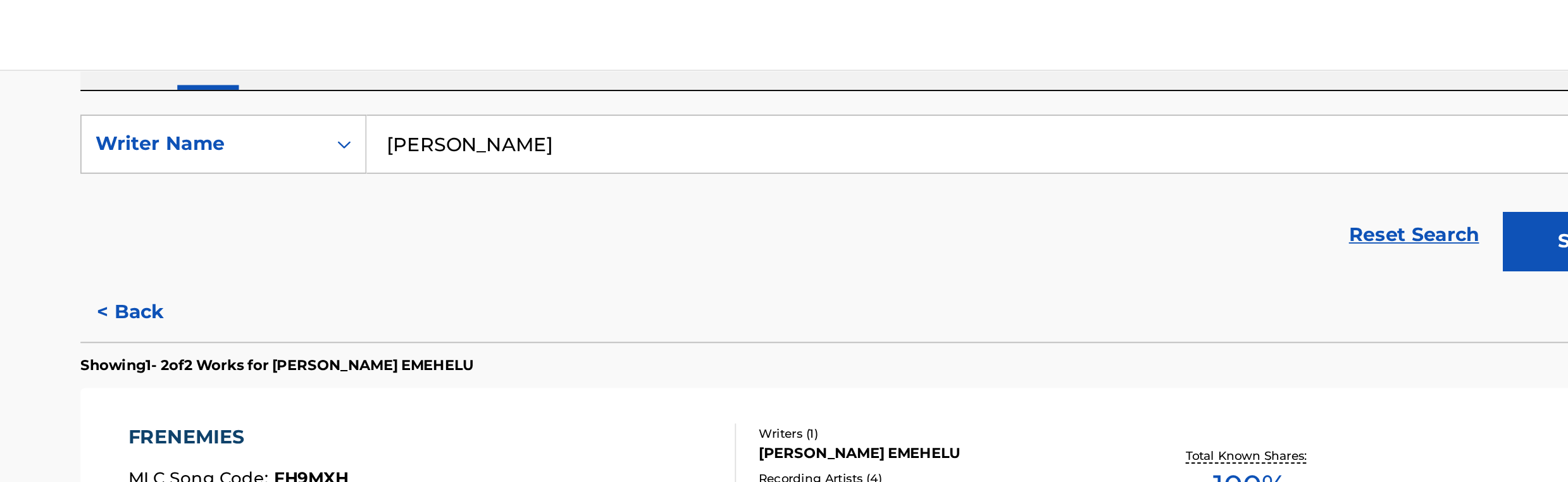
click at [390, 169] on button "< Back" at bounding box center [395, 166] width 76 height 31
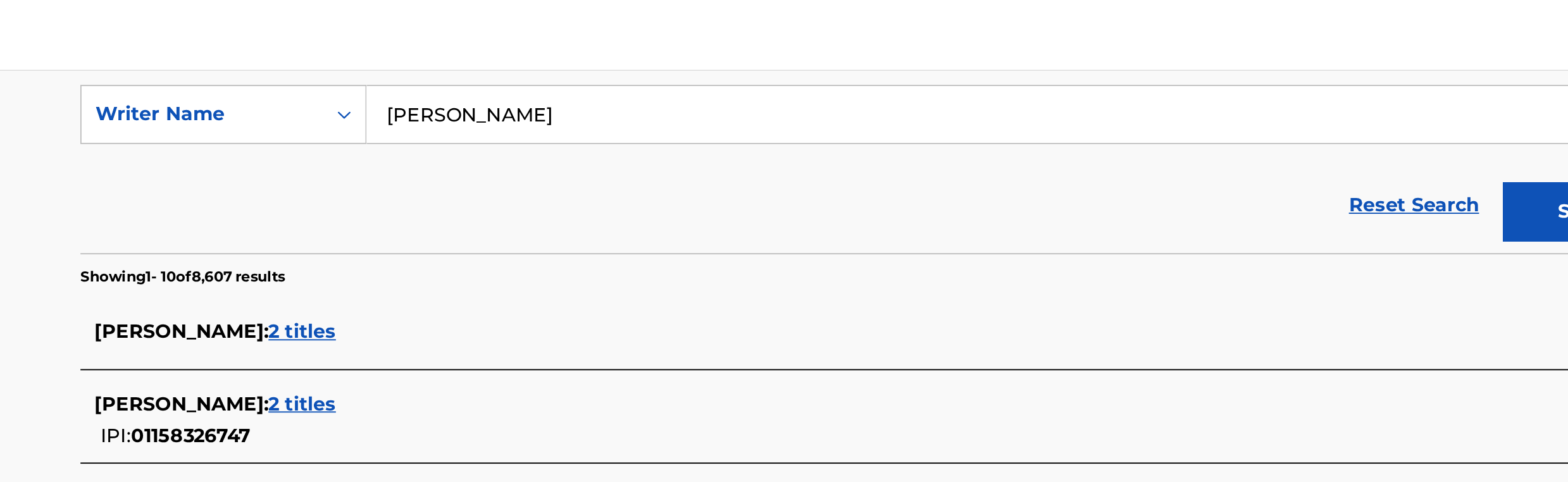
scroll to position [0, 0]
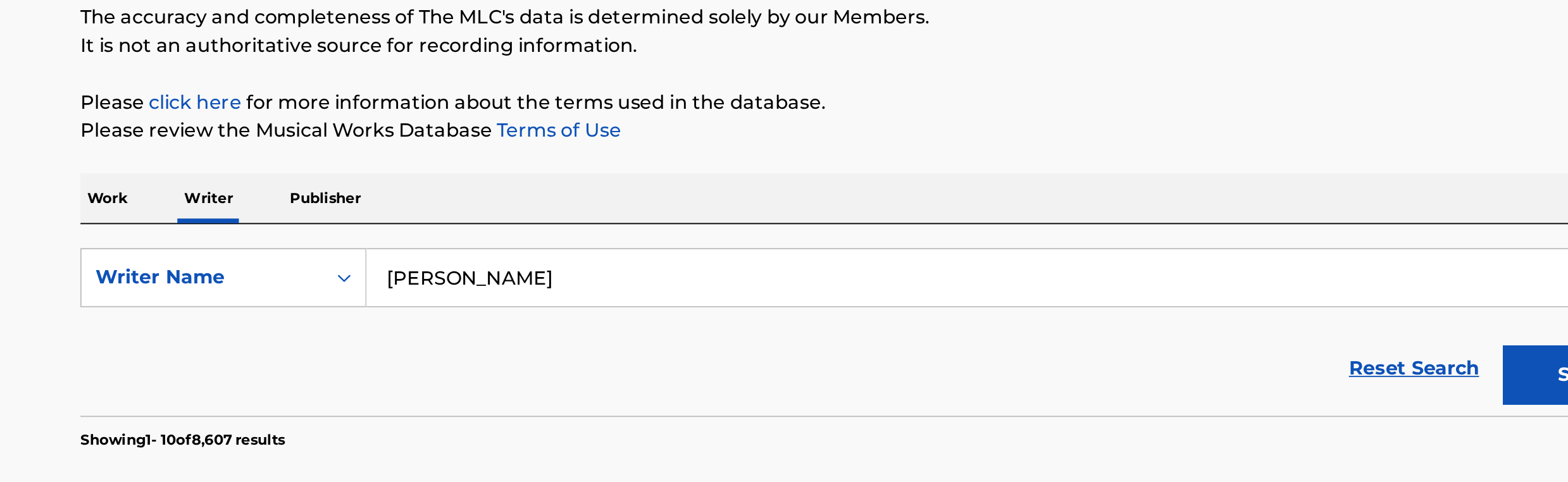
click at [618, 303] on input "[PERSON_NAME]" at bounding box center [860, 296] width 702 height 30
paste input "[PERSON_NAME]"
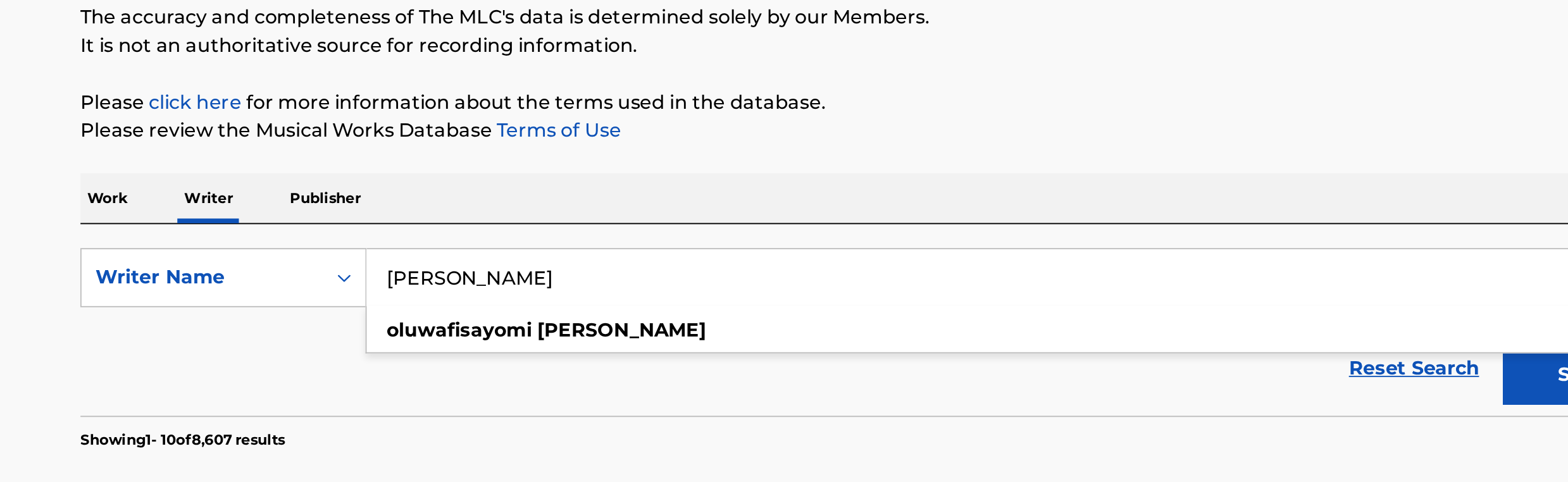
type input "[PERSON_NAME]"
click at [1129, 348] on button "Search" at bounding box center [1164, 348] width 95 height 31
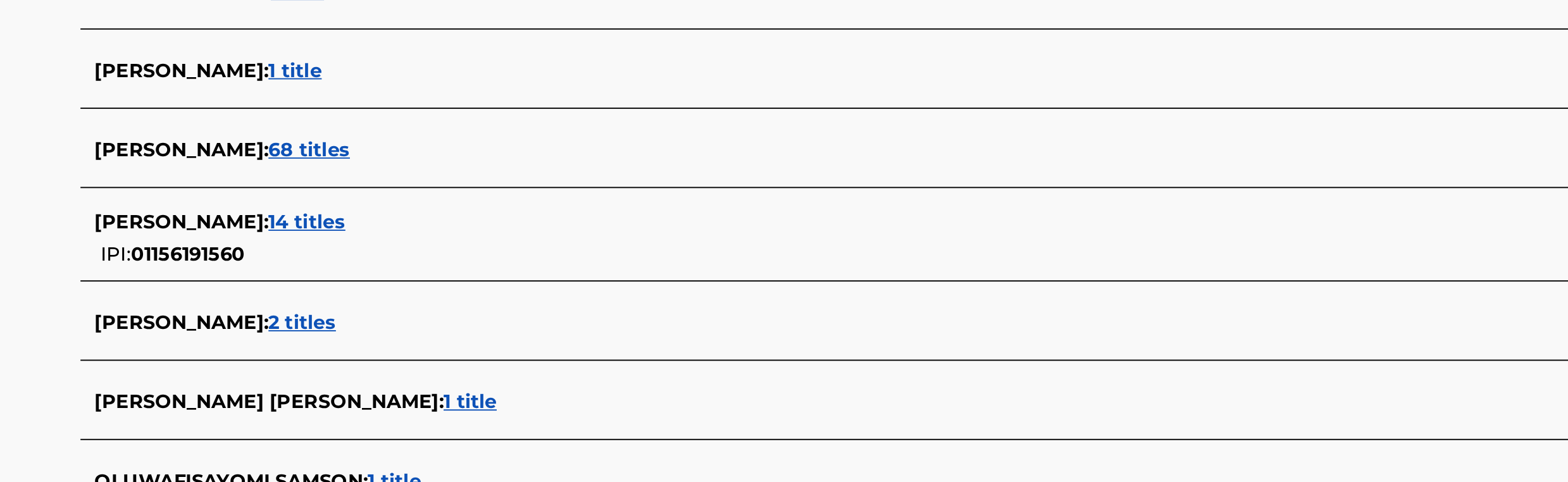
scroll to position [198, 0]
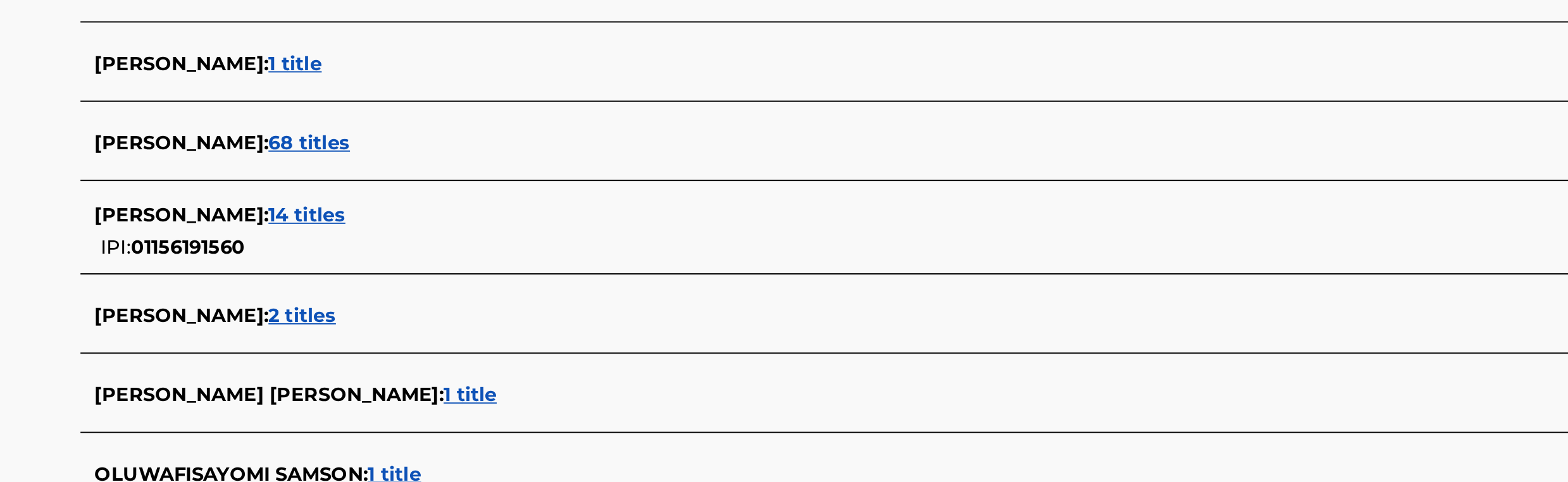
click at [498, 336] on span "14 titles" at bounding box center [477, 339] width 41 height 12
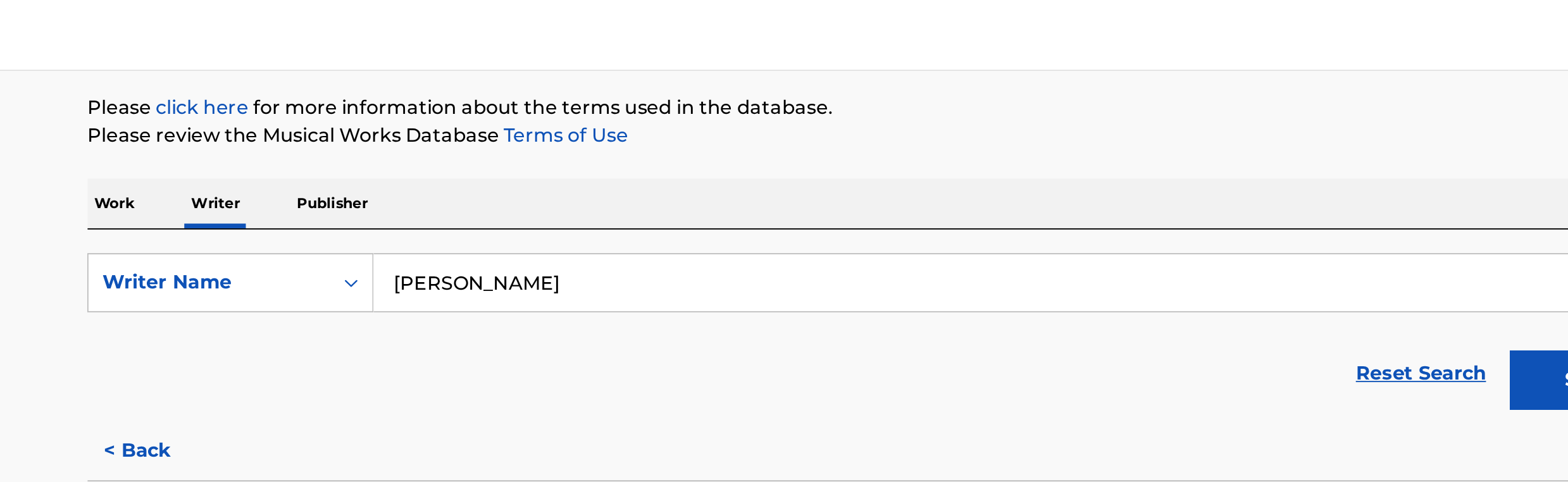
scroll to position [121, 0]
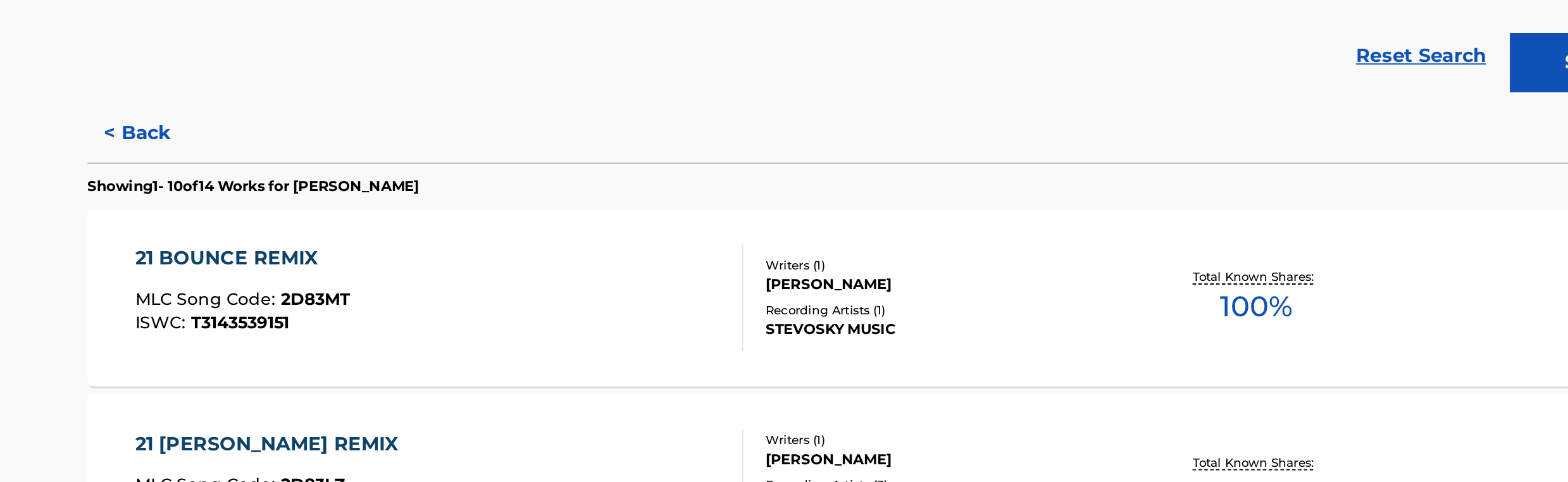
click at [386, 262] on button "< Back" at bounding box center [395, 265] width 76 height 31
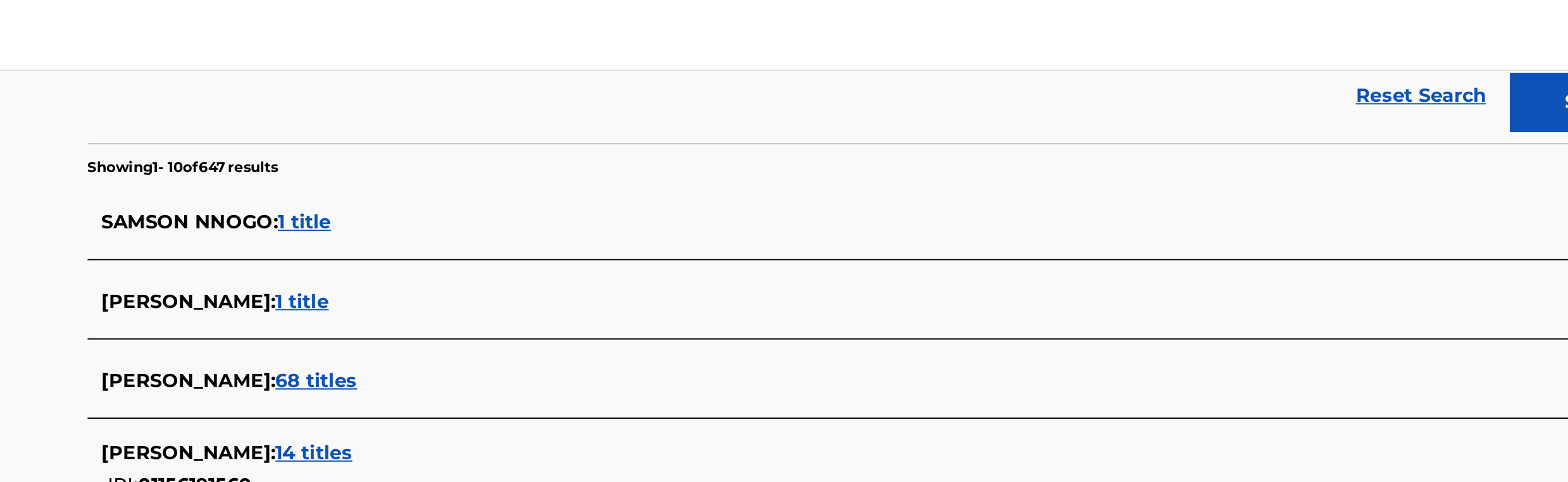
scroll to position [293, 0]
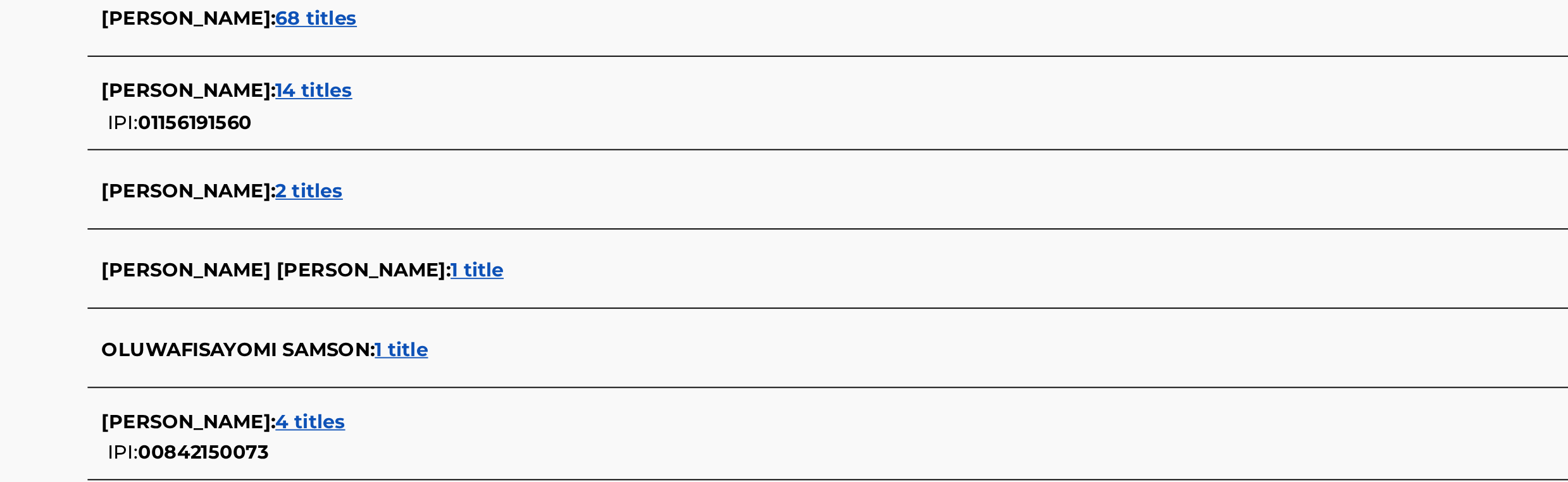
click at [522, 380] on span "1 title" at bounding box center [524, 382] width 29 height 12
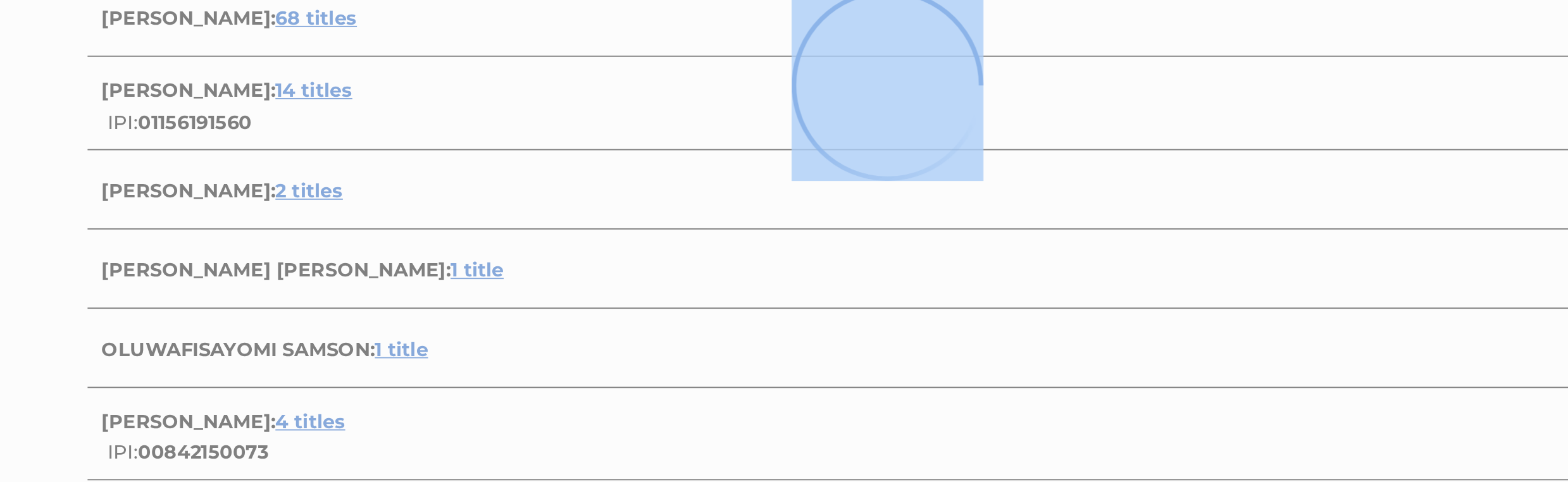
scroll to position [167, 0]
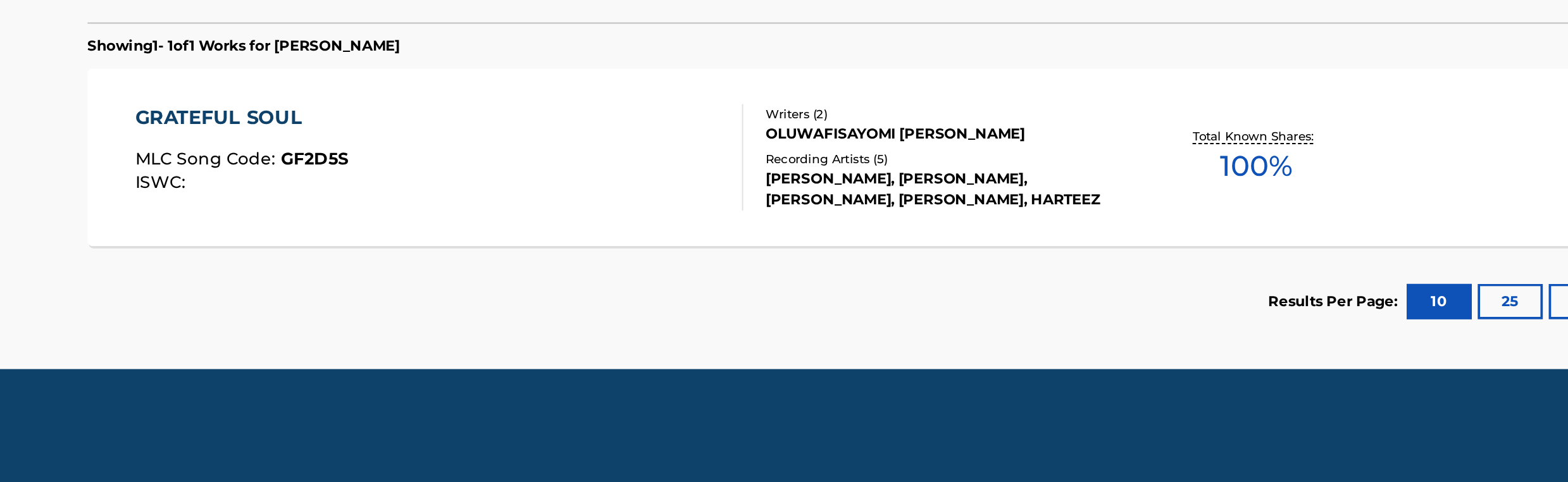
click at [679, 305] on div "GRATEFUL SOUL MLC Song Code : GF2D5S ISWC :" at bounding box center [545, 308] width 325 height 57
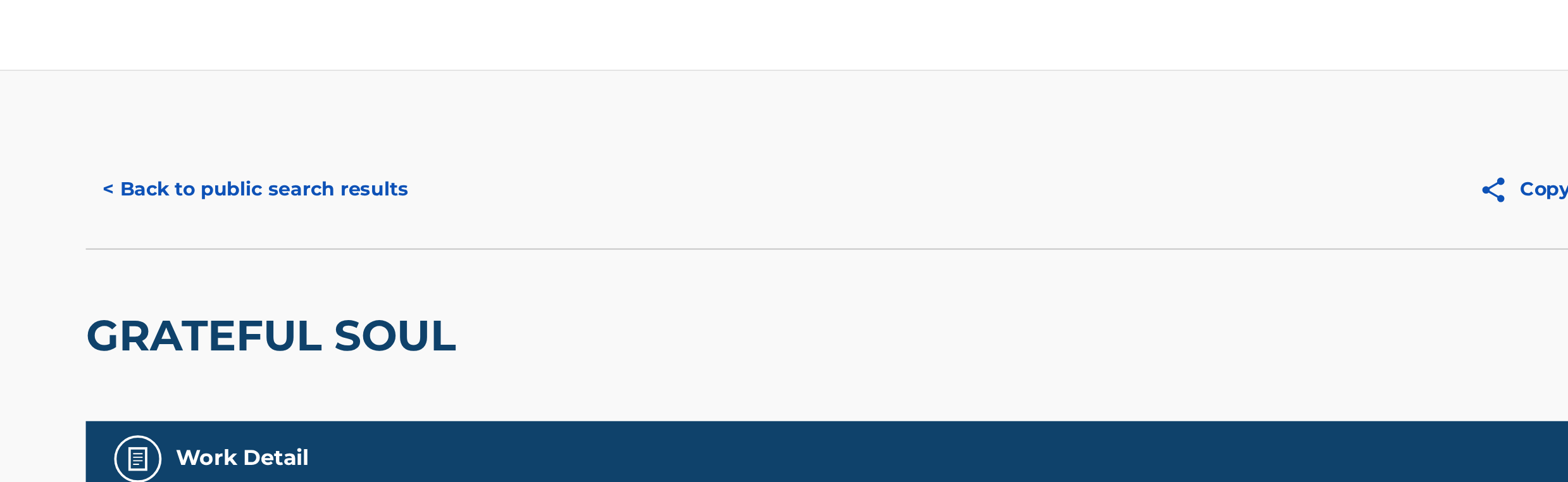
click at [474, 94] on button "< Back to public search results" at bounding box center [447, 101] width 181 height 31
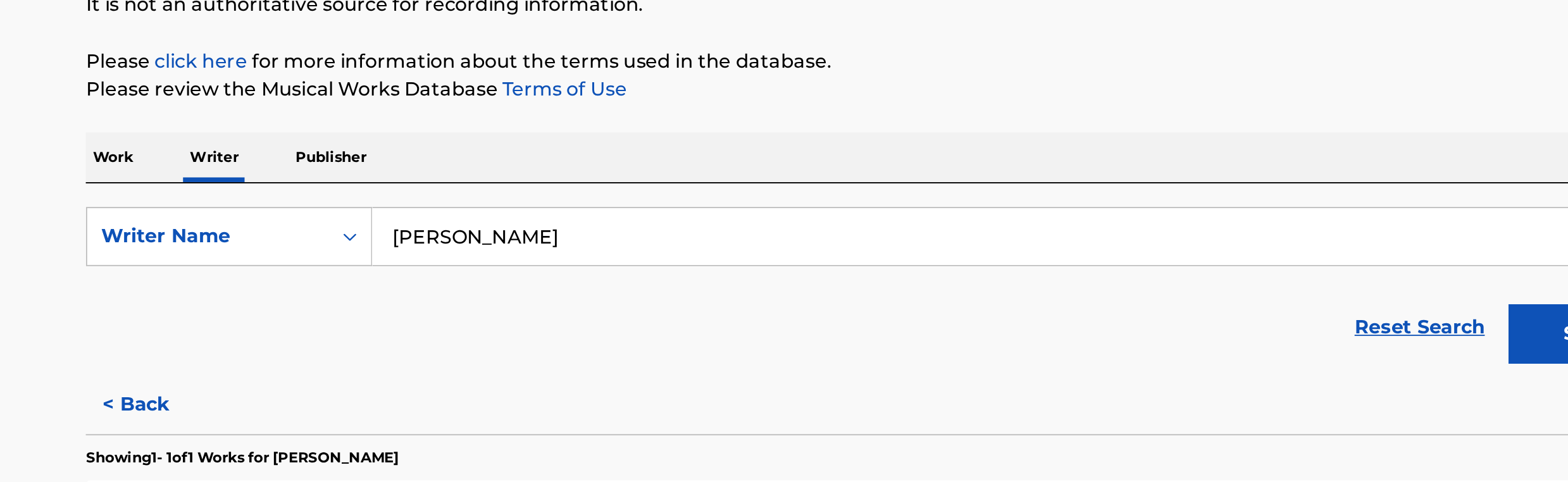
click at [616, 303] on input "[PERSON_NAME]" at bounding box center [860, 296] width 702 height 30
paste input "[PERSON_NAME]"
type input "[PERSON_NAME]"
click at [1117, 333] on button "Search" at bounding box center [1164, 348] width 95 height 31
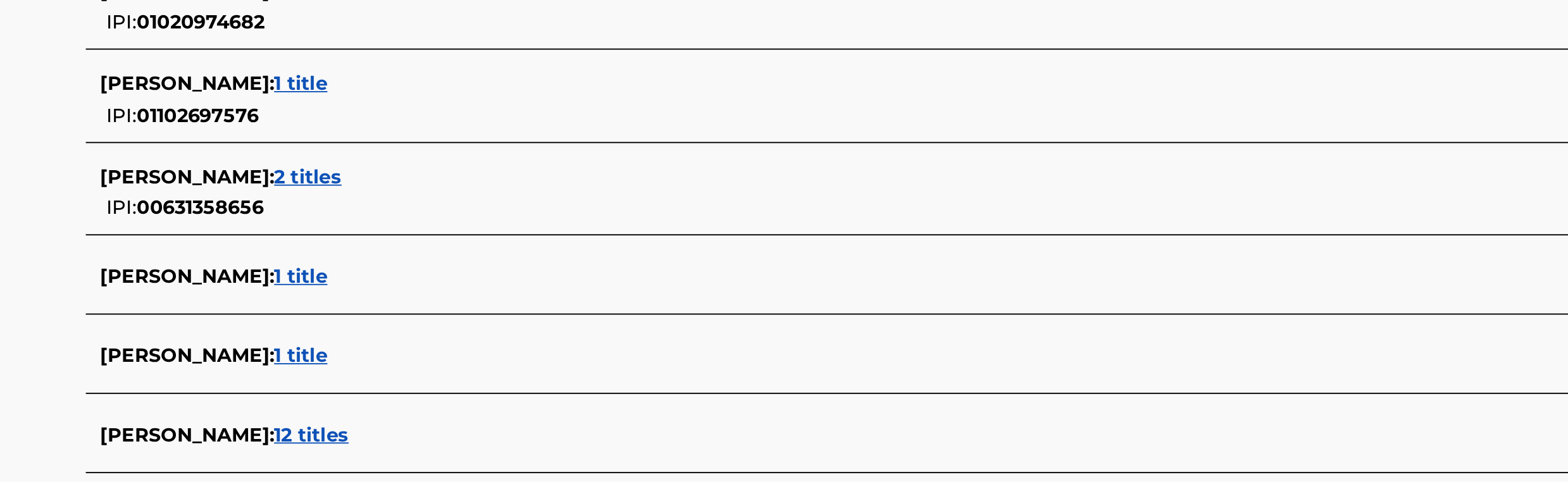
scroll to position [287, 0]
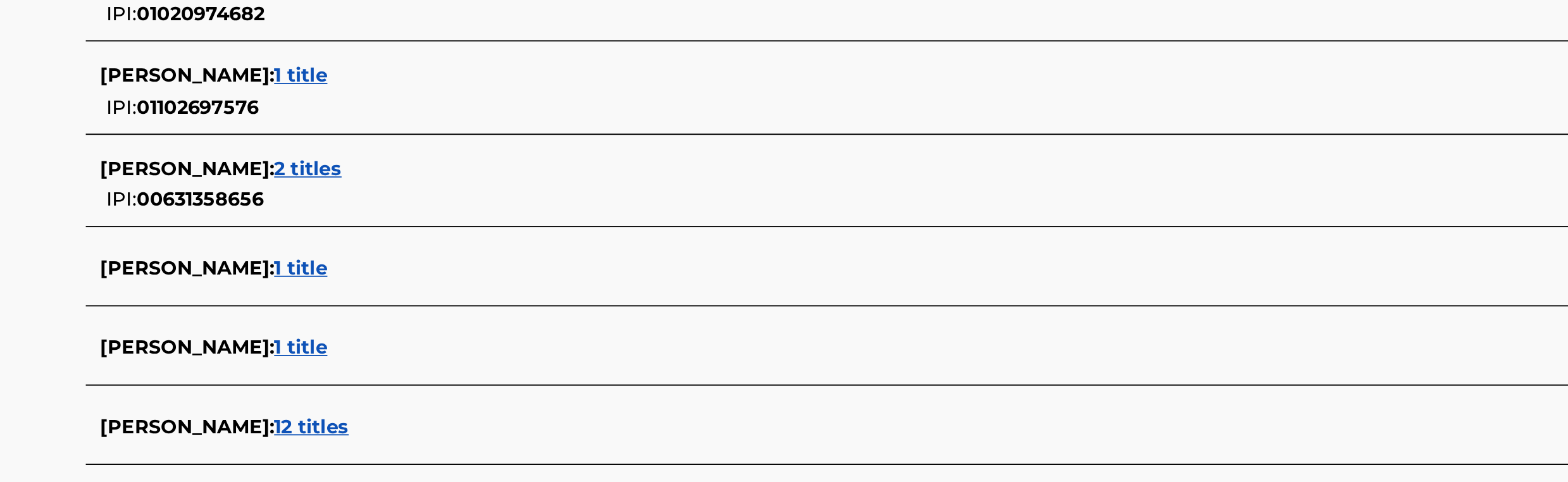
click at [463, 453] on span "12 titles" at bounding box center [477, 452] width 40 height 12
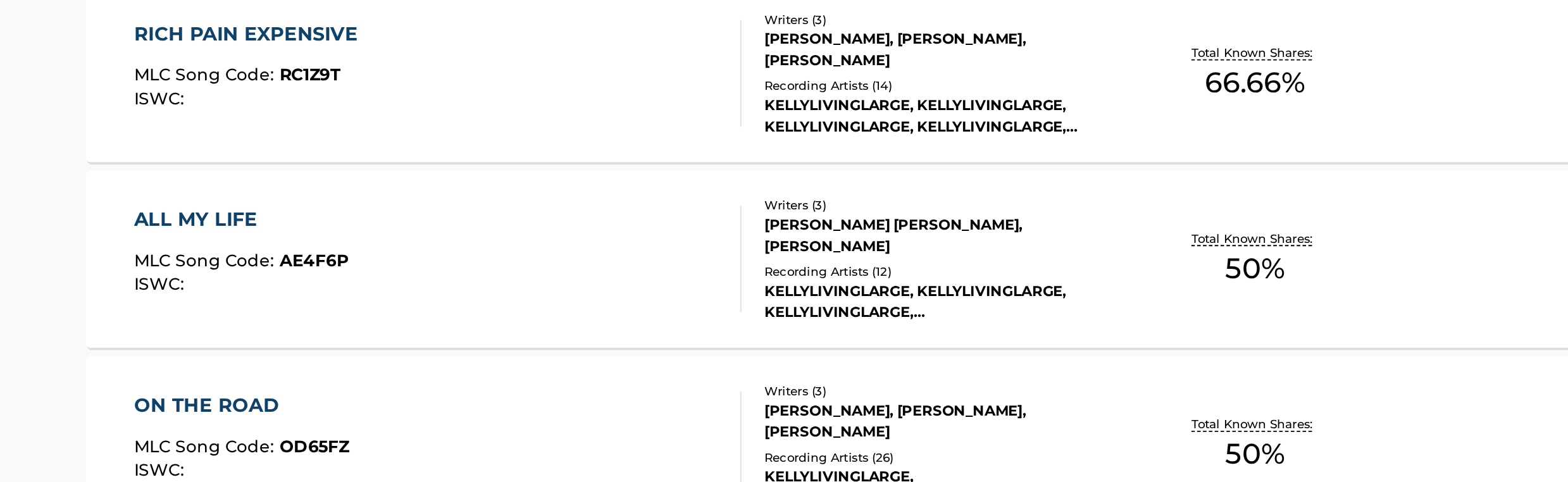
scroll to position [316, 0]
click at [737, 272] on div "KELLYLIVINGLARGE, KELLYLIVINGLARGE, KELLYLIVINGLARGE, KELLYLIVINGLARGE,[PERSON_…" at bounding box center [815, 281] width 191 height 23
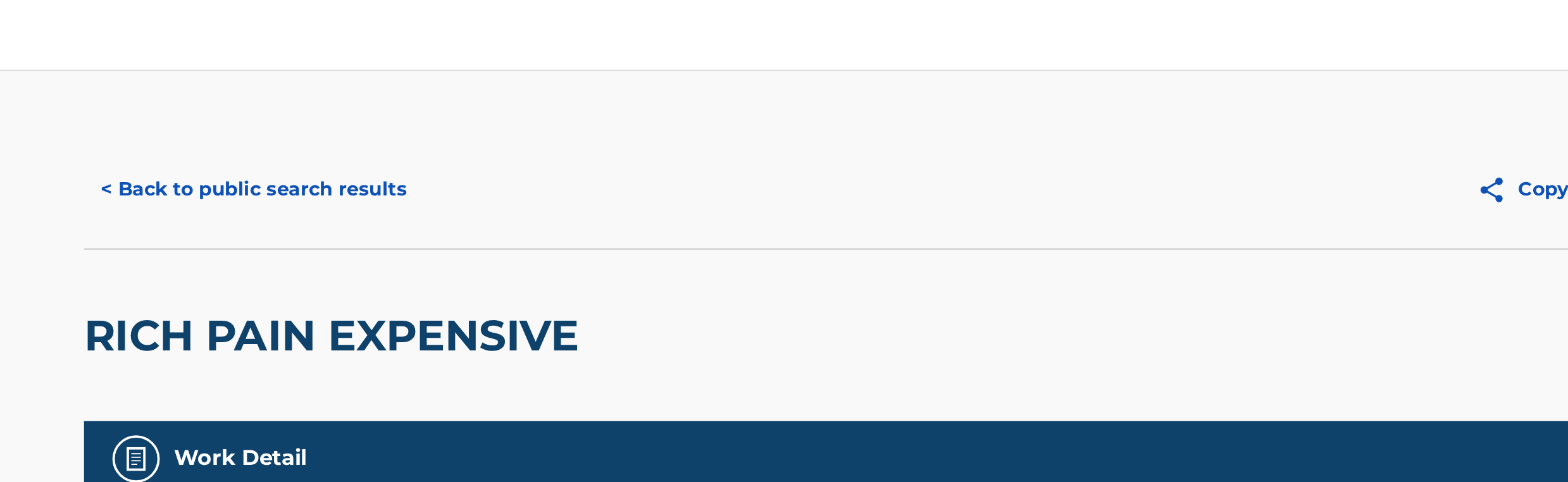
click at [485, 101] on button "< Back to public search results" at bounding box center [447, 101] width 181 height 31
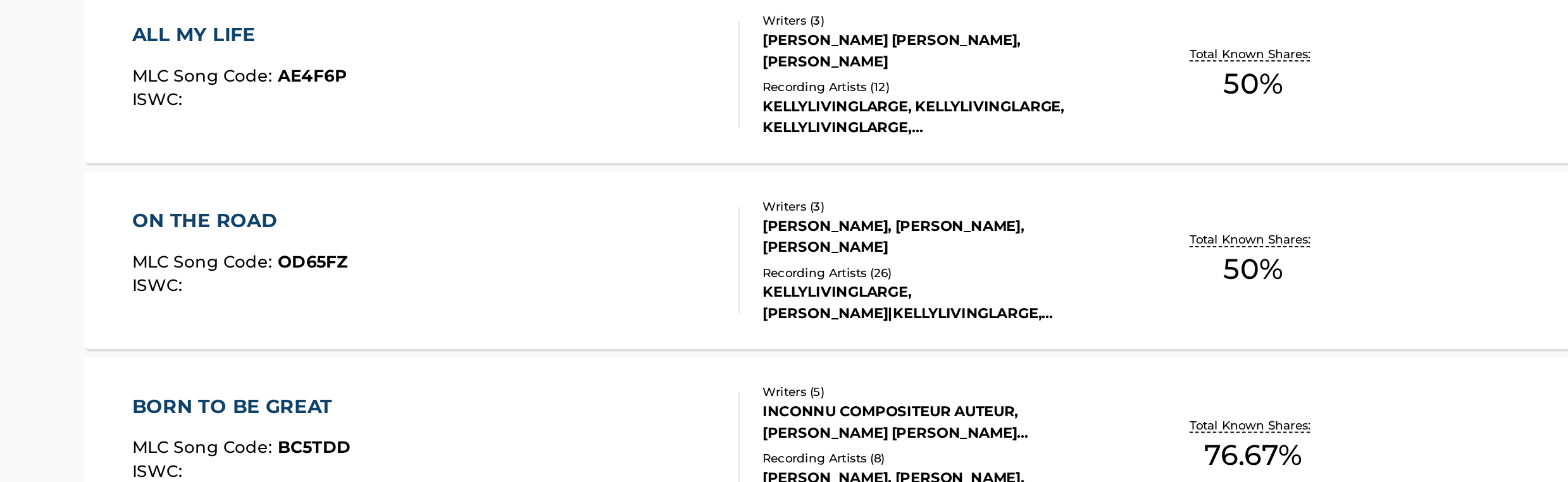
scroll to position [413, 0]
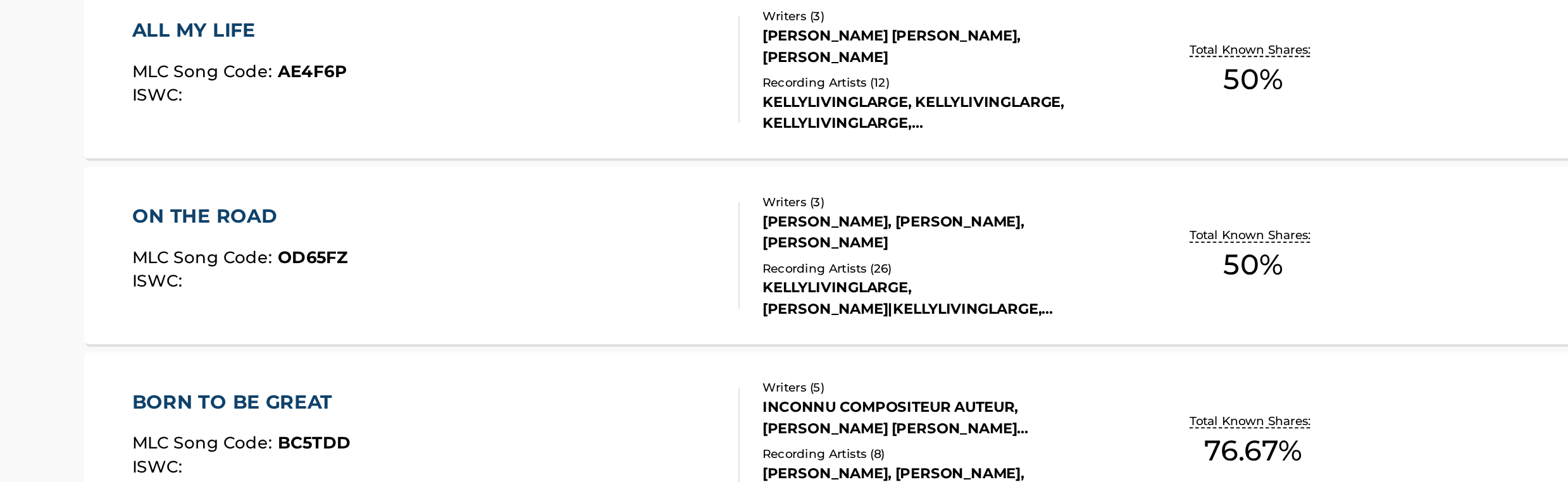
click at [738, 391] on div "KELLYLIVINGLARGE, [PERSON_NAME]|KELLYLIVINGLARGE, [PERSON_NAME]|KELLYLIVINGLARG…" at bounding box center [815, 383] width 191 height 23
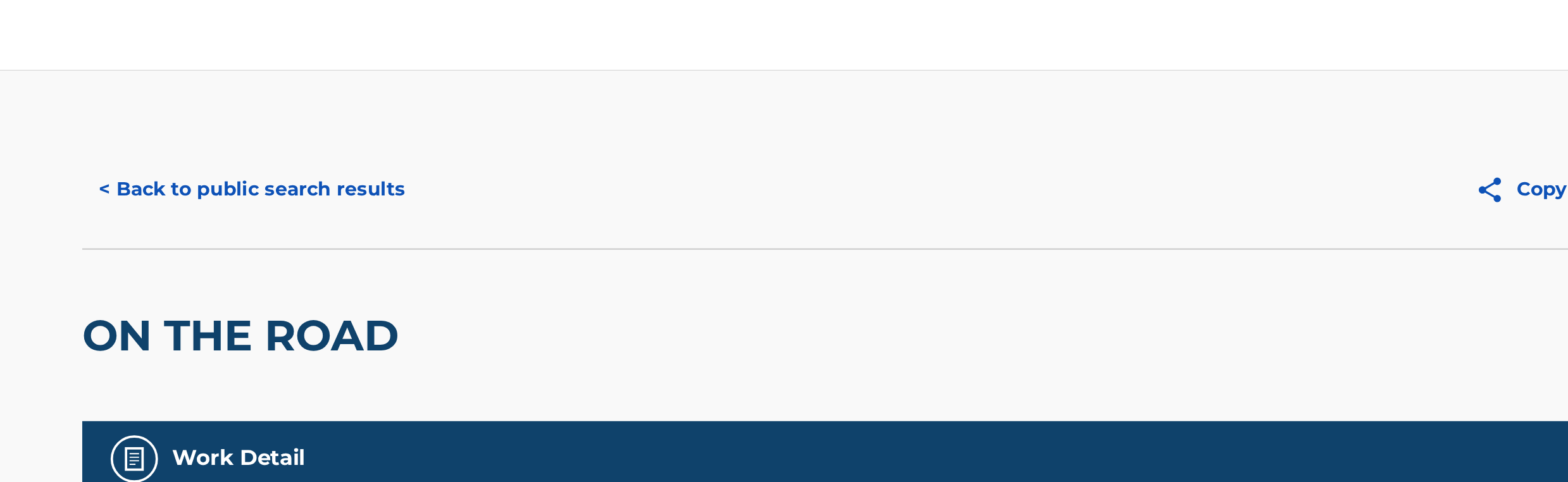
click at [503, 108] on button "< Back to public search results" at bounding box center [447, 101] width 181 height 31
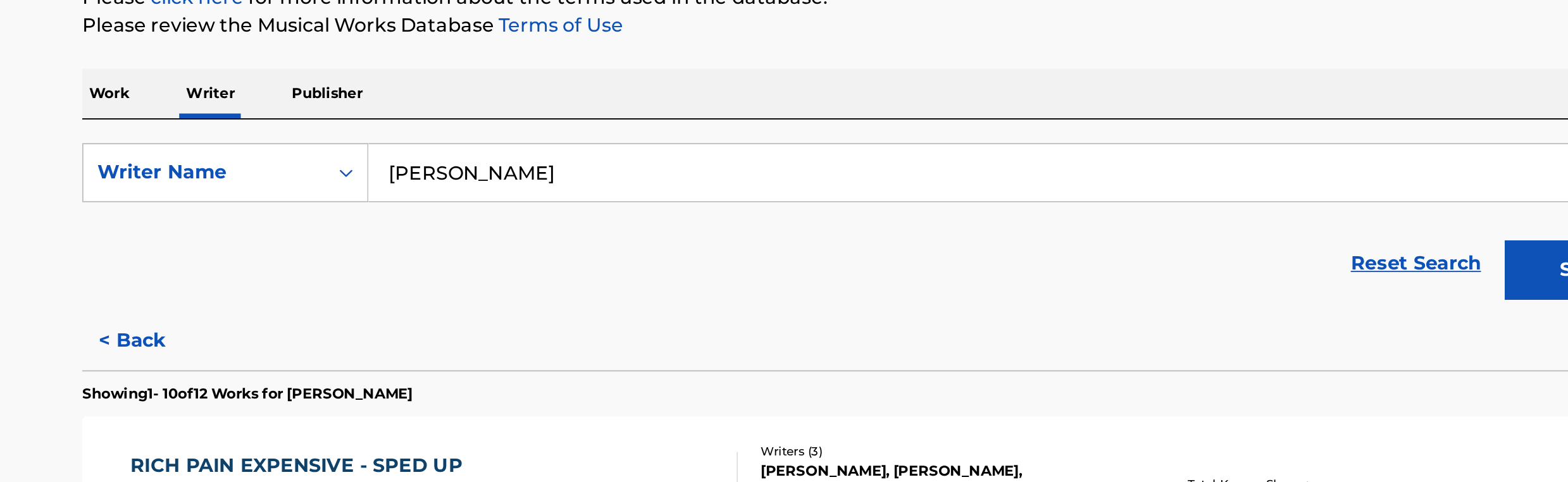
click at [562, 296] on input "[PERSON_NAME]" at bounding box center [860, 296] width 702 height 30
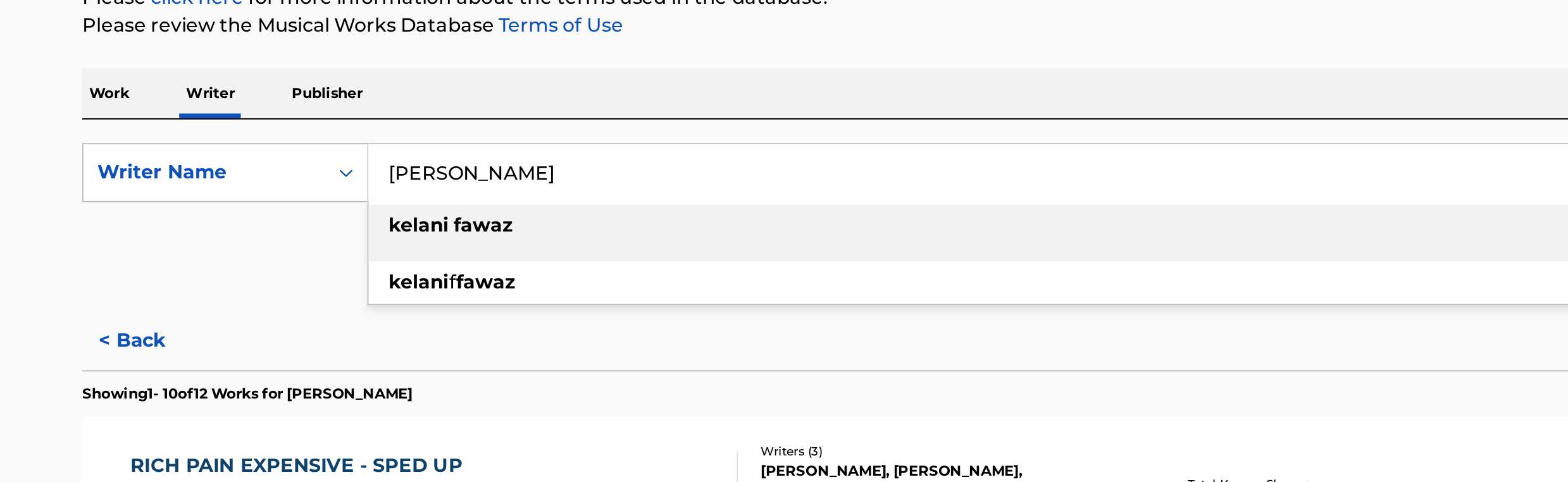
paste input "[PERSON_NAME]"
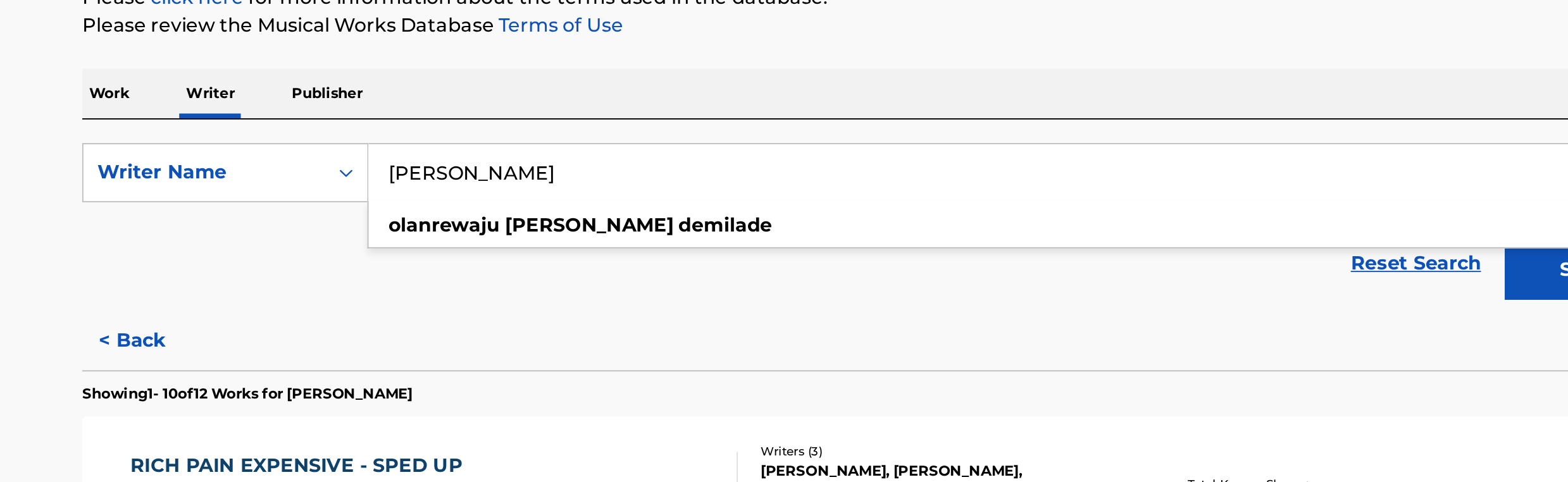
type input "[PERSON_NAME]"
click at [1133, 358] on button "Search" at bounding box center [1164, 348] width 95 height 31
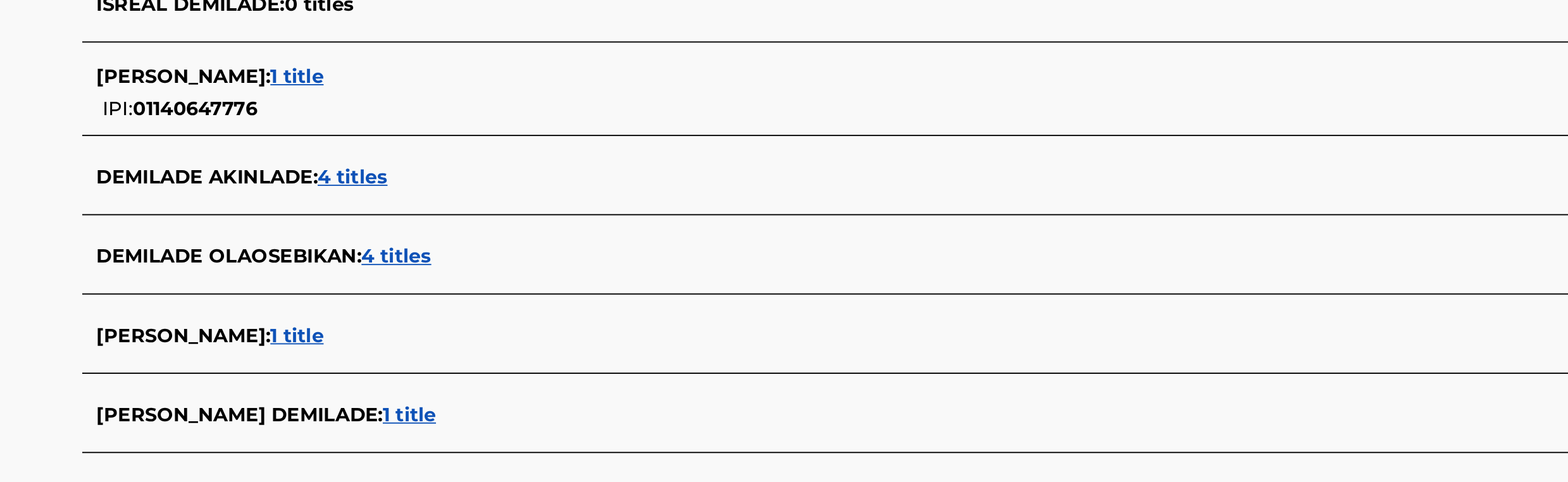
scroll to position [274, 0]
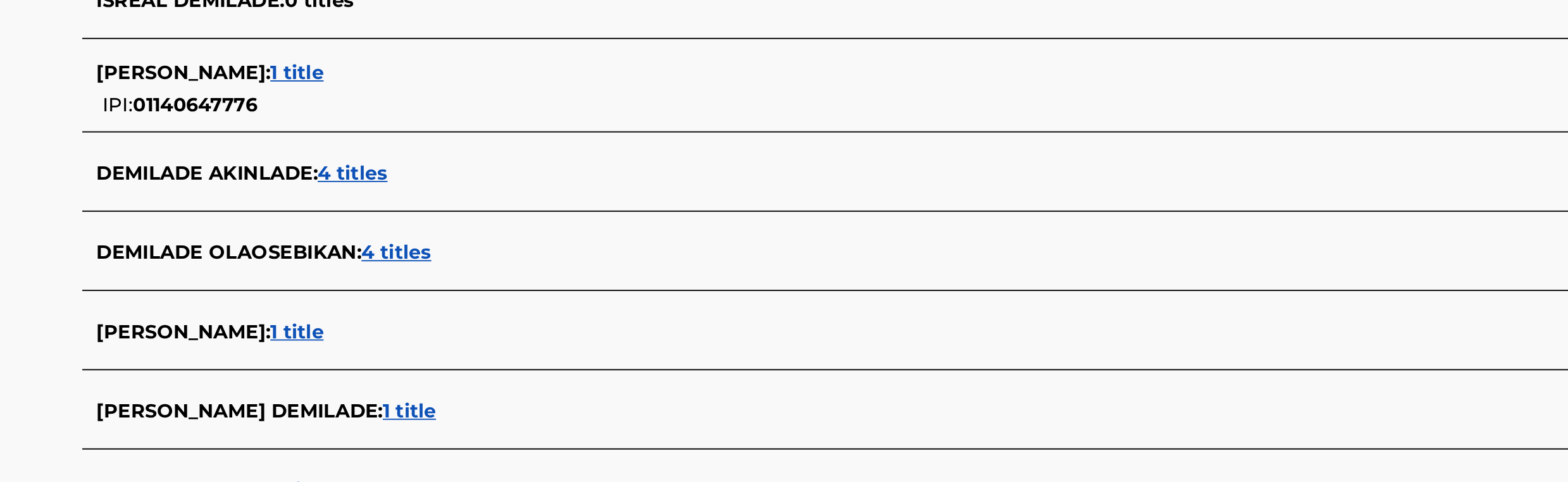
click at [546, 442] on span "1 title" at bounding box center [531, 444] width 29 height 12
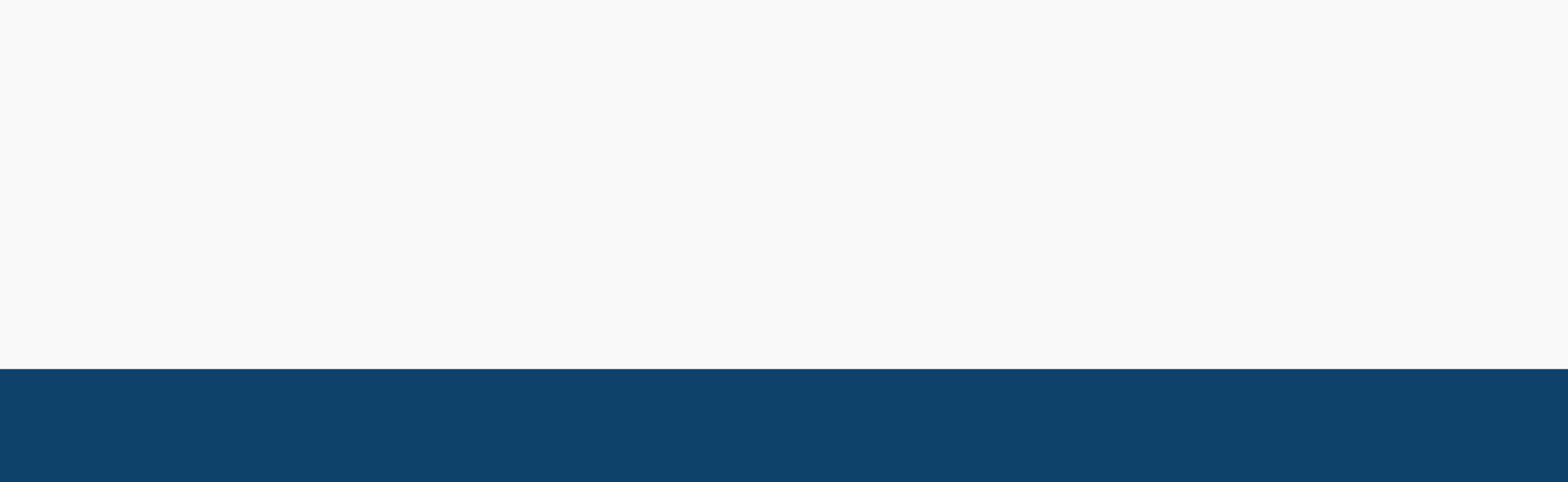
scroll to position [167, 0]
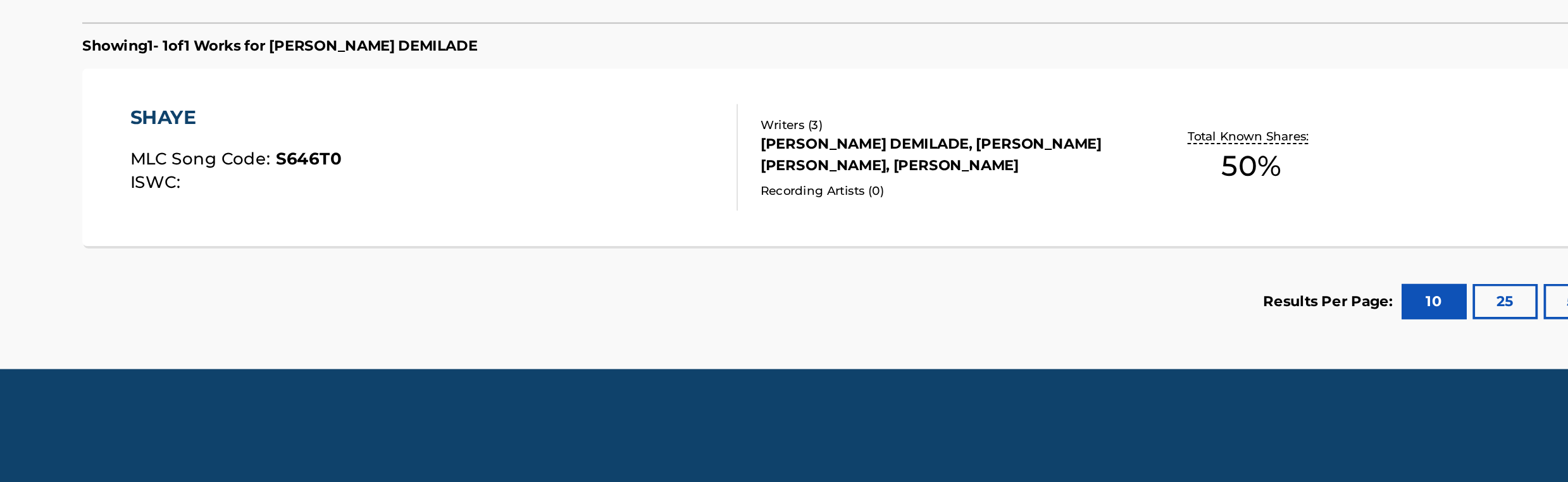
click at [616, 315] on div "SHAYE MLC Song Code : S646T0 ISWC :" at bounding box center [545, 308] width 325 height 57
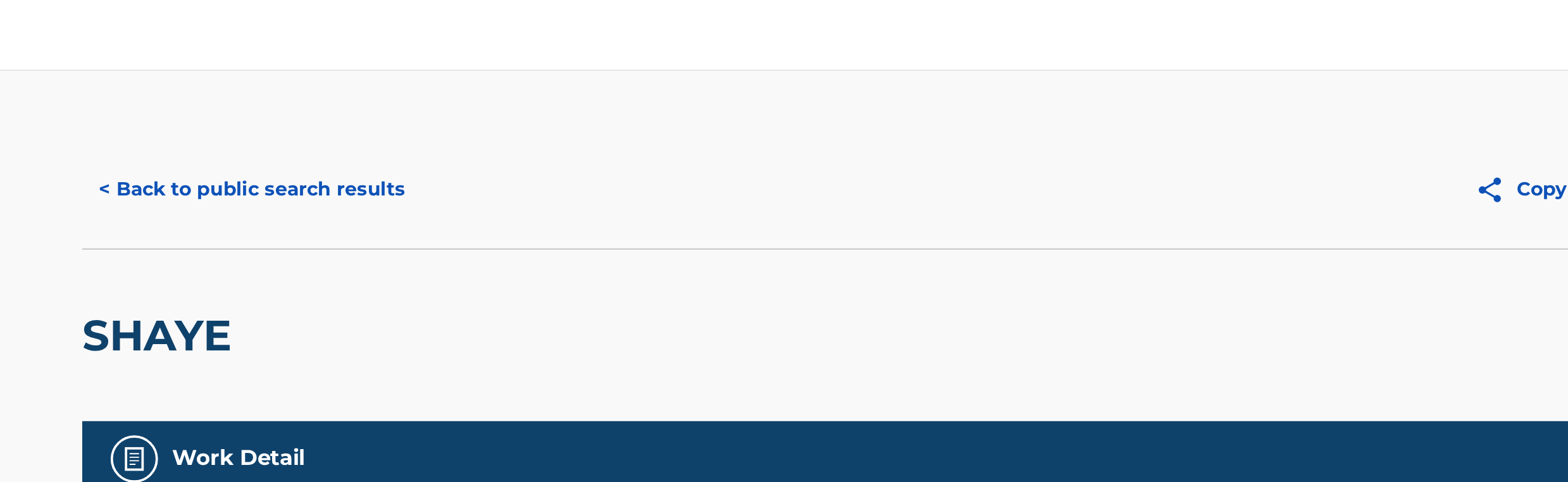
click at [461, 107] on button "< Back to public search results" at bounding box center [447, 101] width 181 height 31
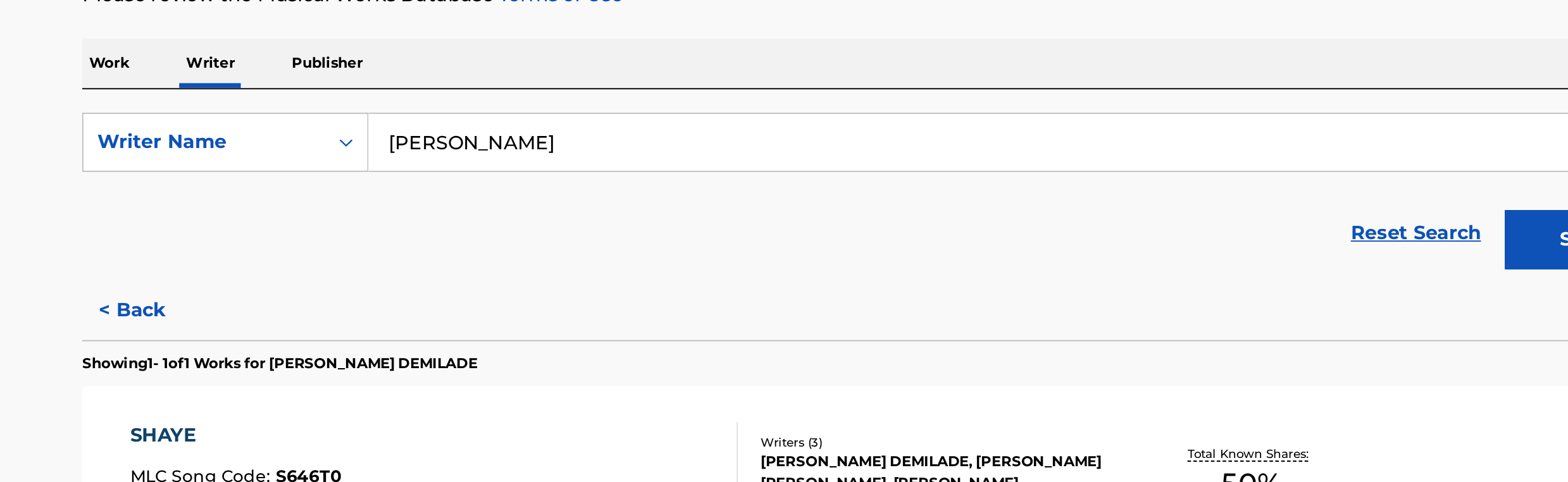
click at [595, 303] on input "[PERSON_NAME]" at bounding box center [860, 296] width 702 height 30
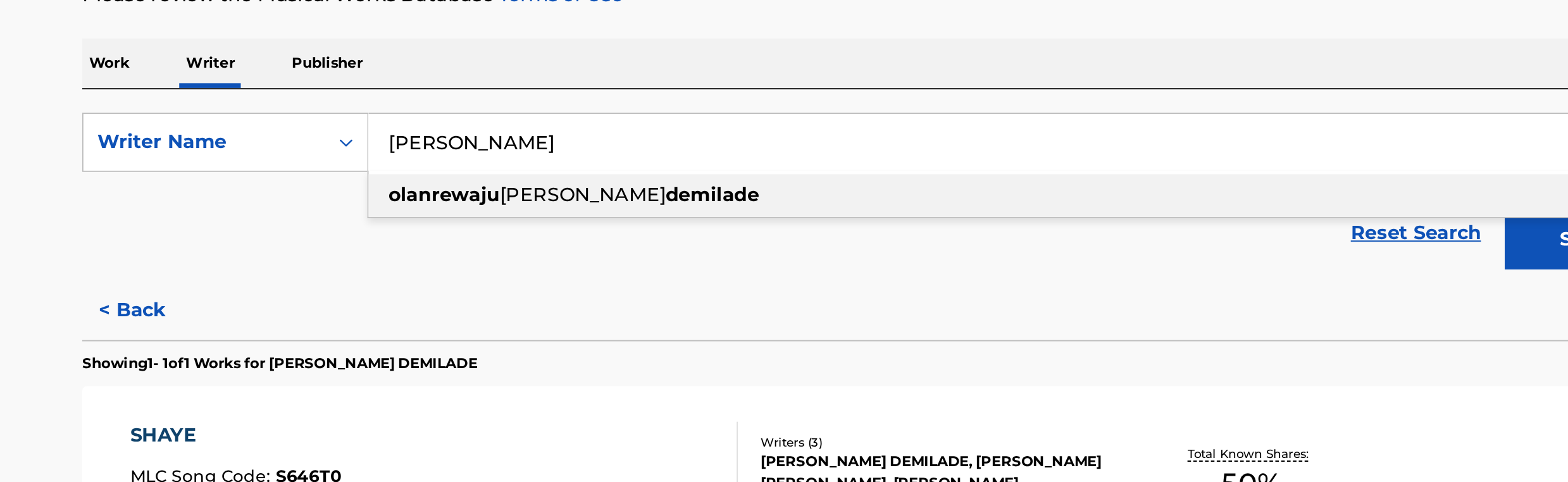
paste input "[PERSON_NAME]"
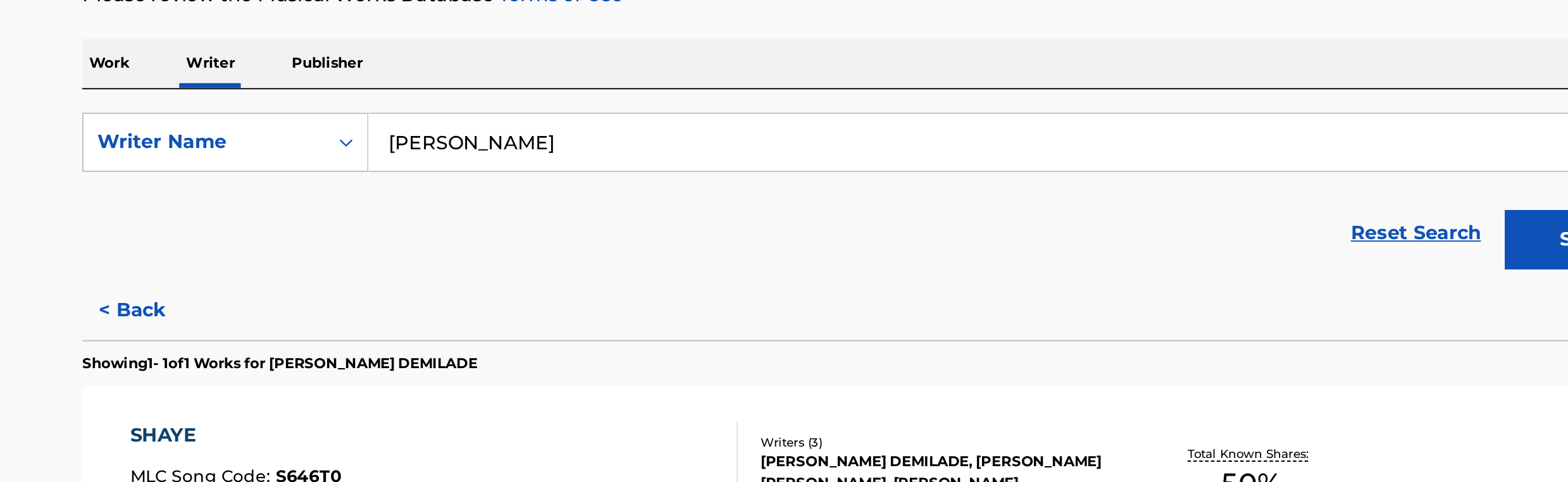
click at [628, 293] on input "[PERSON_NAME]" at bounding box center [860, 296] width 702 height 30
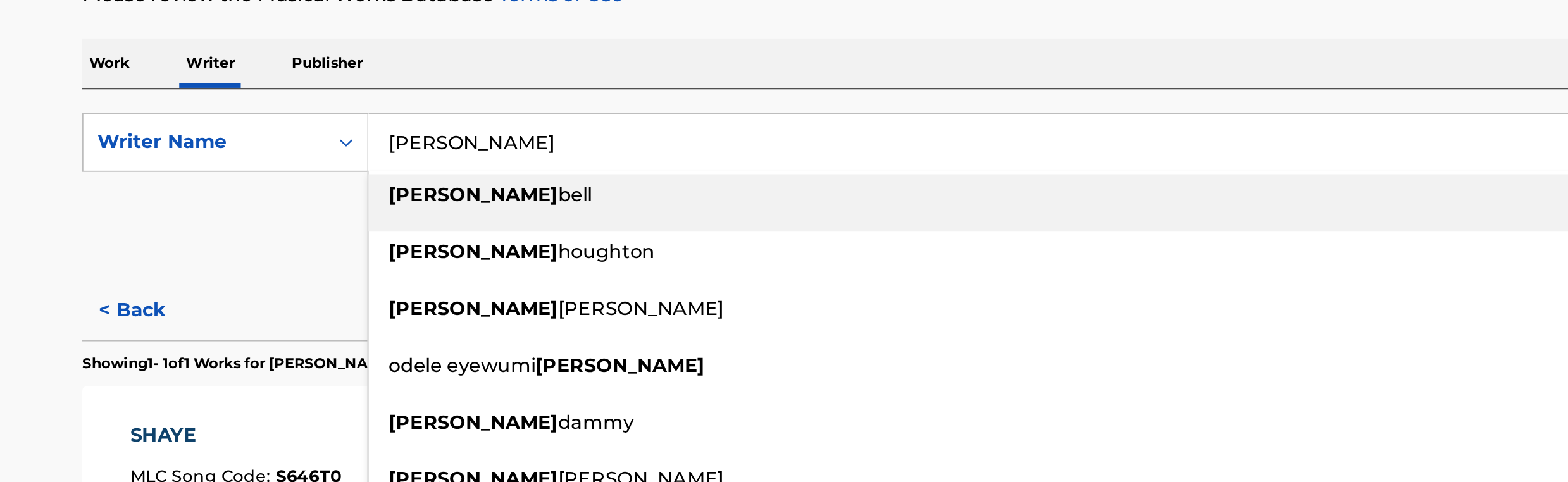
paste input "[PERSON_NAME]"
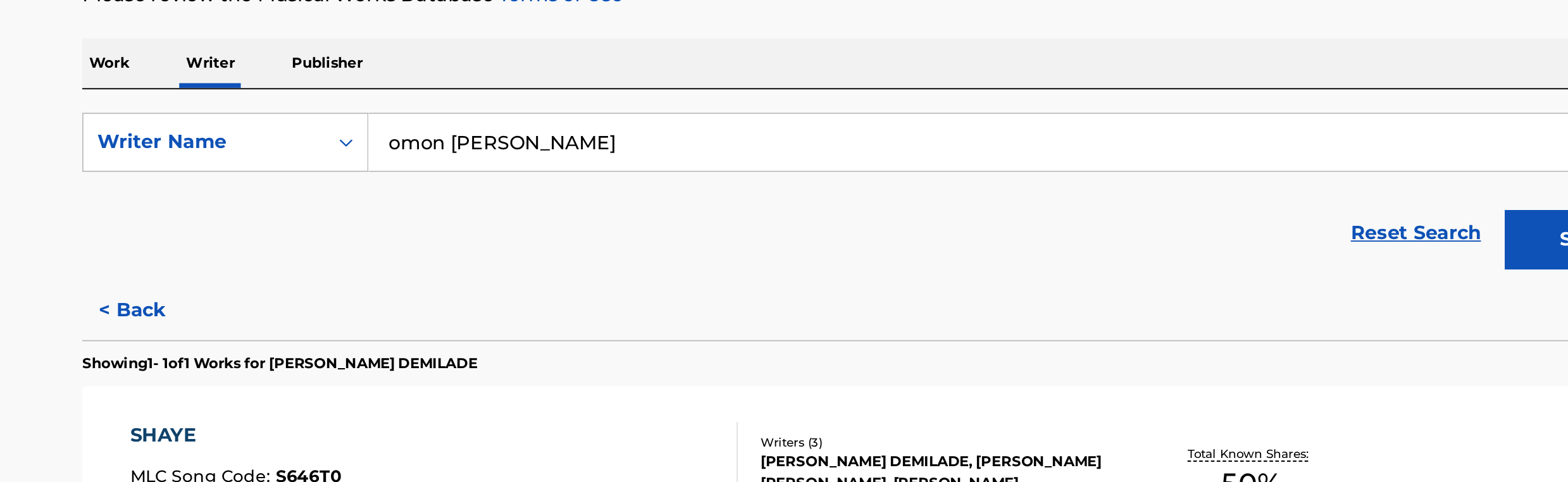
type input "omon [PERSON_NAME]"
click at [1135, 360] on button "Search" at bounding box center [1164, 348] width 95 height 31
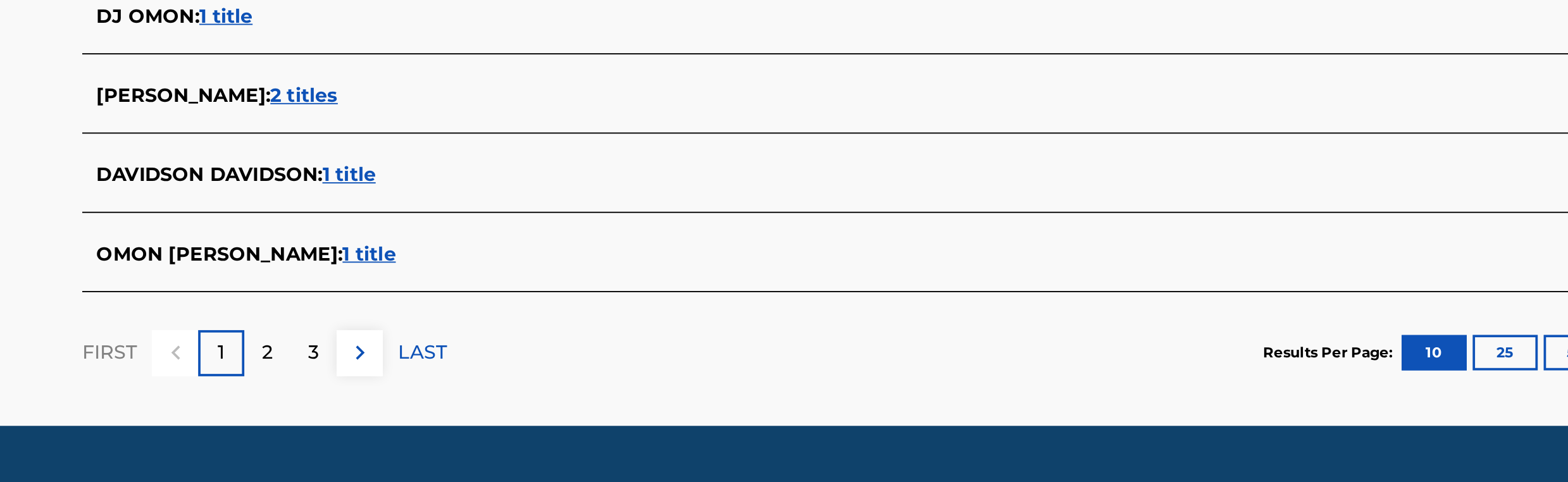
scroll to position [465, 0]
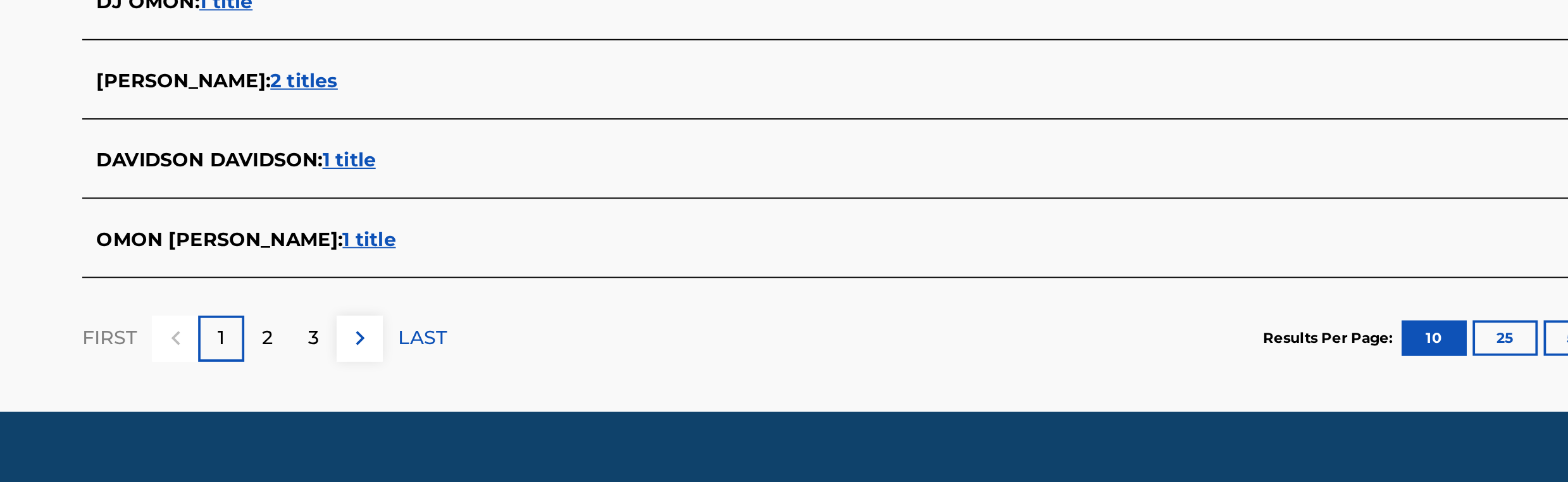
click at [518, 356] on span "1 title" at bounding box center [509, 352] width 29 height 12
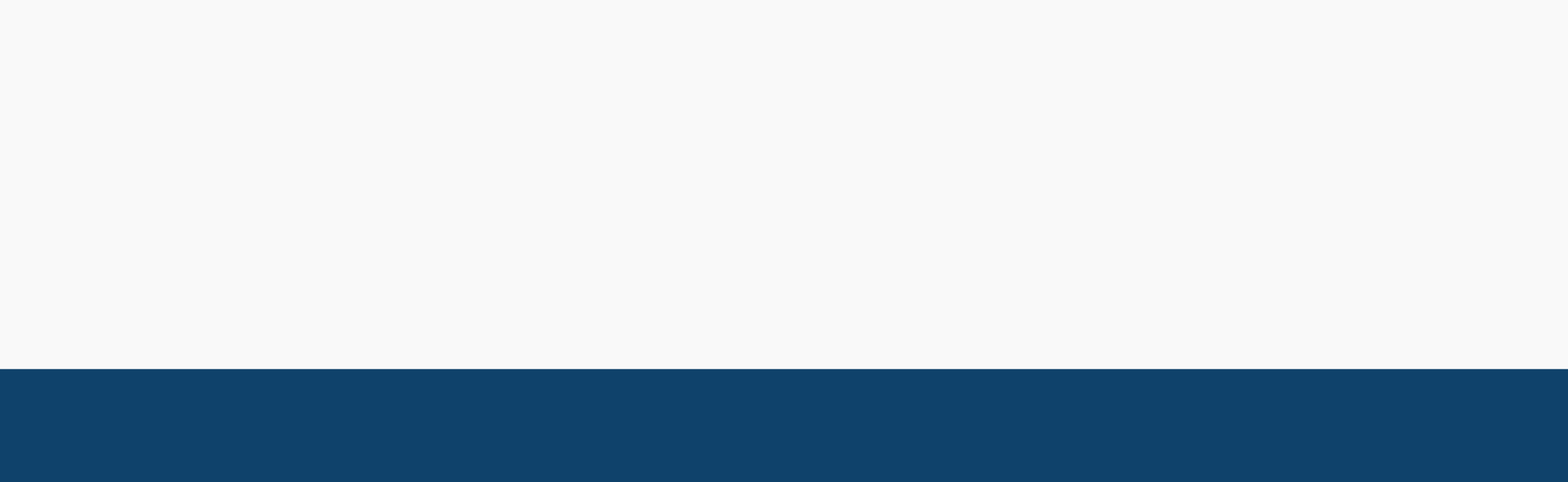
scroll to position [167, 0]
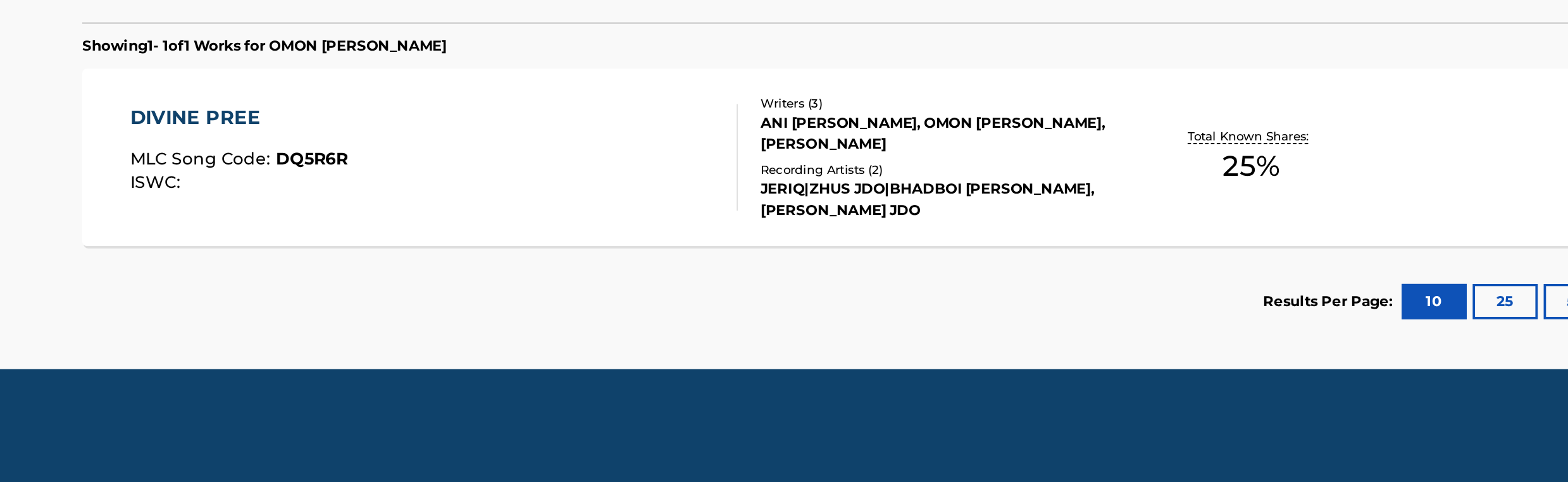
click at [535, 348] on div "DIVINE PREE MLC Song Code : DQ5R6R ISWC : Writers ( 3 ) ANI [PERSON_NAME], [PER…" at bounding box center [784, 307] width 856 height 94
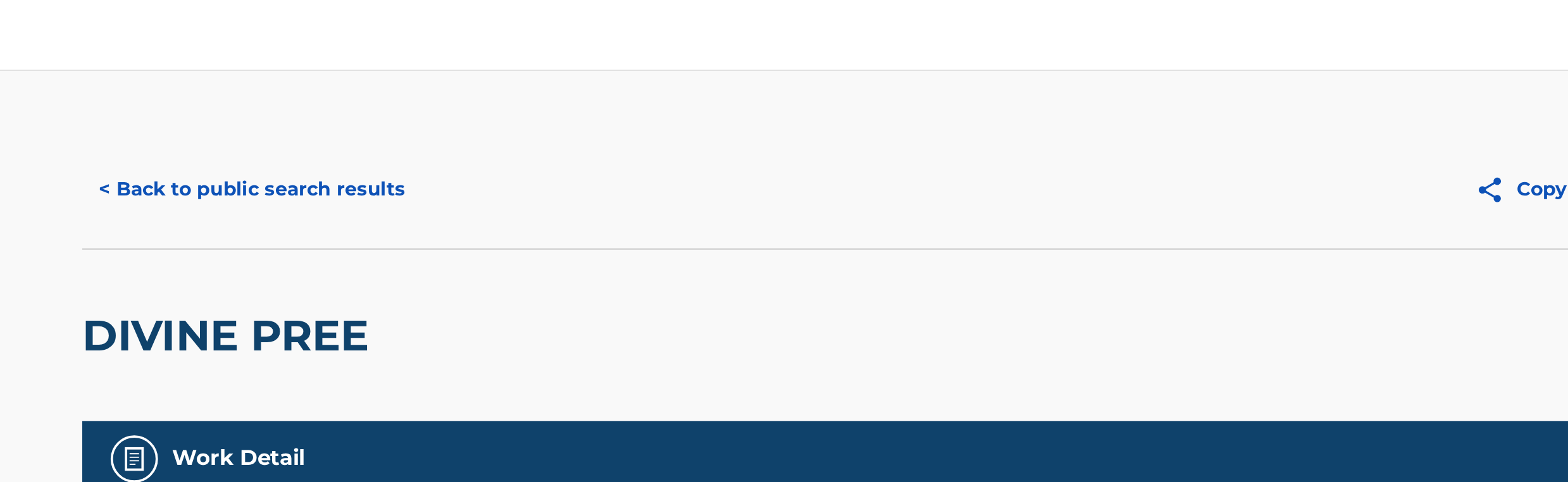
click at [499, 101] on button "< Back to public search results" at bounding box center [447, 101] width 181 height 31
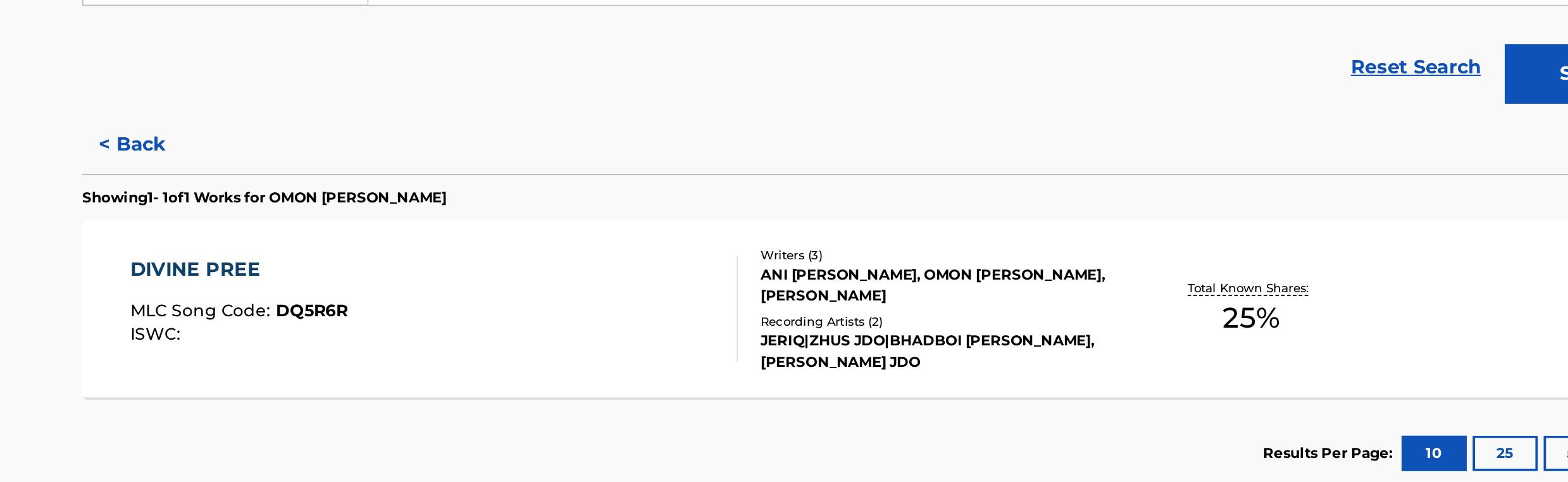
scroll to position [167, 0]
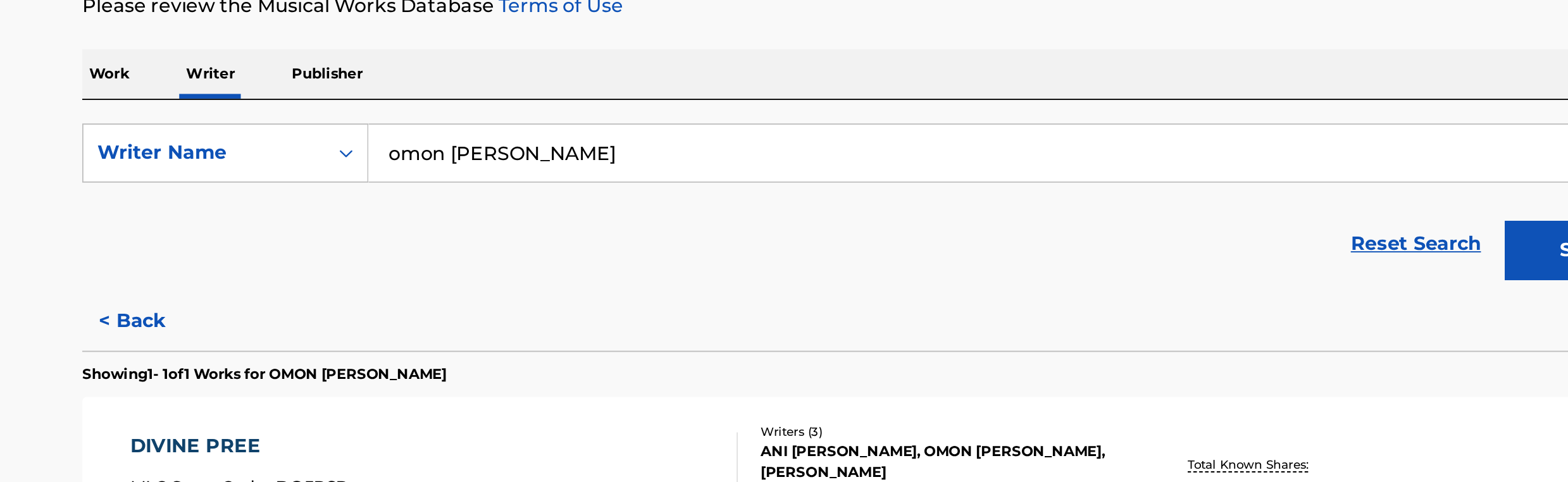
click at [621, 127] on input "omon [PERSON_NAME]" at bounding box center [860, 130] width 702 height 30
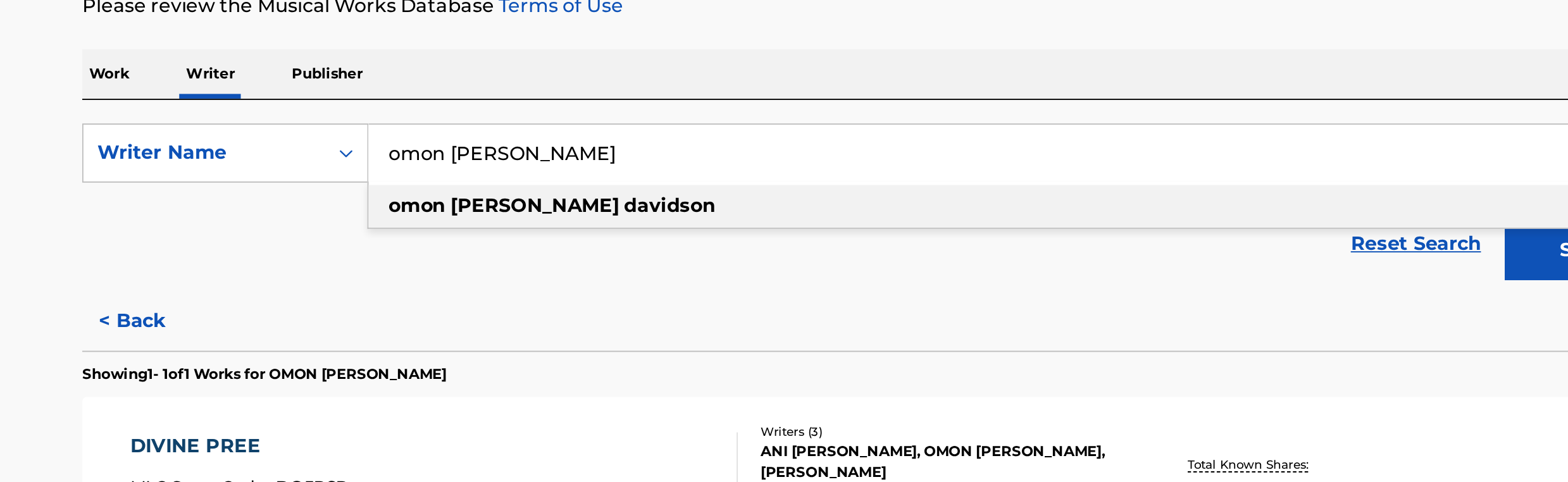
paste input "[PERSON_NAME] Om"
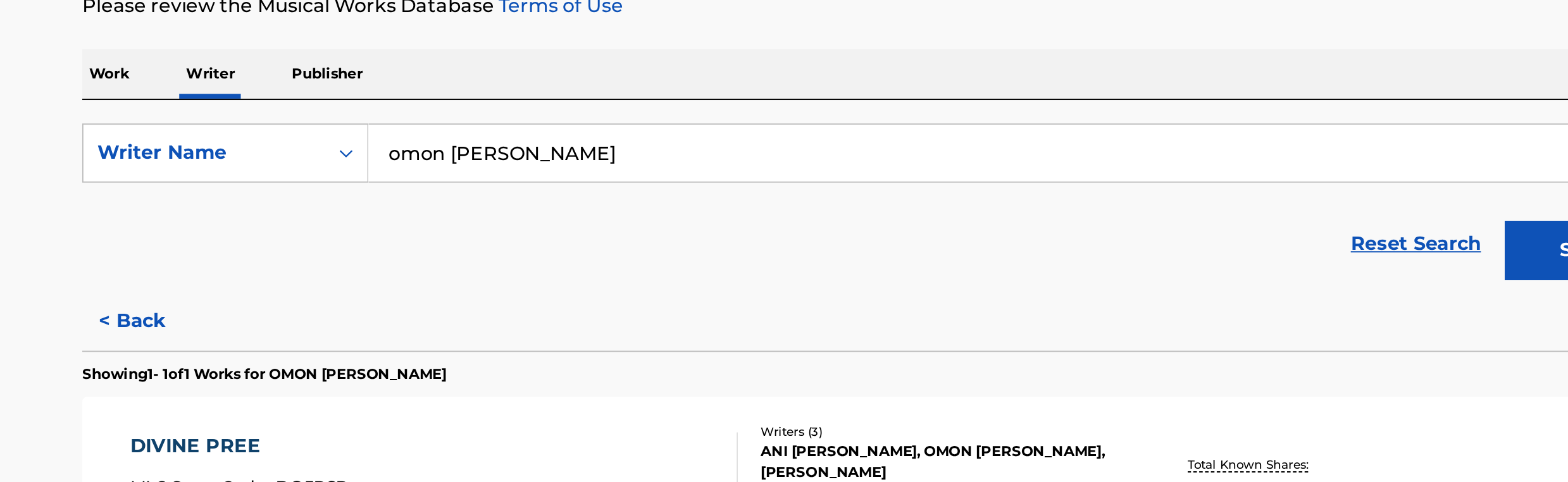
click at [604, 130] on input "omon [PERSON_NAME]" at bounding box center [860, 130] width 702 height 30
paste input "[PERSON_NAME] Om"
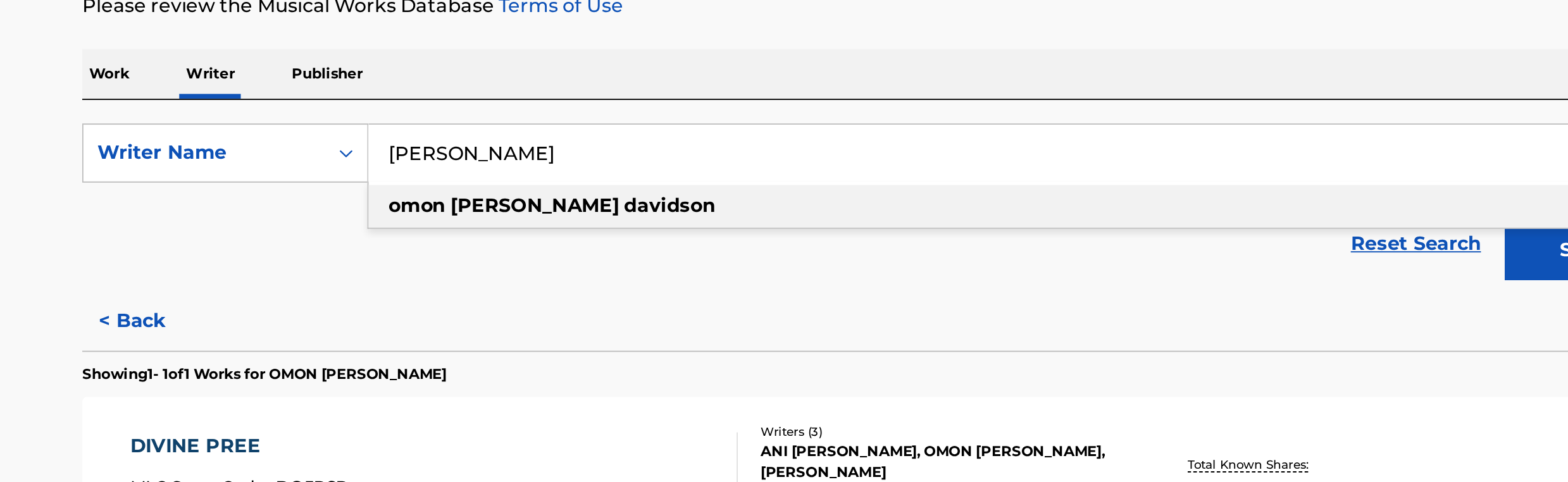
paste input "[PERSON_NAME]"
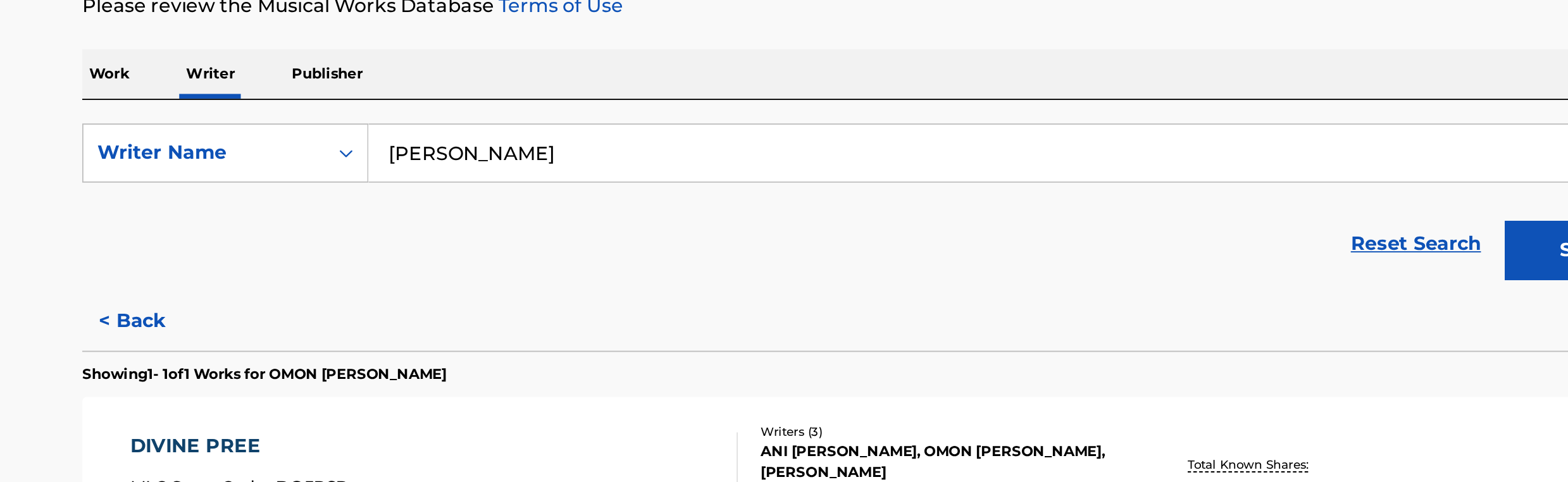
type input "[PERSON_NAME]"
click at [1132, 181] on button "Search" at bounding box center [1164, 182] width 95 height 31
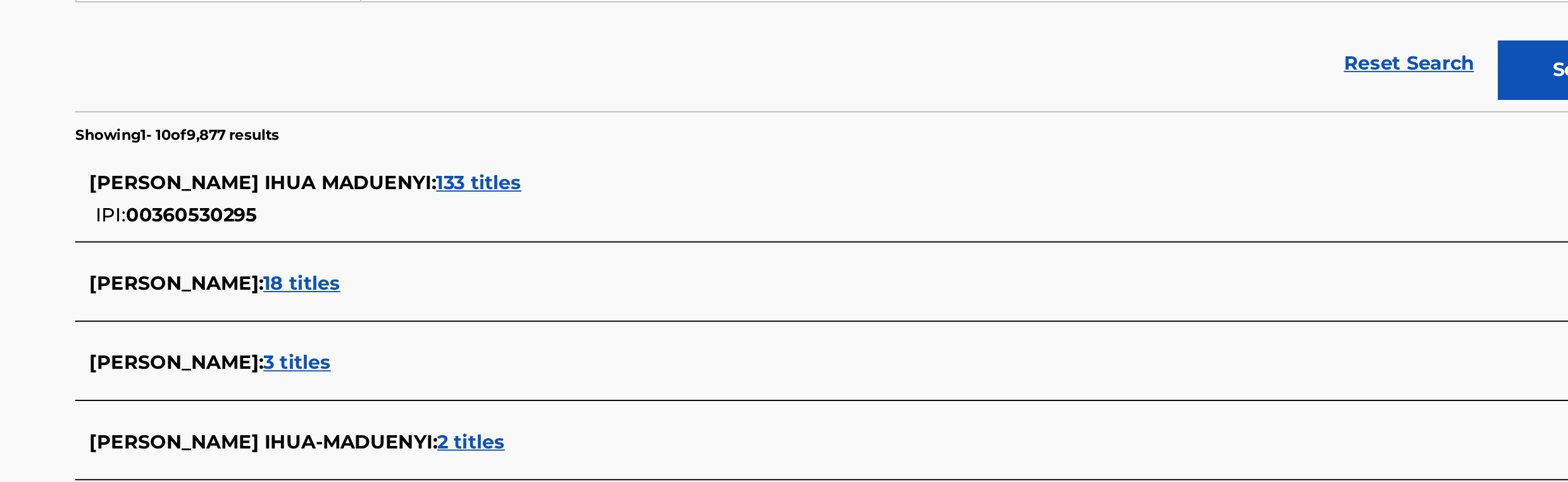
scroll to position [143, 0]
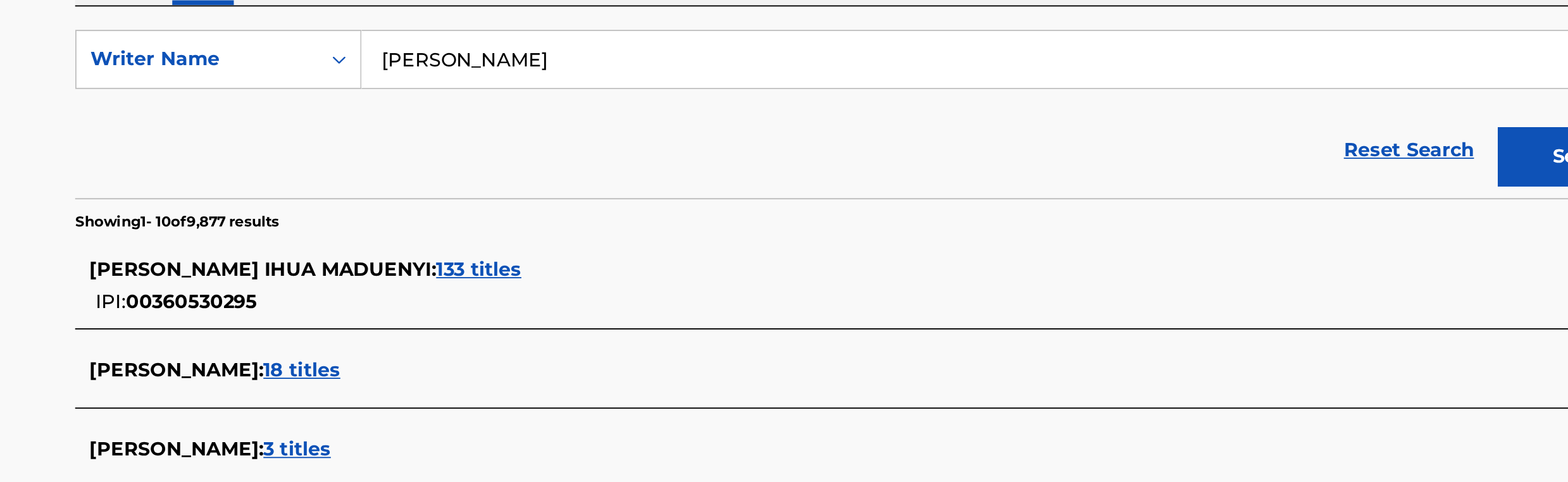
click at [581, 267] on span "133 titles" at bounding box center [572, 266] width 46 height 12
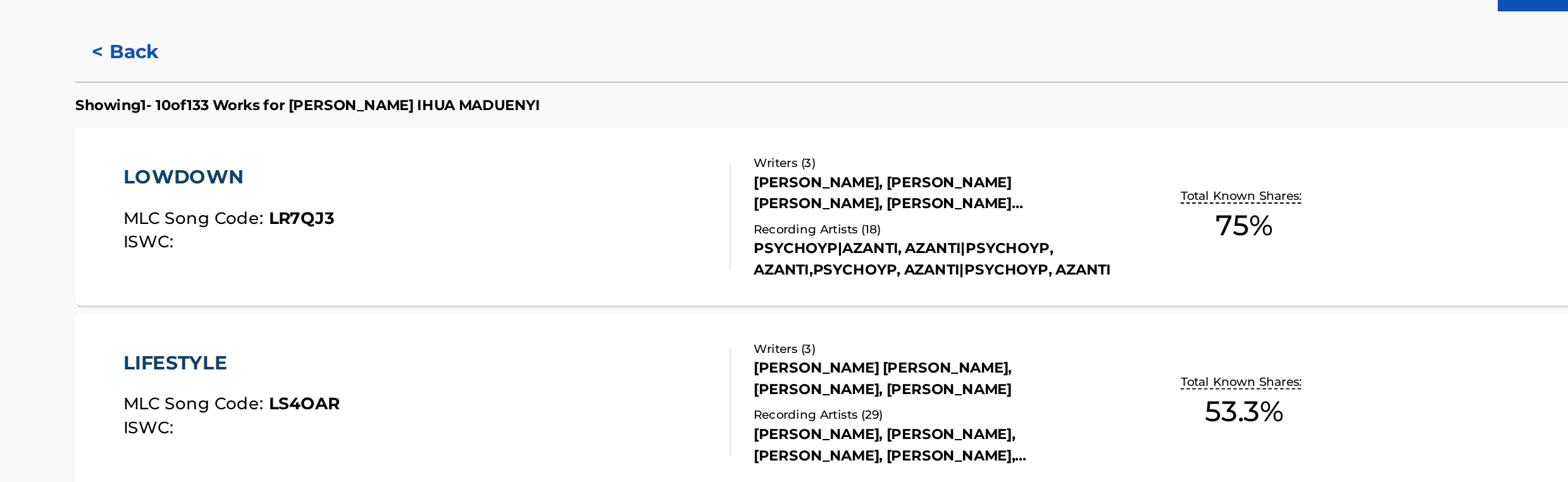
click at [790, 303] on div "Writers ( 3 )" at bounding box center [815, 303] width 191 height 10
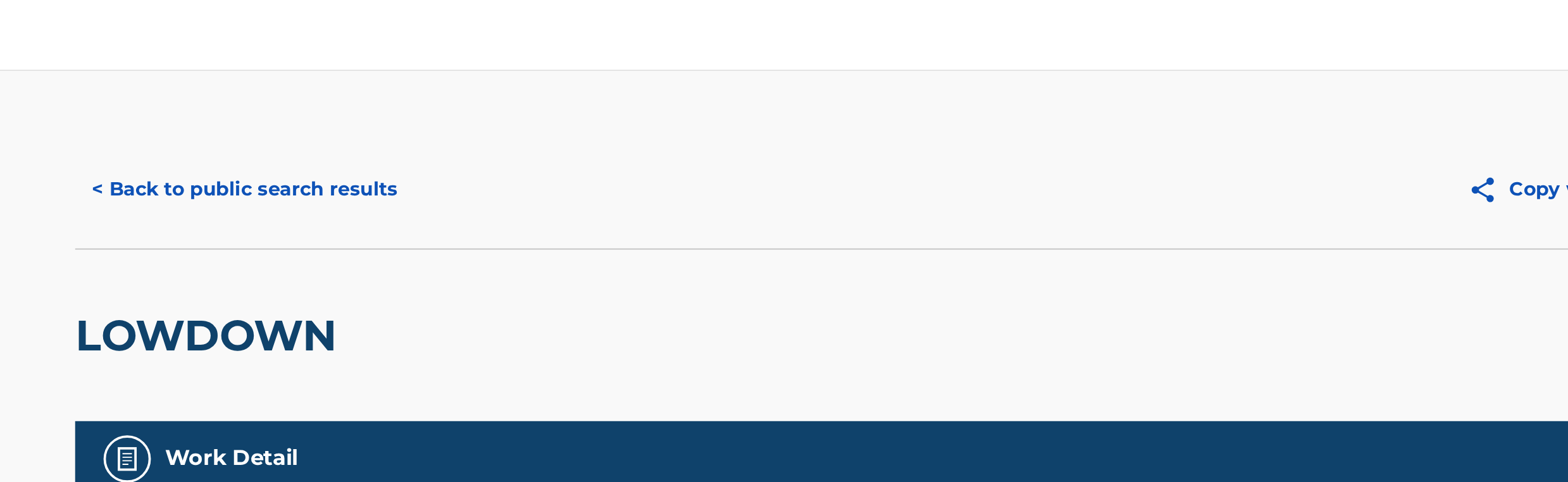
click at [467, 104] on button "< Back to public search results" at bounding box center [447, 101] width 181 height 31
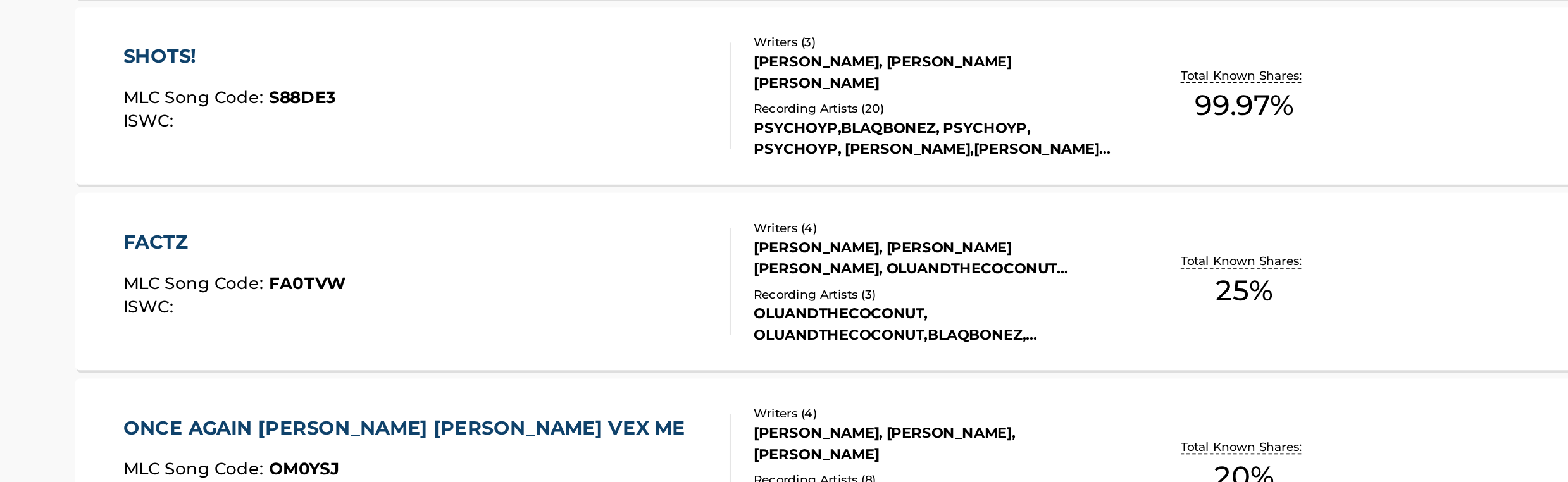
scroll to position [406, 0]
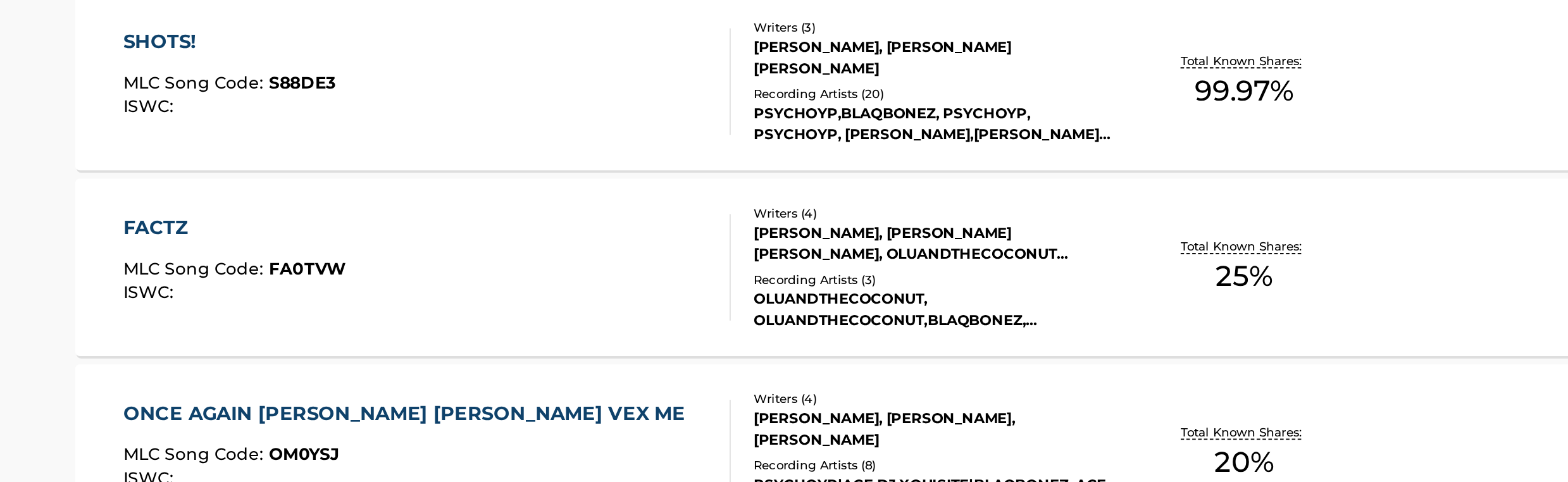
click at [791, 381] on div "OLUANDTHECOCONUT, OLUANDTHECOCONUT,BLAQBONEZ,[PERSON_NAME],PSYCHOYP, OLUANDTHEC…" at bounding box center [815, 389] width 191 height 23
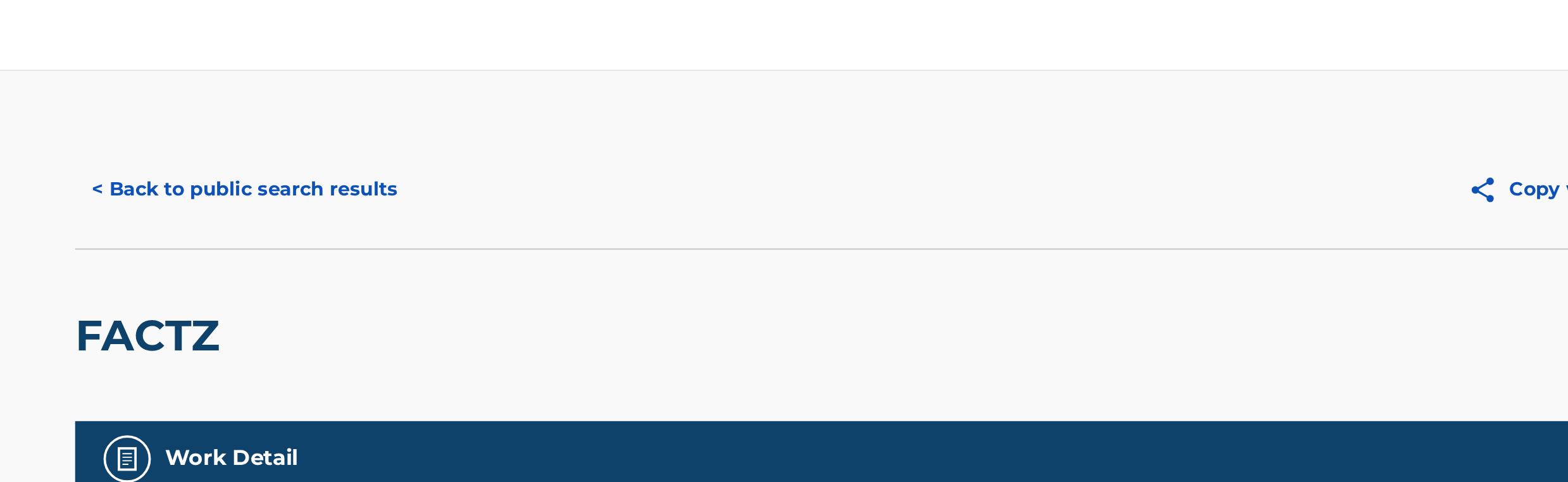
click at [506, 100] on button "< Back to public search results" at bounding box center [447, 101] width 181 height 31
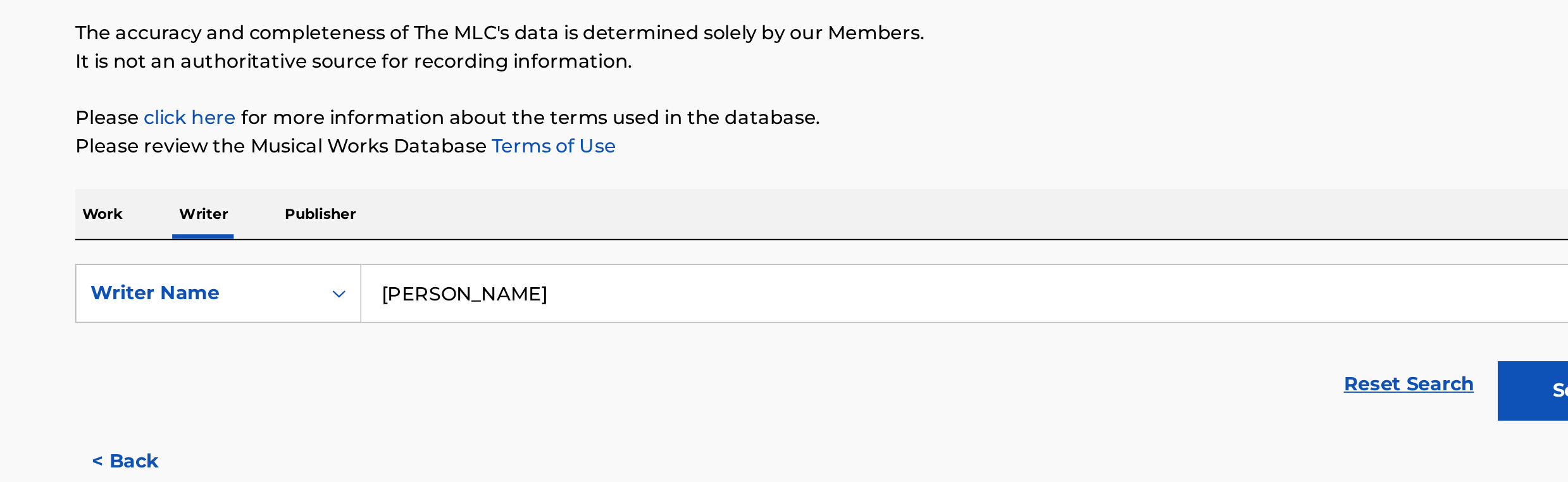
click at [604, 303] on input "[PERSON_NAME]" at bounding box center [860, 296] width 702 height 30
paste input "[PERSON_NAME]"
click at [1140, 347] on button "Search" at bounding box center [1164, 348] width 95 height 31
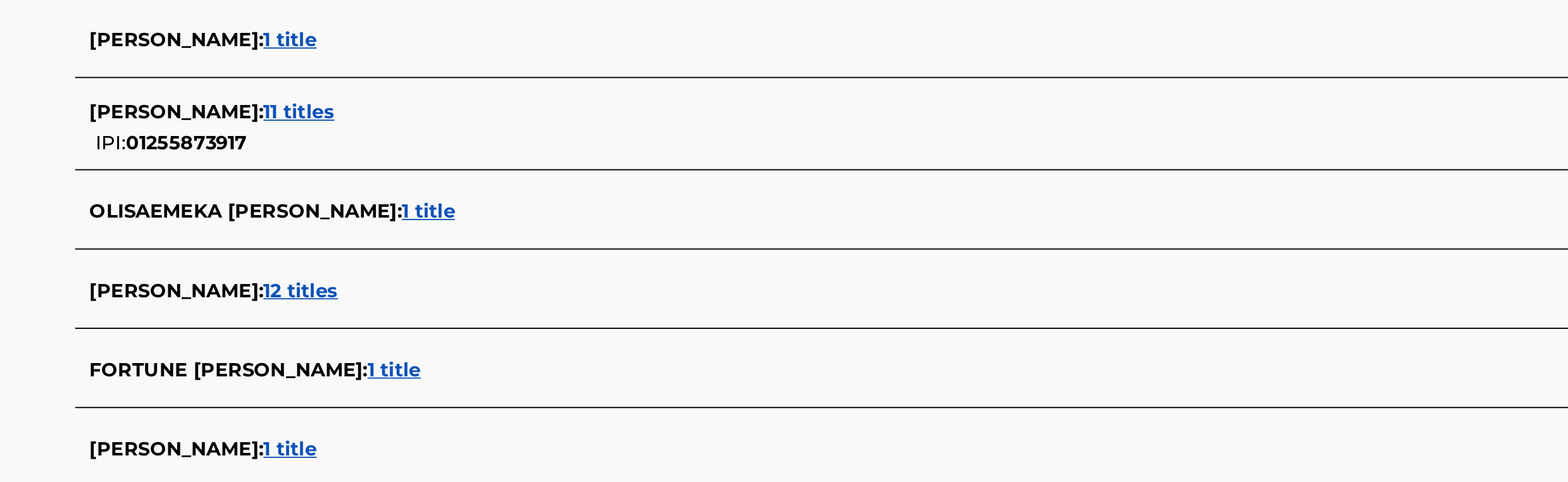
scroll to position [384, 0]
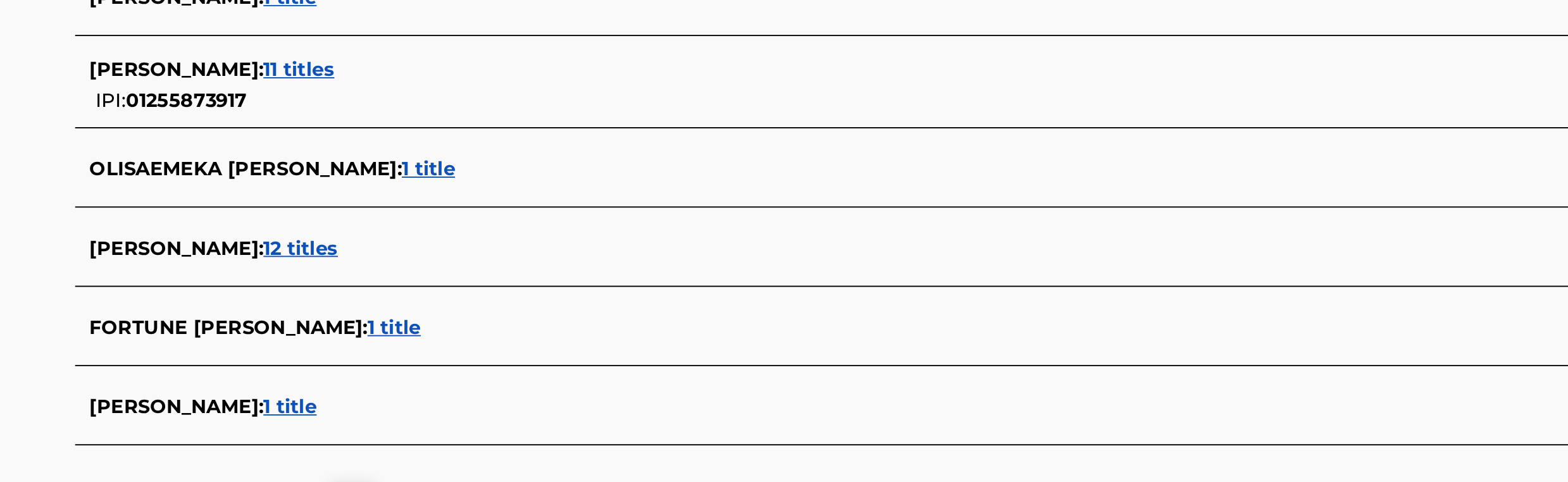
click at [495, 246] on span "11 titles" at bounding box center [476, 245] width 38 height 12
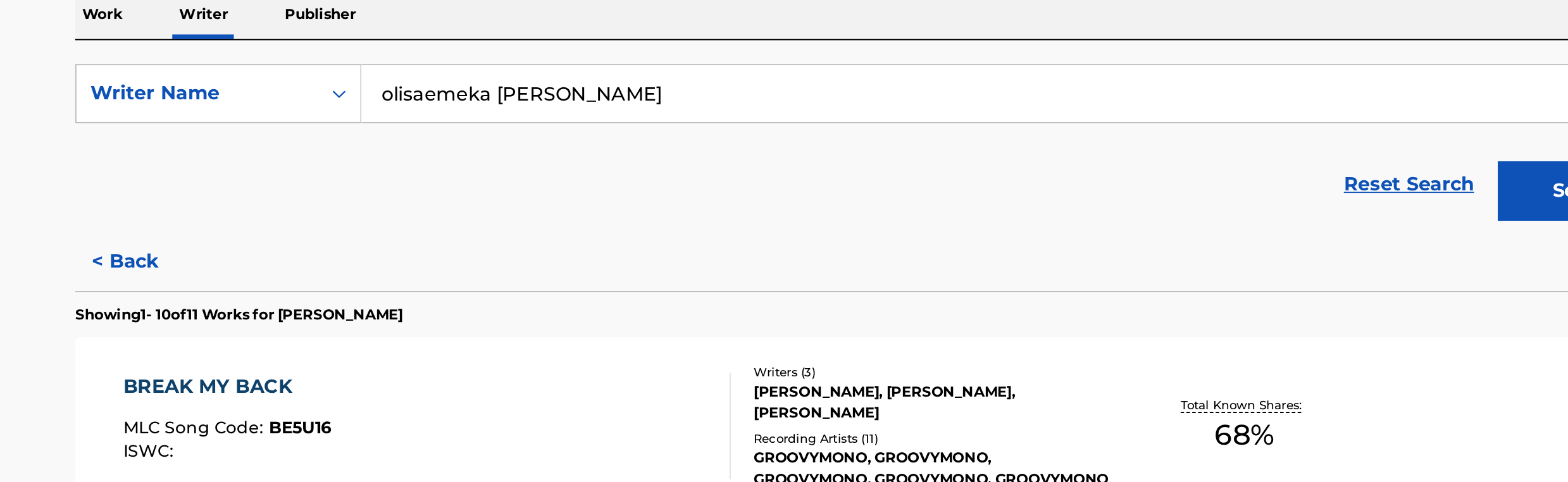
scroll to position [46, 0]
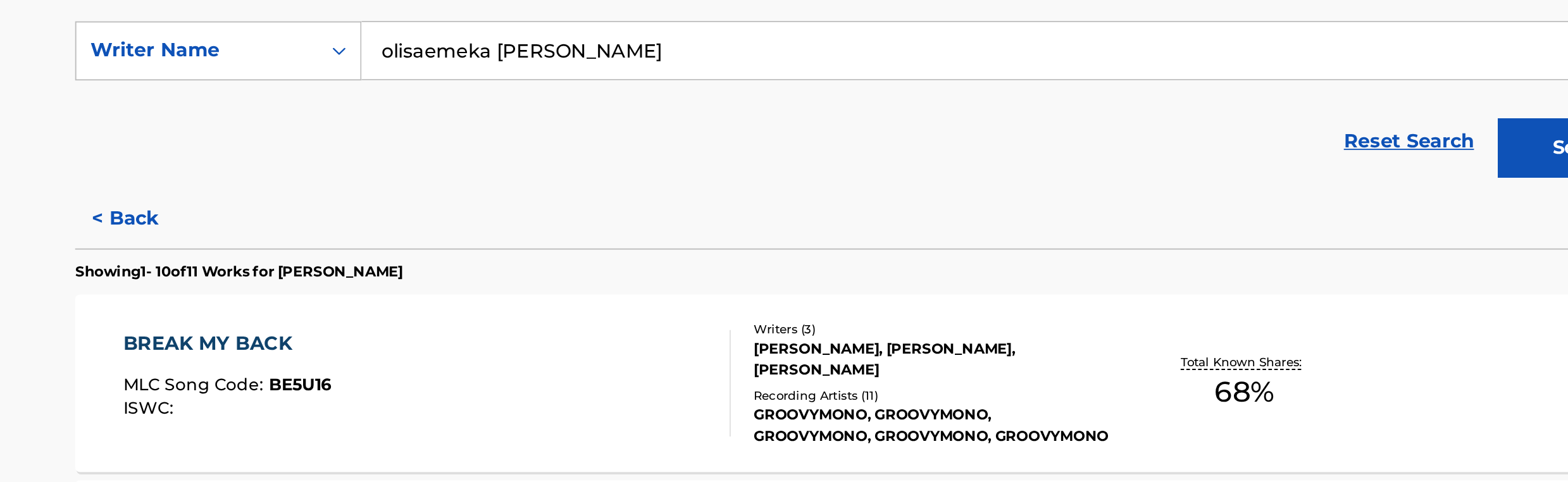
click at [377, 342] on button "< Back" at bounding box center [395, 341] width 76 height 31
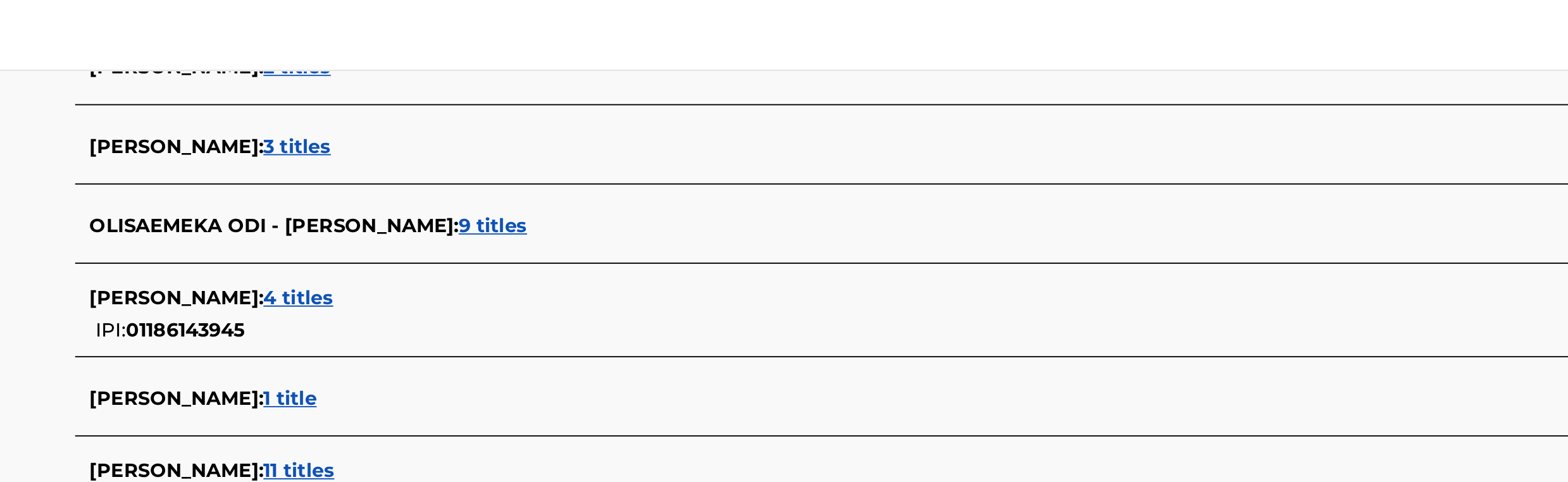
scroll to position [0, 0]
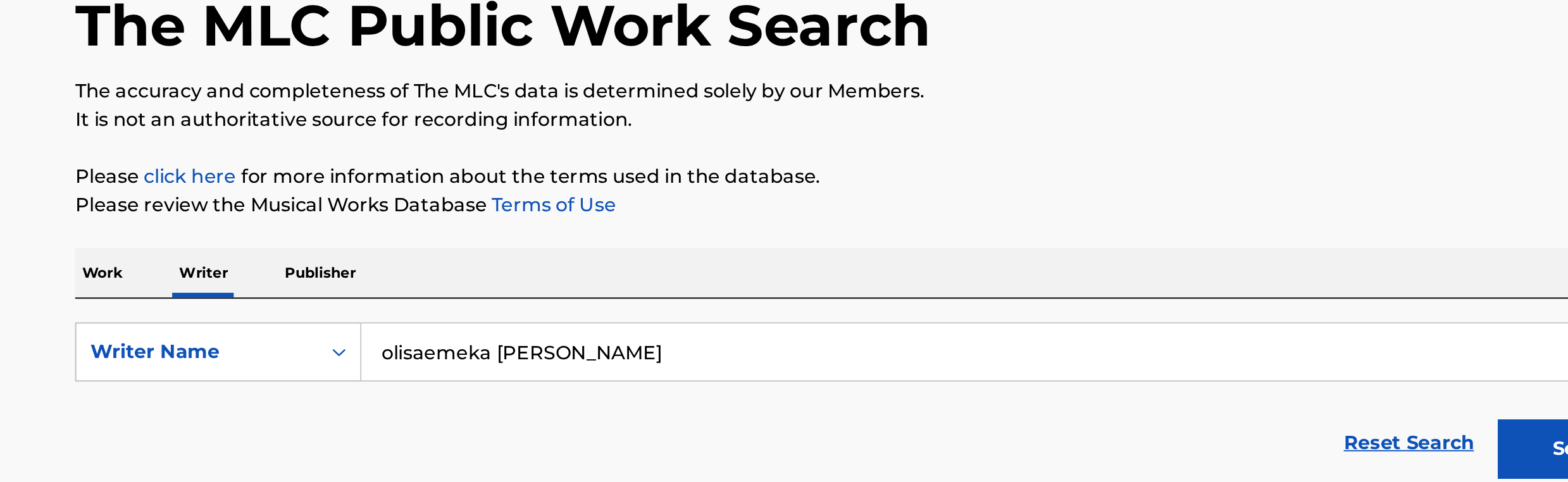
click at [579, 297] on input "olisaemeka [PERSON_NAME]" at bounding box center [860, 296] width 702 height 30
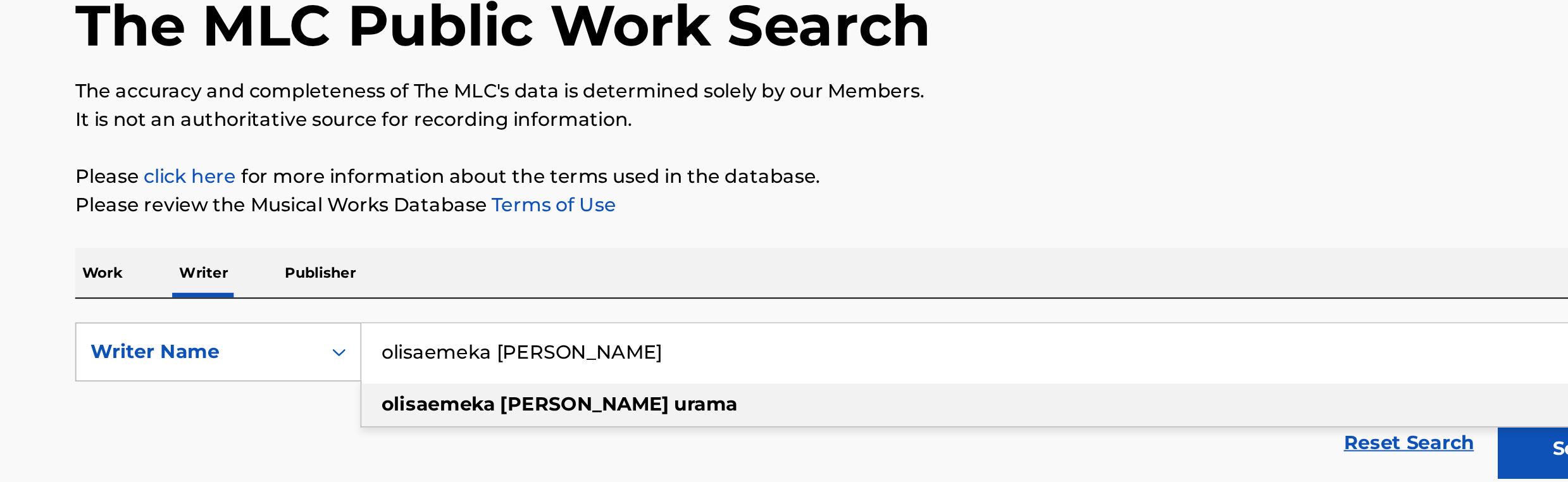
paste input "[PERSON_NAME]"
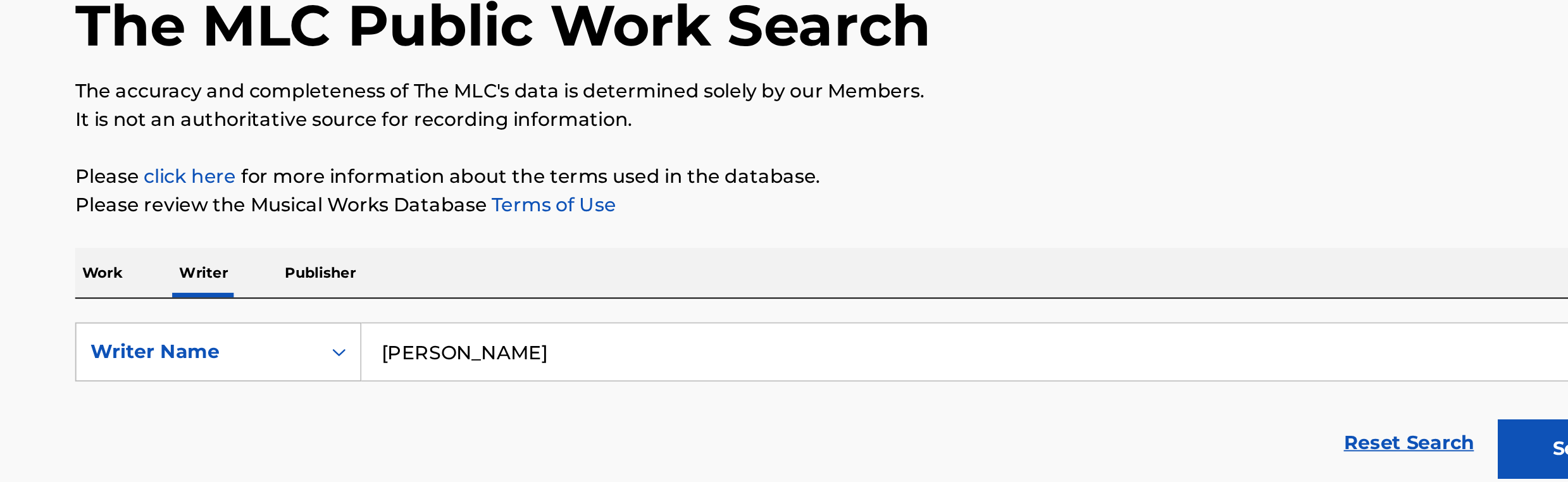
type input "[PERSON_NAME]"
click at [1128, 343] on button "Search" at bounding box center [1164, 348] width 95 height 31
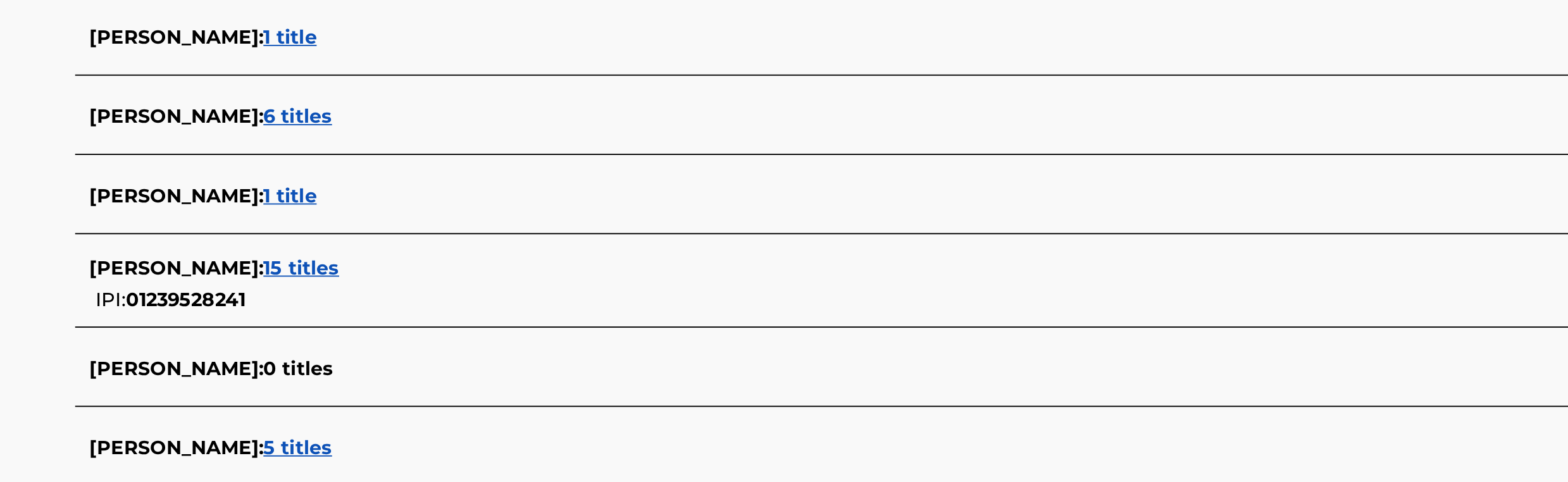
scroll to position [257, 0]
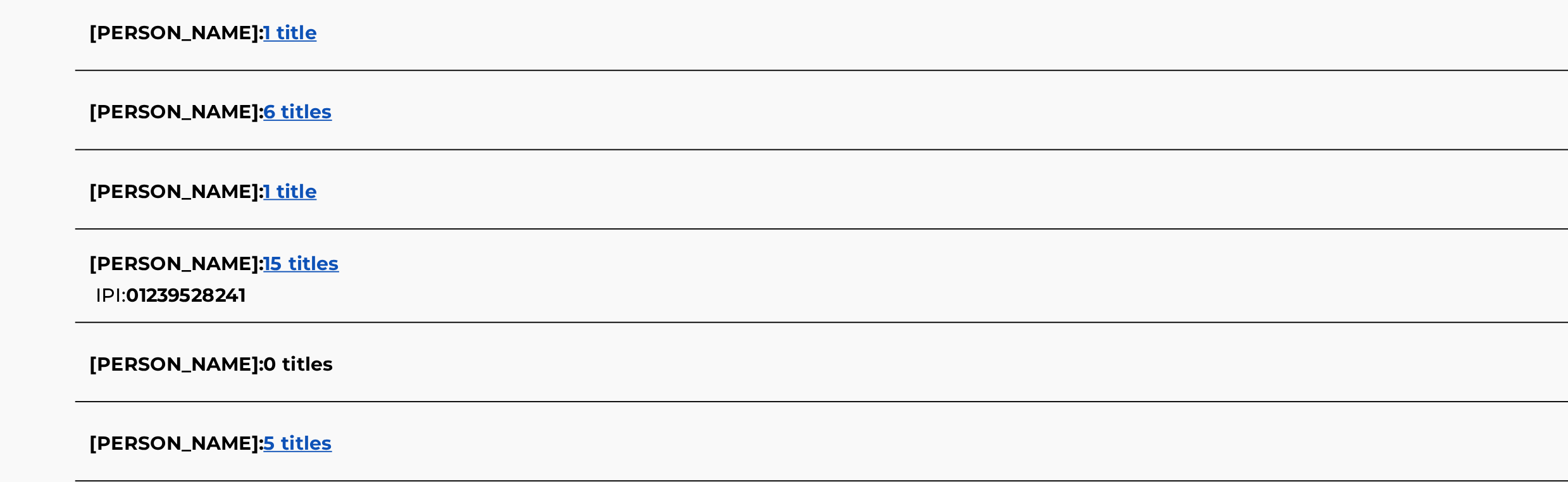
click at [490, 359] on span "15 titles" at bounding box center [477, 365] width 41 height 12
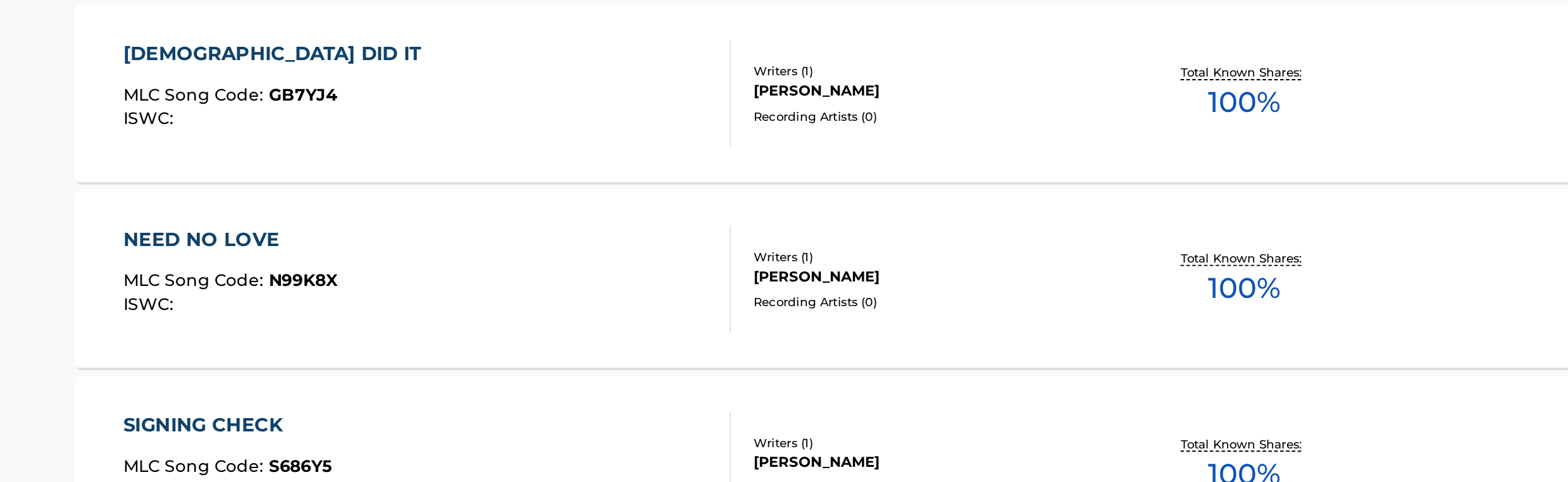
scroll to position [212, 0]
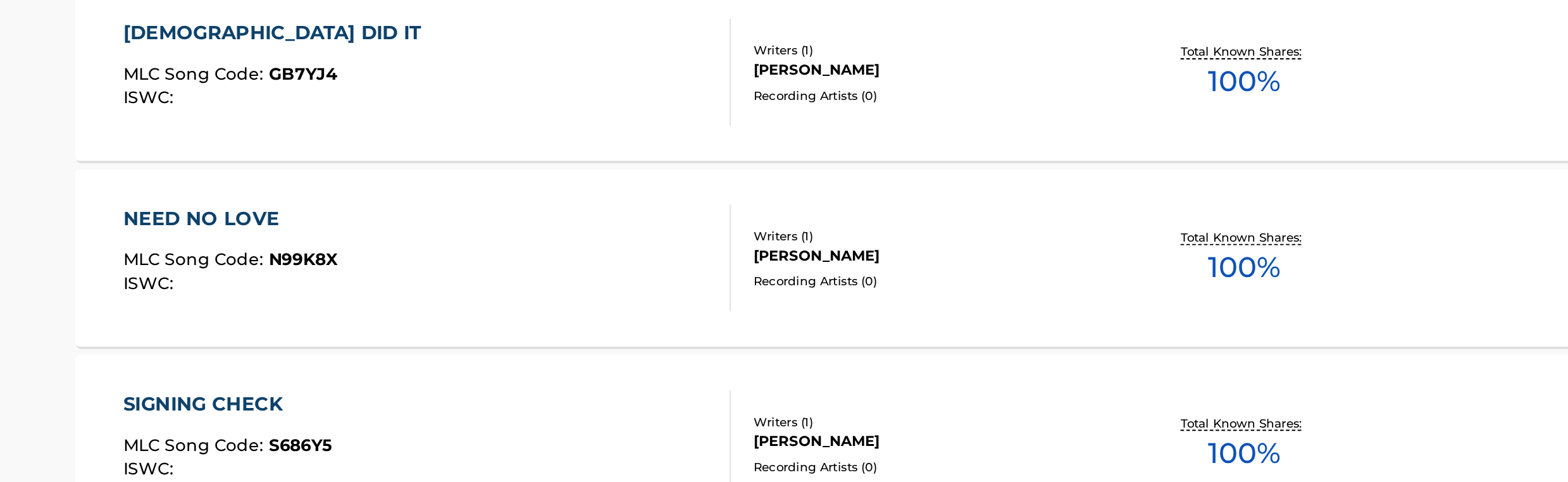
click at [808, 390] on div "NEED NO LOVE MLC Song Code : N99K8X ISWC : Writers ( 1 ) [PERSON_NAME] Recordin…" at bounding box center [784, 361] width 856 height 94
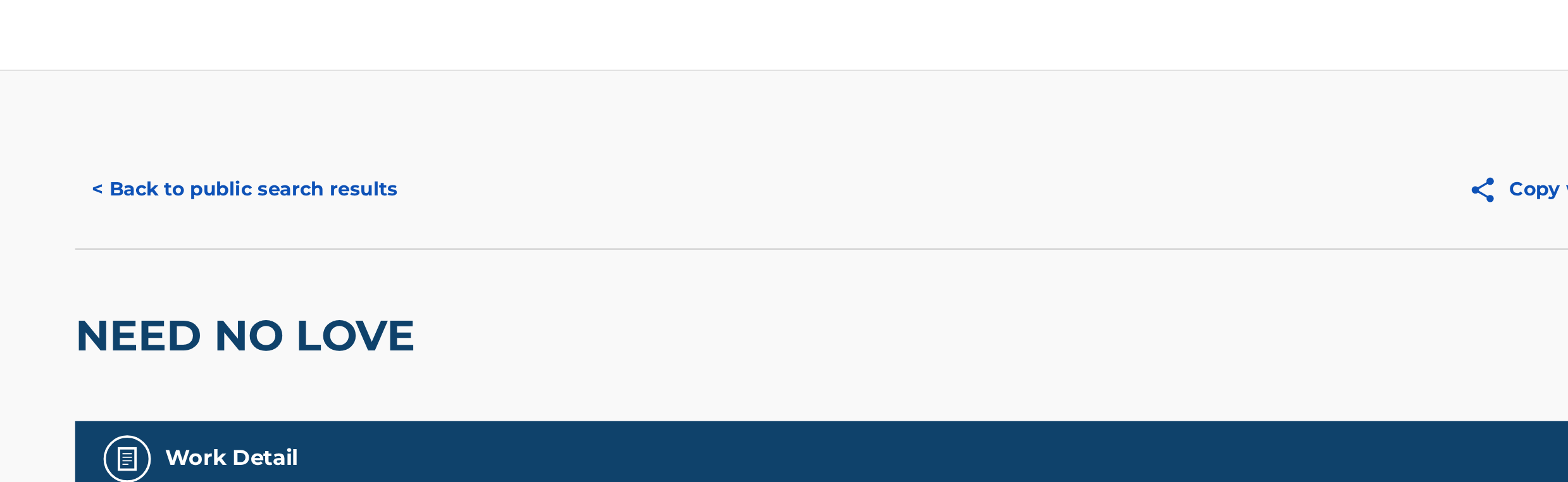
click at [508, 97] on button "< Back to public search results" at bounding box center [447, 101] width 181 height 31
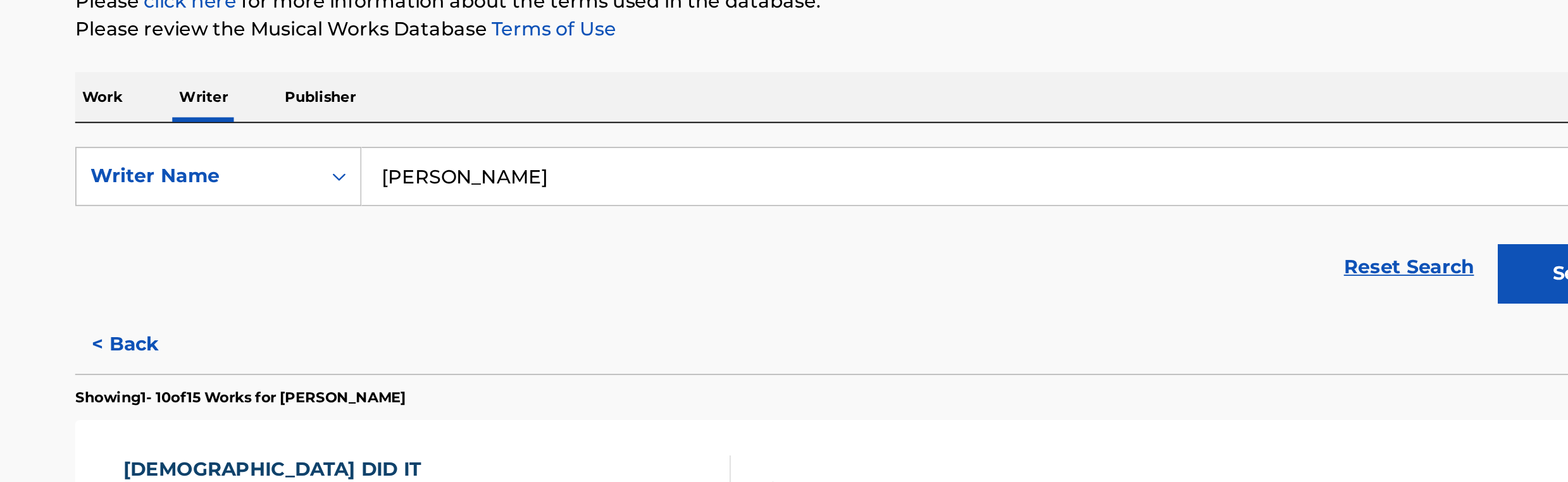
scroll to position [57, 0]
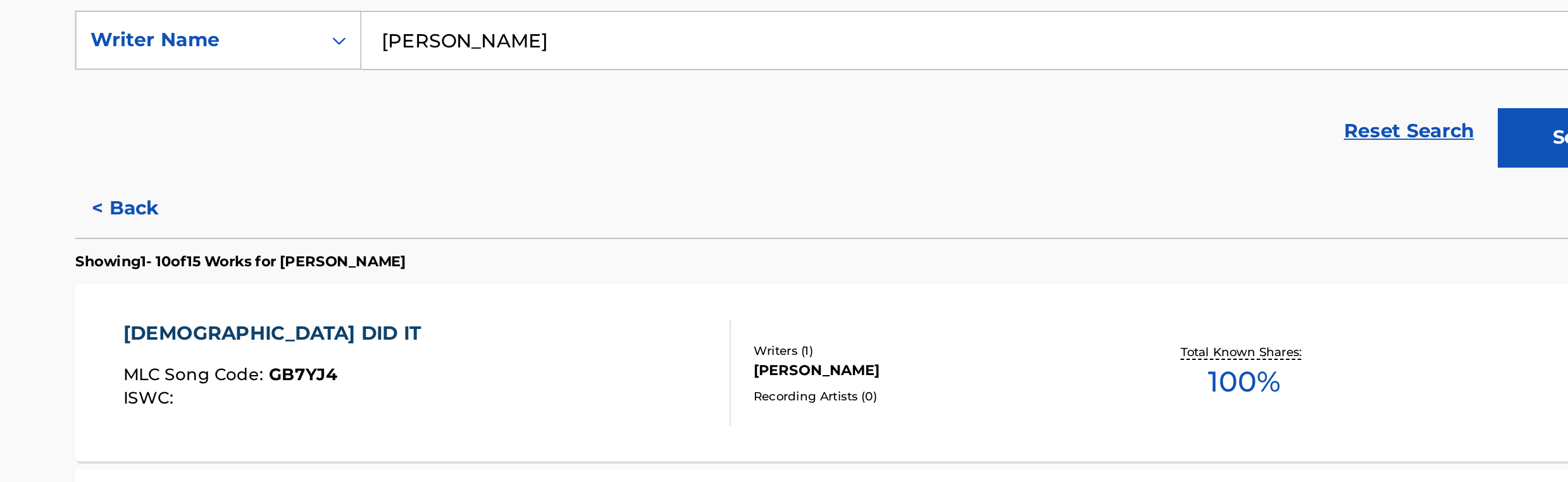
click at [394, 321] on button "< Back" at bounding box center [395, 329] width 76 height 31
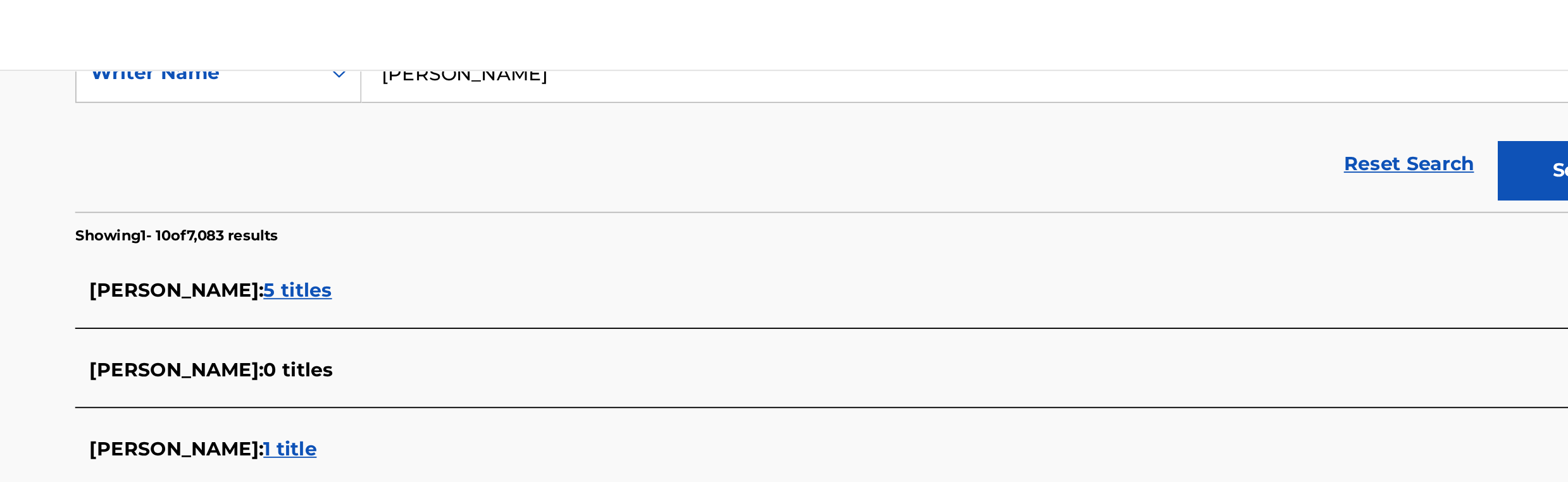
scroll to position [176, 0]
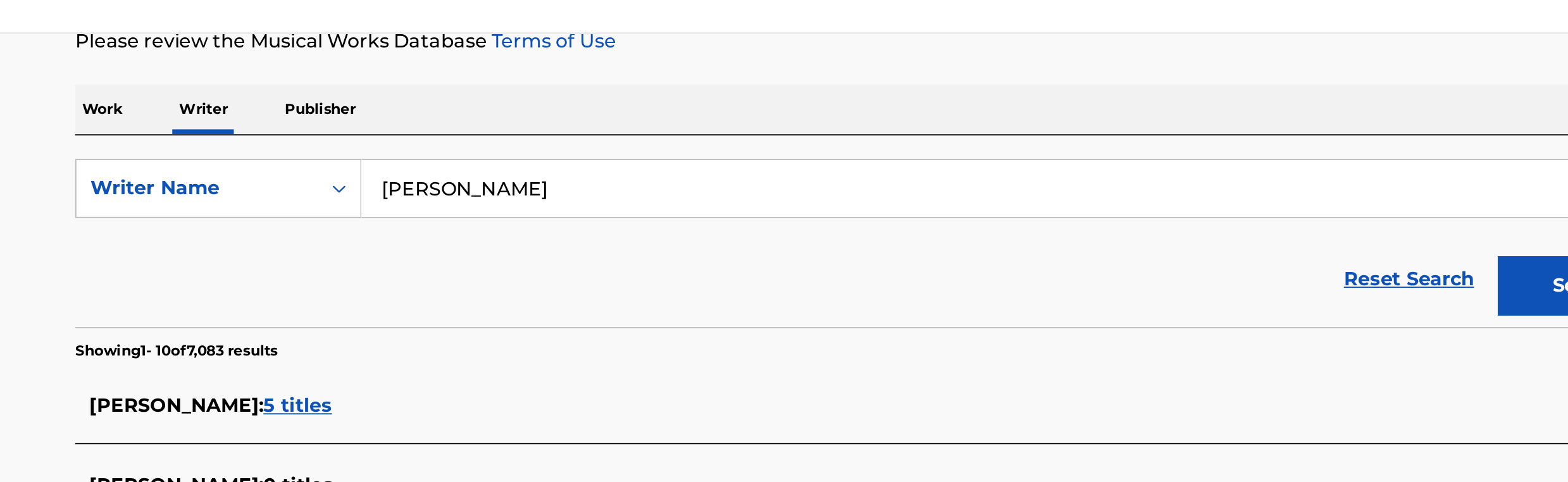
click at [587, 121] on input "[PERSON_NAME]" at bounding box center [860, 120] width 702 height 30
paste input "[PERSON_NAME]"
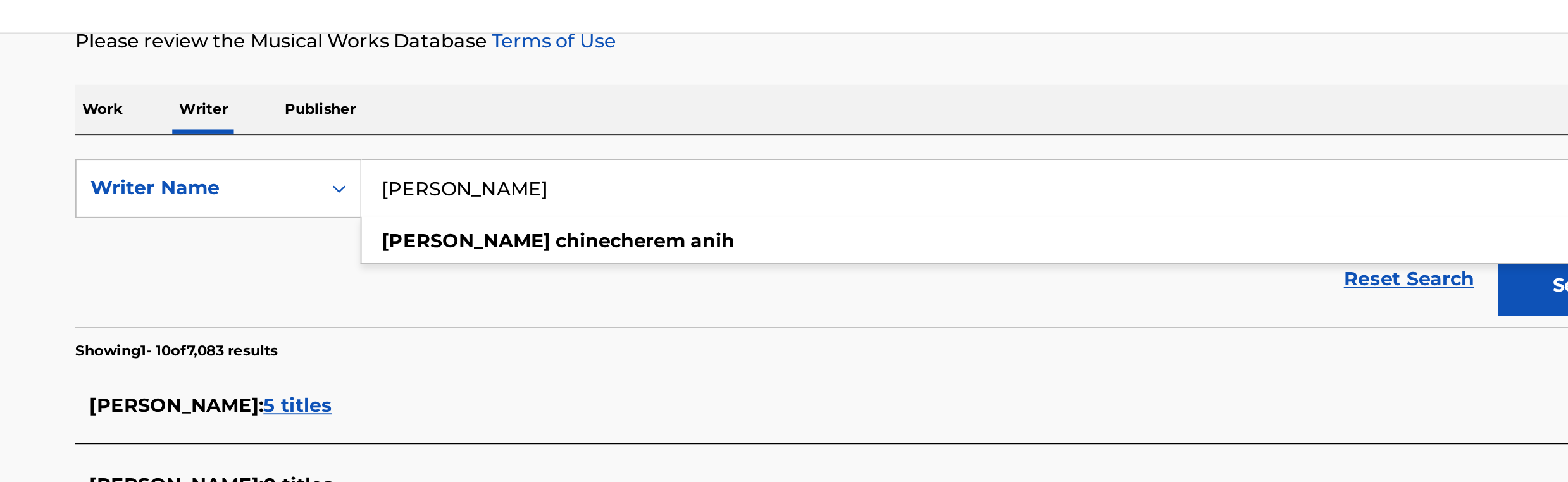
type input "[PERSON_NAME]"
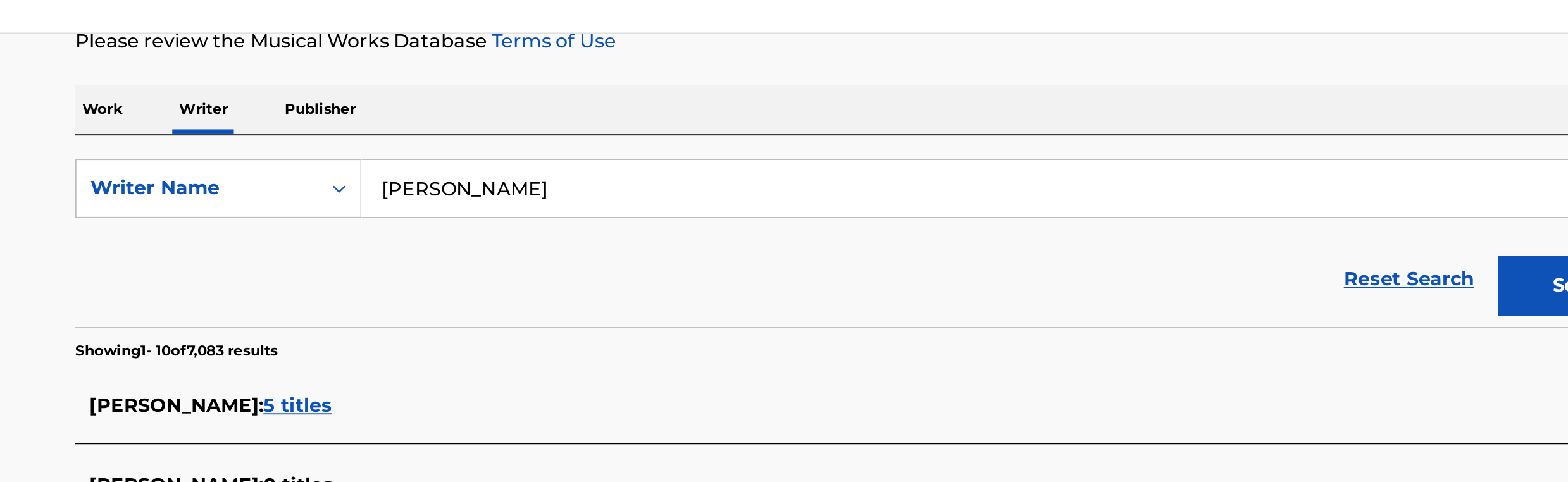
click at [1143, 172] on button "Search" at bounding box center [1164, 173] width 95 height 31
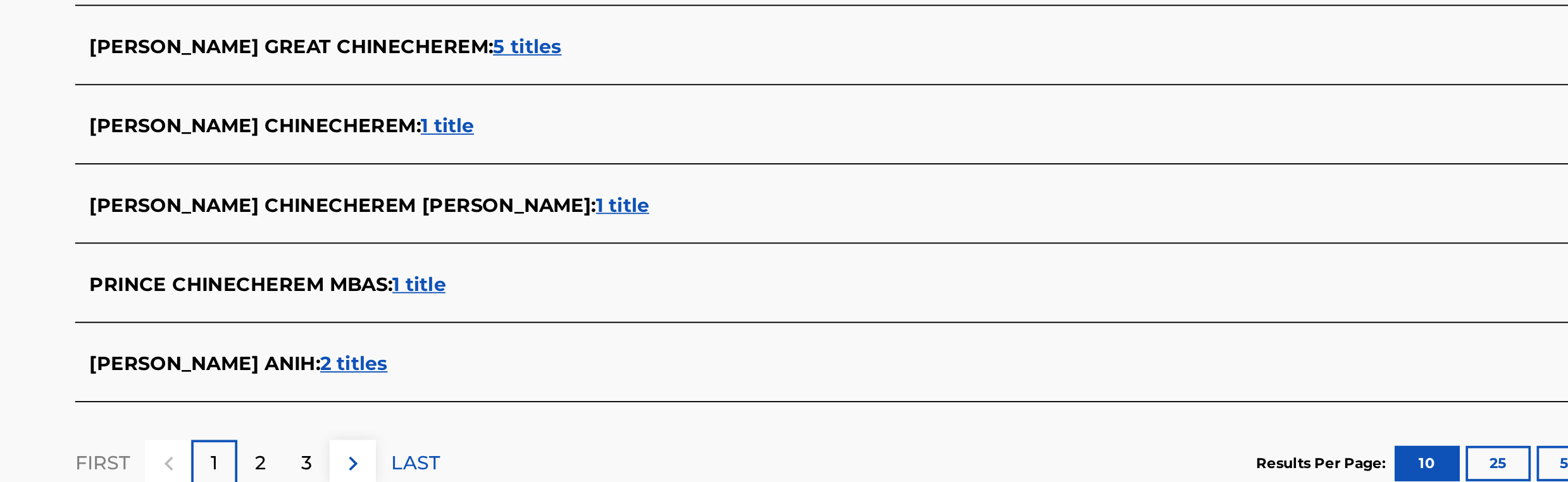
scroll to position [383, 0]
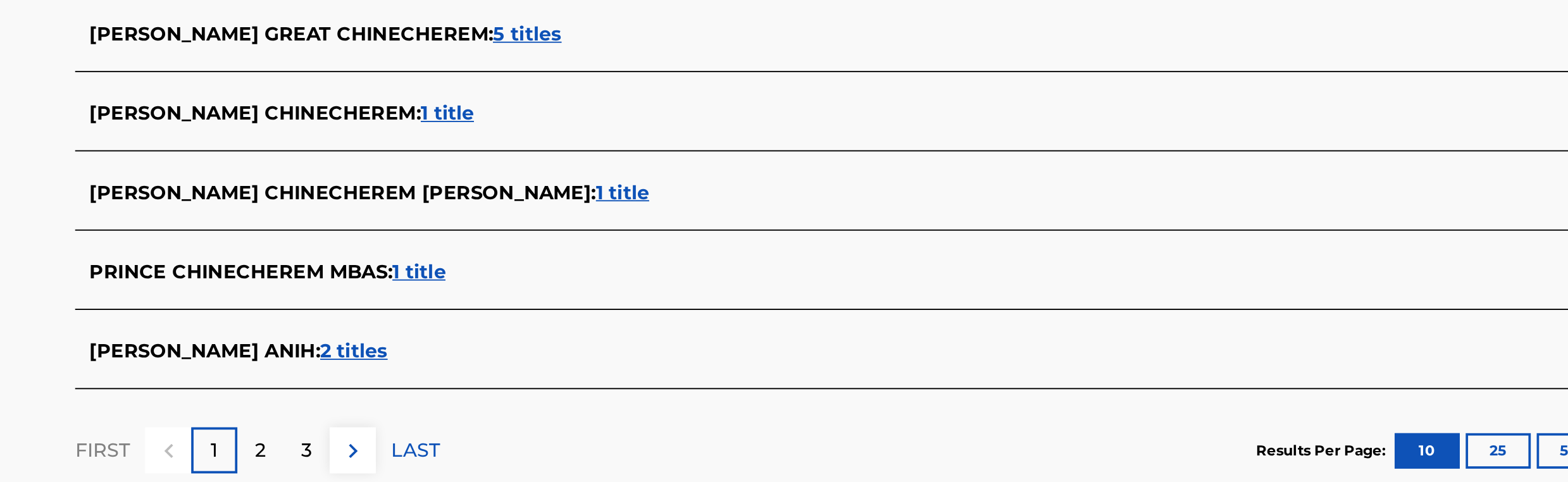
click at [523, 415] on span "2 titles" at bounding box center [506, 412] width 36 height 12
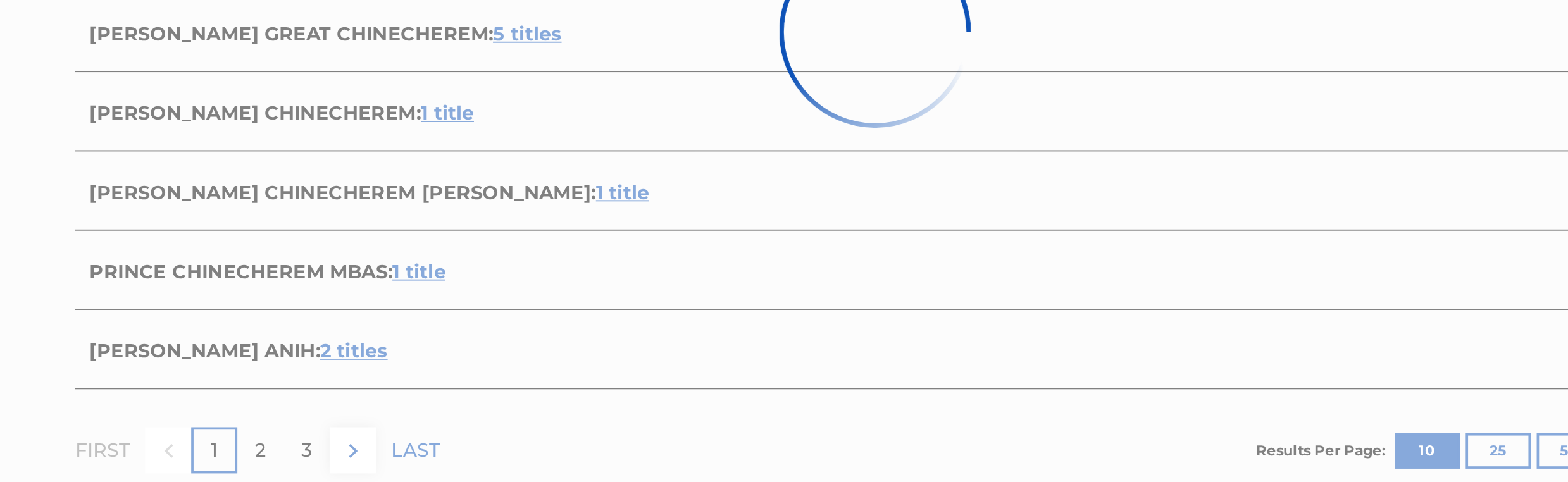
scroll to position [266, 0]
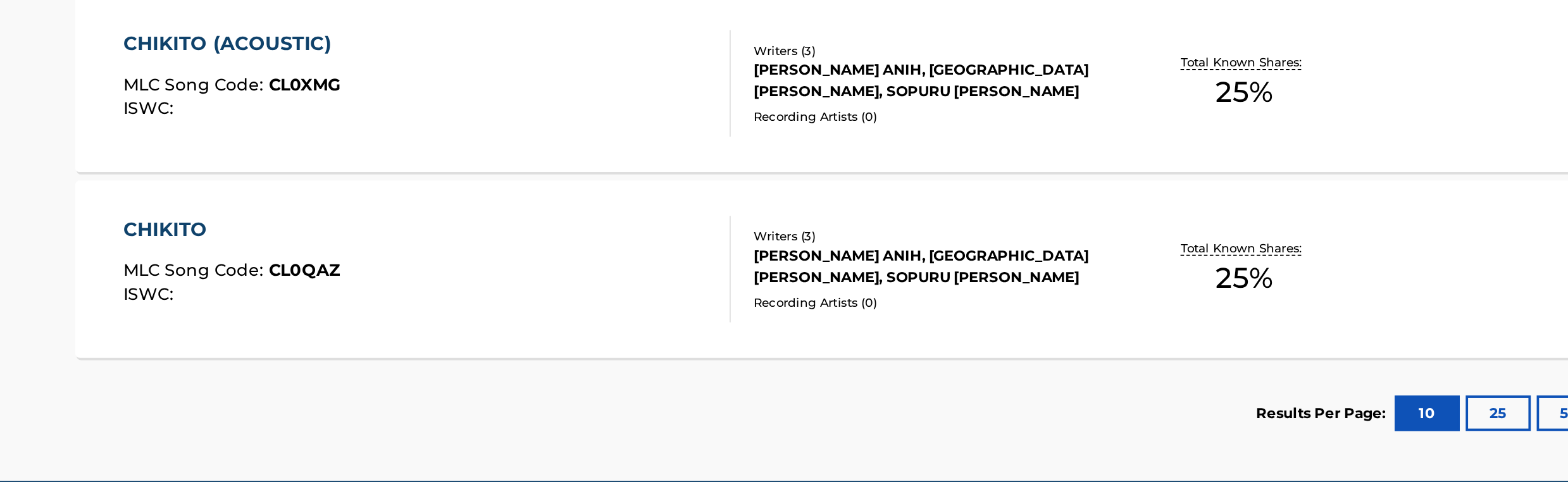
click at [738, 312] on div "[PERSON_NAME] ANIH, [GEOGRAPHIC_DATA][PERSON_NAME], SOPURU [PERSON_NAME]" at bounding box center [815, 307] width 191 height 23
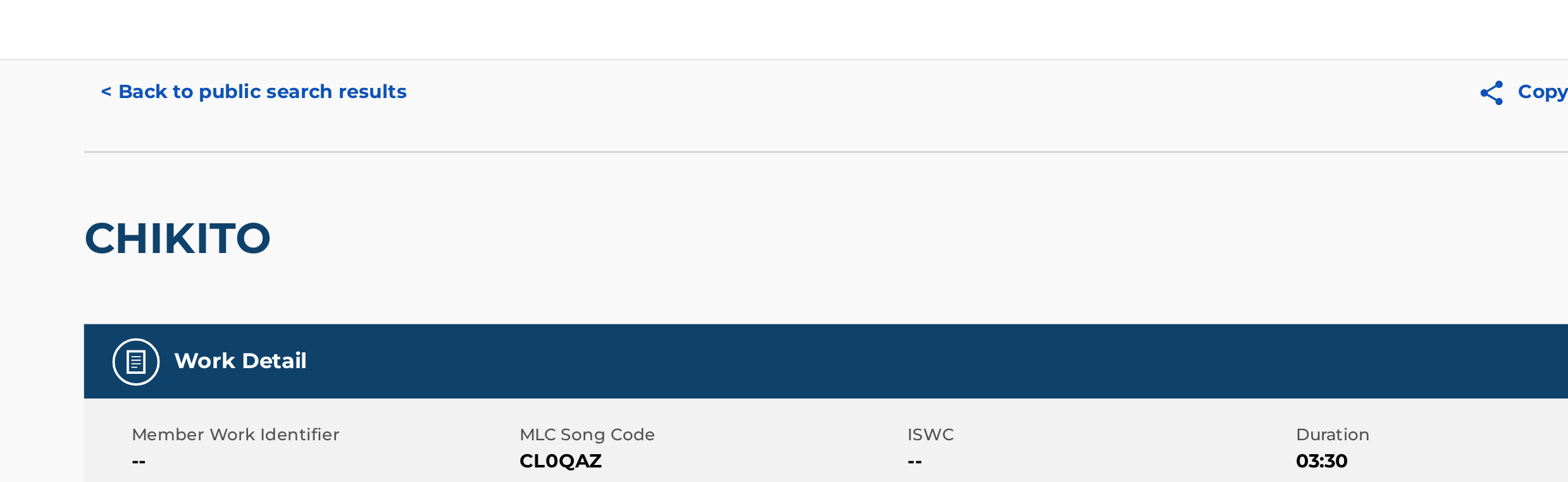
scroll to position [3, 0]
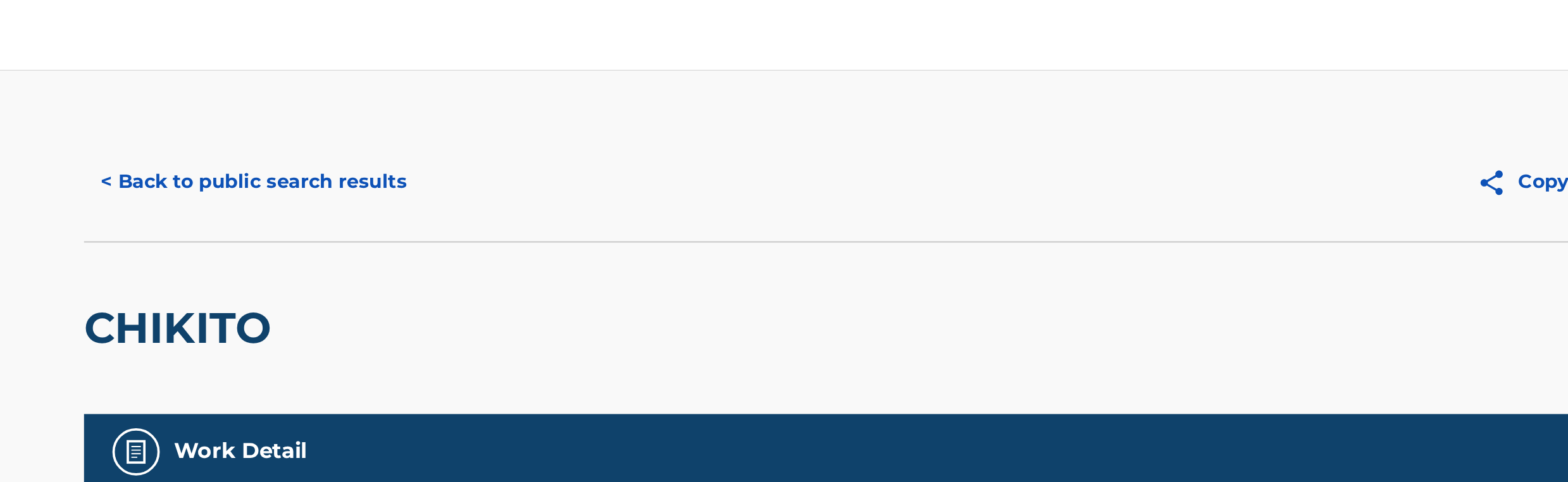
click at [424, 97] on button "< Back to public search results" at bounding box center [447, 97] width 181 height 31
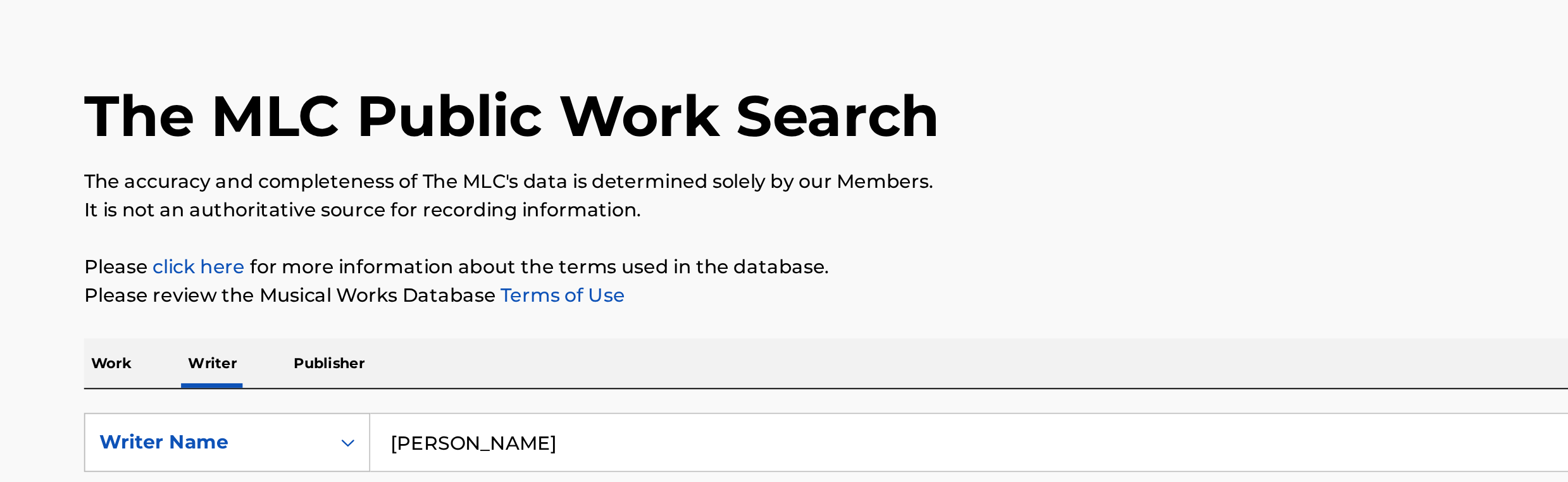
click at [613, 294] on input "[PERSON_NAME]" at bounding box center [860, 296] width 702 height 30
paste input "Bidemi olaoba"
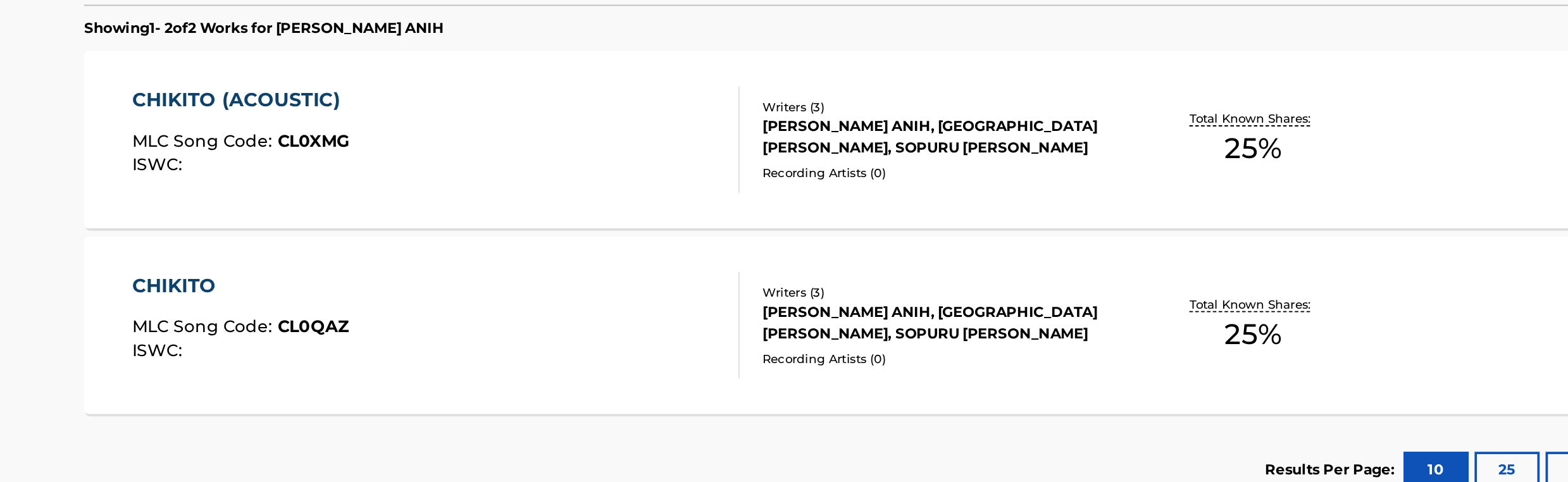
scroll to position [211, 0]
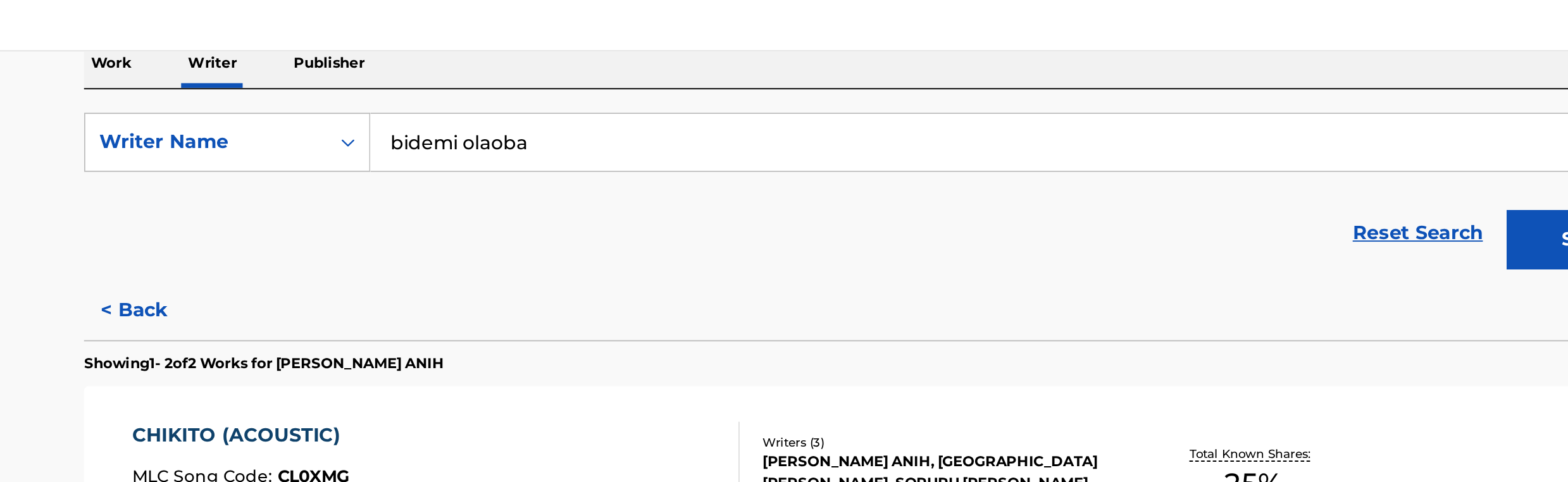
click at [1141, 138] on button "Search" at bounding box center [1164, 138] width 95 height 31
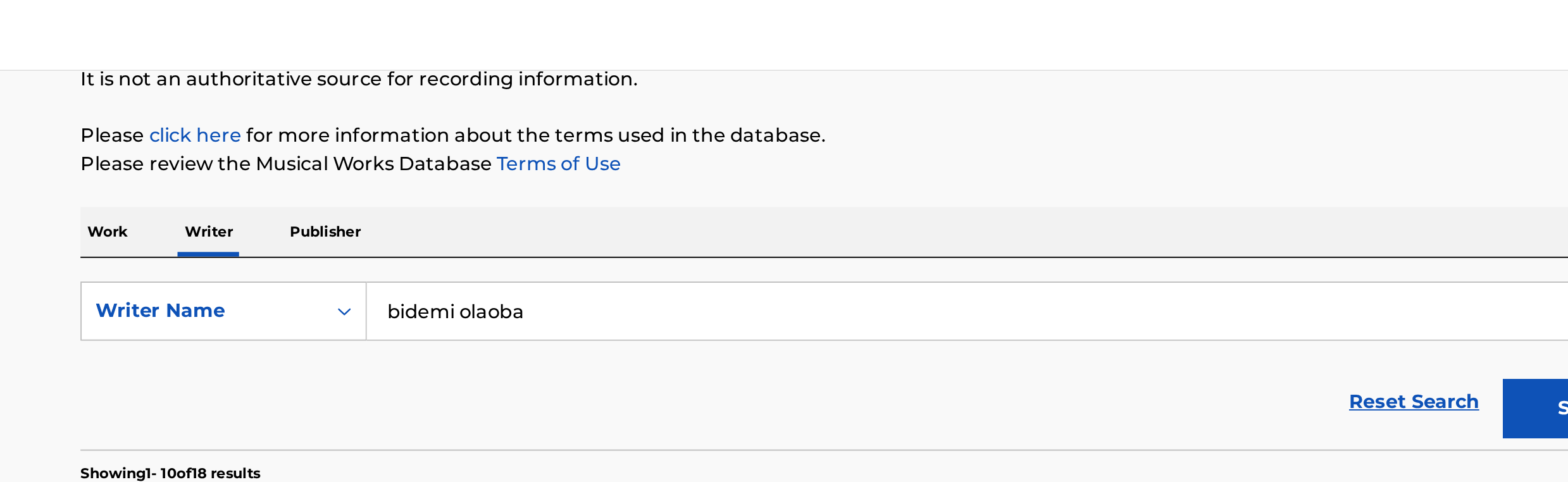
scroll to position [0, 0]
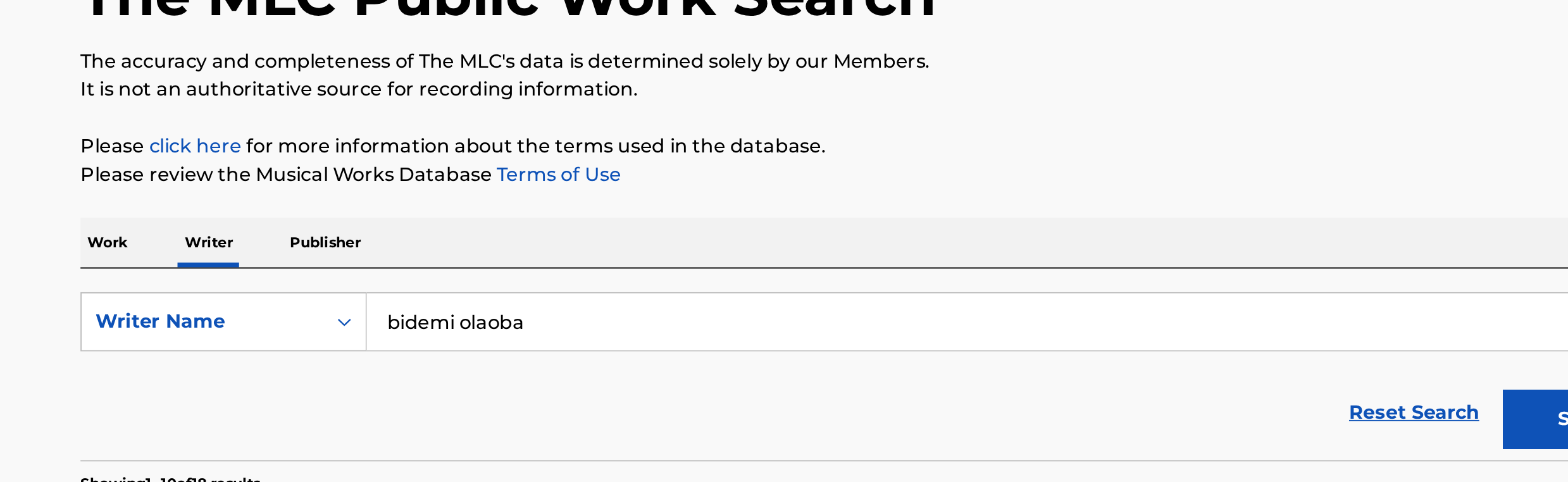
click at [576, 299] on input "bidemi olaoba" at bounding box center [860, 296] width 702 height 30
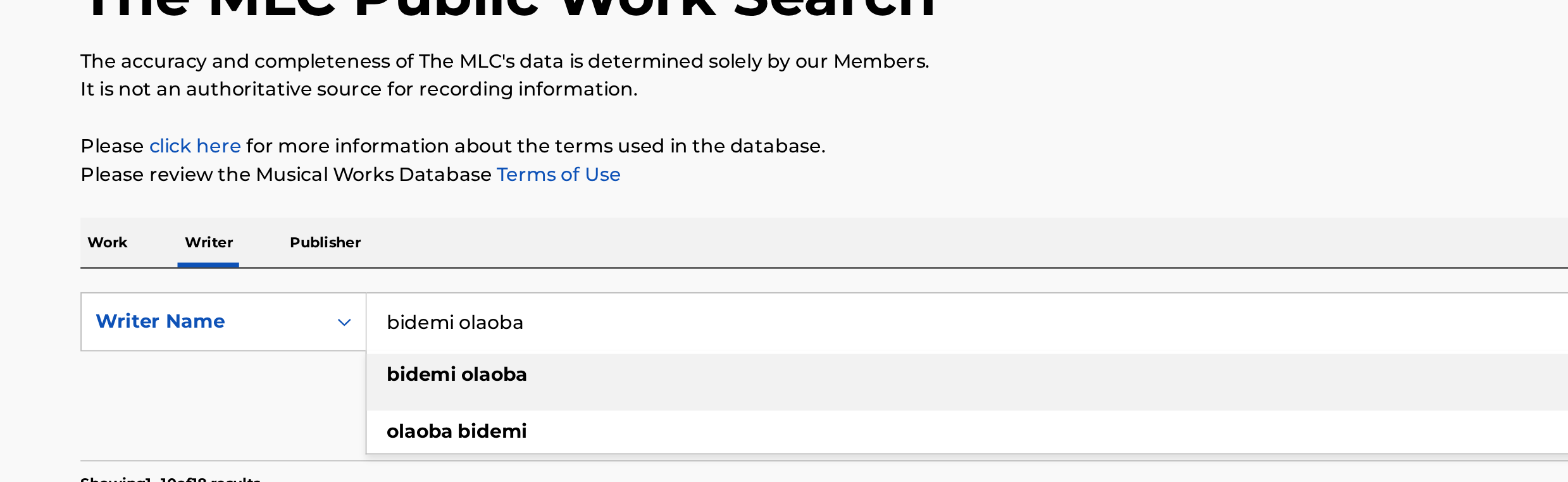
paste input "Bakare Boluwatife Oluwatobi"
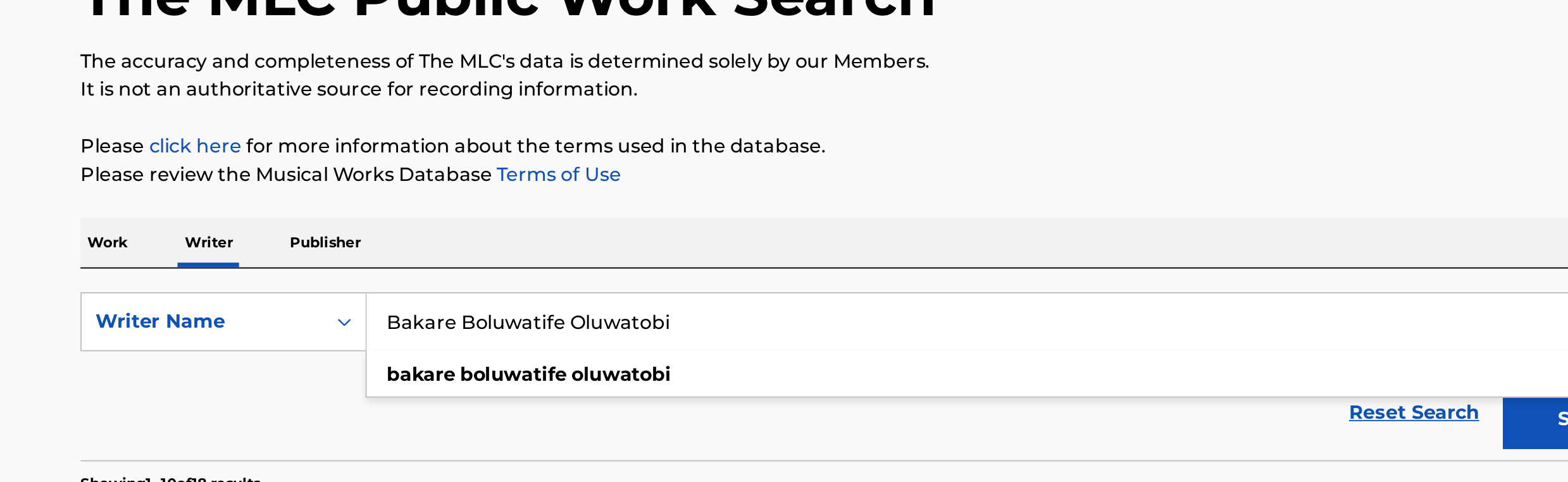
type input "Bakare Boluwatife Oluwatobi"
click at [481, 332] on div "Reset Search Search" at bounding box center [784, 346] width 856 height 50
click at [1145, 355] on button "Search" at bounding box center [1164, 348] width 95 height 31
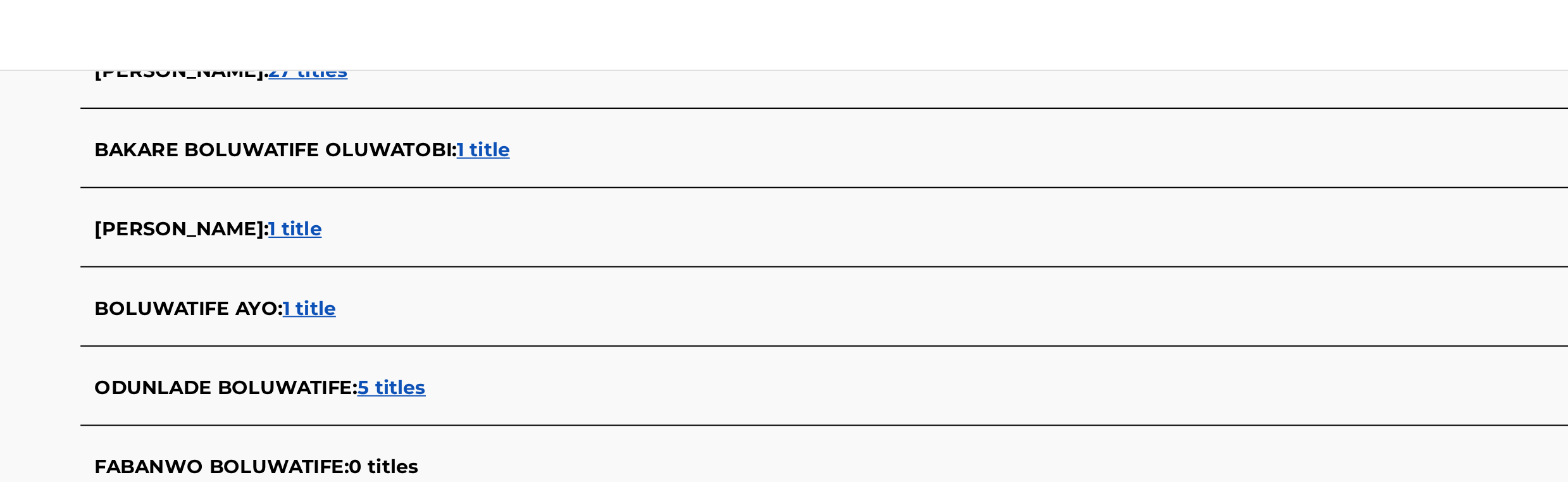
scroll to position [417, 0]
click at [563, 79] on span "1 title" at bounding box center [572, 81] width 29 height 12
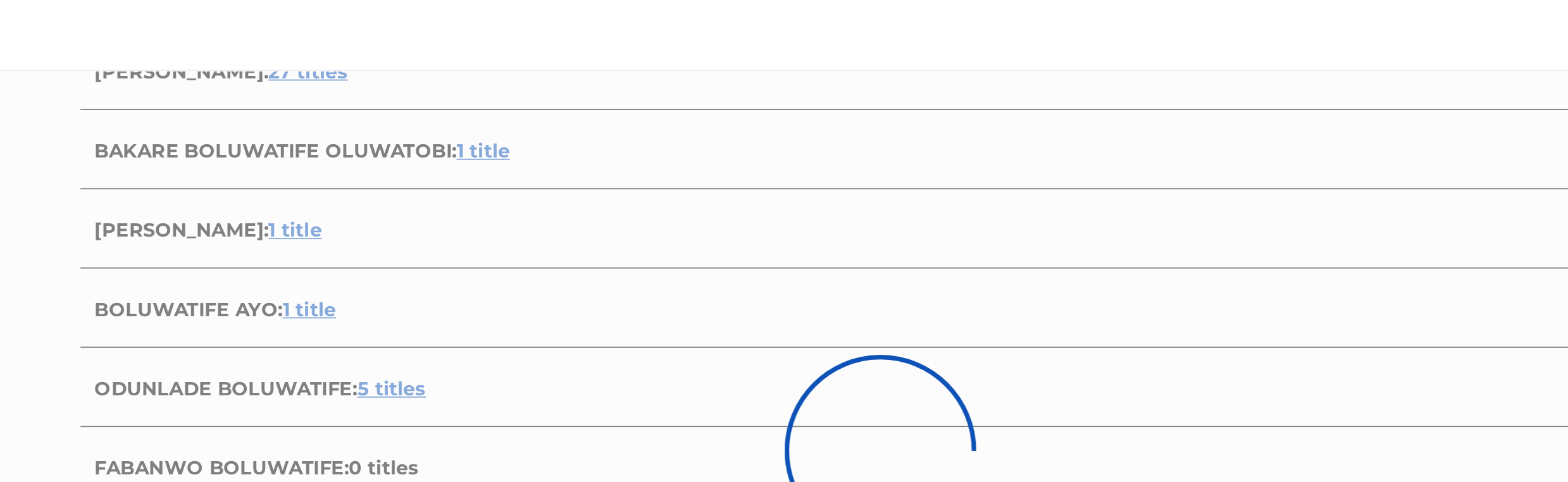
scroll to position [167, 0]
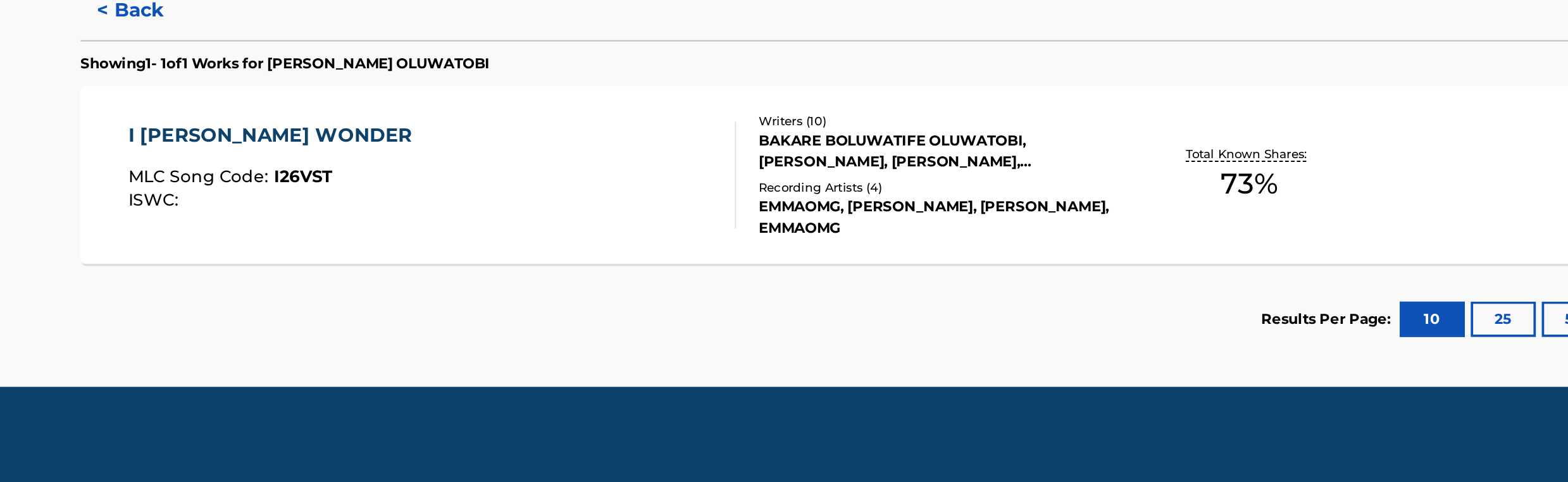
click at [563, 294] on div "I [PERSON_NAME] WONDER MLC Song Code : I26VST ISWC :" at bounding box center [545, 308] width 325 height 57
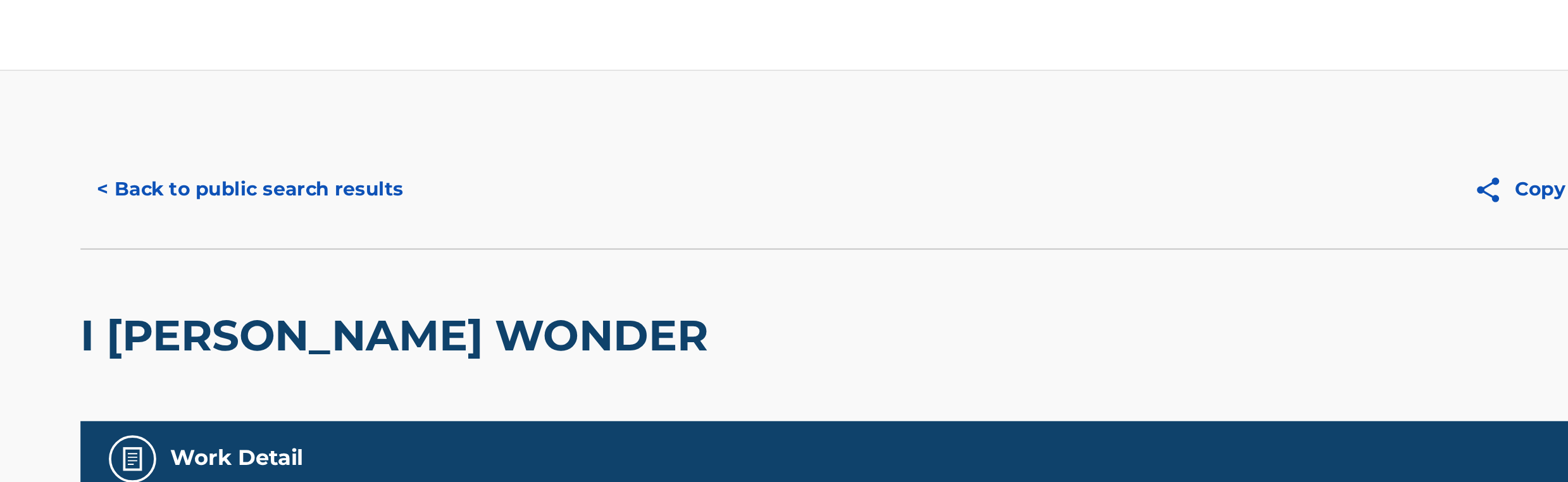
click at [506, 100] on button "< Back to public search results" at bounding box center [447, 101] width 181 height 31
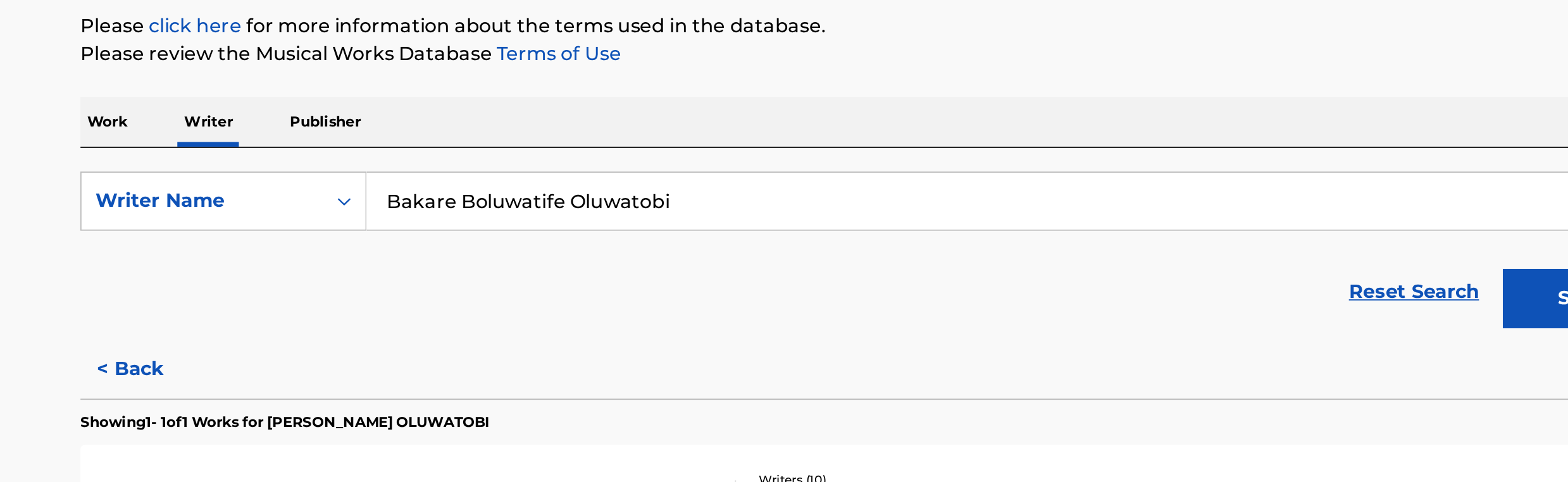
click at [567, 293] on input "Bakare Boluwatife Oluwatobi" at bounding box center [860, 296] width 702 height 30
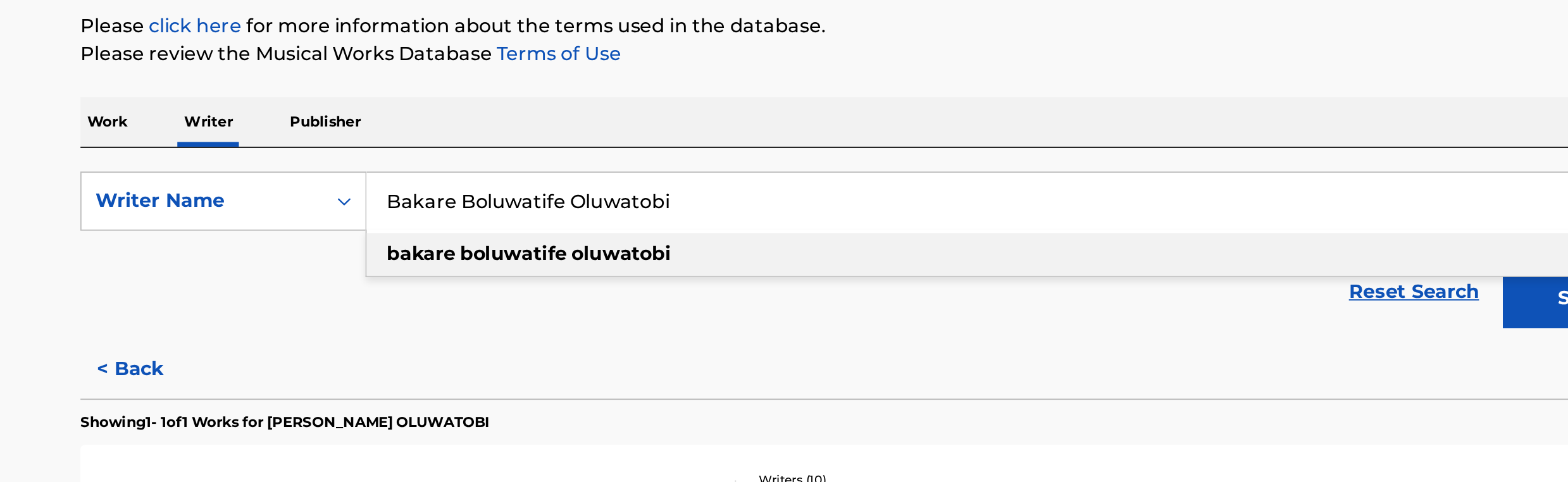
paste input "Miracle Chukwusomaga"
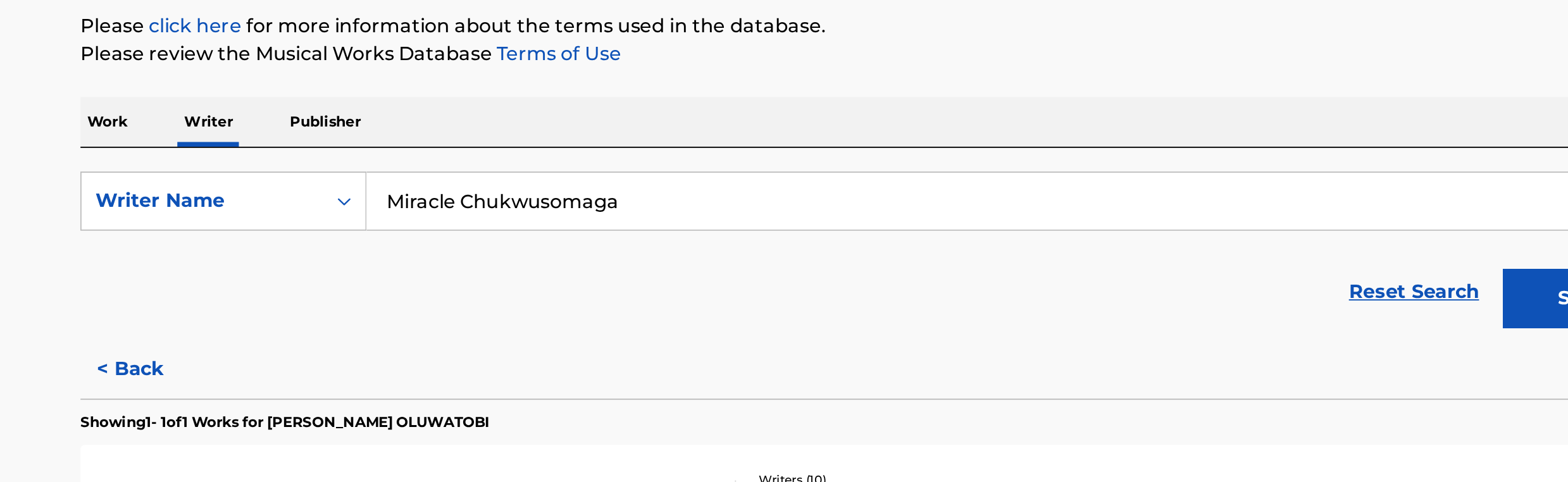
click at [1117, 333] on button "Search" at bounding box center [1164, 348] width 95 height 31
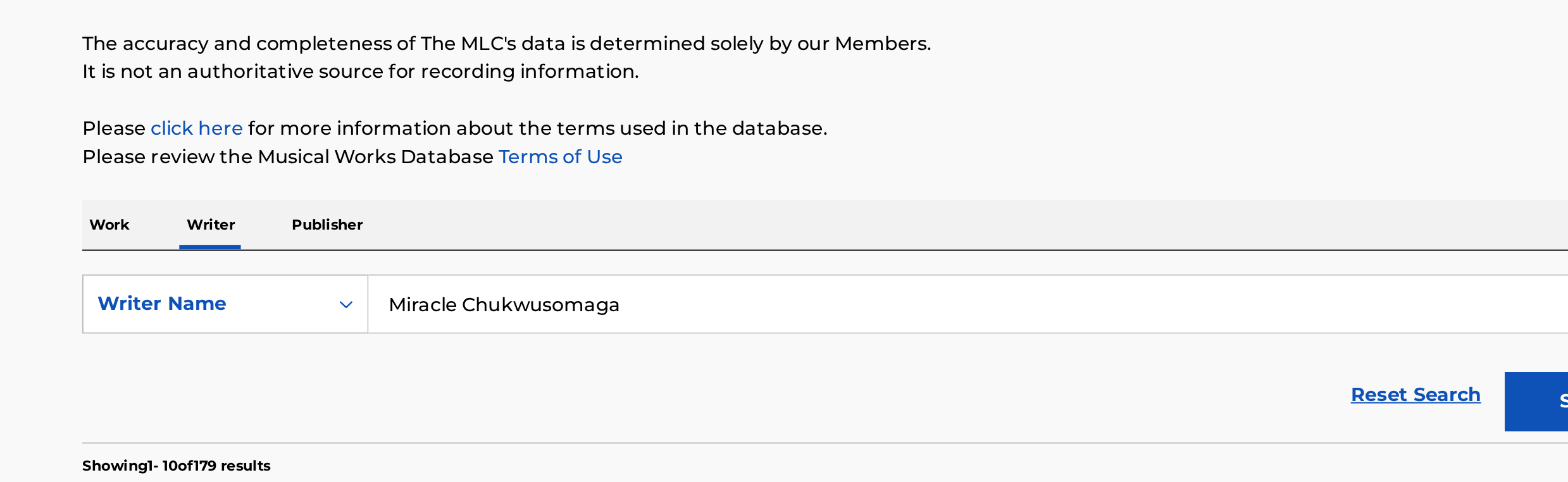
click at [609, 300] on input "Miracle Chukwusomaga" at bounding box center [860, 296] width 702 height 30
paste input "[PERSON_NAME]"
click at [1117, 333] on button "Search" at bounding box center [1164, 348] width 95 height 31
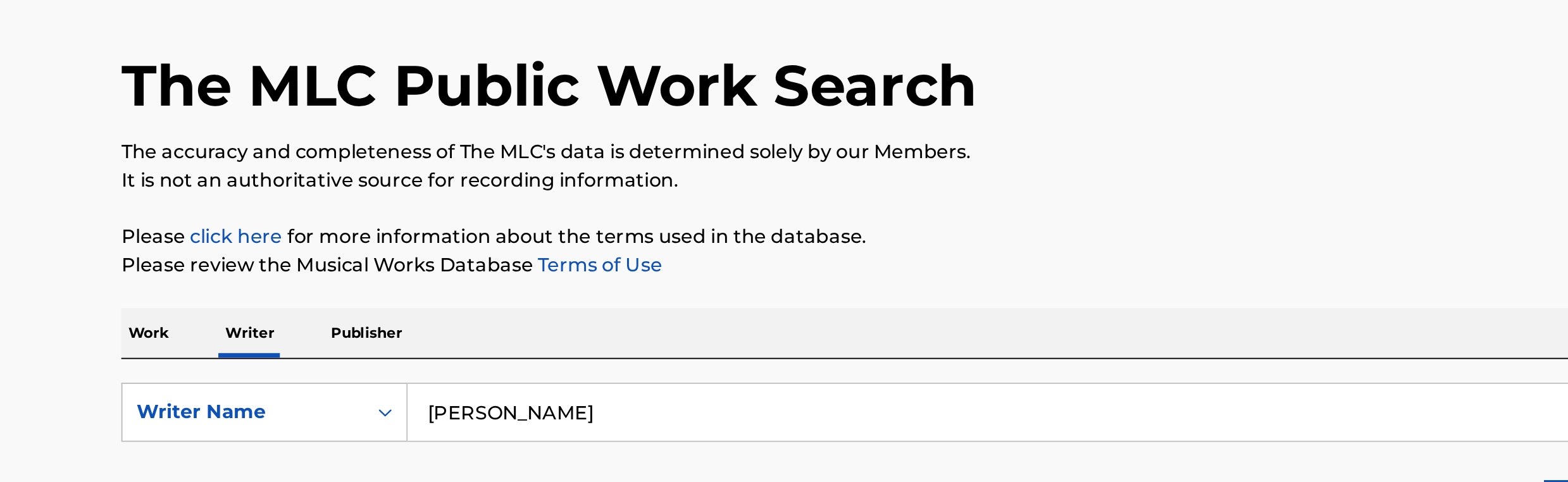
click at [562, 287] on input "[PERSON_NAME]" at bounding box center [860, 296] width 702 height 30
paste input "[PERSON_NAME]"
click at [562, 287] on input "[PERSON_NAME]" at bounding box center [860, 296] width 702 height 30
type input "[PERSON_NAME]"
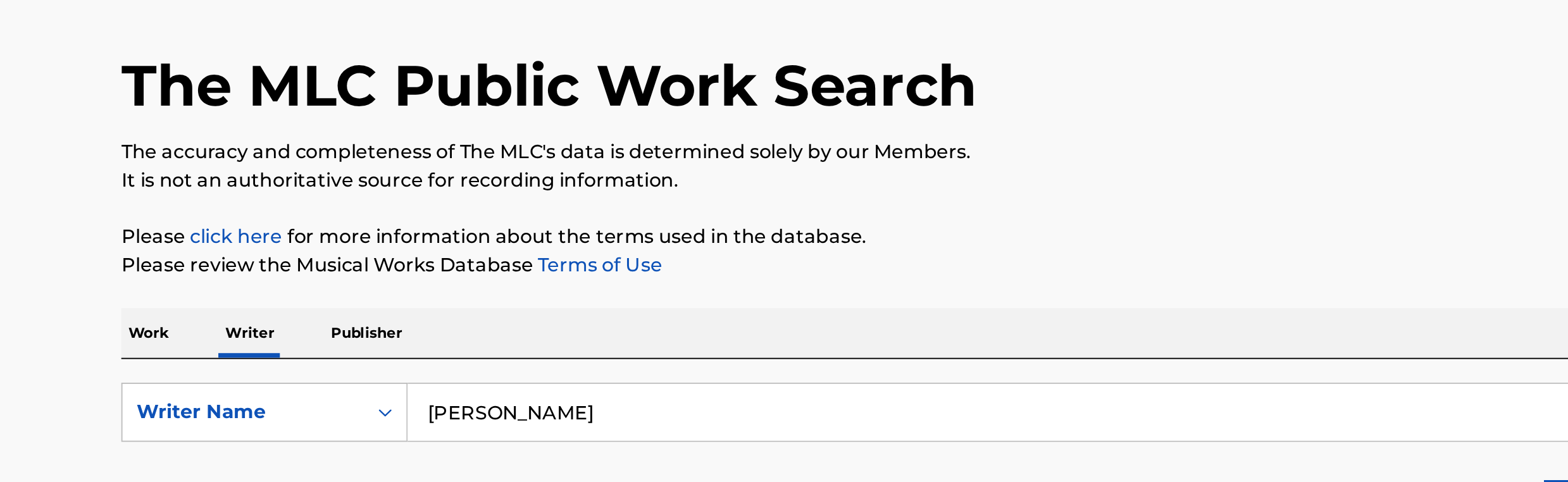
click at [1117, 333] on button "Search" at bounding box center [1164, 348] width 95 height 31
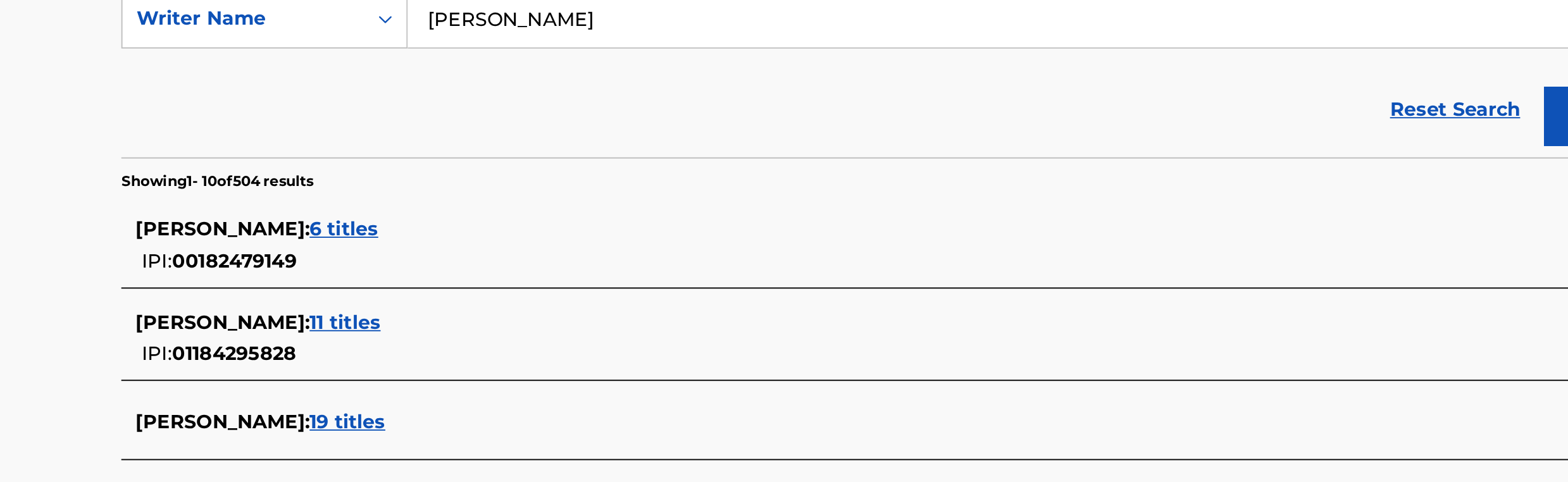
scroll to position [93, 0]
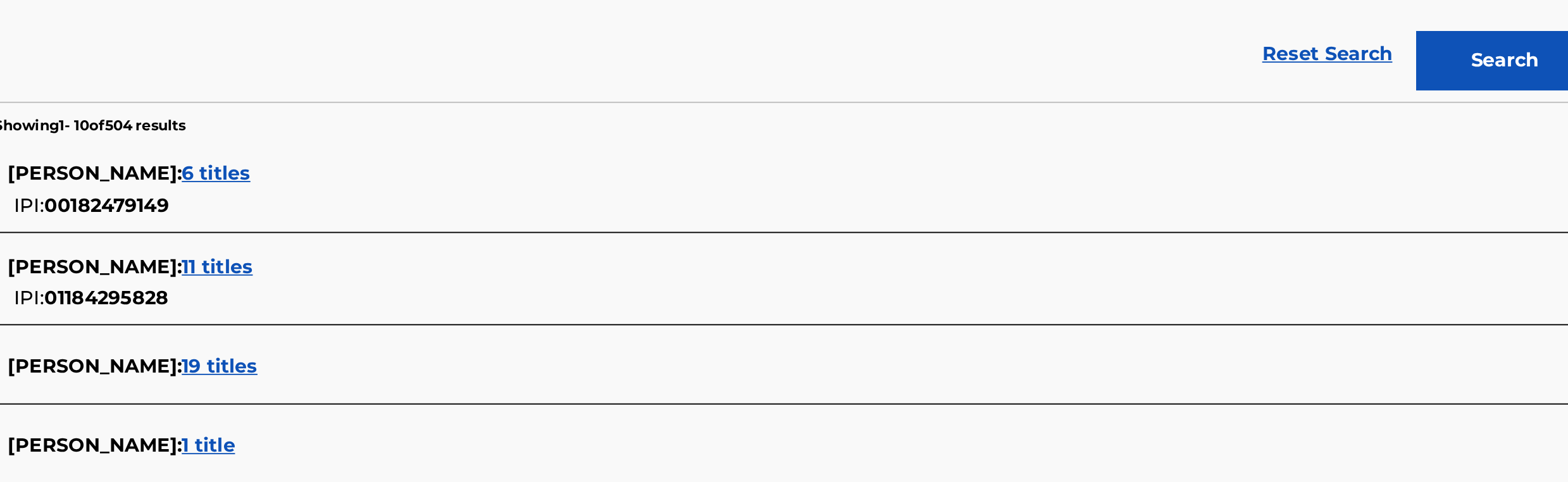
click at [1130, 257] on button "Search" at bounding box center [1164, 256] width 95 height 31
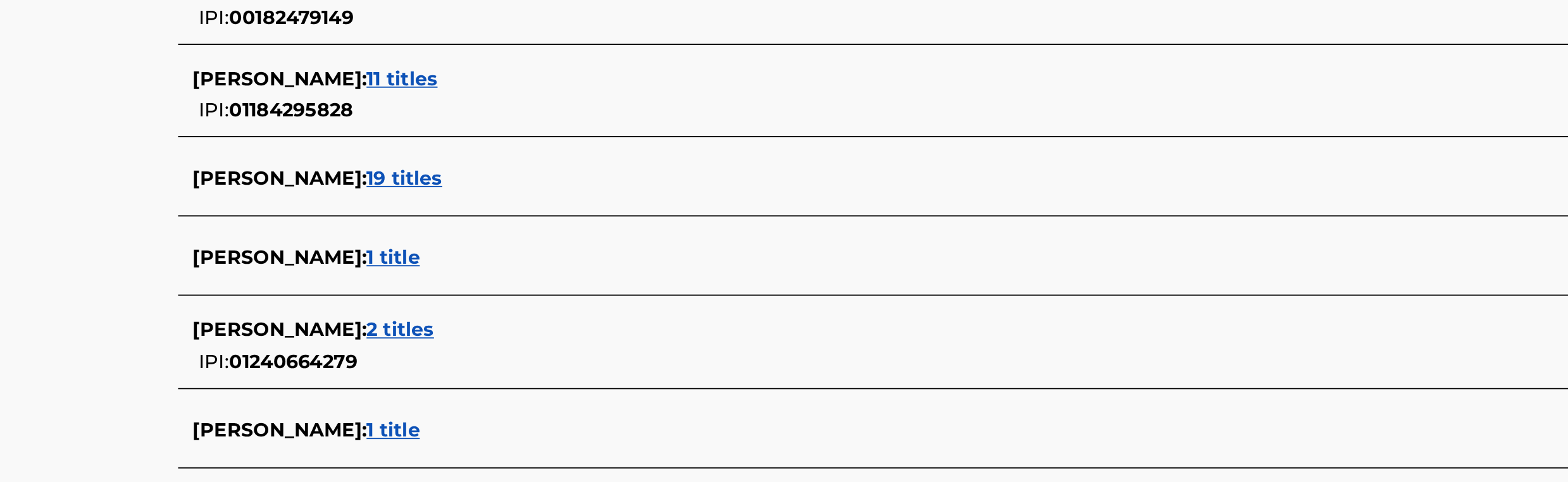
scroll to position [195, 0]
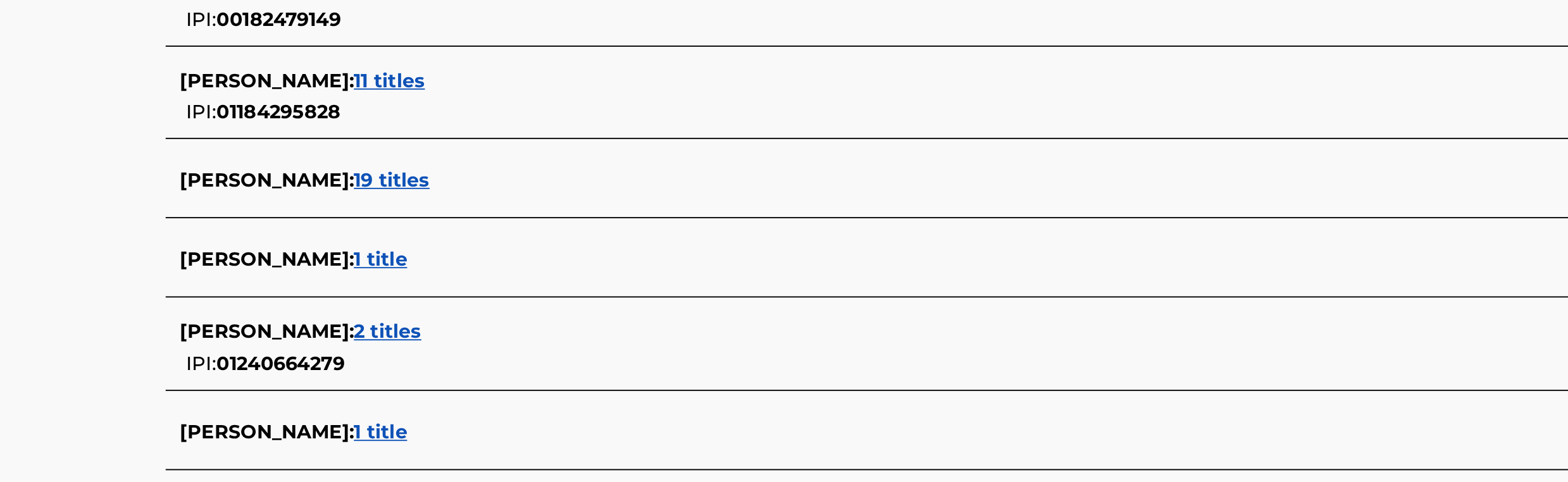
click at [482, 268] on span "11 titles" at bounding box center [476, 264] width 38 height 12
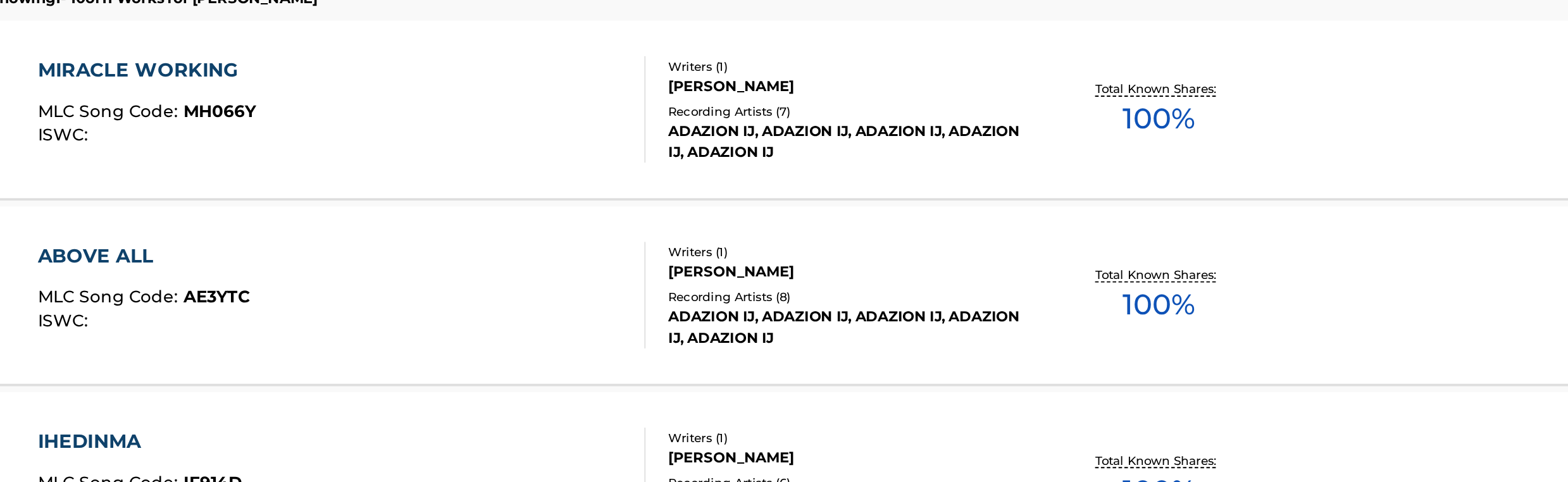
click at [740, 342] on div "ABOVE ALL MLC Song Code : AE3YTC ISWC : Writers ( 1 ) [PERSON_NAME] Recording A…" at bounding box center [784, 378] width 856 height 94
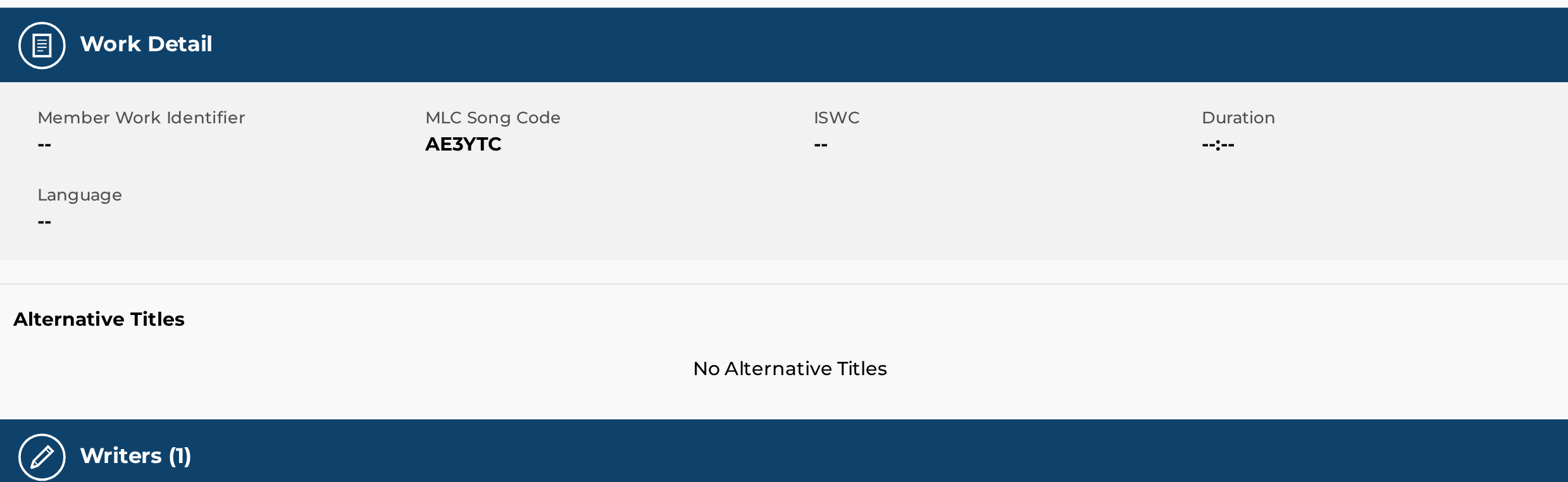
click at [740, 342] on div "Member Work Identifier -- MLC Song Code AE3YTC ISWC -- Duration --:-- Language …" at bounding box center [784, 312] width 856 height 94
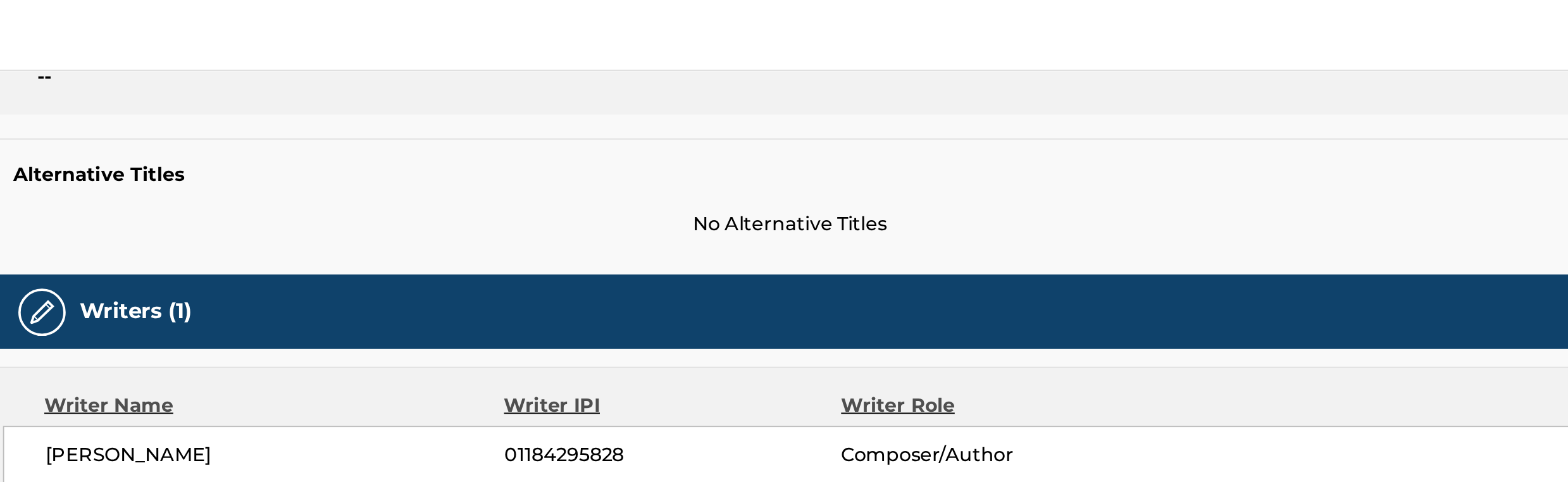
scroll to position [61, 0]
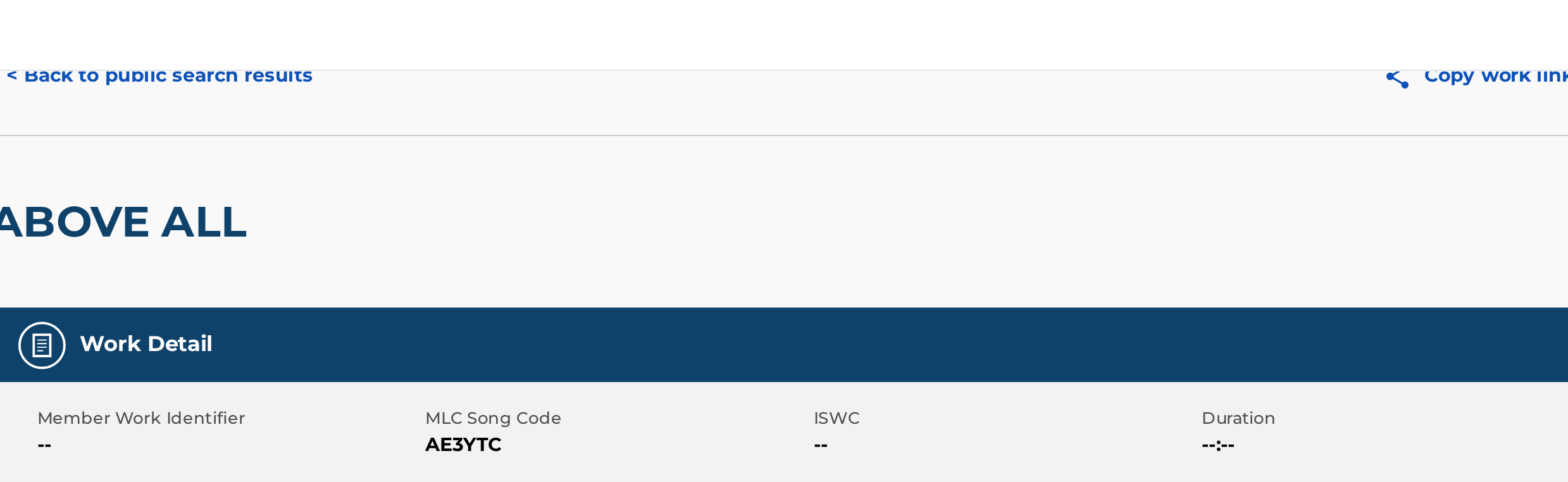
click at [485, 42] on button "< Back to public search results" at bounding box center [447, 40] width 181 height 31
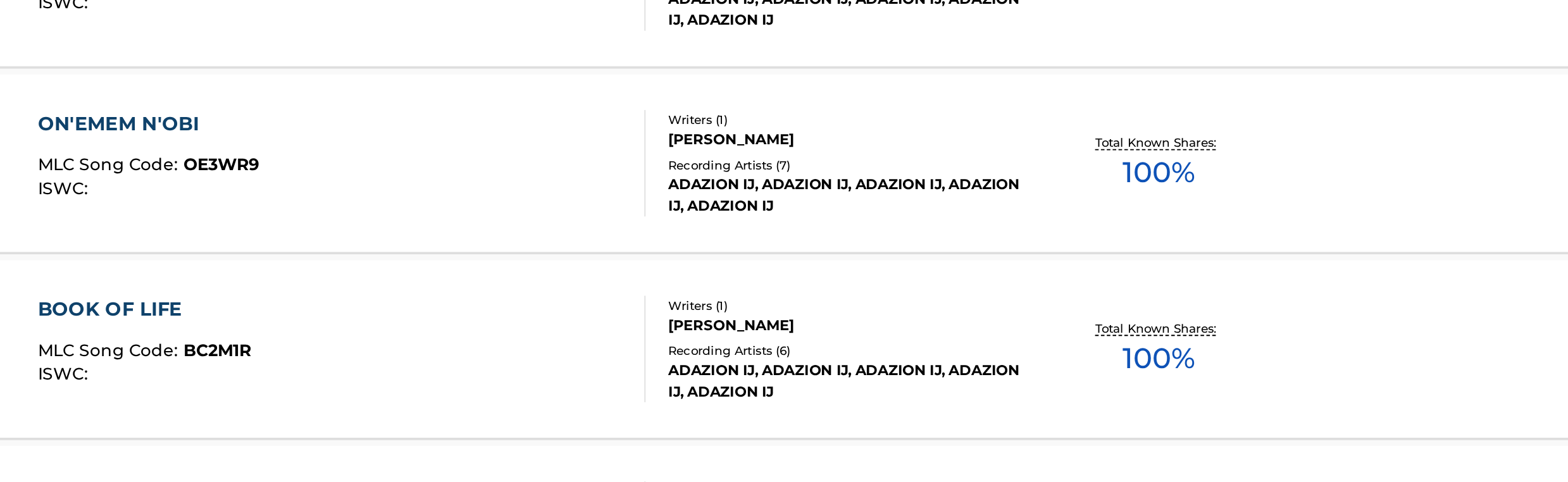
scroll to position [798, 0]
